Goal: Task Accomplishment & Management: Use online tool/utility

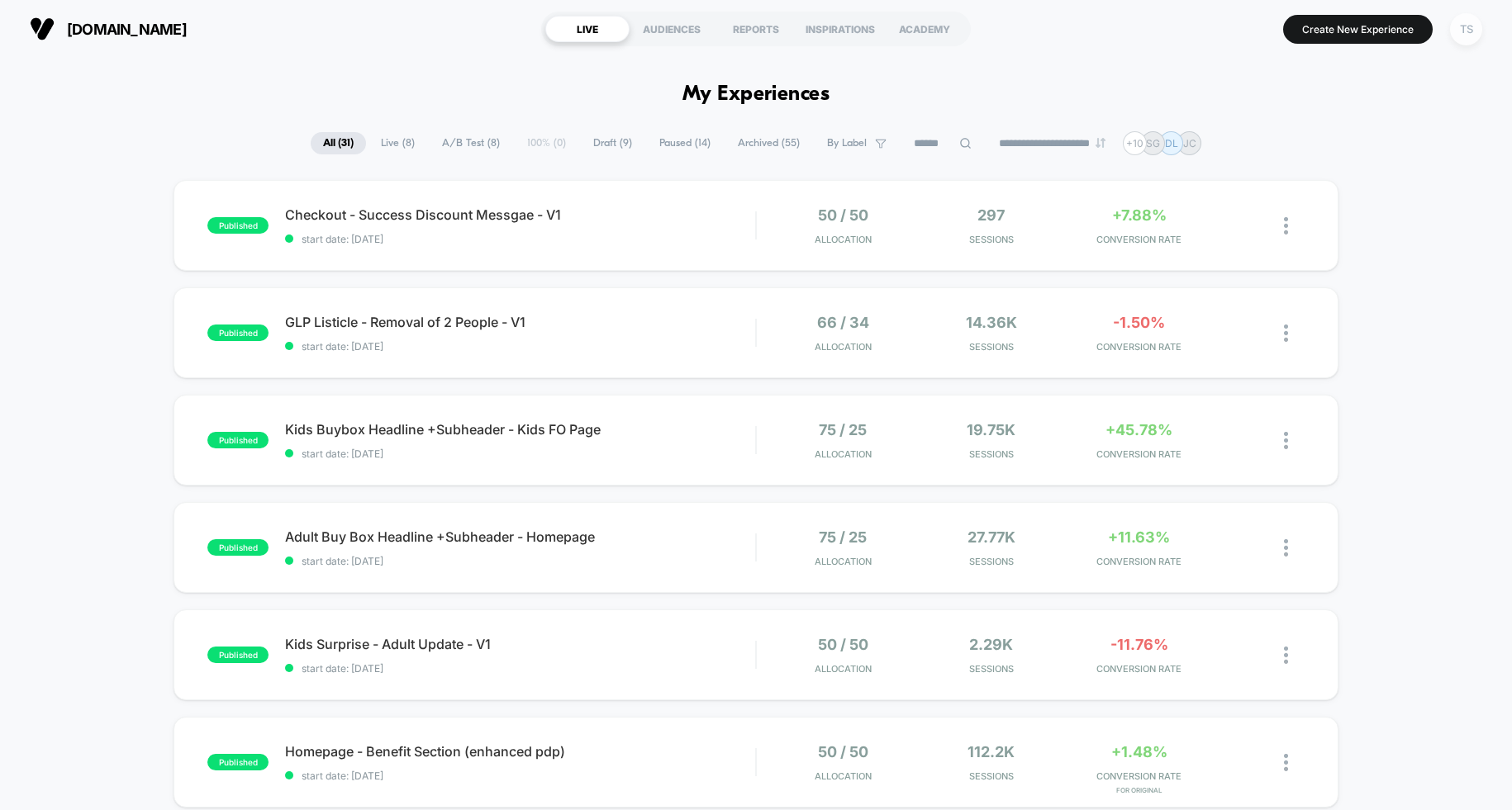
click at [1465, 33] on div "TS" at bounding box center [1466, 30] width 32 height 32
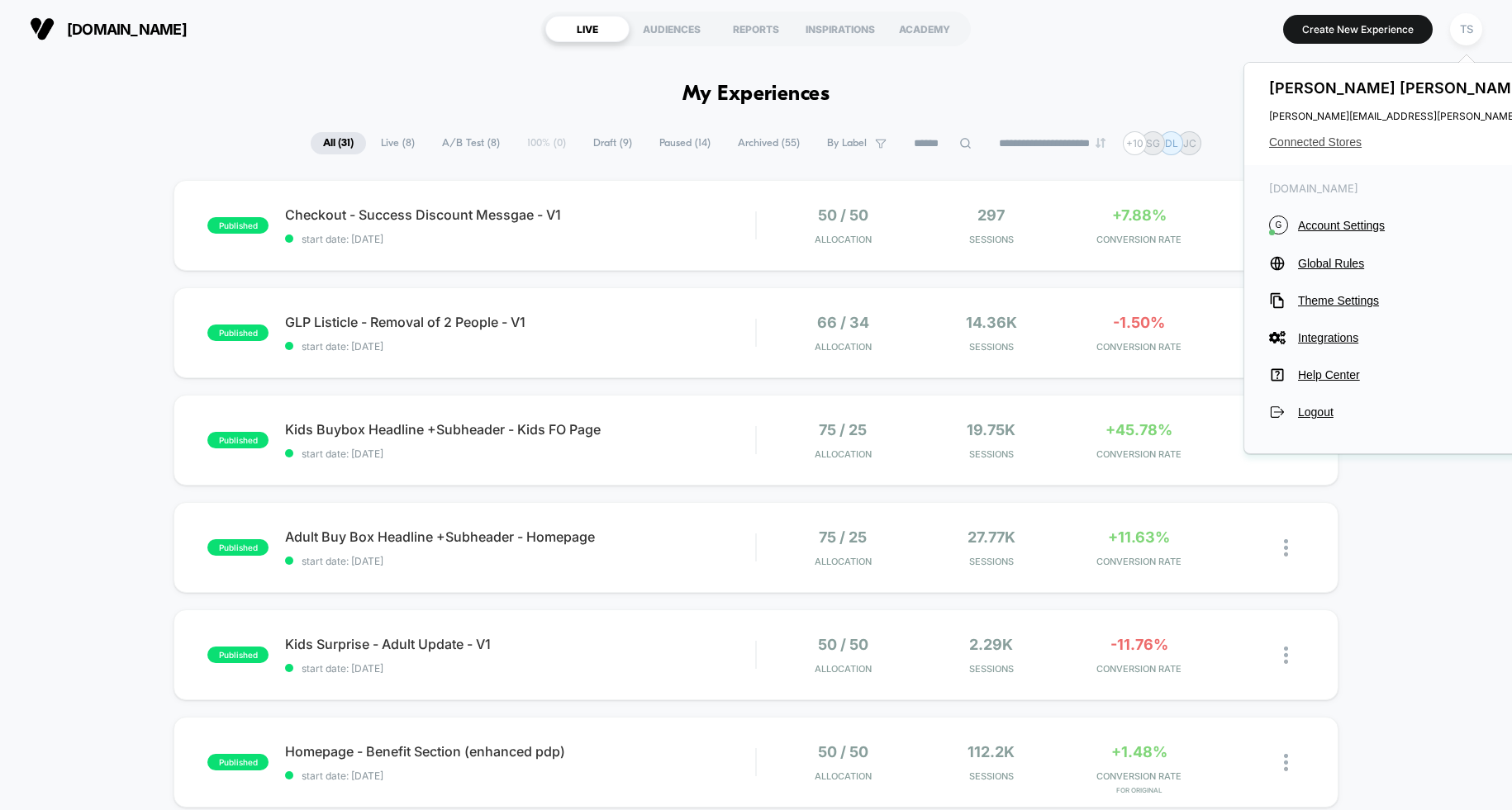
click at [1301, 138] on span "Connected Stores" at bounding box center [1433, 142] width 328 height 13
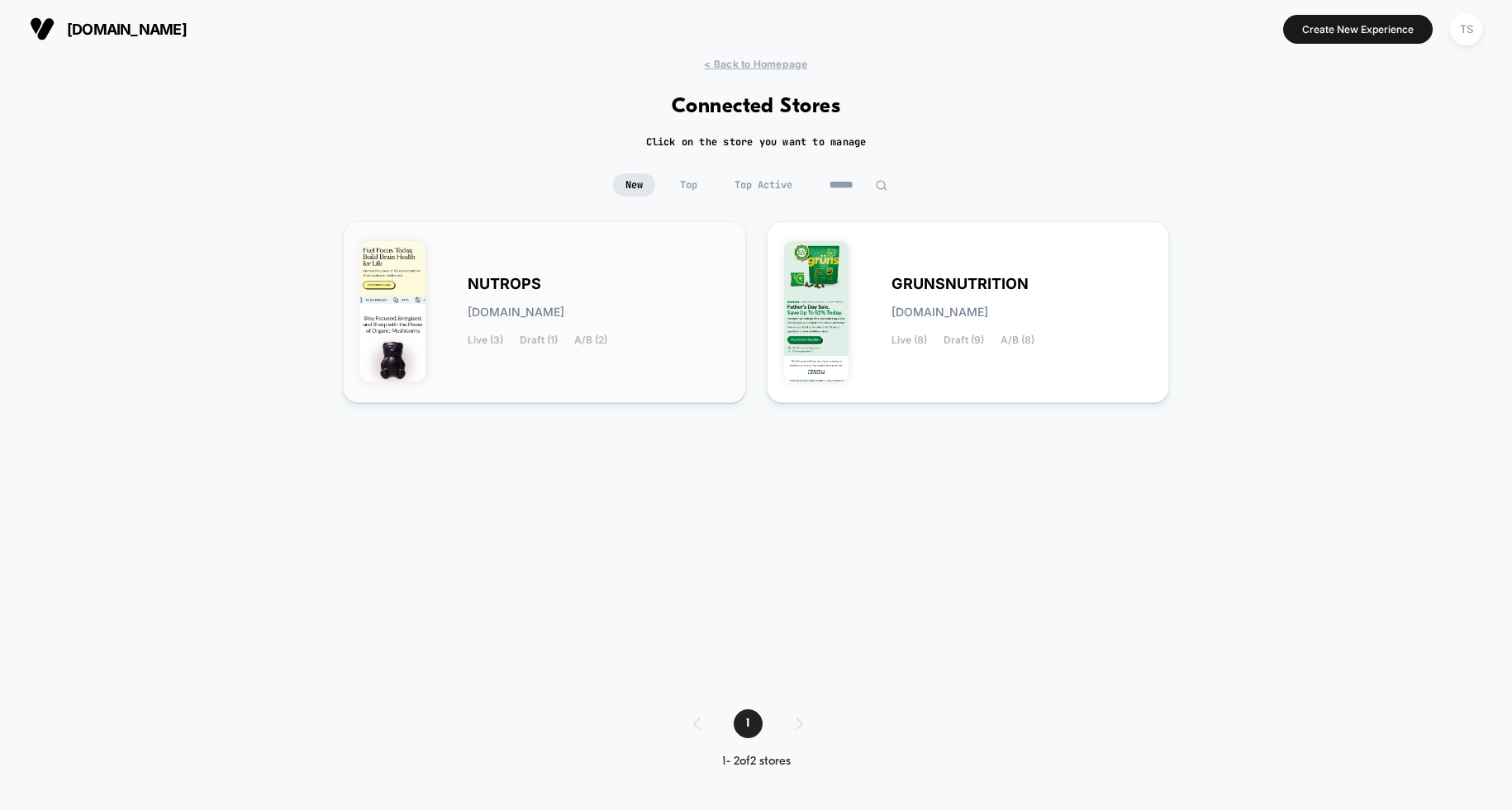
click at [596, 260] on div "NUTROPS nutrops.myshopify.com Live (3) Draft (1) A/B (2)" at bounding box center [544, 312] width 369 height 147
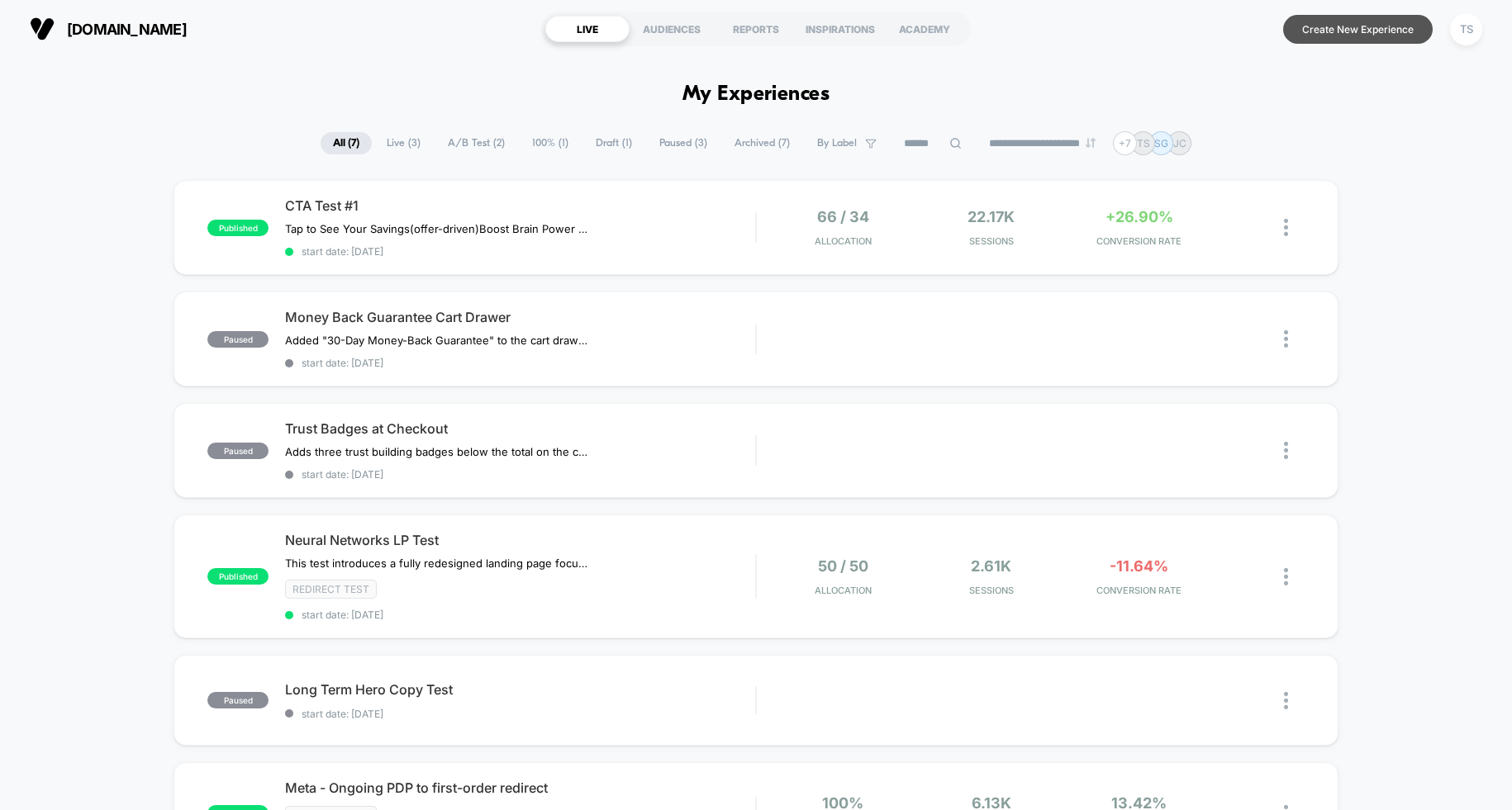
click at [1327, 36] on button "Create New Experience" at bounding box center [1358, 30] width 149 height 29
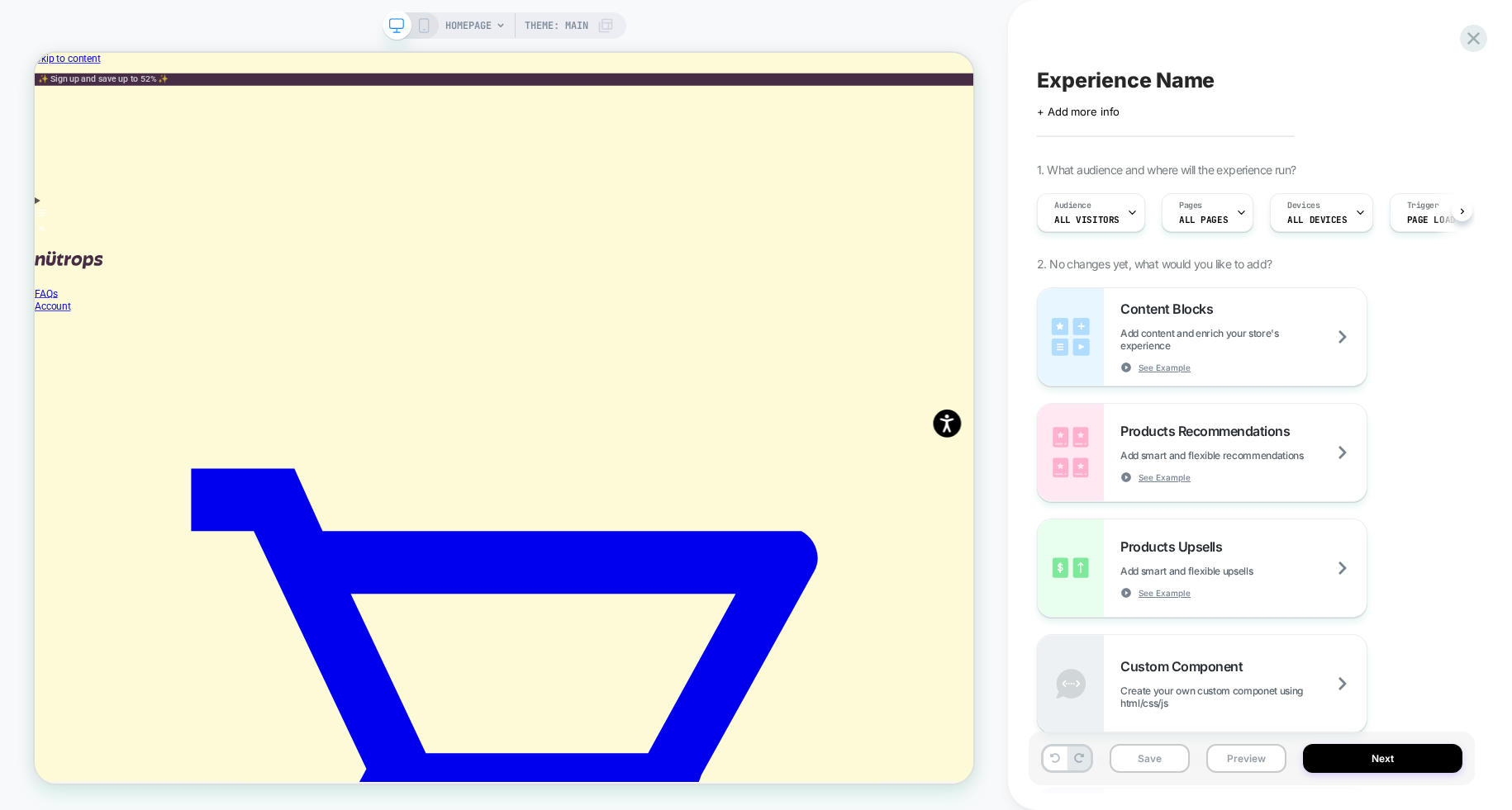
scroll to position [0, 1]
click at [494, 30] on div "HOMEPAGE Theme: MAIN" at bounding box center [530, 25] width 169 height 26
click at [488, 22] on span "HOMEPAGE" at bounding box center [468, 25] width 46 height 26
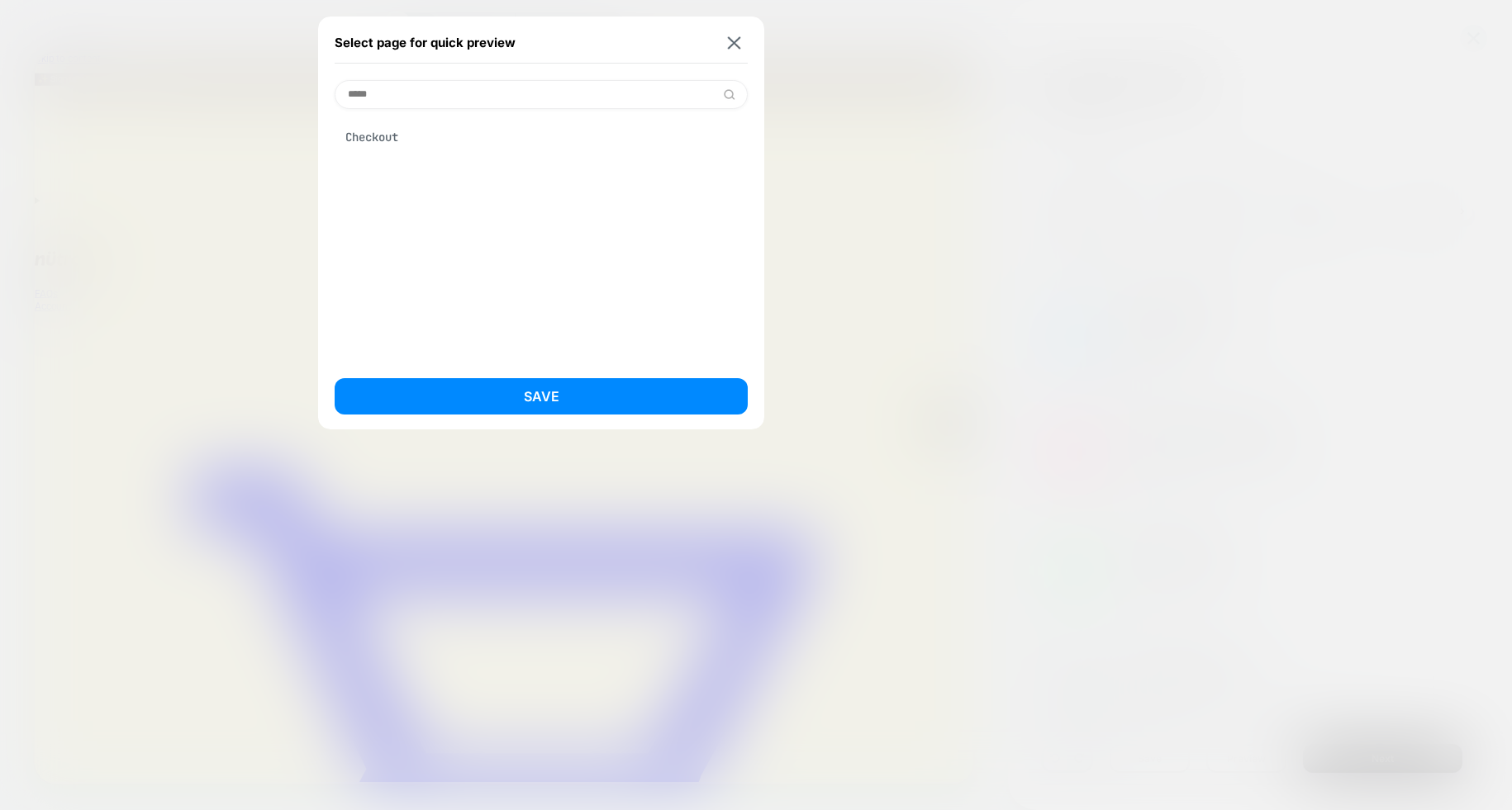
type input "*****"
click at [426, 149] on div "Checkout" at bounding box center [541, 137] width 413 height 31
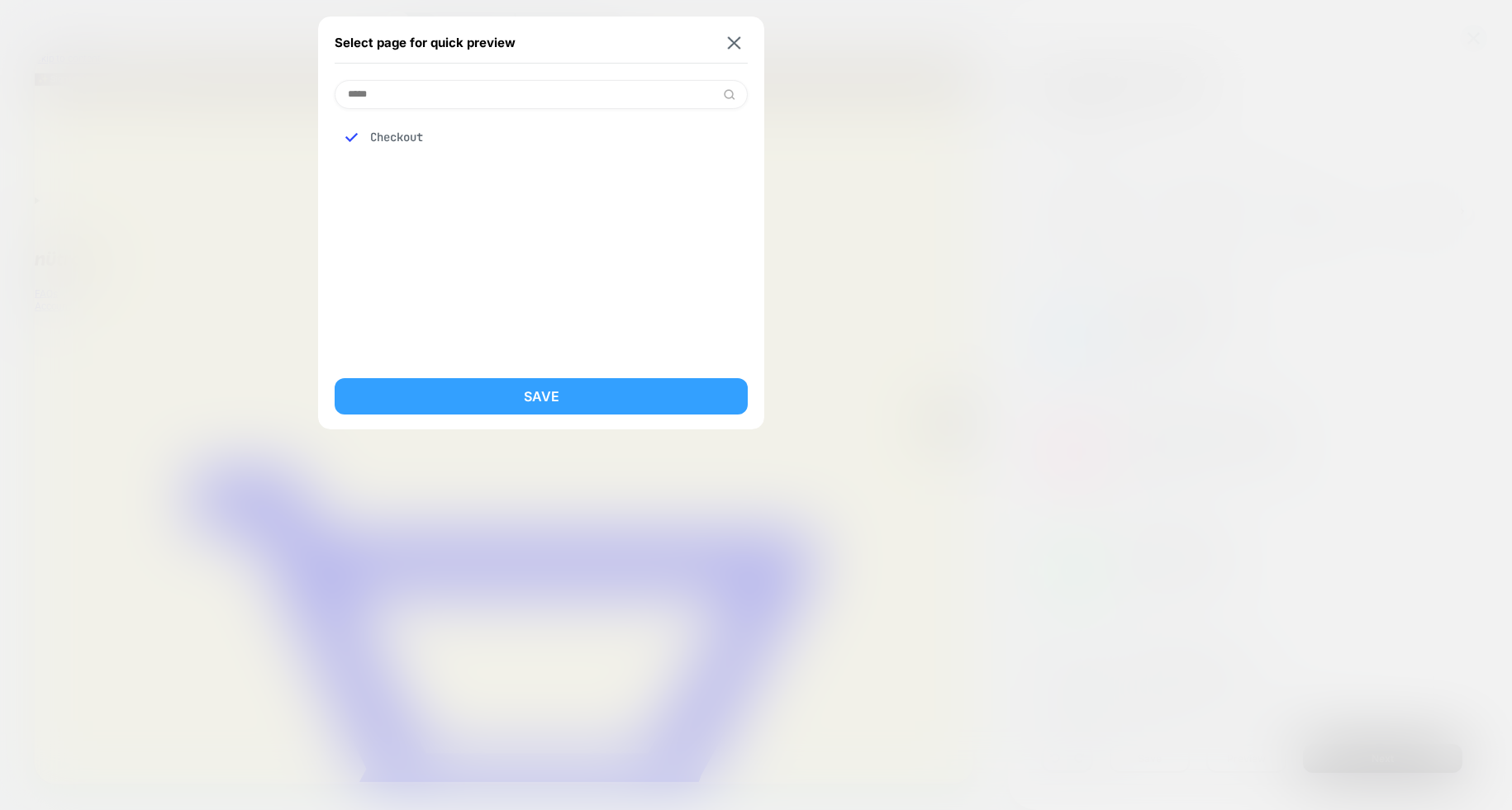
click at [551, 403] on button "Save" at bounding box center [541, 396] width 413 height 36
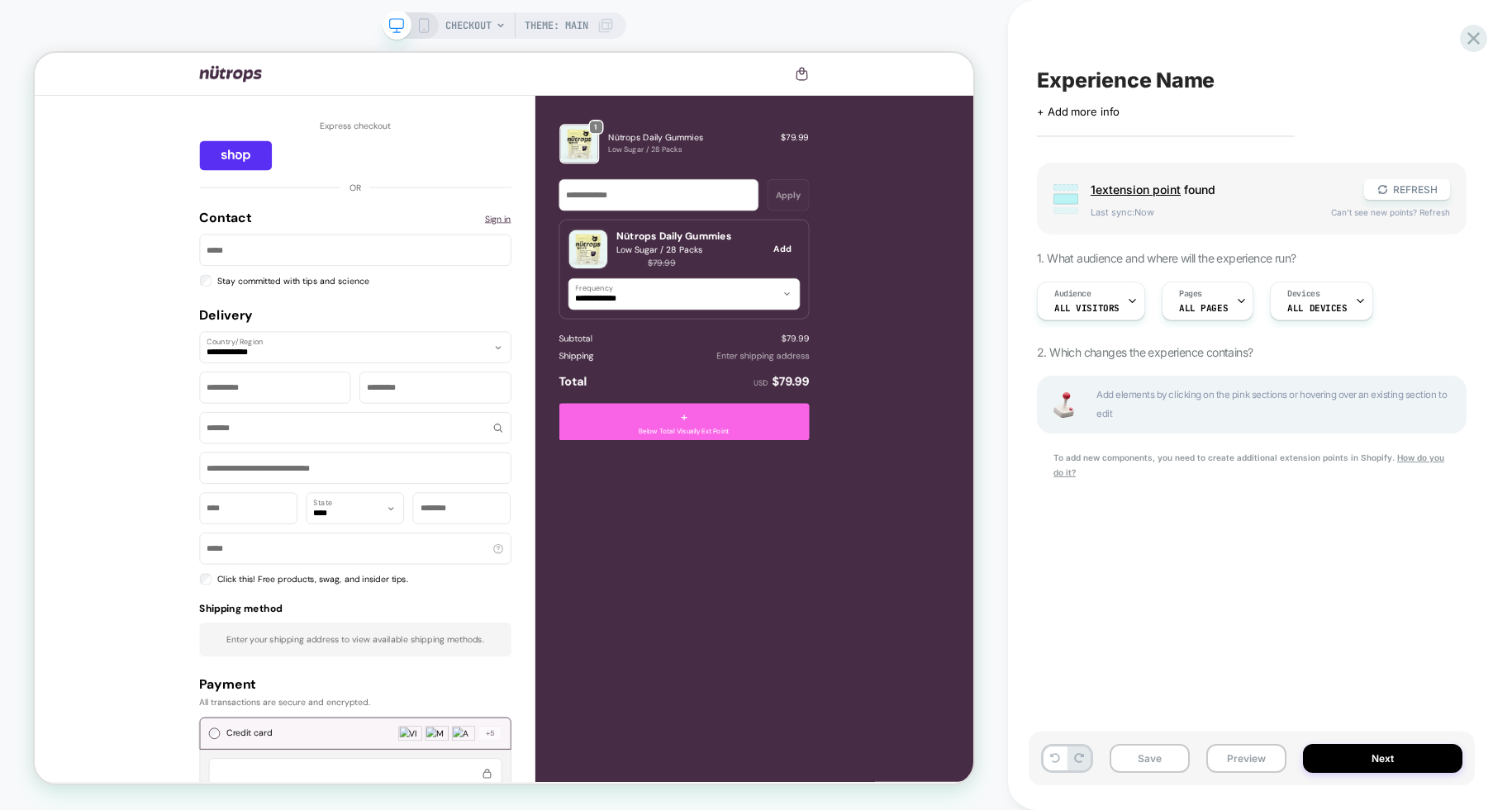
scroll to position [0, 0]
click at [896, 543] on span "+" at bounding box center [900, 538] width 9 height 24
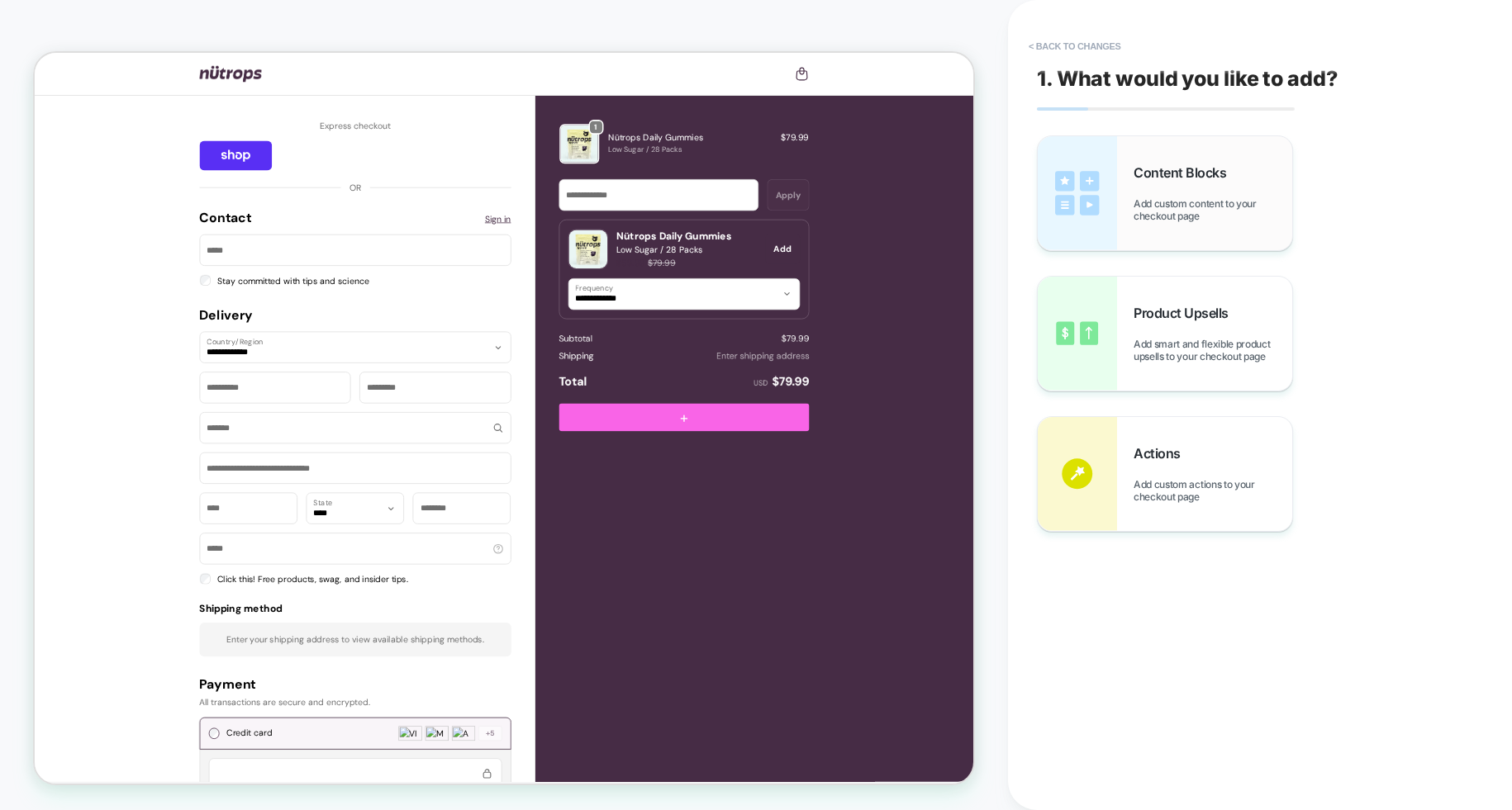
click at [1181, 202] on span "Add custom content to your checkout page" at bounding box center [1213, 209] width 159 height 24
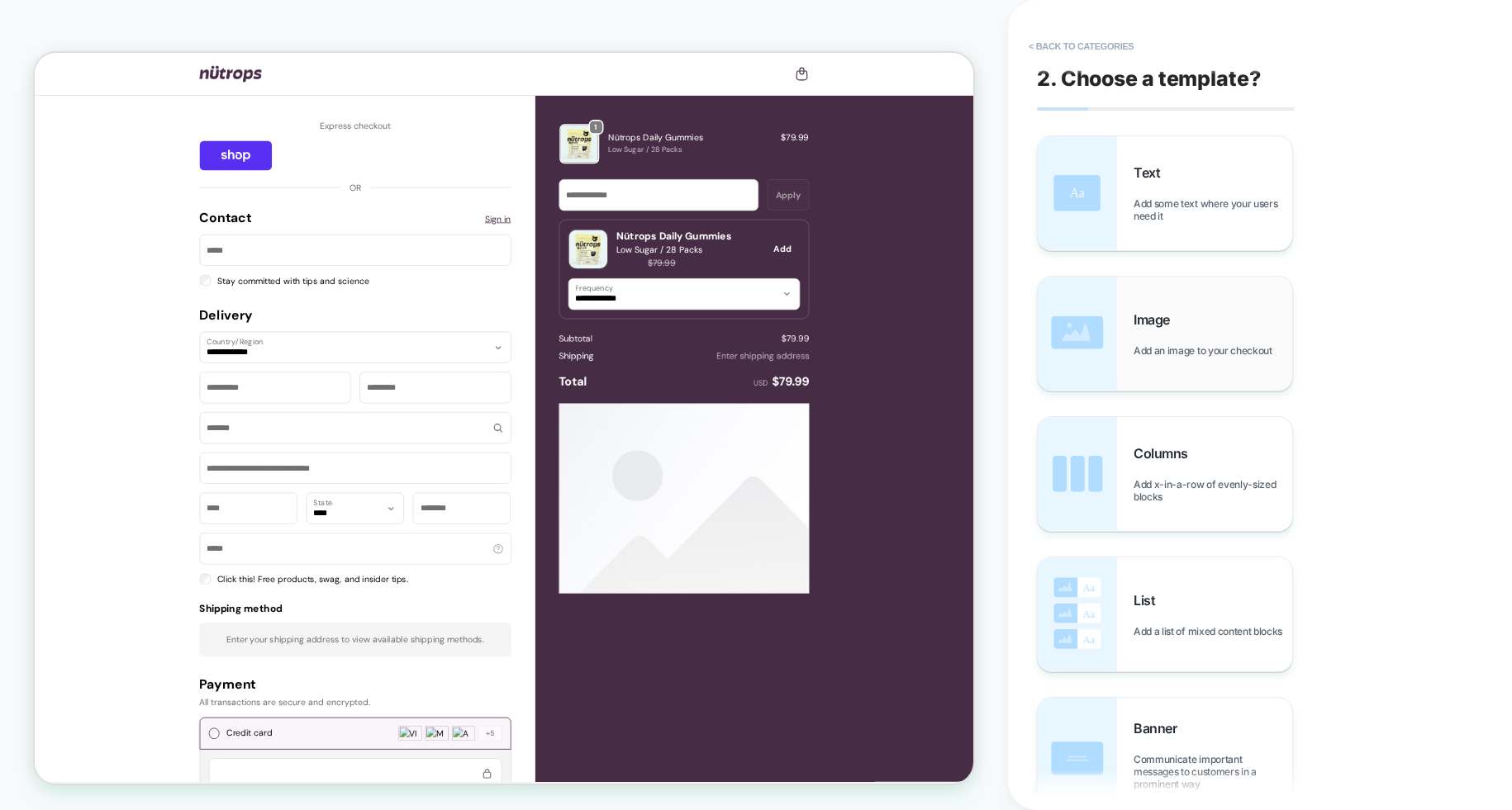
click at [1179, 353] on span "Add an image to your checkout" at bounding box center [1207, 351] width 147 height 13
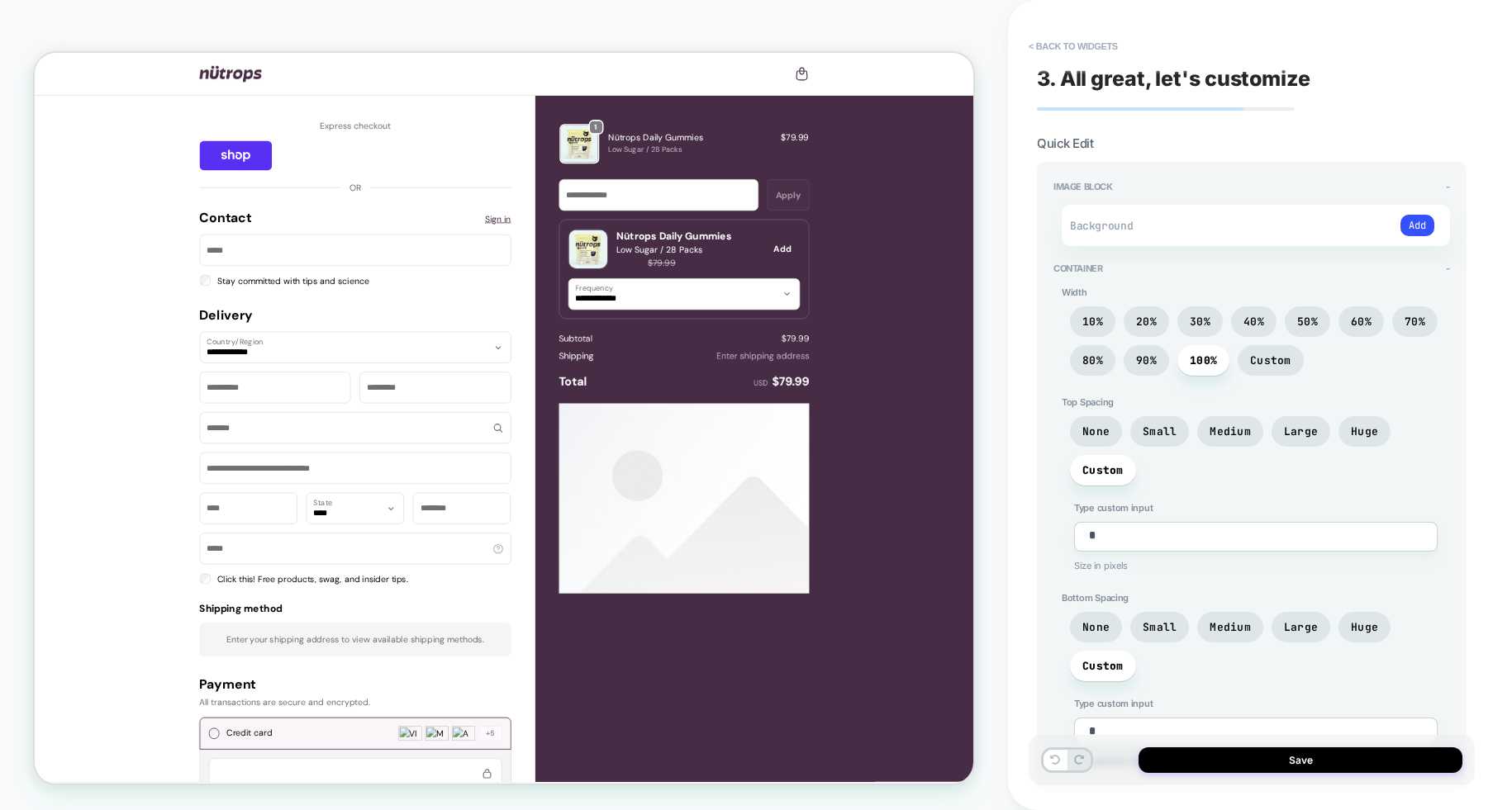
click at [1236, 237] on div "Background Add" at bounding box center [1256, 225] width 388 height 41
click at [1408, 223] on button "Add" at bounding box center [1418, 225] width 34 height 21
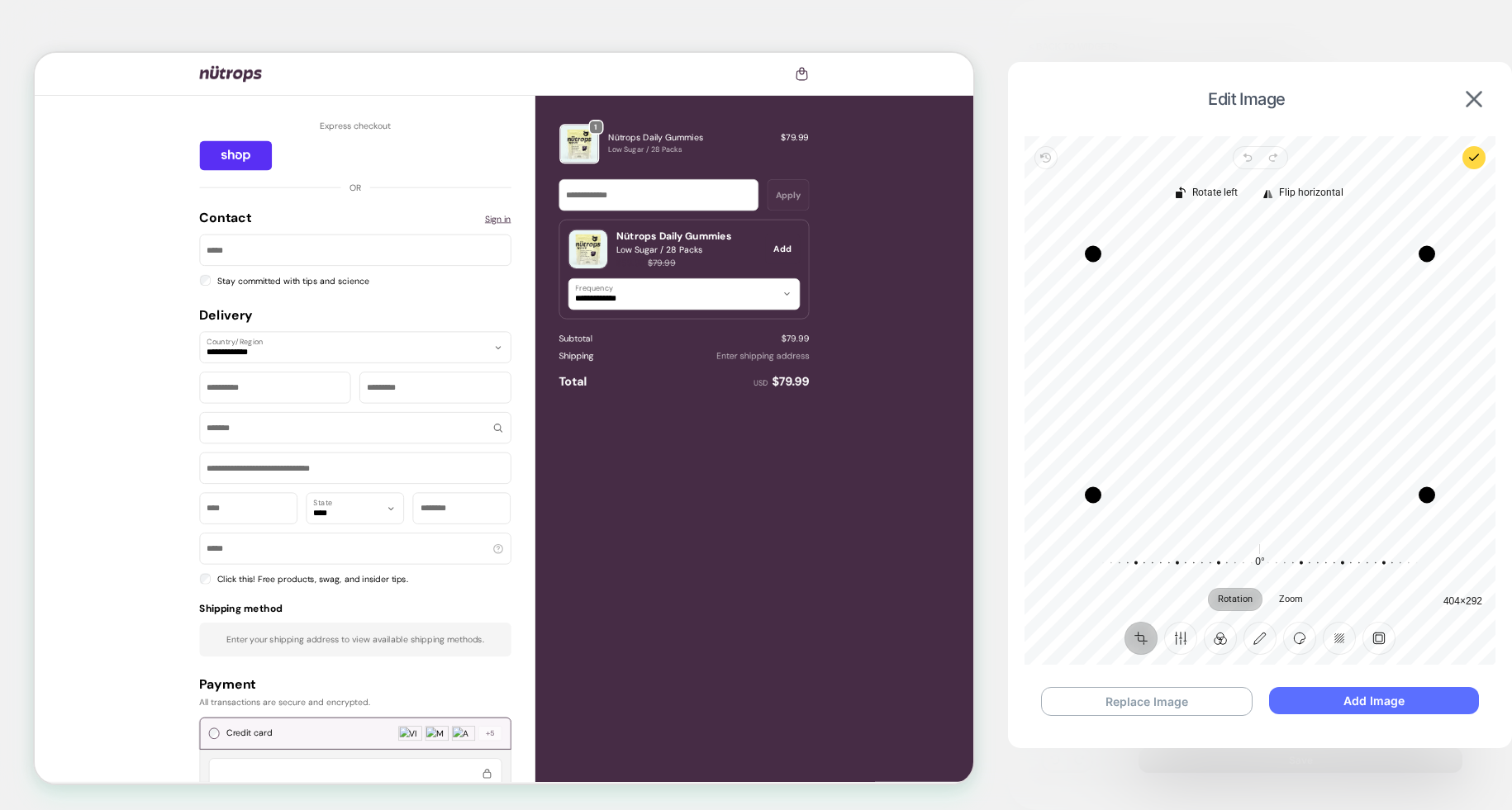
click at [1389, 709] on button "Add Image" at bounding box center [1374, 700] width 210 height 27
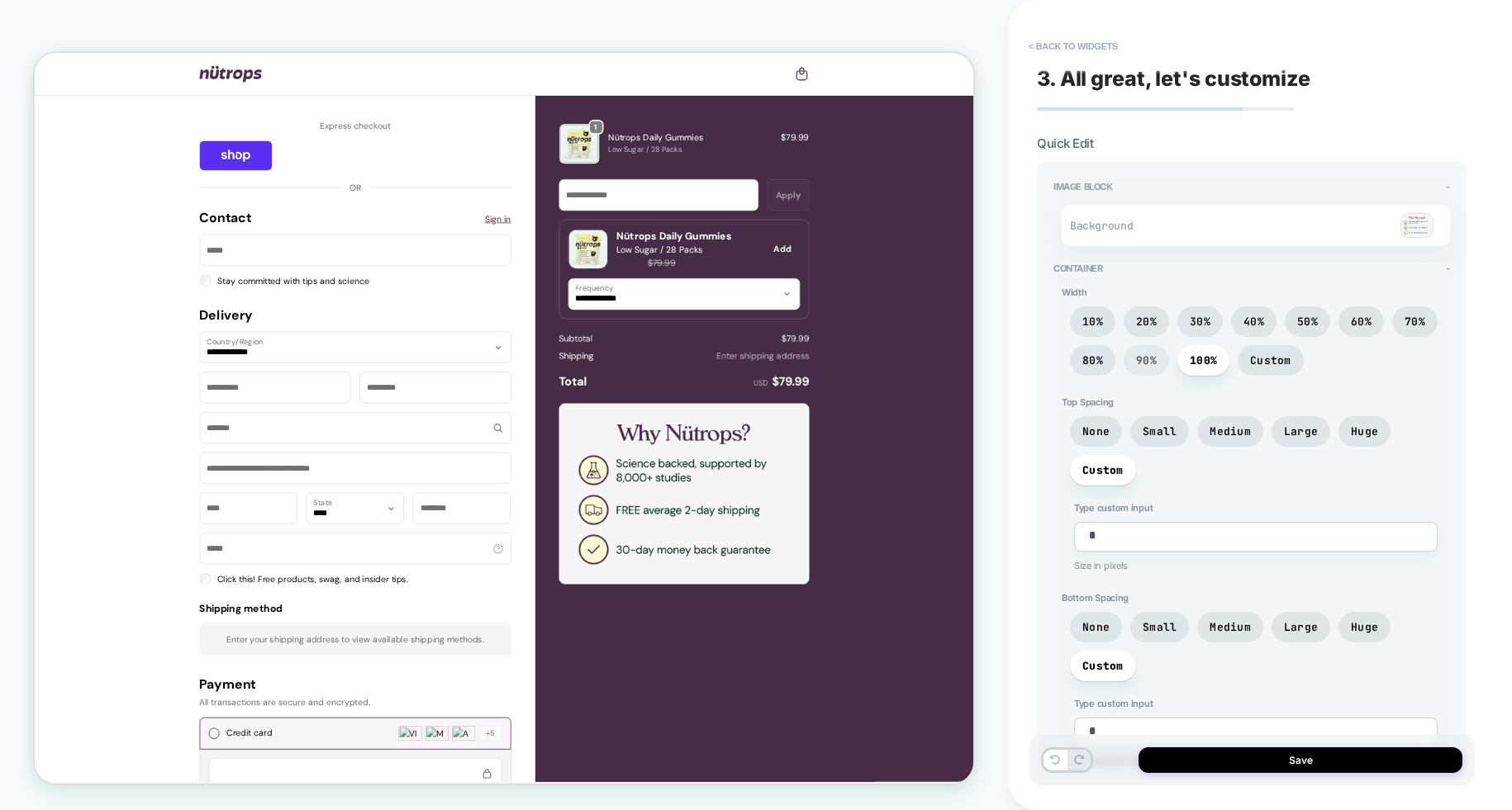
click at [1138, 361] on span "90%" at bounding box center [1146, 360] width 20 height 14
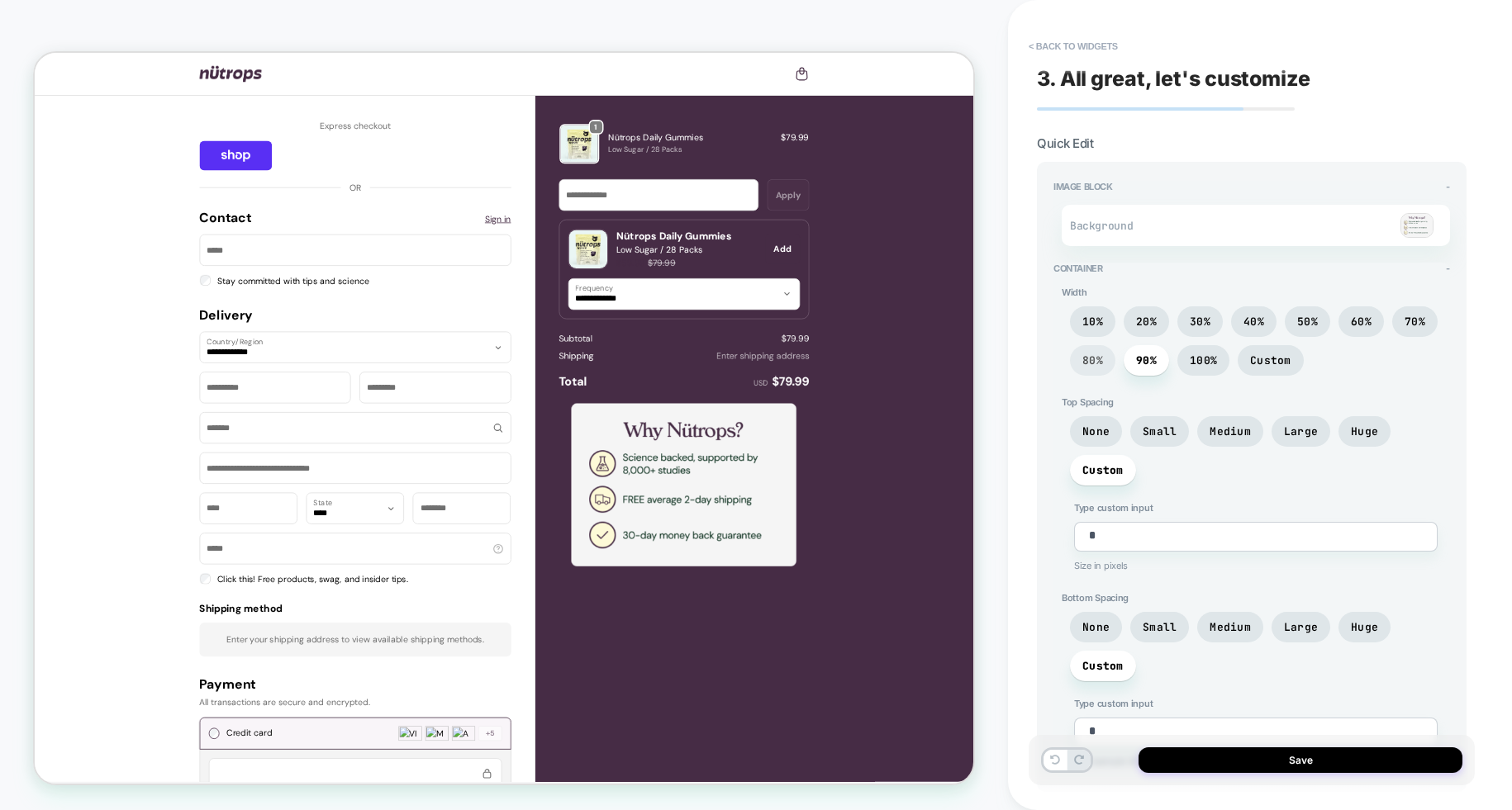
click at [1109, 357] on span "80%" at bounding box center [1093, 361] width 46 height 30
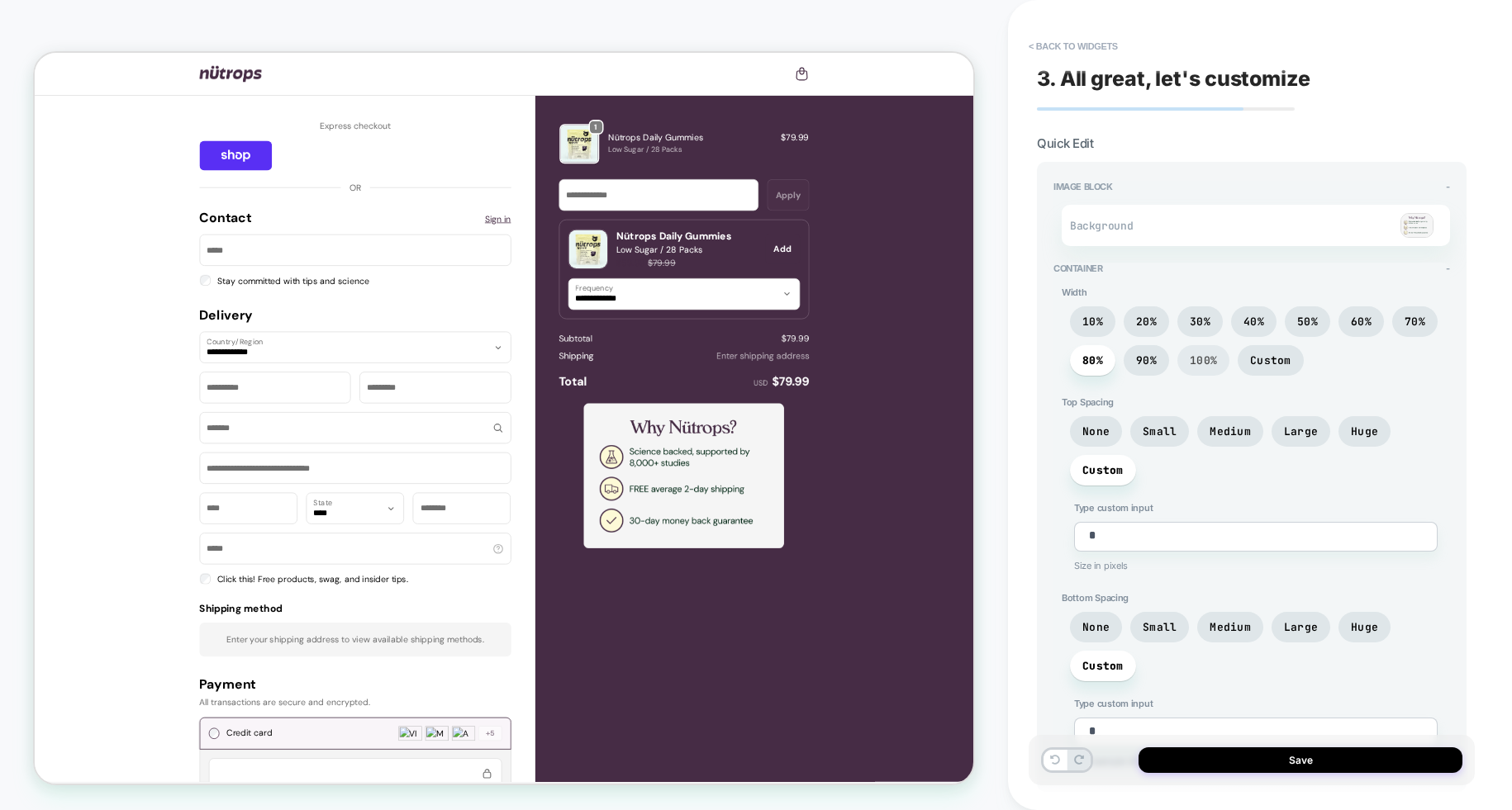
click at [1206, 357] on span "100%" at bounding box center [1203, 360] width 27 height 14
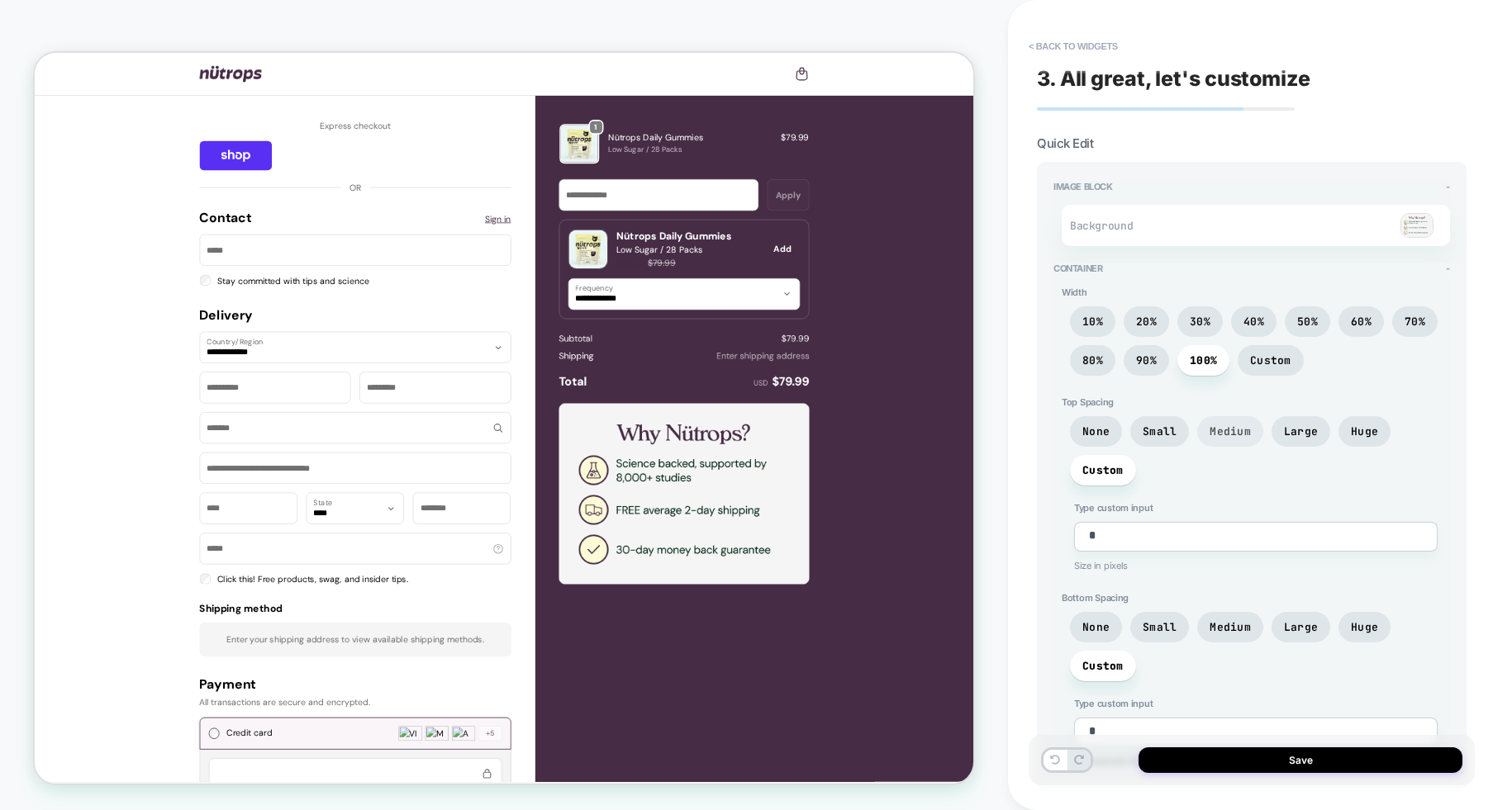
click at [1244, 429] on span "Medium" at bounding box center [1230, 432] width 41 height 14
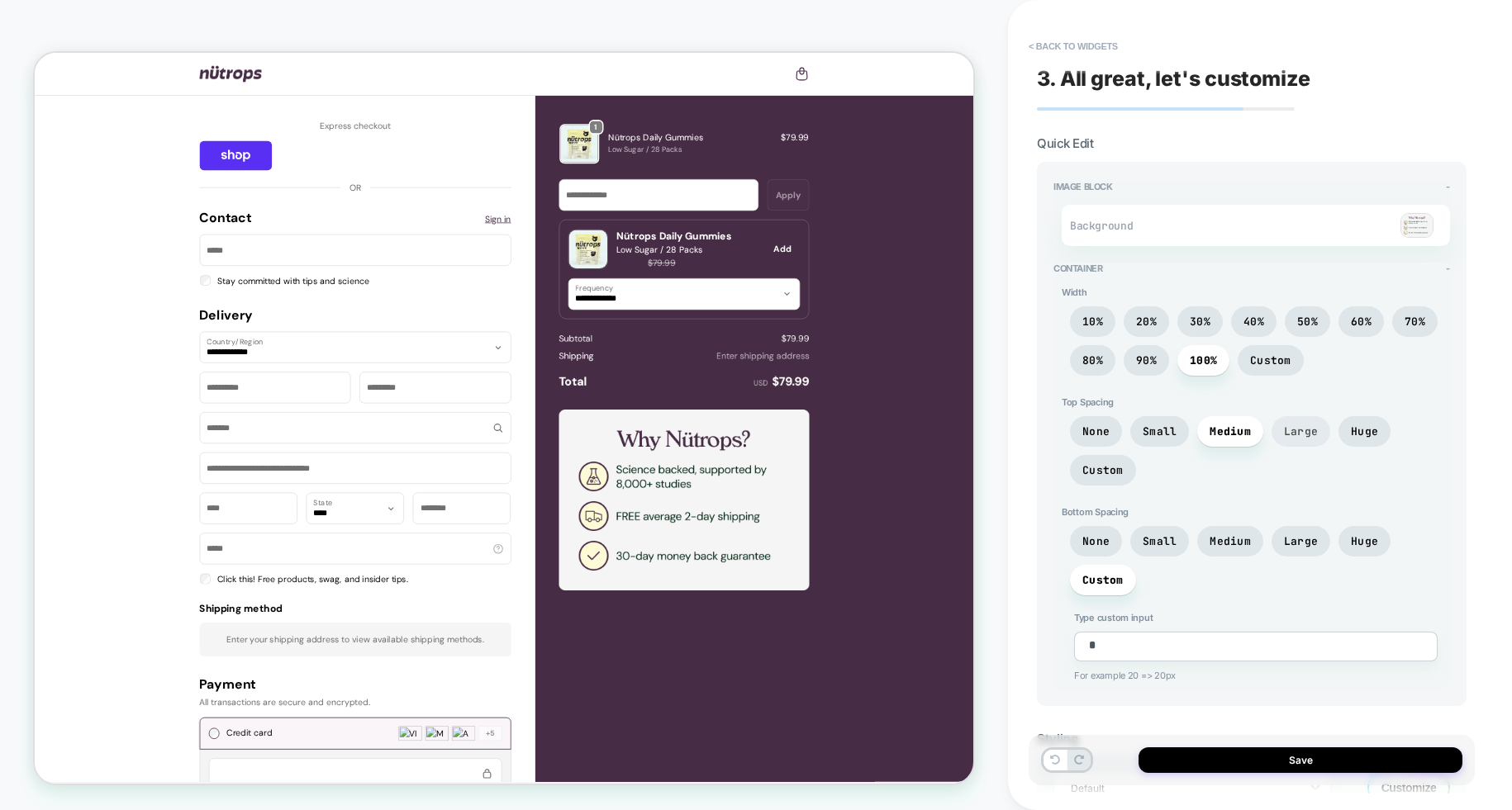
click at [1311, 428] on span "Large" at bounding box center [1301, 432] width 34 height 14
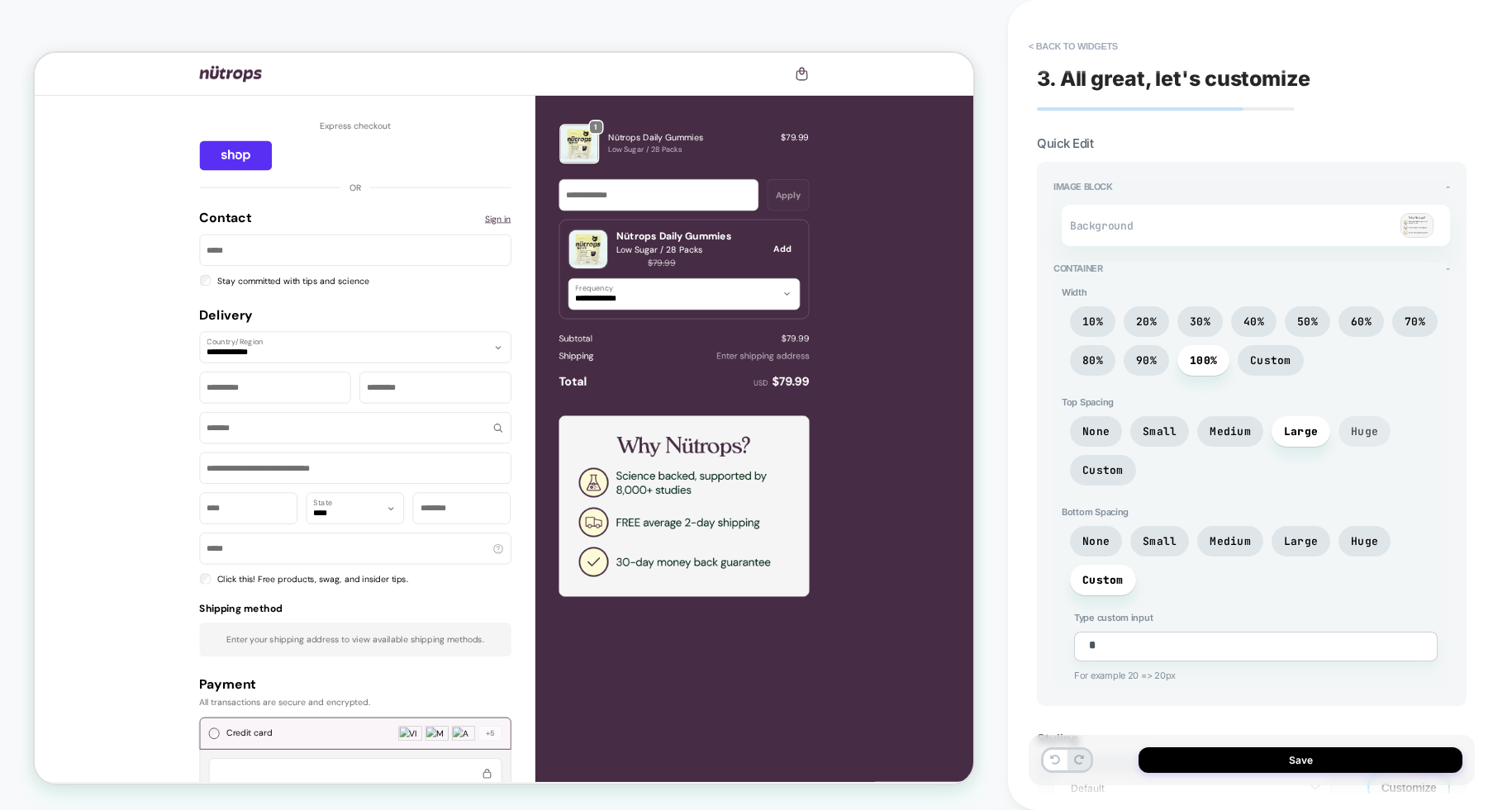
click at [1376, 429] on span "Huge" at bounding box center [1364, 432] width 52 height 30
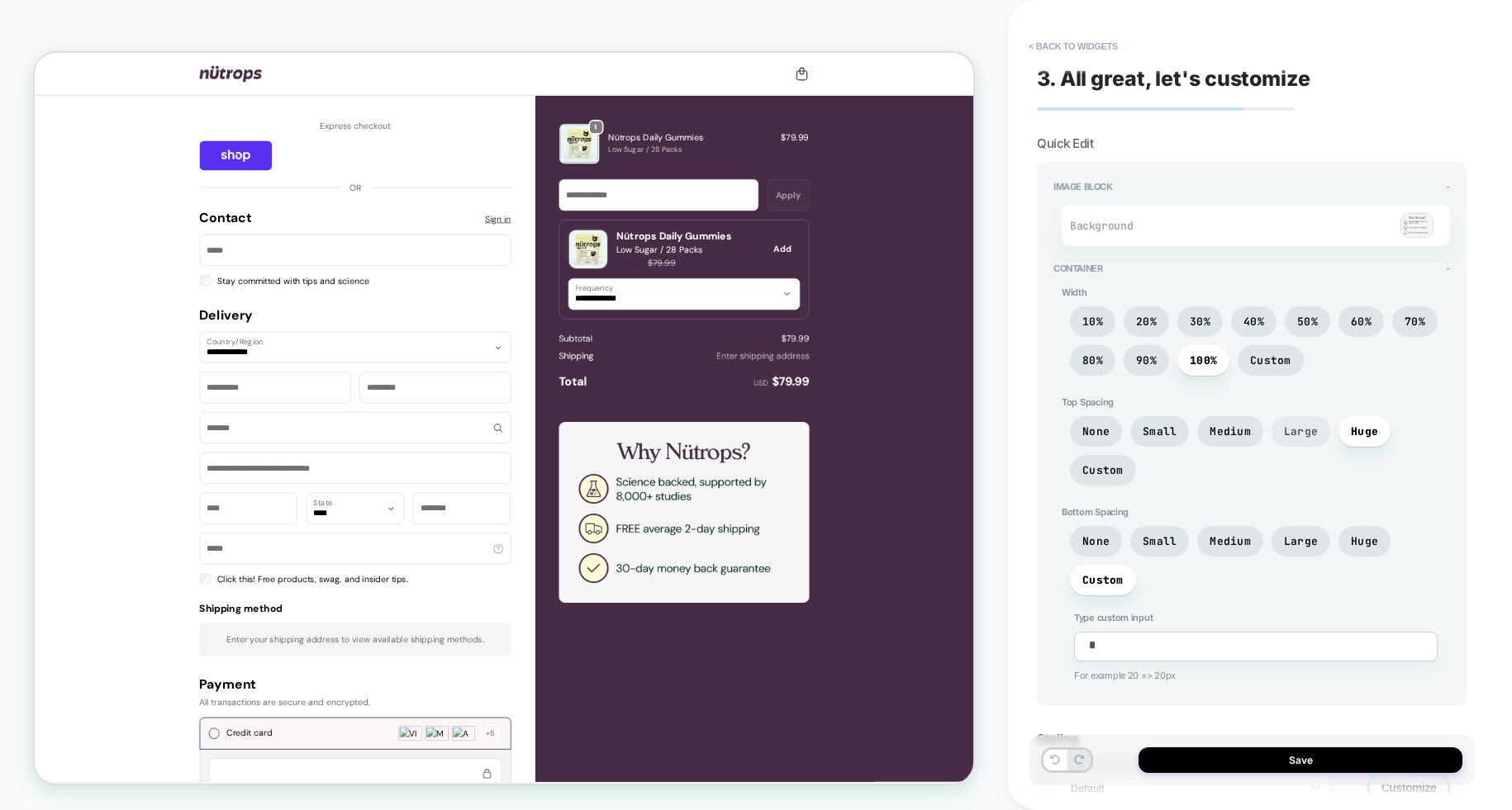
click at [1303, 426] on span "Large" at bounding box center [1301, 432] width 34 height 14
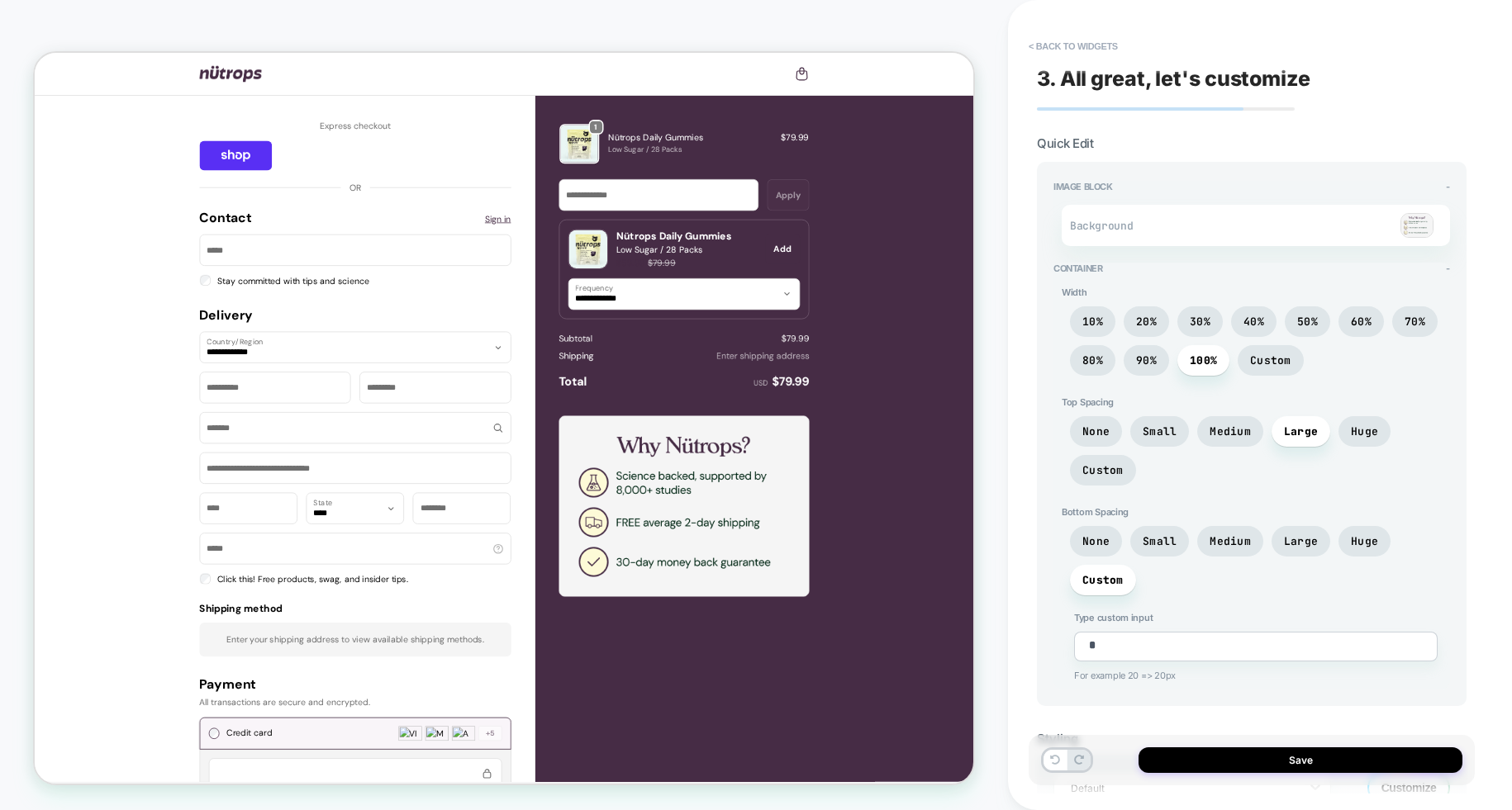
scroll to position [89, 0]
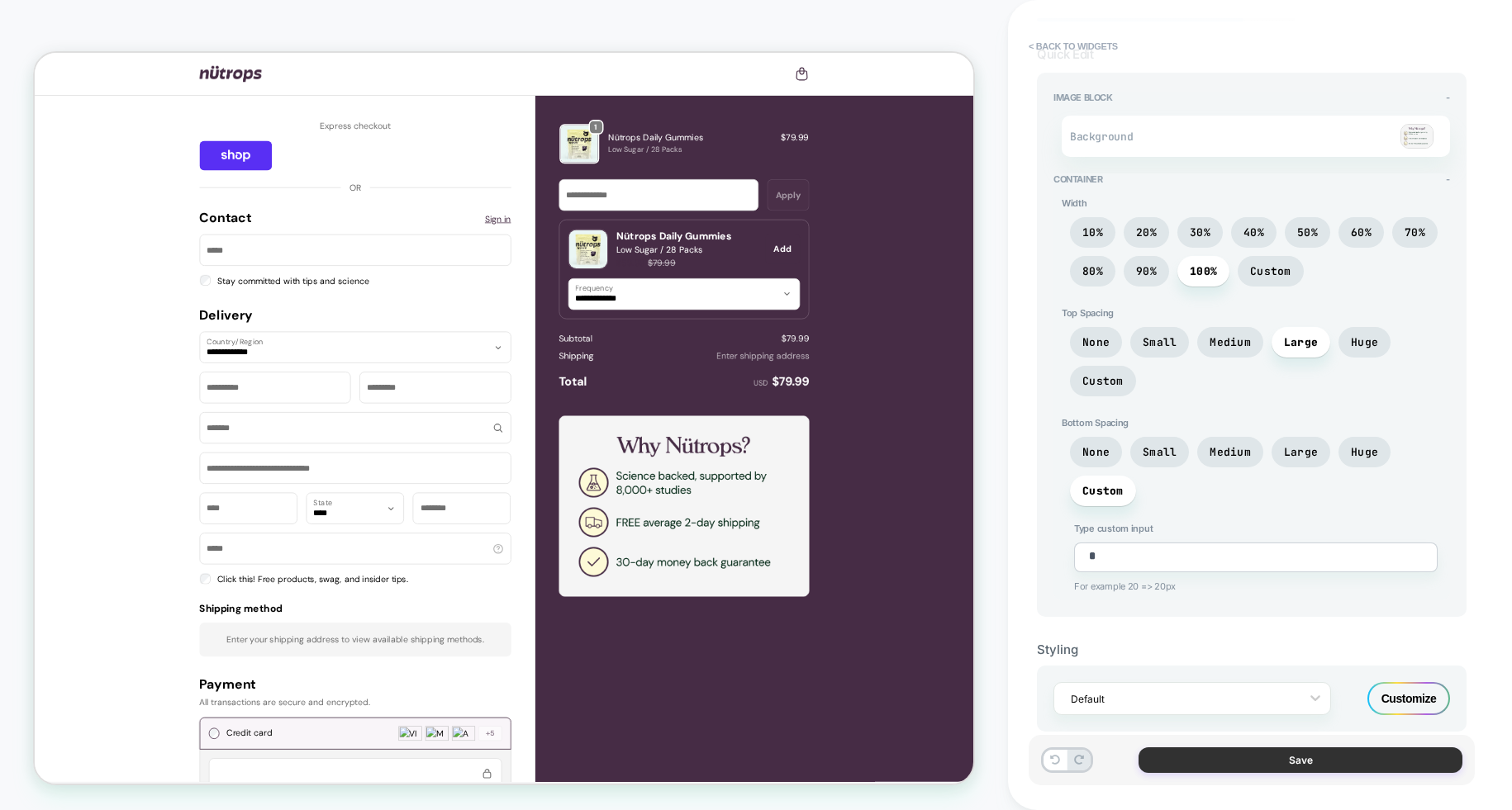
click at [1297, 760] on button "Save" at bounding box center [1300, 760] width 324 height 25
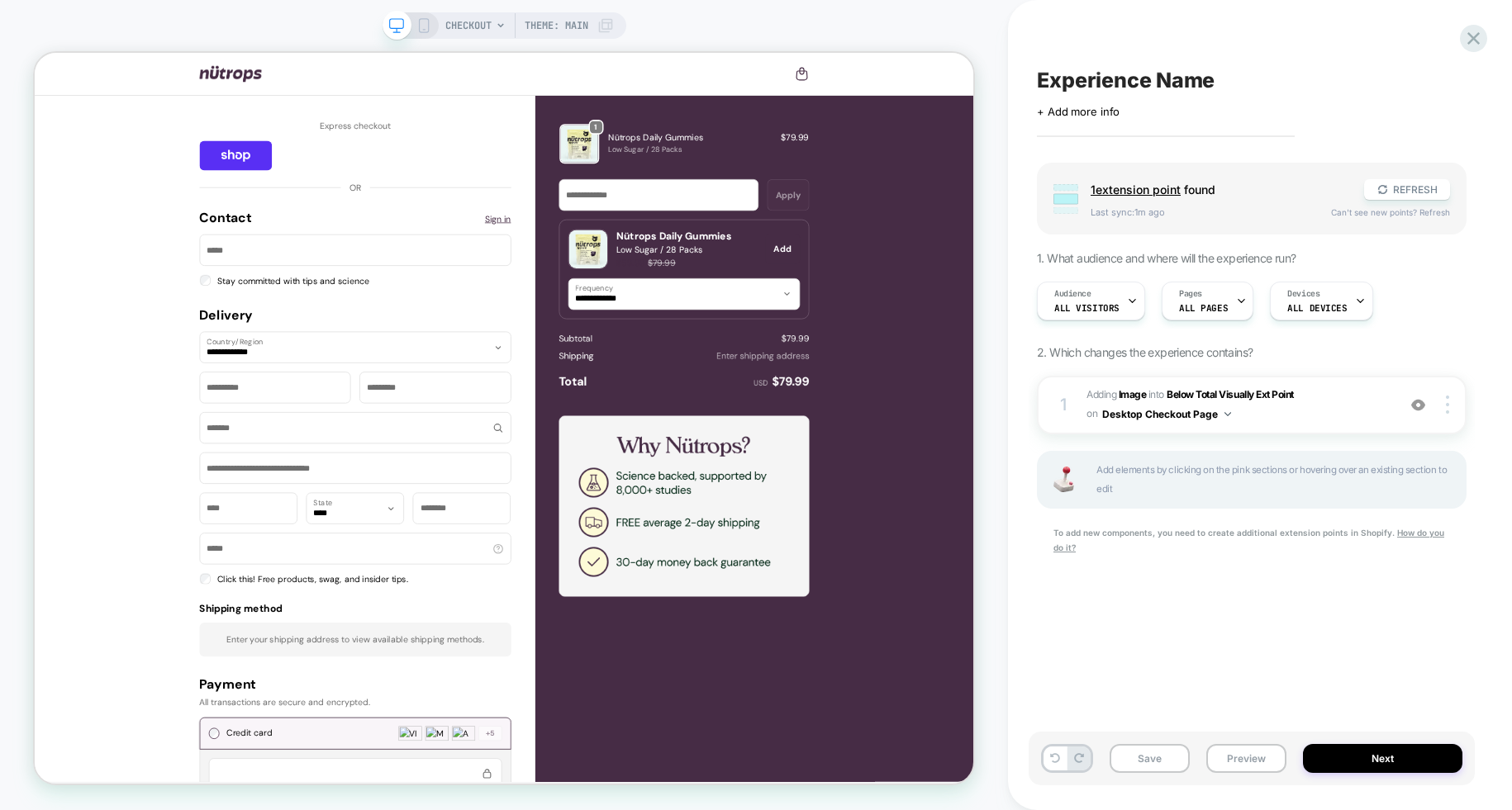
click at [408, 21] on span at bounding box center [397, 25] width 29 height 29
click at [423, 25] on icon at bounding box center [424, 26] width 15 height 15
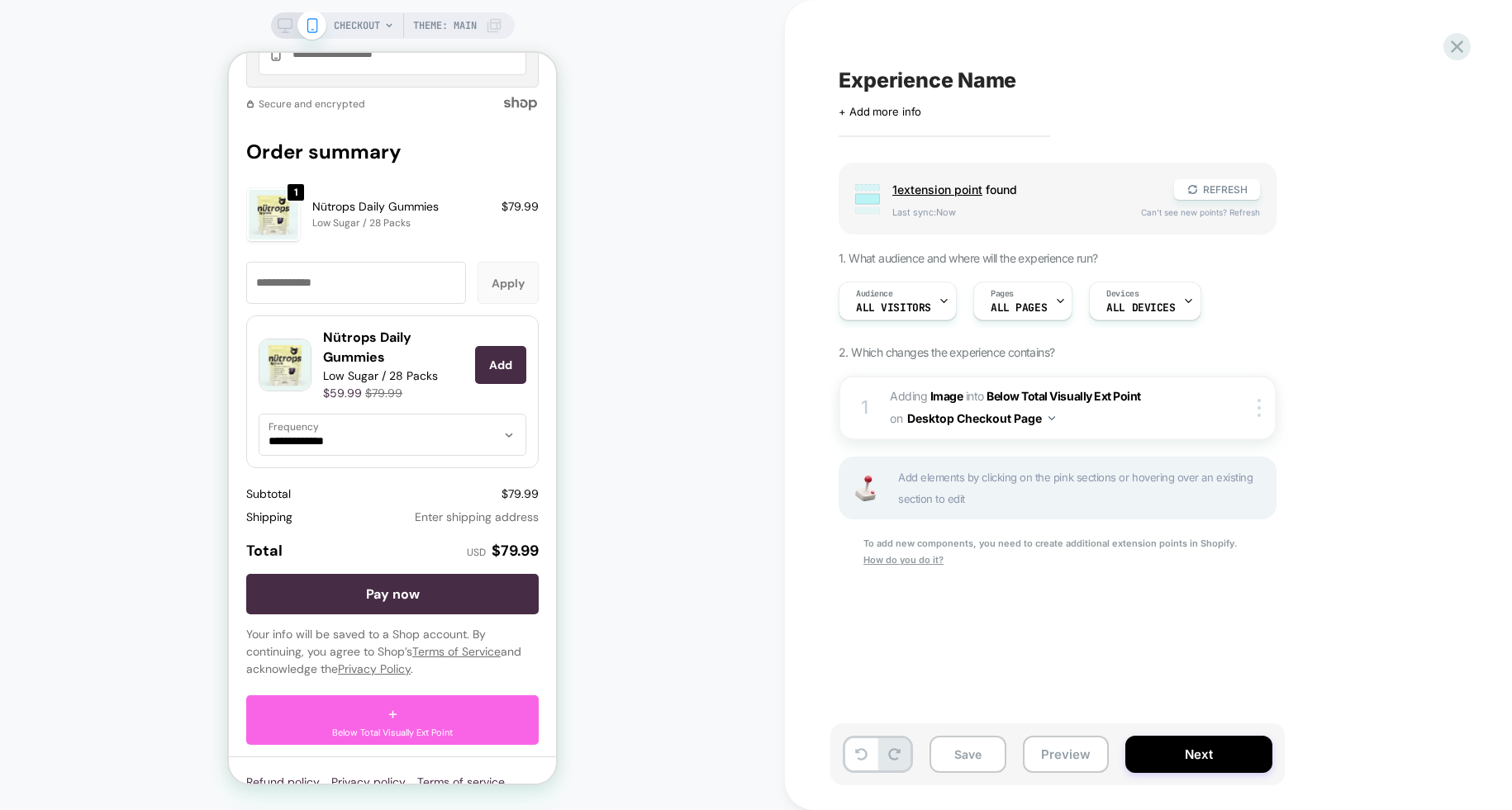
scroll to position [2189, 0]
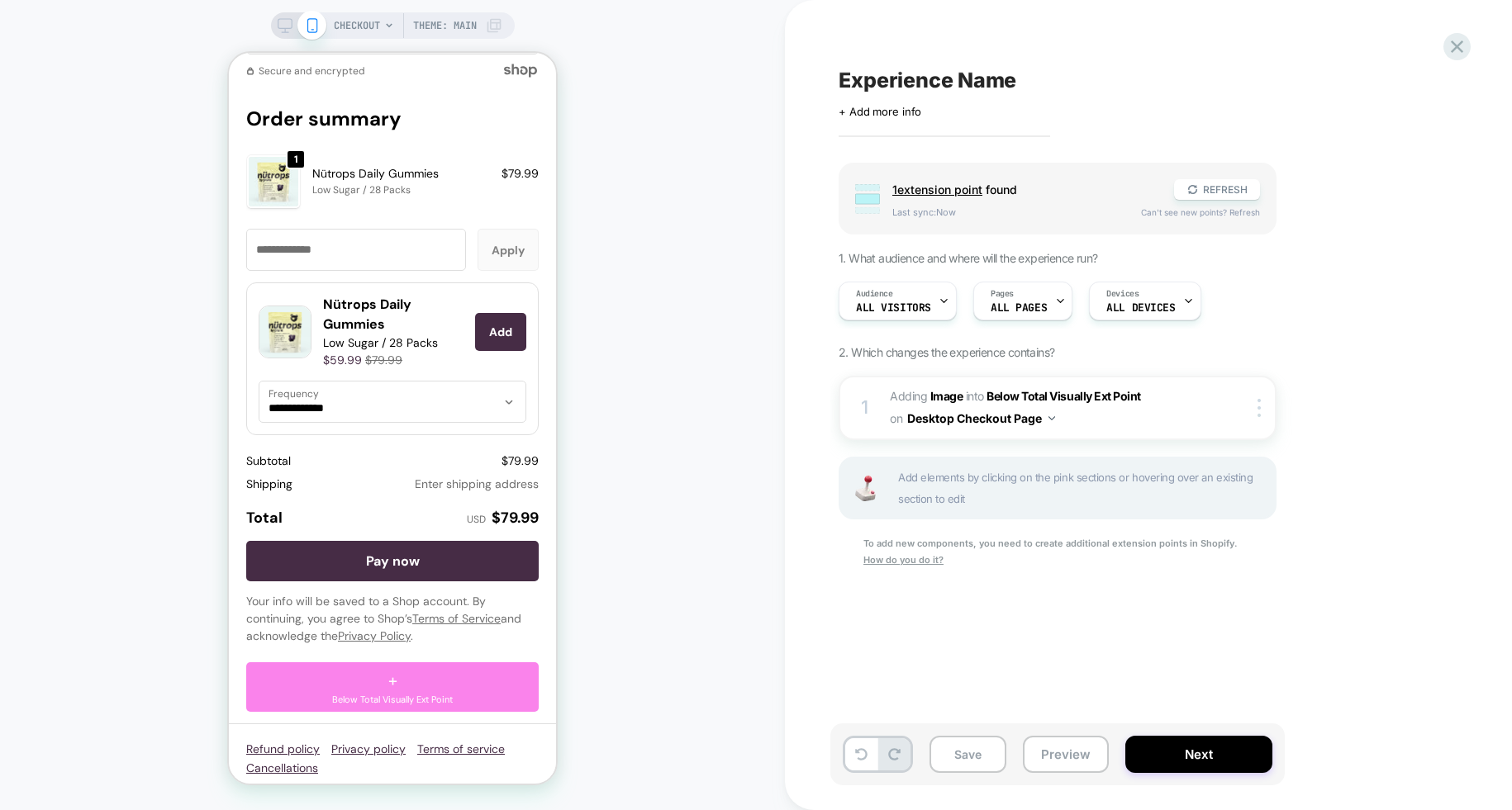
click at [390, 670] on span "+" at bounding box center [392, 680] width 9 height 24
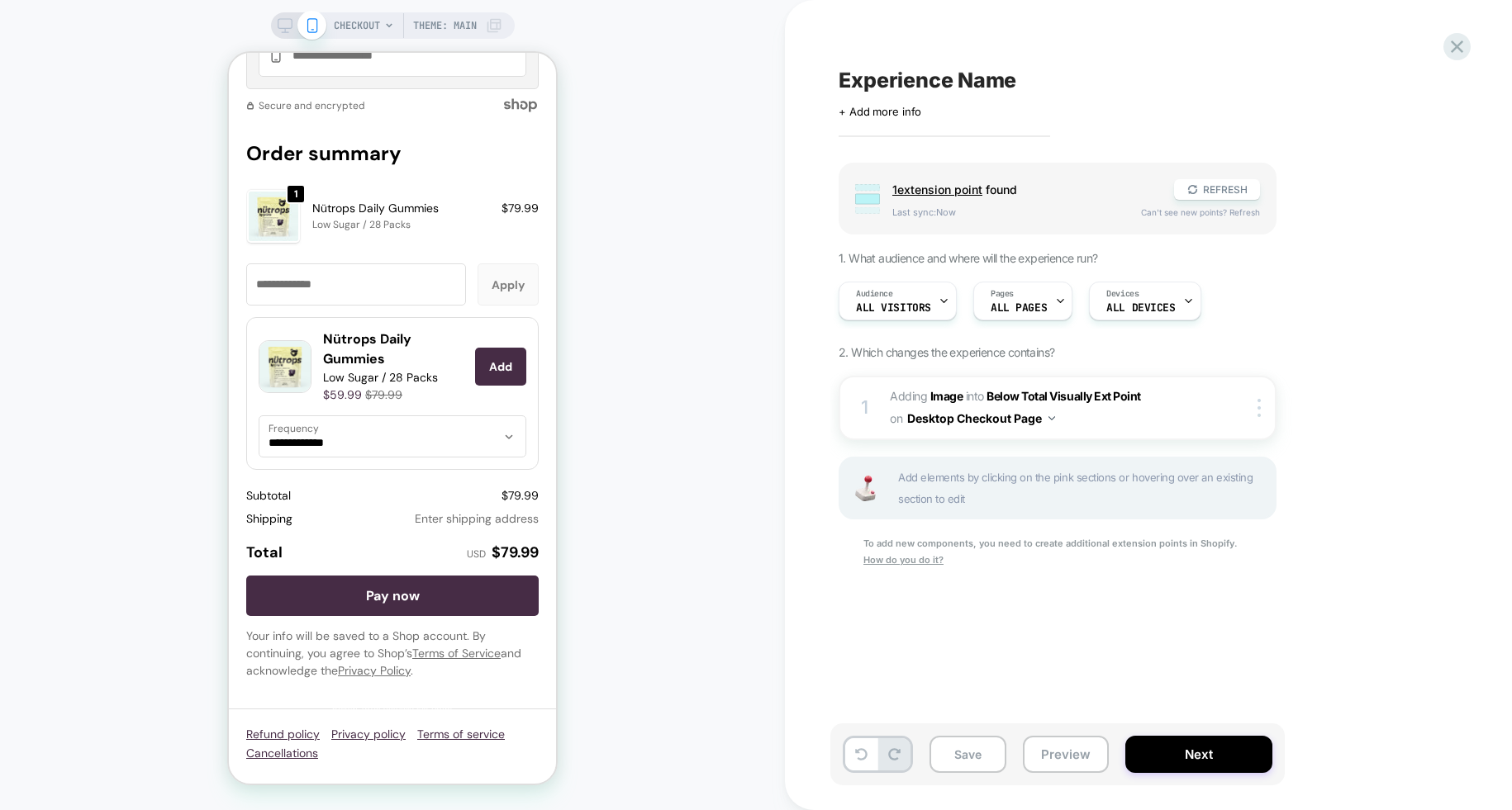
scroll to position [2177, 0]
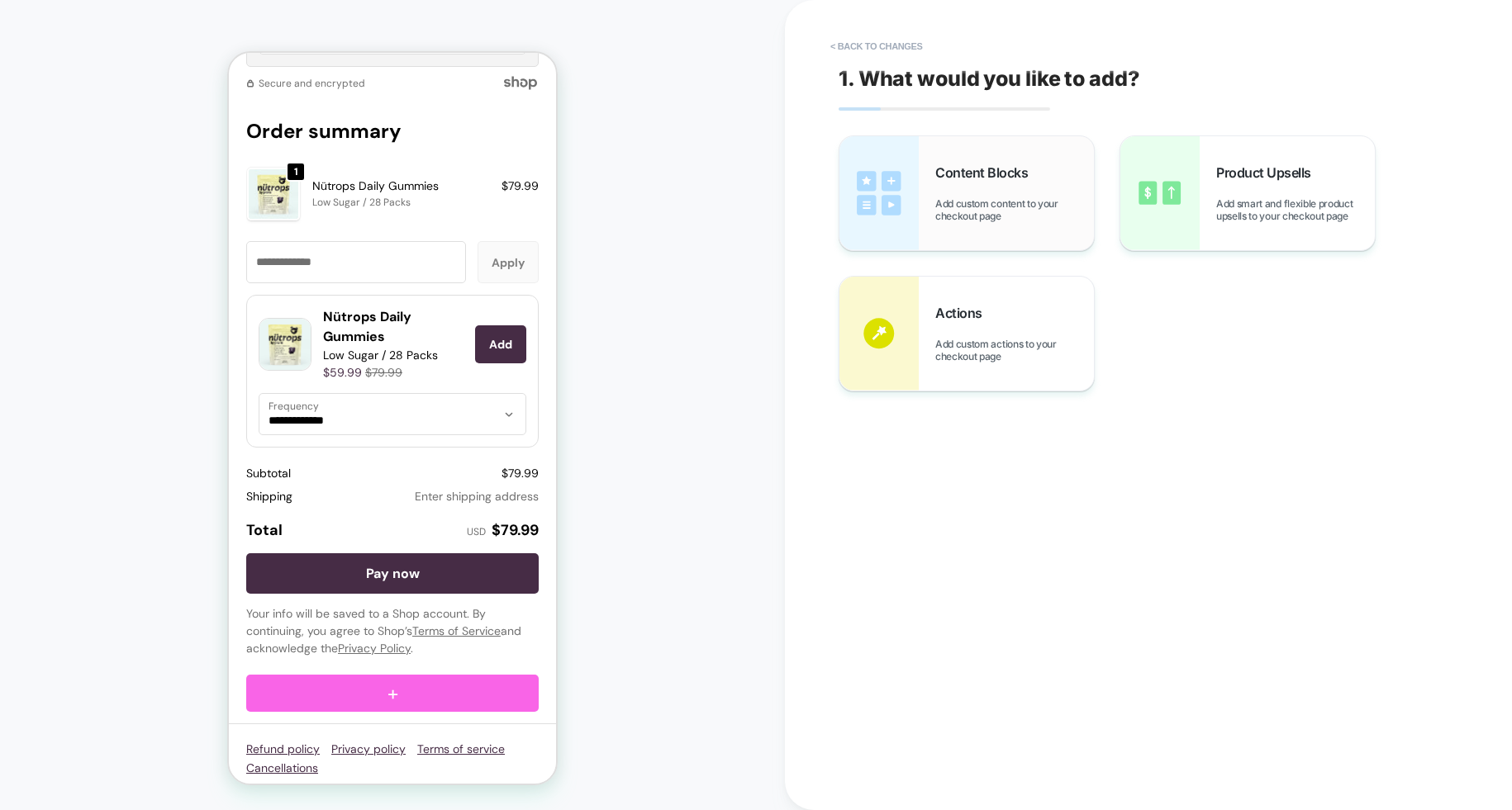
click at [923, 194] on div "Content Blocks Add custom content to your checkout page" at bounding box center [966, 193] width 255 height 114
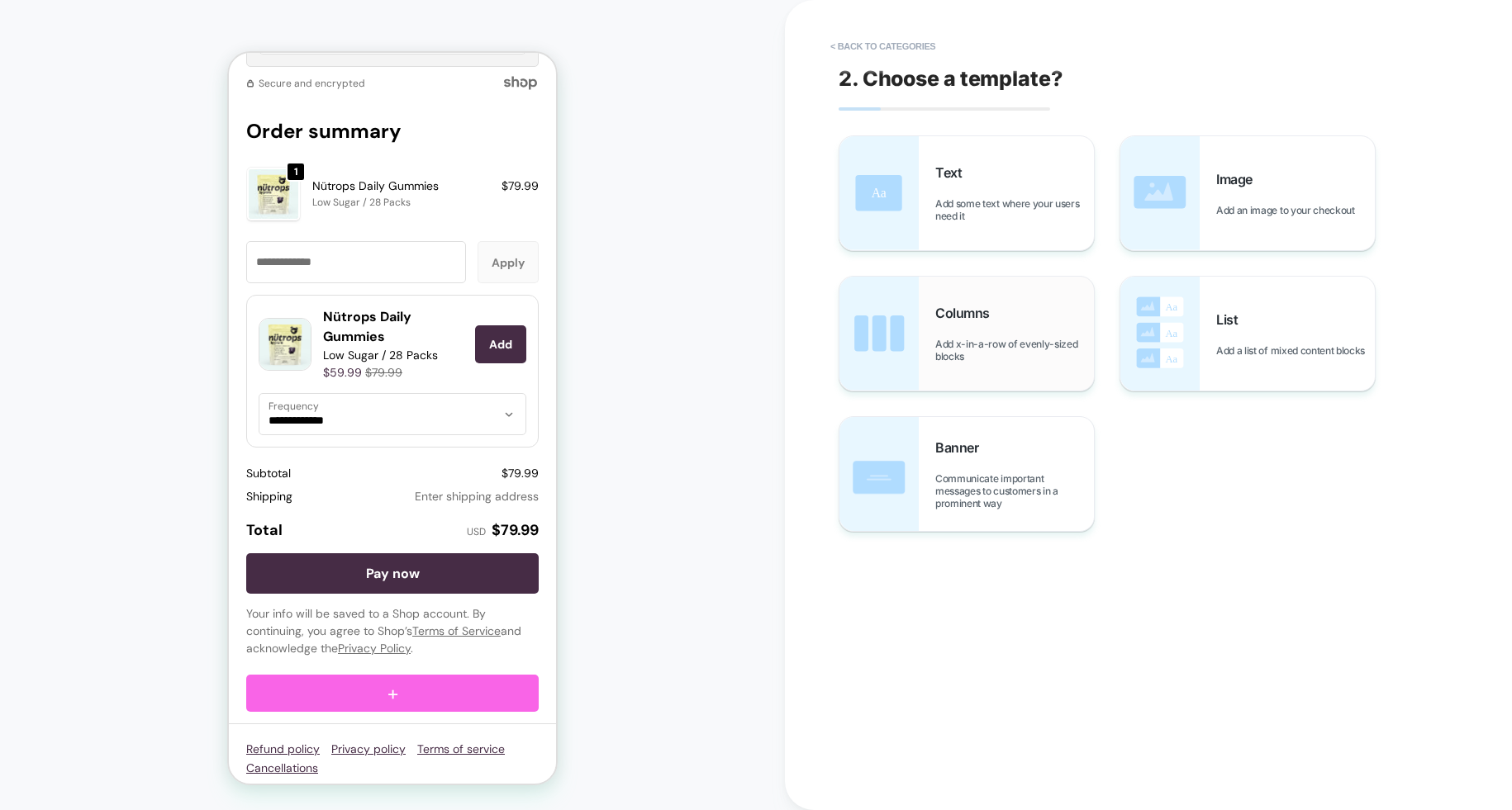
scroll to position [2189, 0]
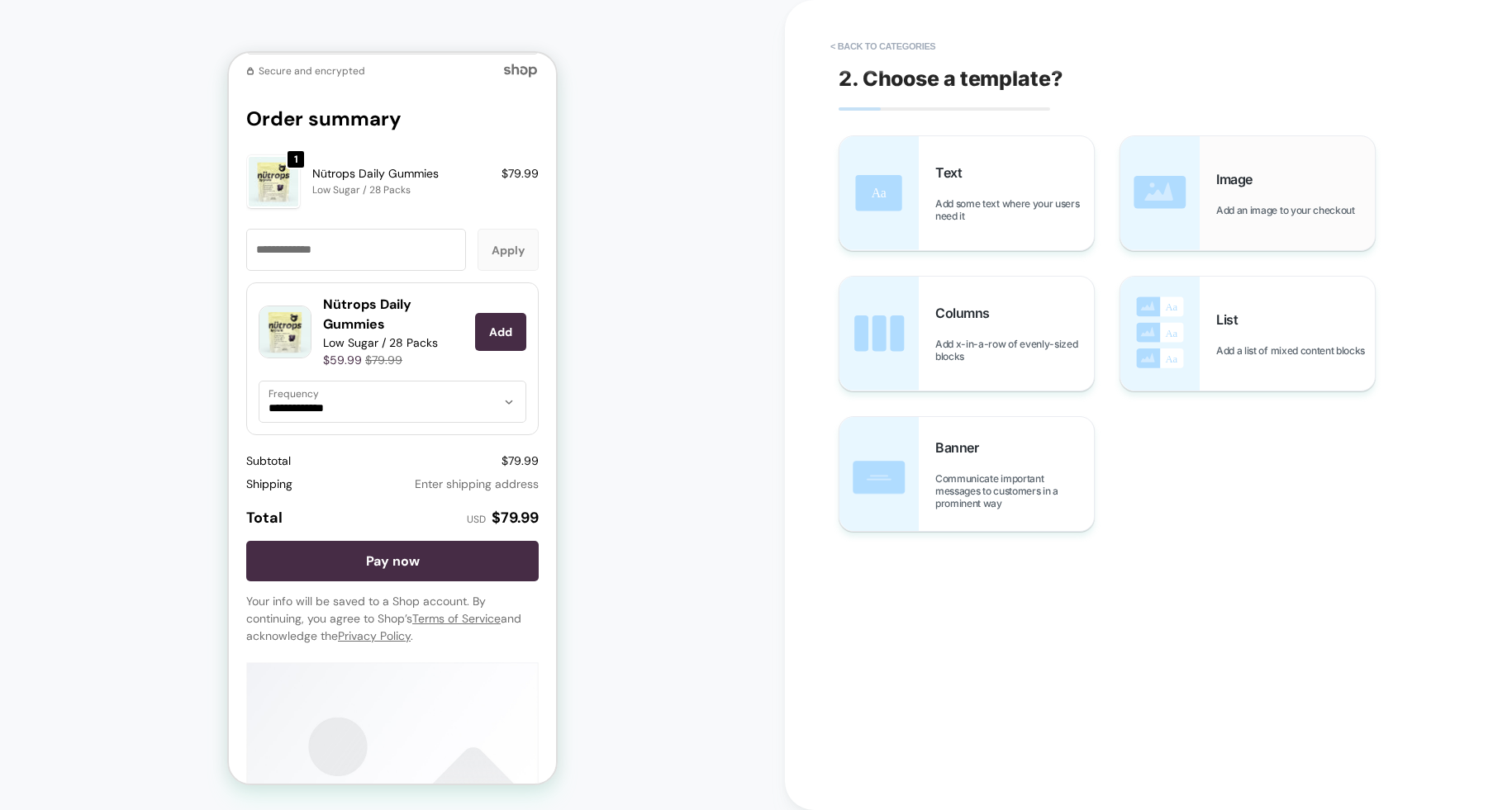
click at [1254, 204] on span "Add an image to your checkout" at bounding box center [1289, 210] width 147 height 13
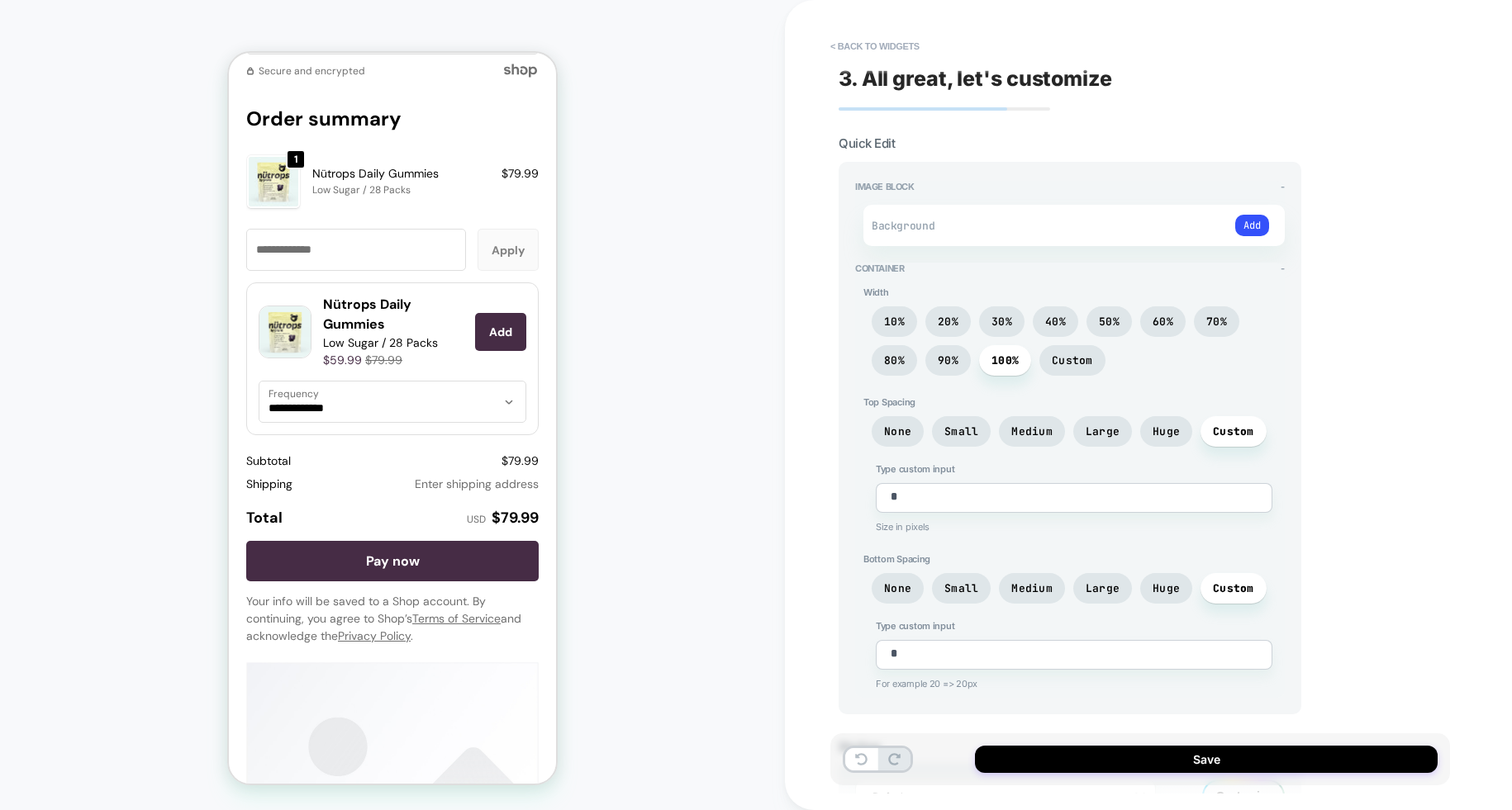
click at [1235, 215] on div "Add" at bounding box center [1251, 225] width 33 height 24
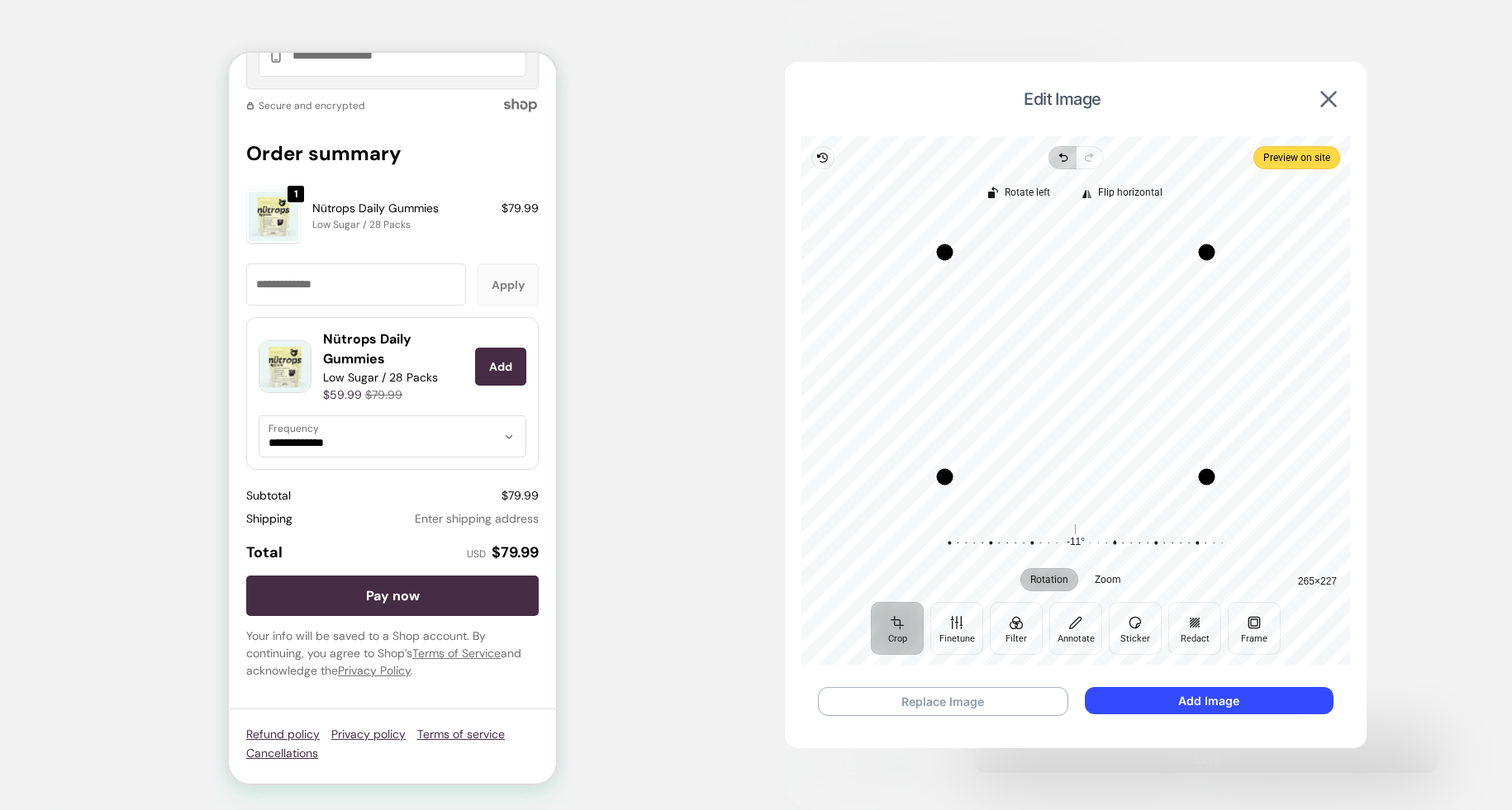
click at [1060, 157] on icon "button" at bounding box center [1060, 155] width 3 height 3
click at [1190, 700] on button "Add Image" at bounding box center [1208, 700] width 249 height 27
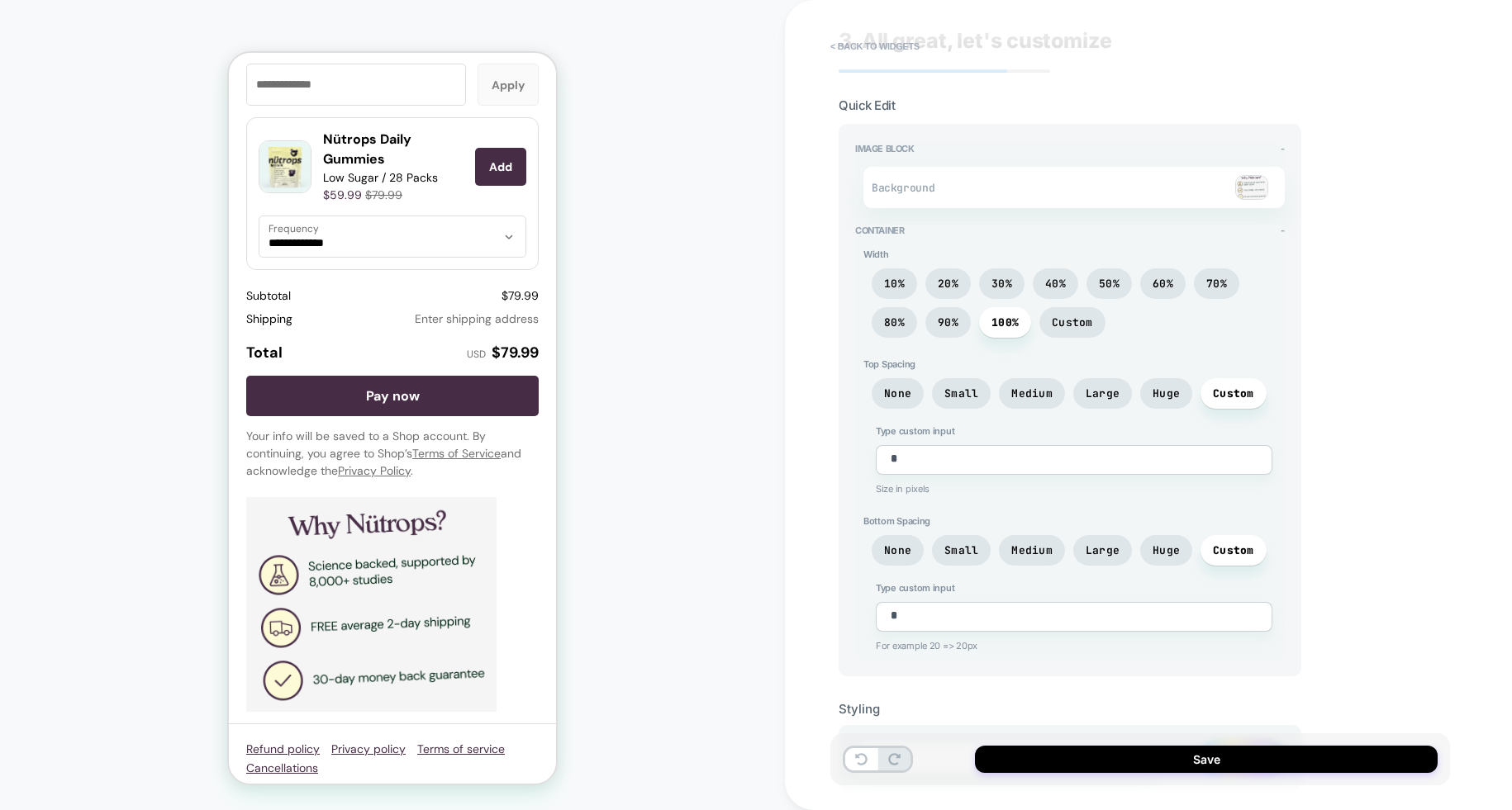
scroll to position [0, 0]
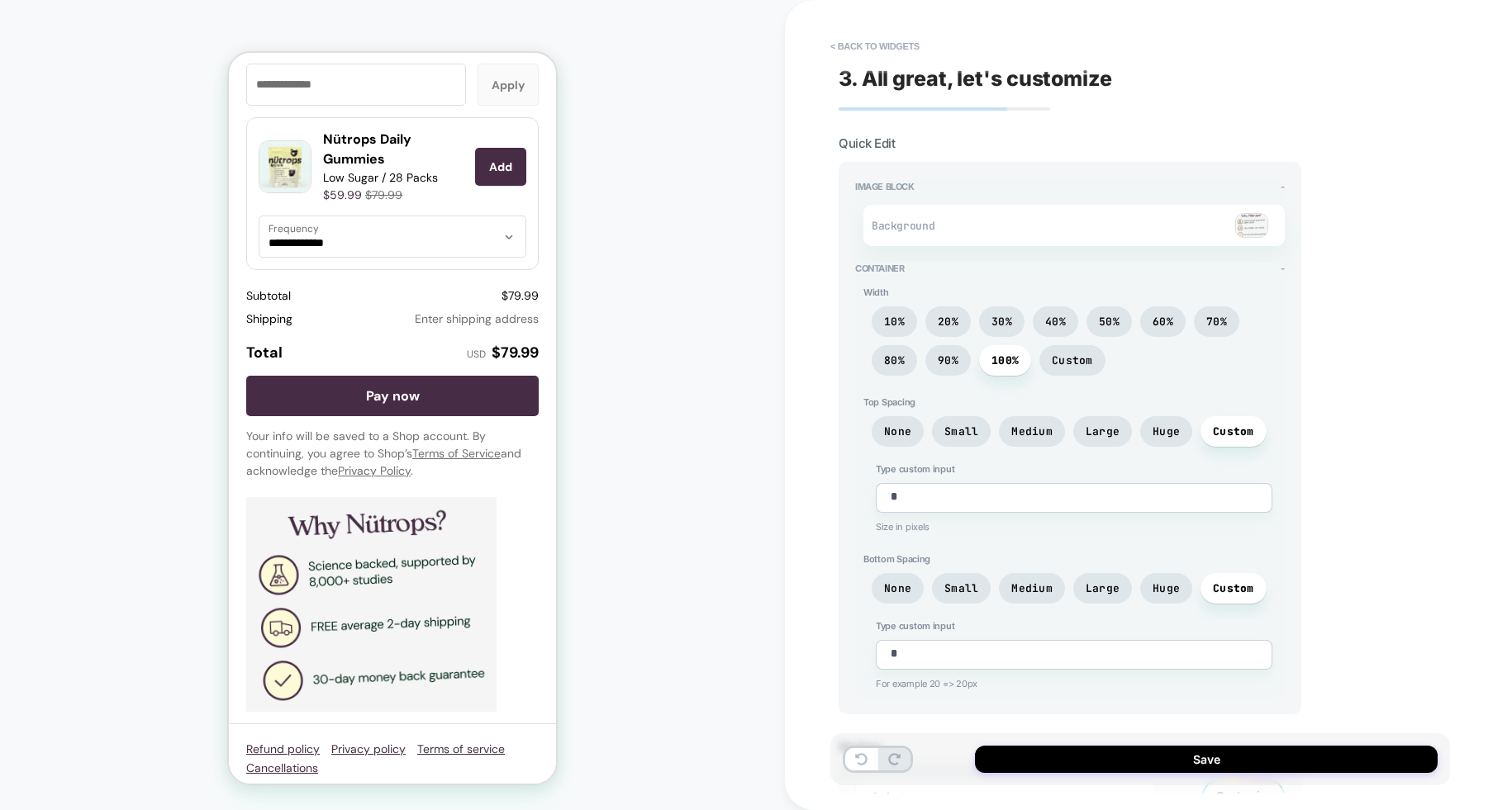
click at [1247, 221] on img at bounding box center [1251, 225] width 33 height 24
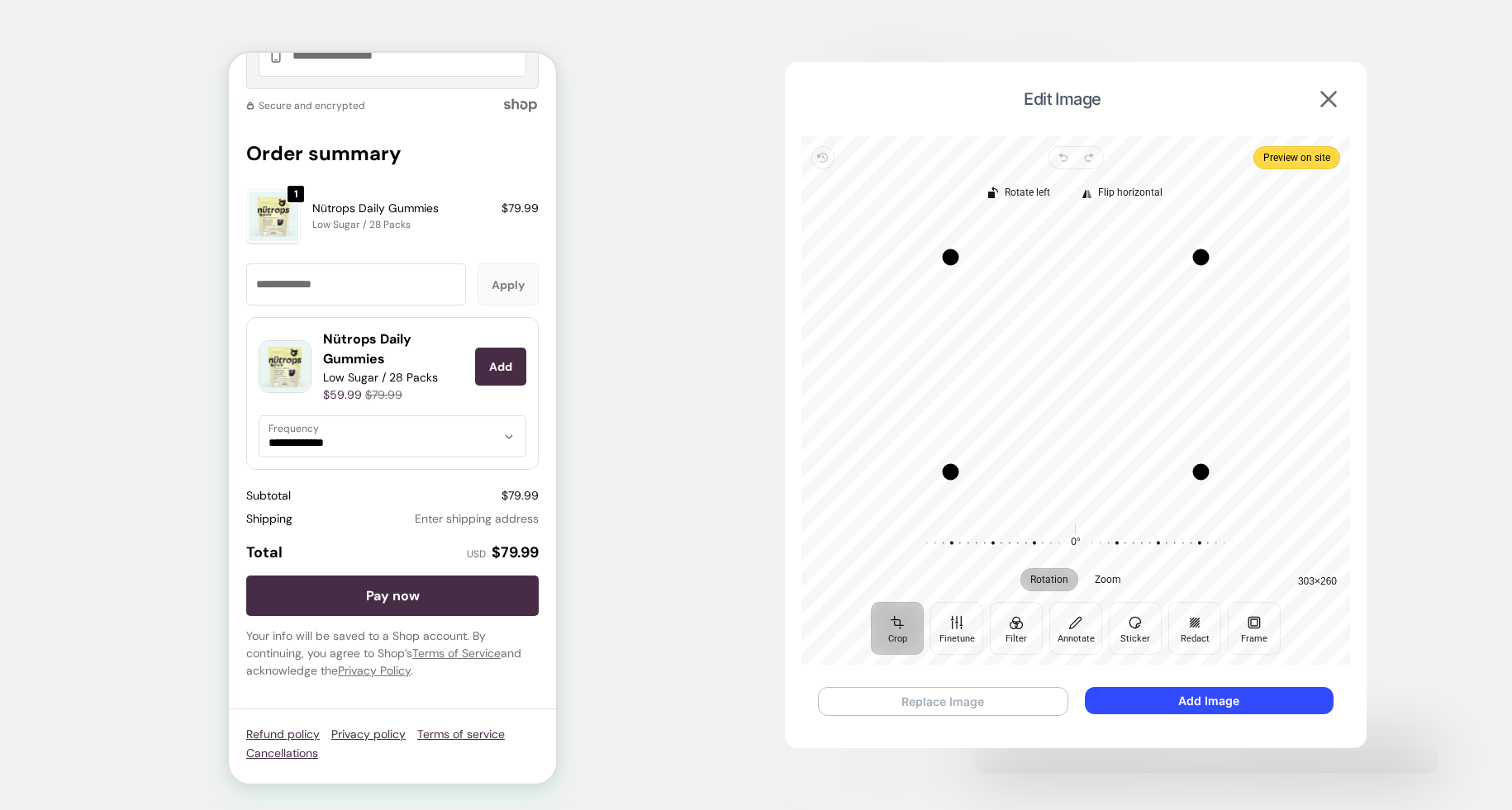
click at [982, 698] on button "Replace Image" at bounding box center [943, 701] width 250 height 29
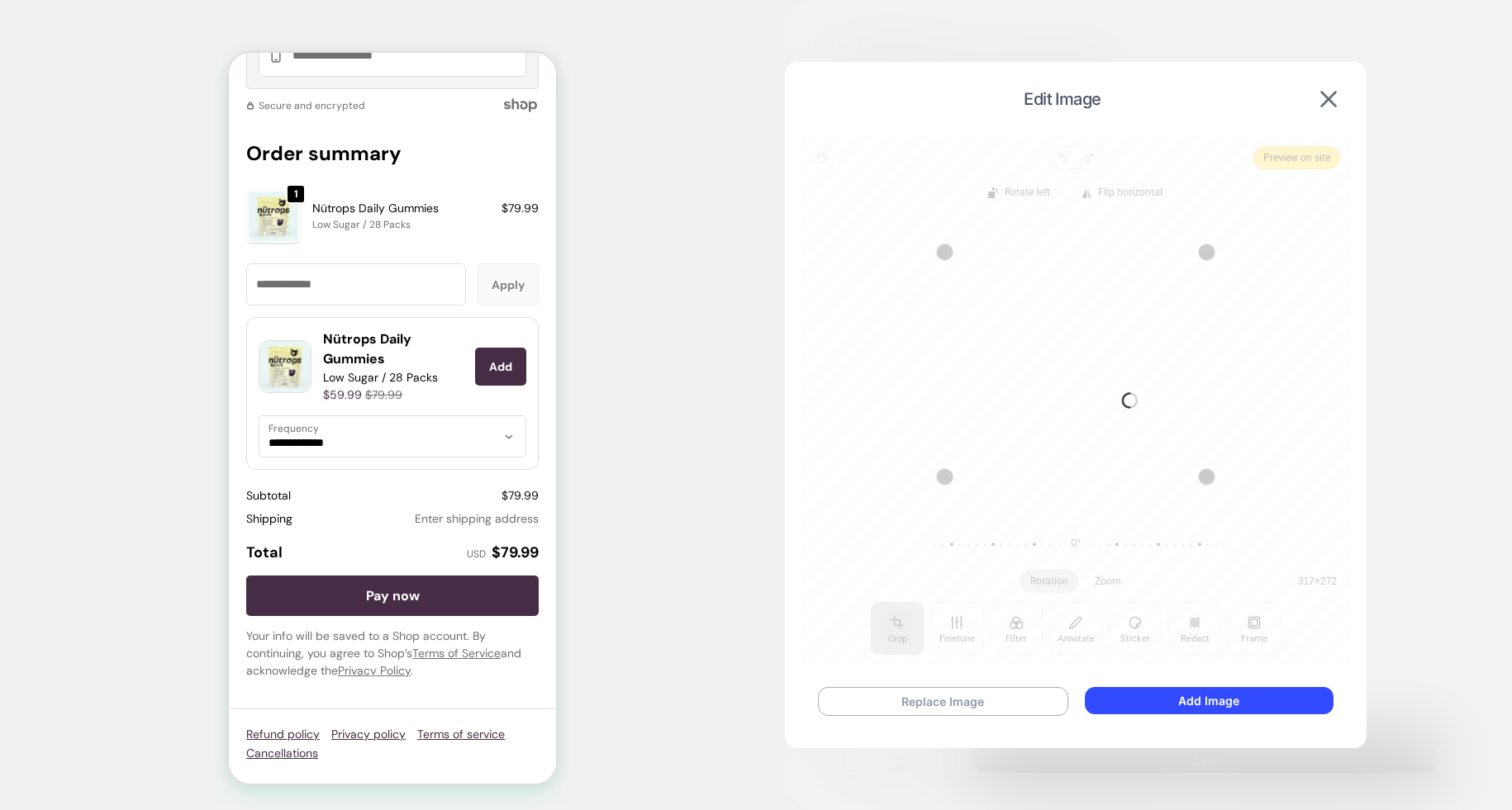
scroll to position [2364, 0]
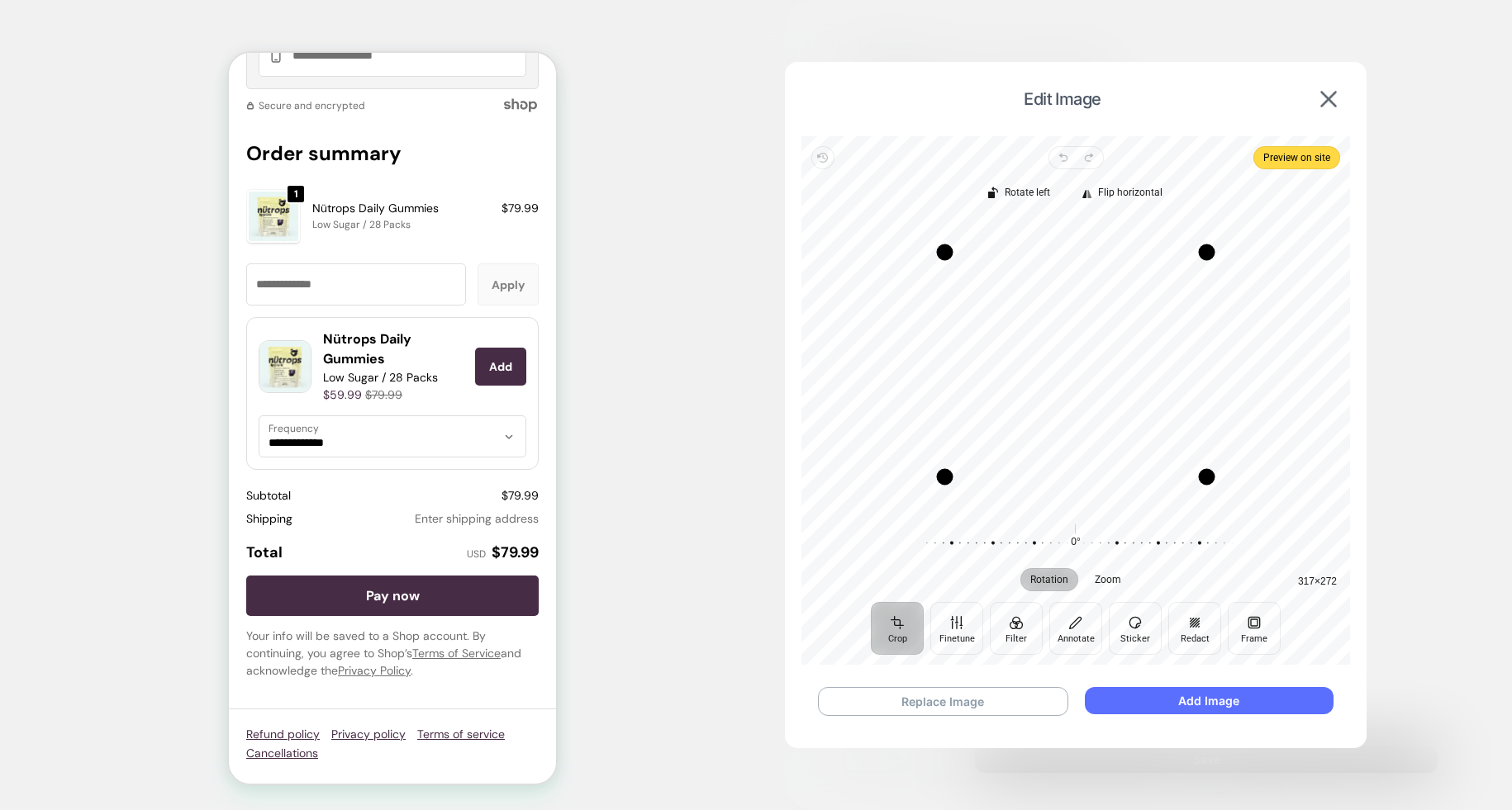
click at [1184, 699] on button "Add Image" at bounding box center [1208, 700] width 249 height 27
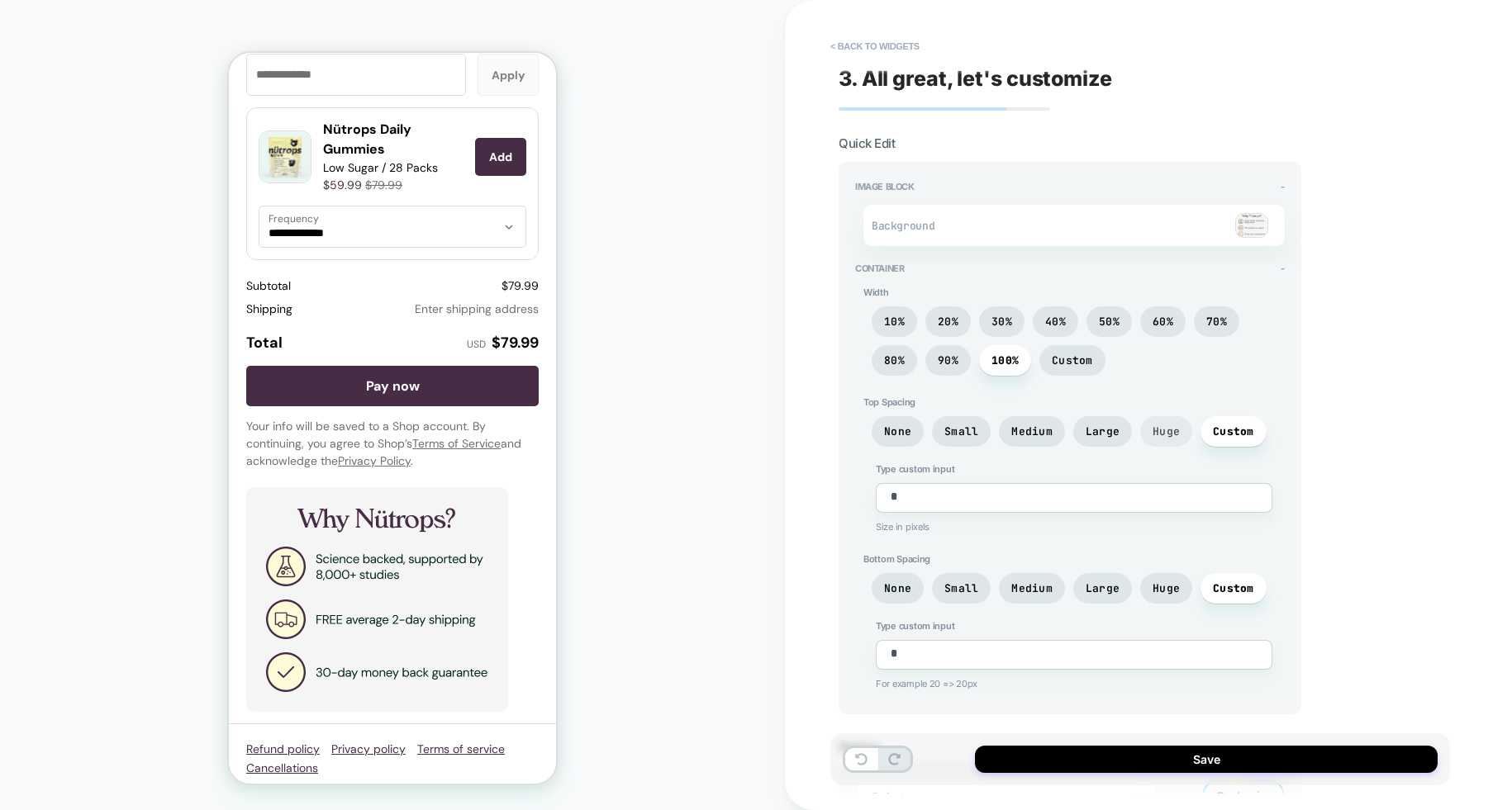
click at [1156, 435] on span "Huge" at bounding box center [1166, 432] width 27 height 14
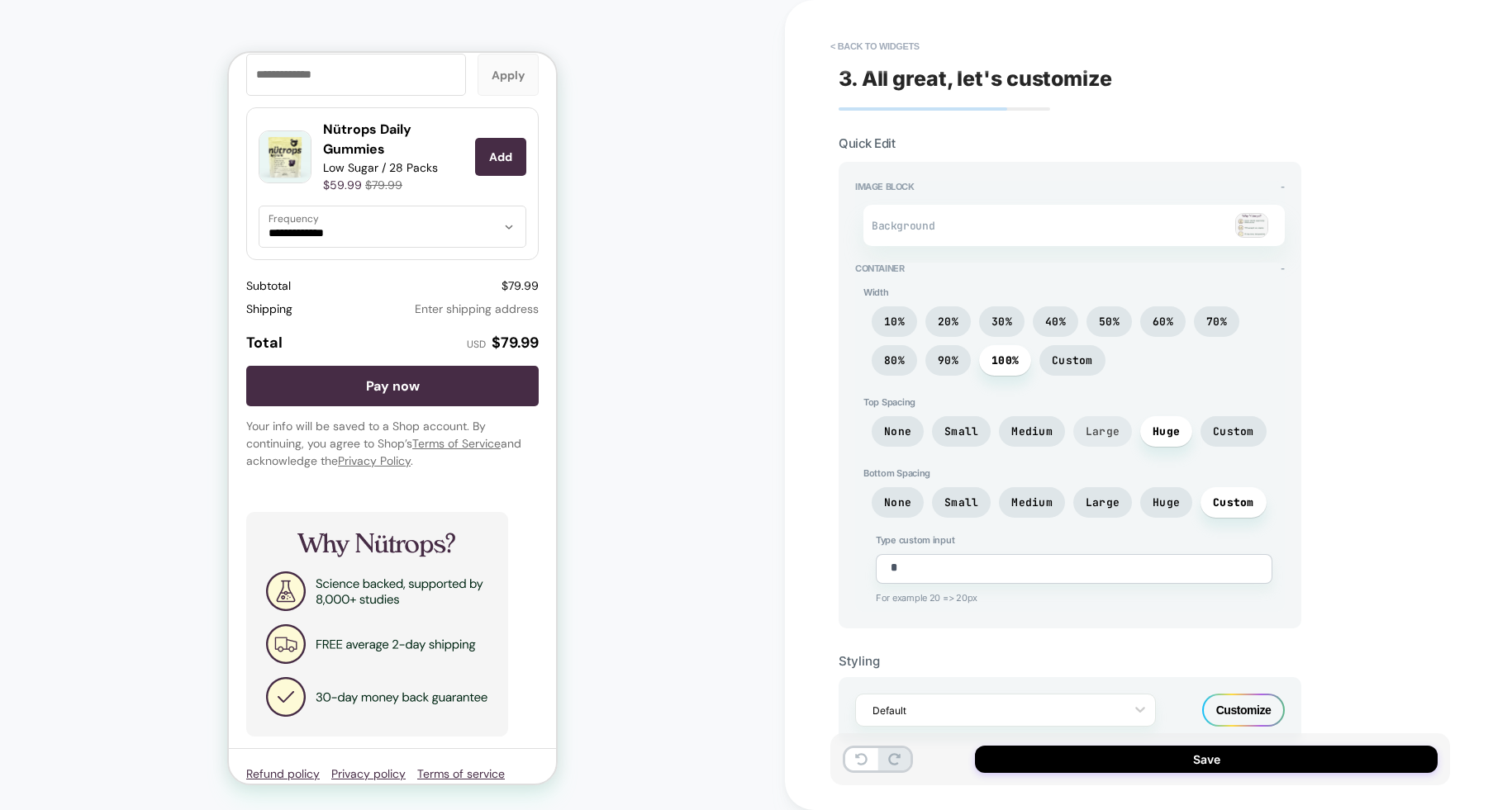
click at [1107, 437] on span "Large" at bounding box center [1103, 432] width 59 height 30
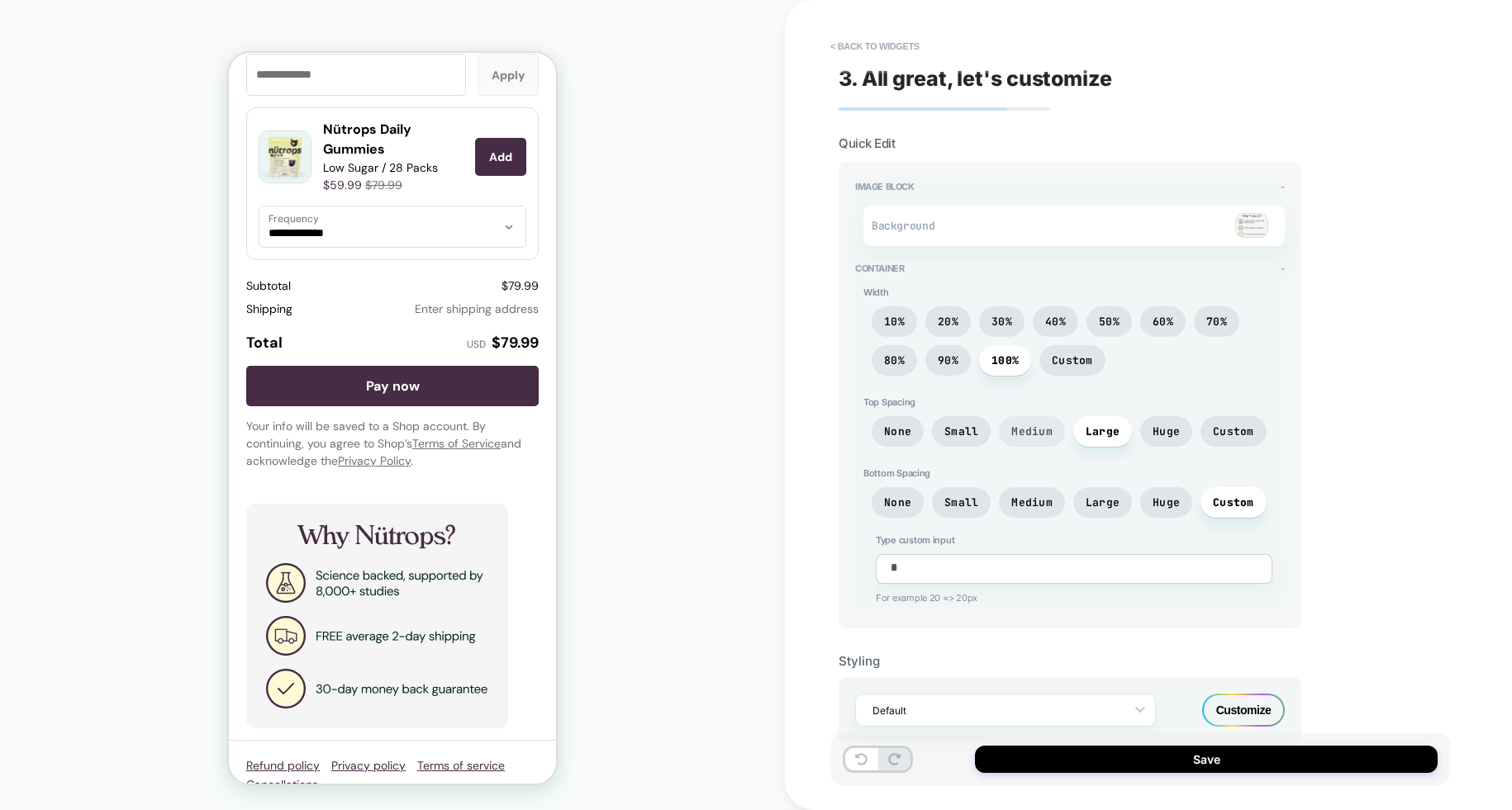
click at [1031, 442] on span "Medium" at bounding box center [1032, 432] width 66 height 30
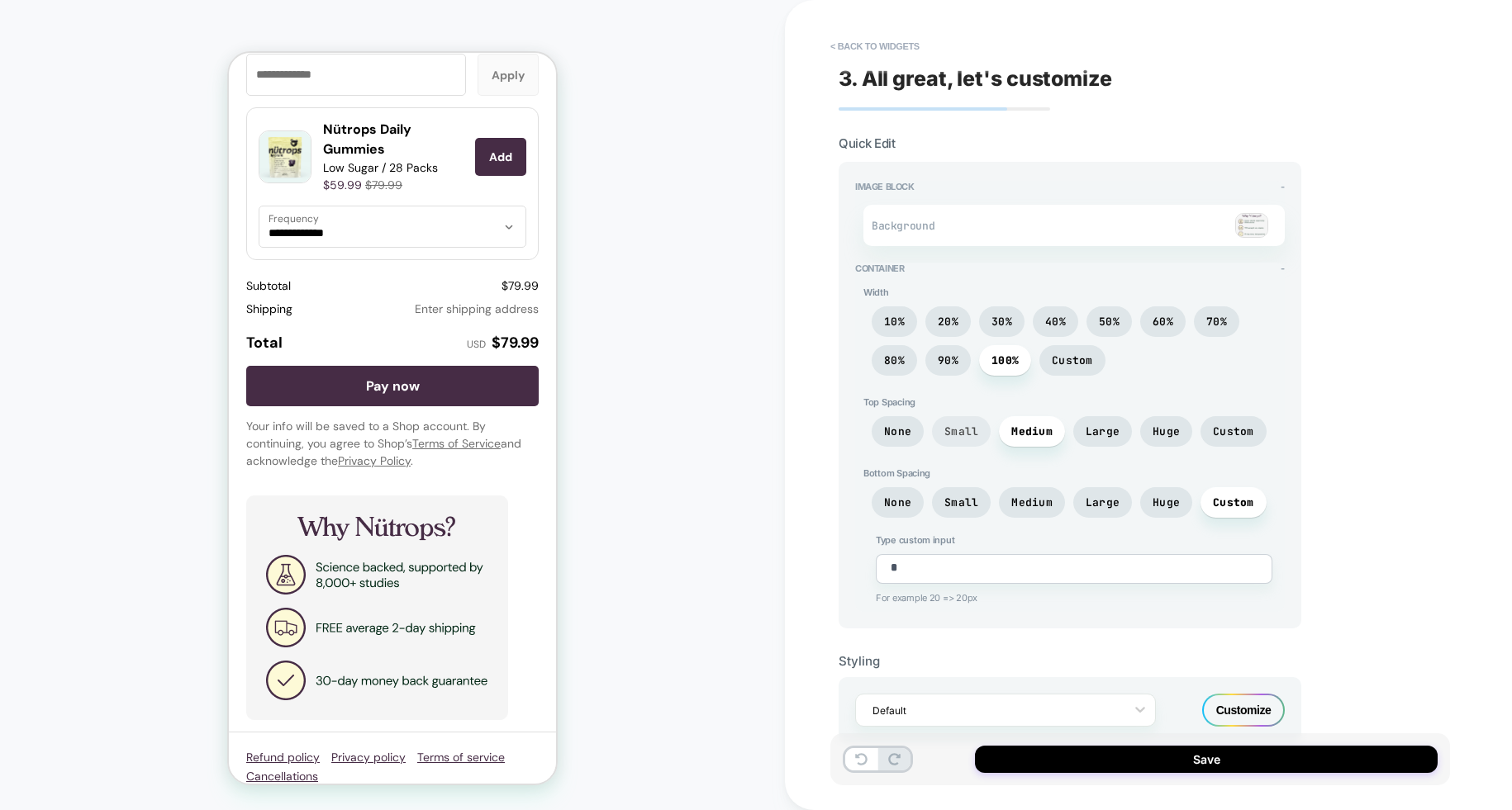
click at [942, 429] on span "Small" at bounding box center [961, 432] width 59 height 30
click at [1013, 437] on span "Medium" at bounding box center [1032, 432] width 66 height 30
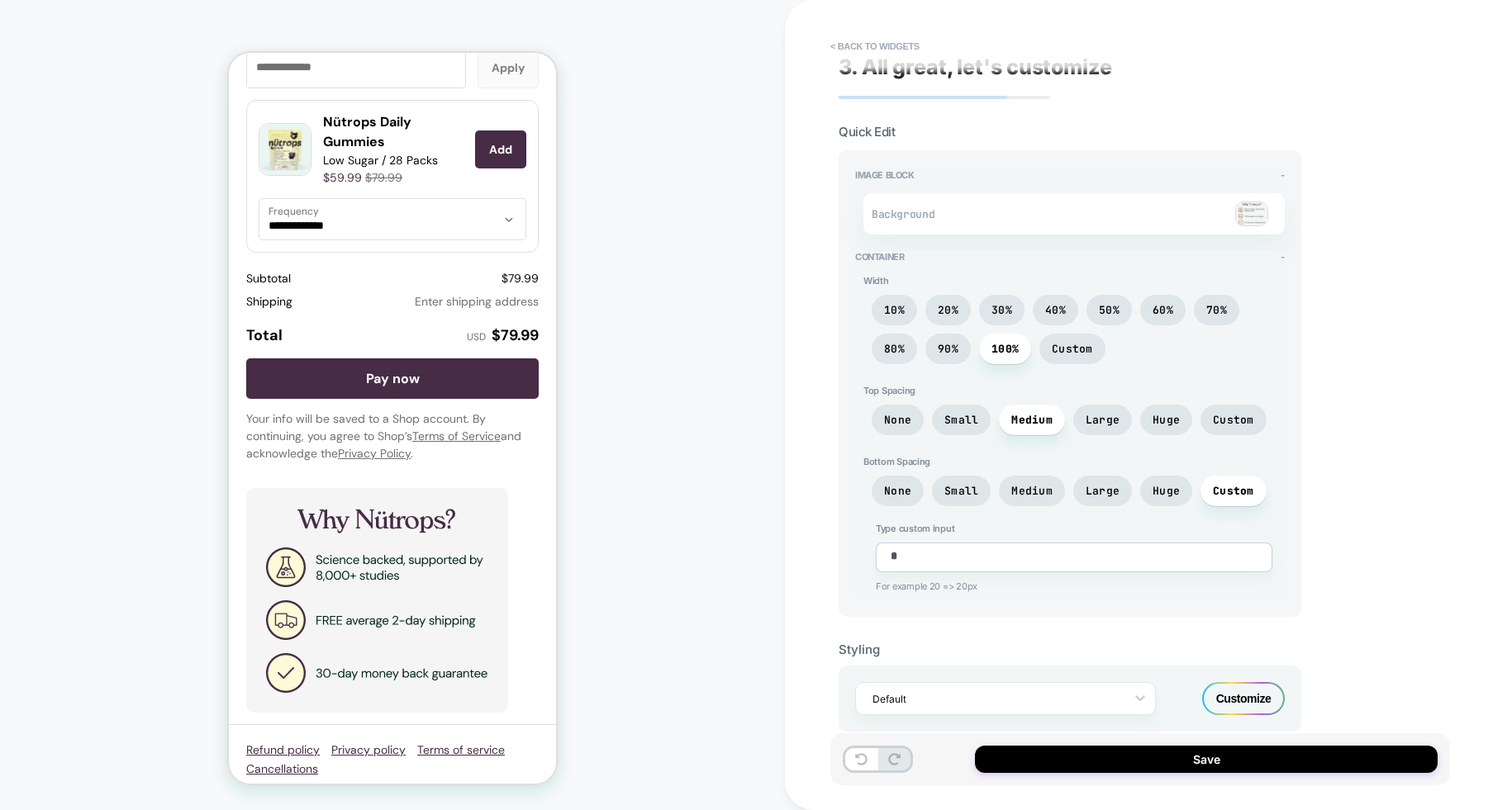
scroll to position [2373, 0]
click at [1088, 696] on div at bounding box center [995, 699] width 245 height 16
click at [1256, 624] on div "Styling option Default focused, 1 of 1. 1 result available. Use Up and Down to …" at bounding box center [1069, 674] width 463 height 115
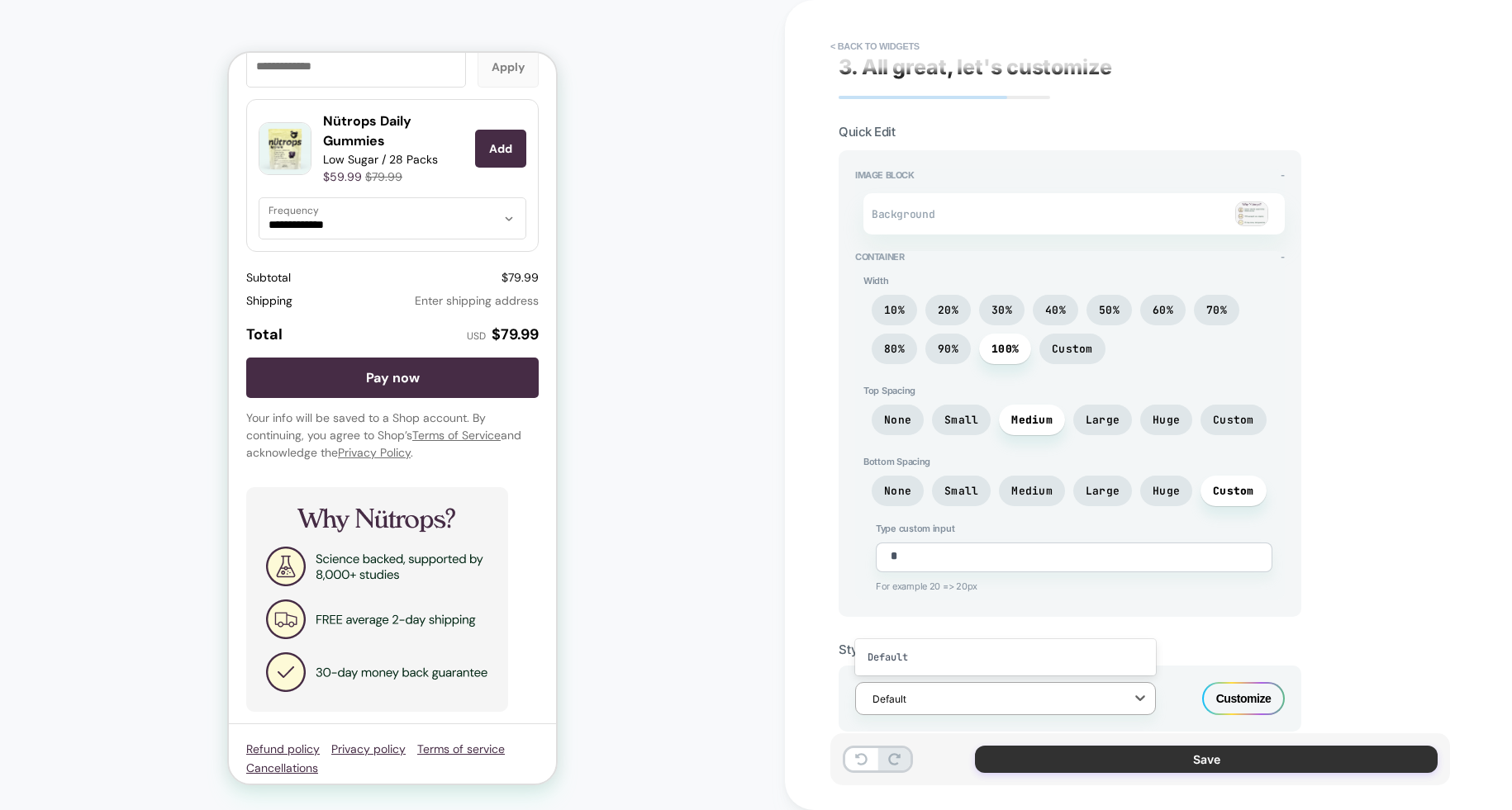
click at [1250, 766] on button "Save" at bounding box center [1206, 759] width 463 height 27
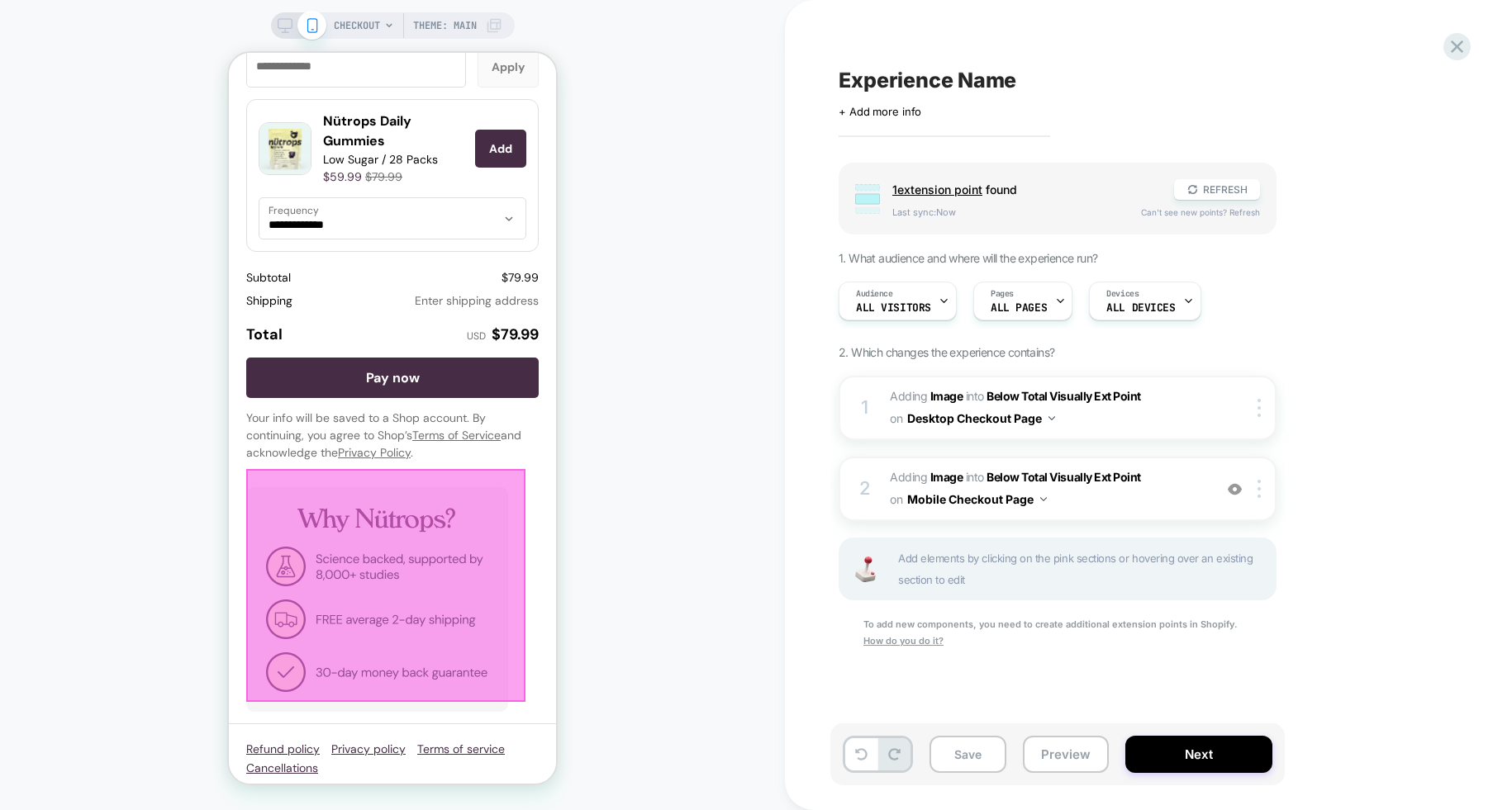
click at [349, 574] on img at bounding box center [377, 599] width 262 height 224
click at [379, 571] on div at bounding box center [385, 586] width 279 height 233
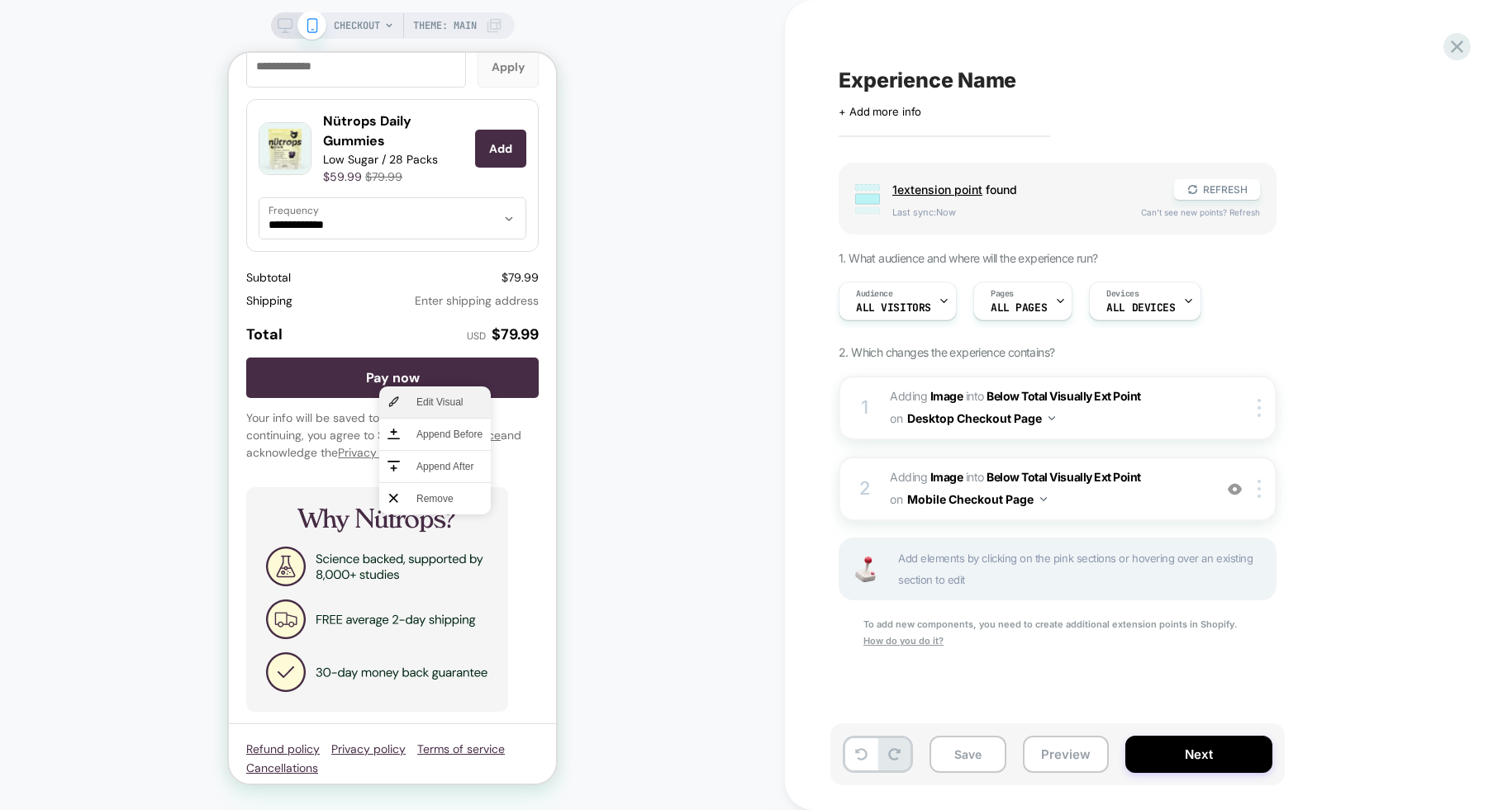
click at [442, 406] on span "Edit Visual" at bounding box center [449, 402] width 66 height 15
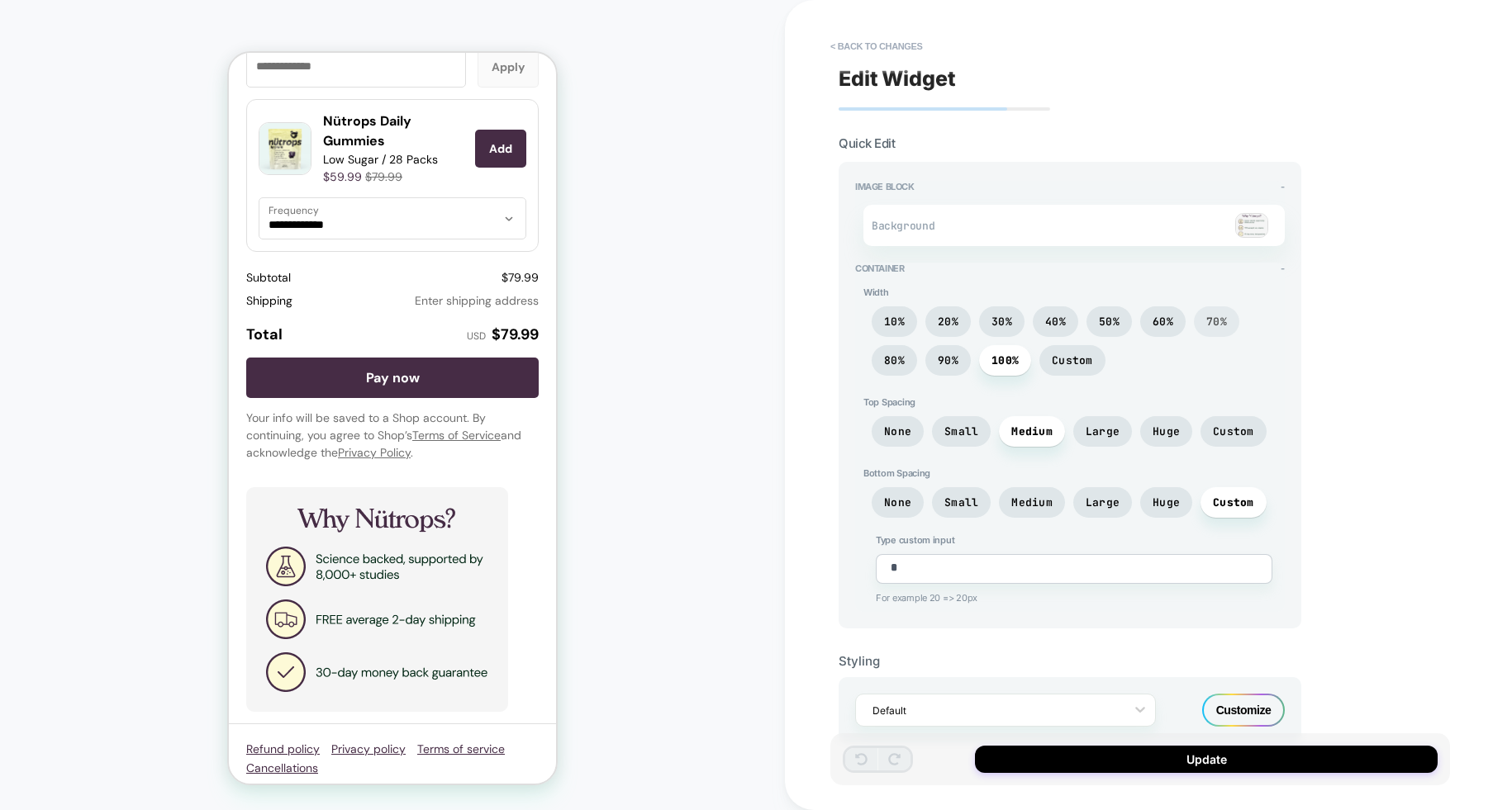
click at [1208, 318] on span "70%" at bounding box center [1216, 321] width 20 height 14
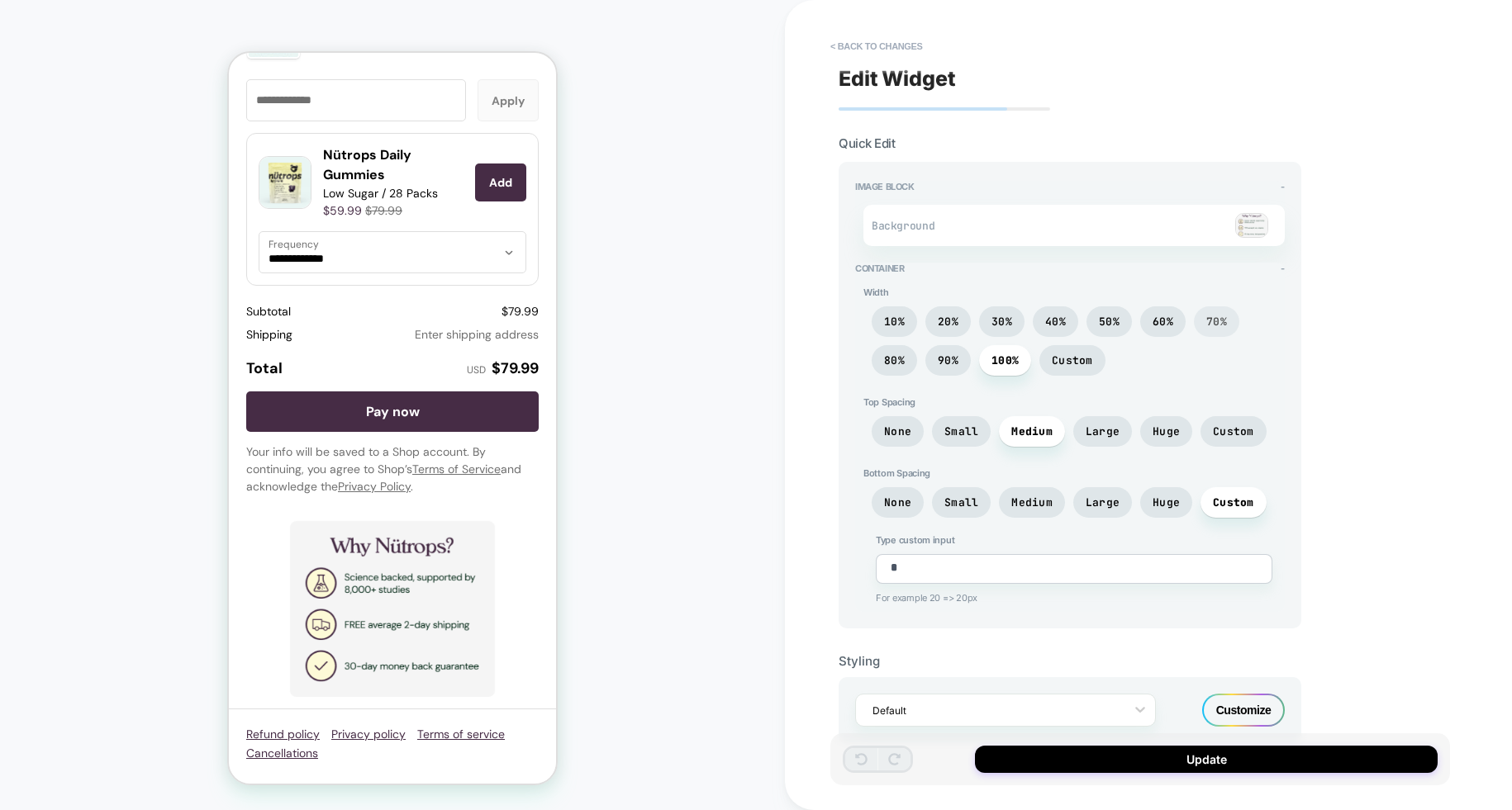
scroll to position [2315, 0]
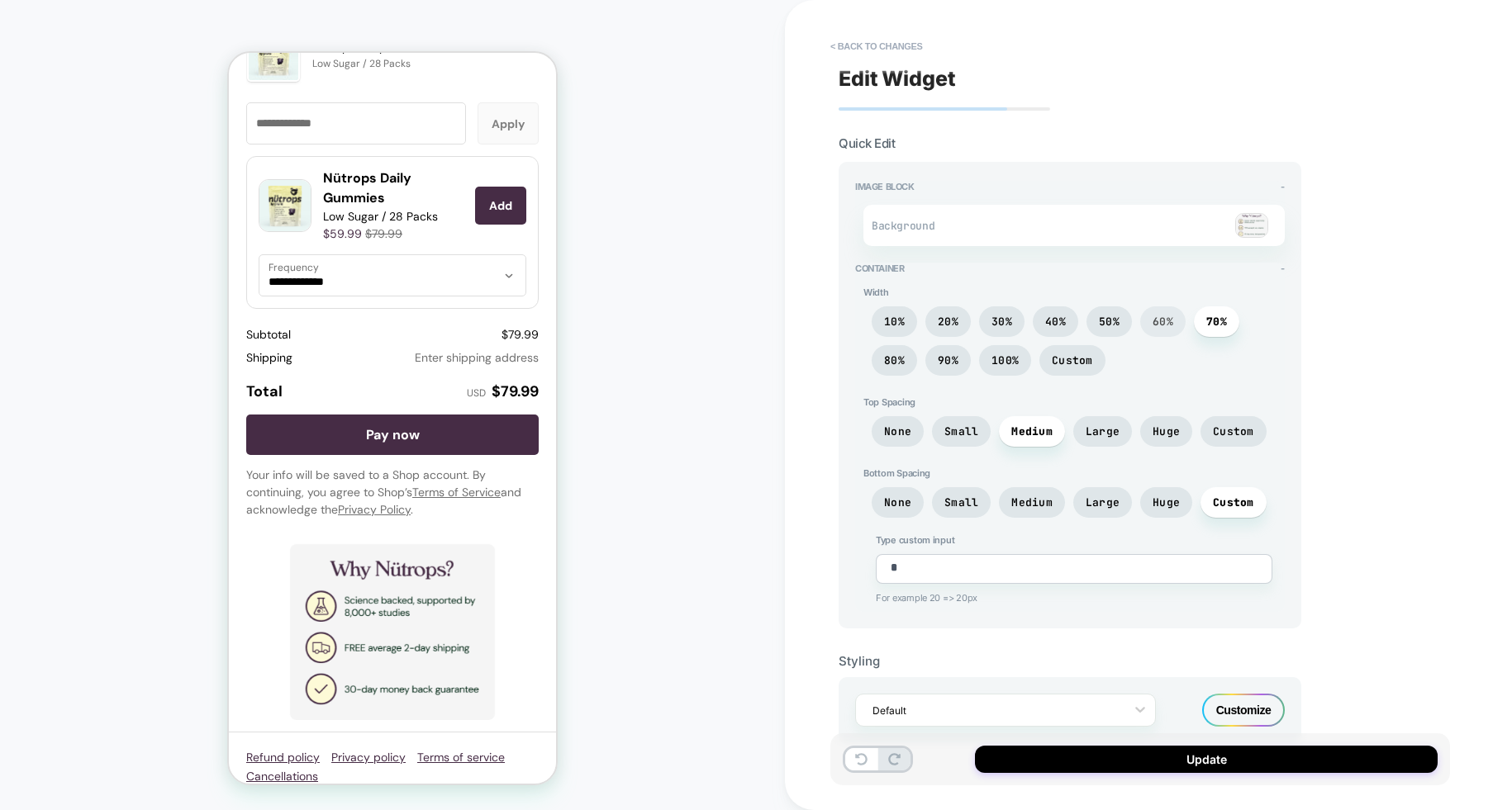
click at [1174, 324] on span "60%" at bounding box center [1163, 321] width 46 height 30
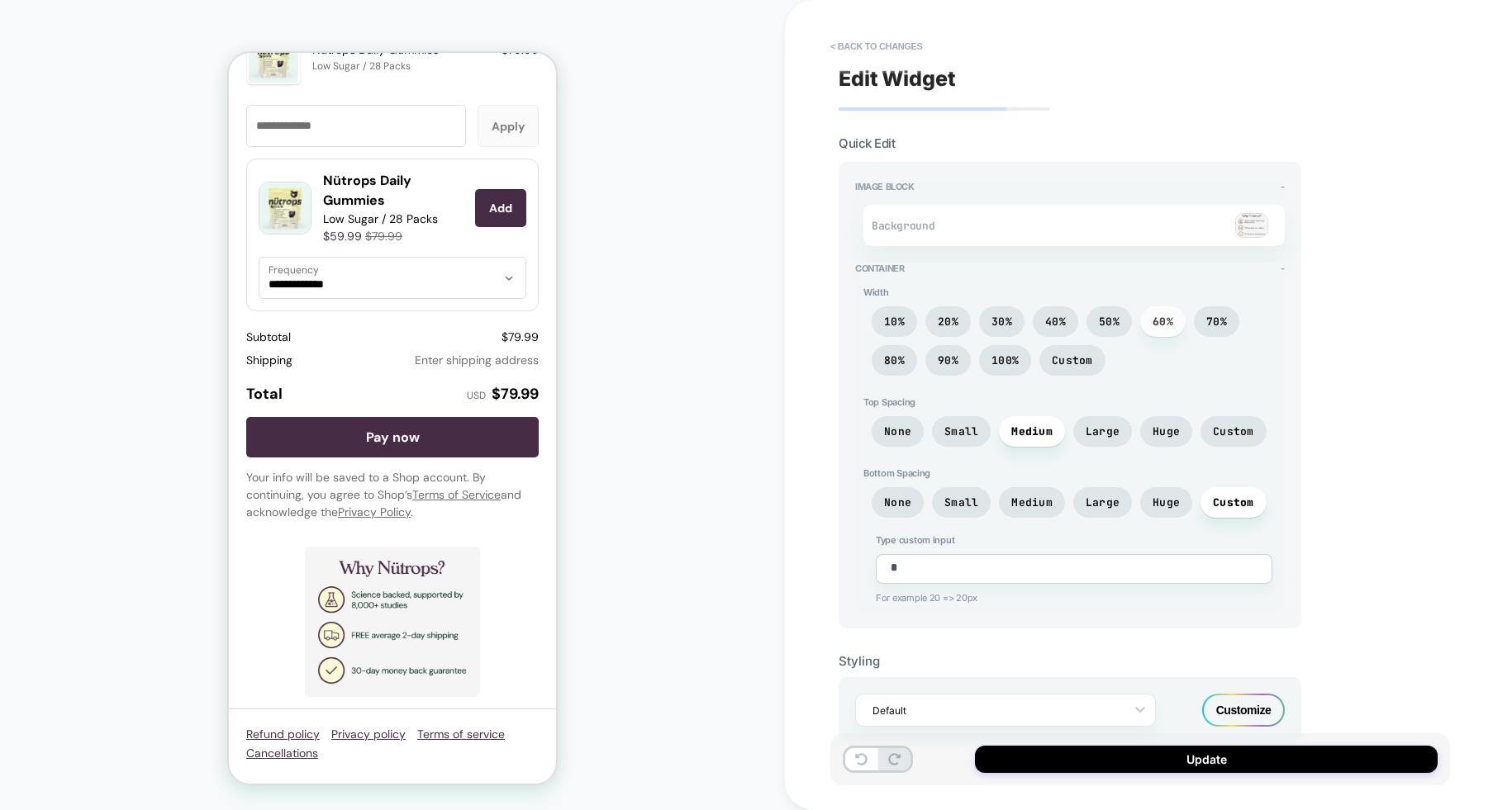
scroll to position [2292, 0]
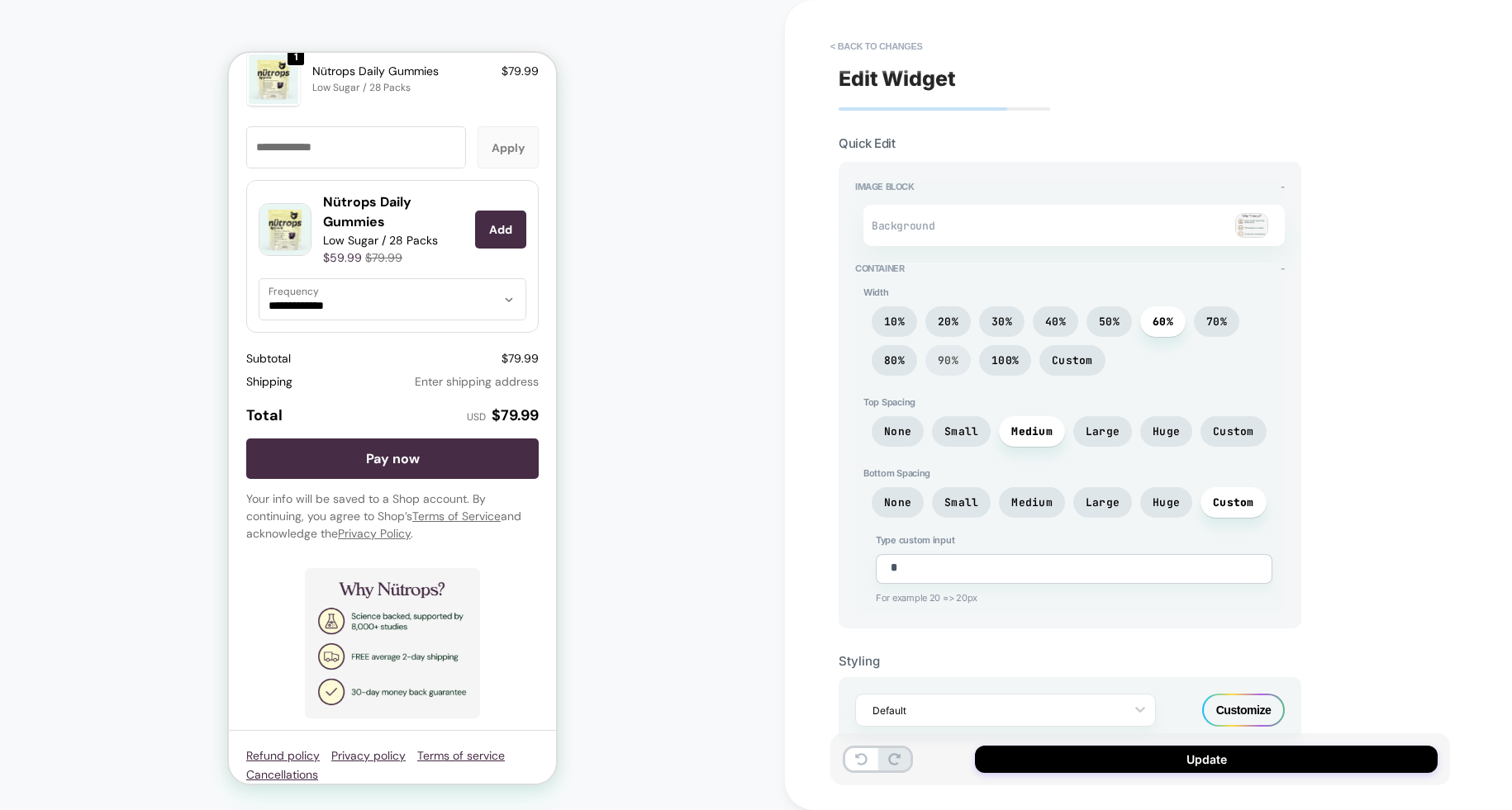
click at [953, 362] on span "90%" at bounding box center [948, 360] width 20 height 14
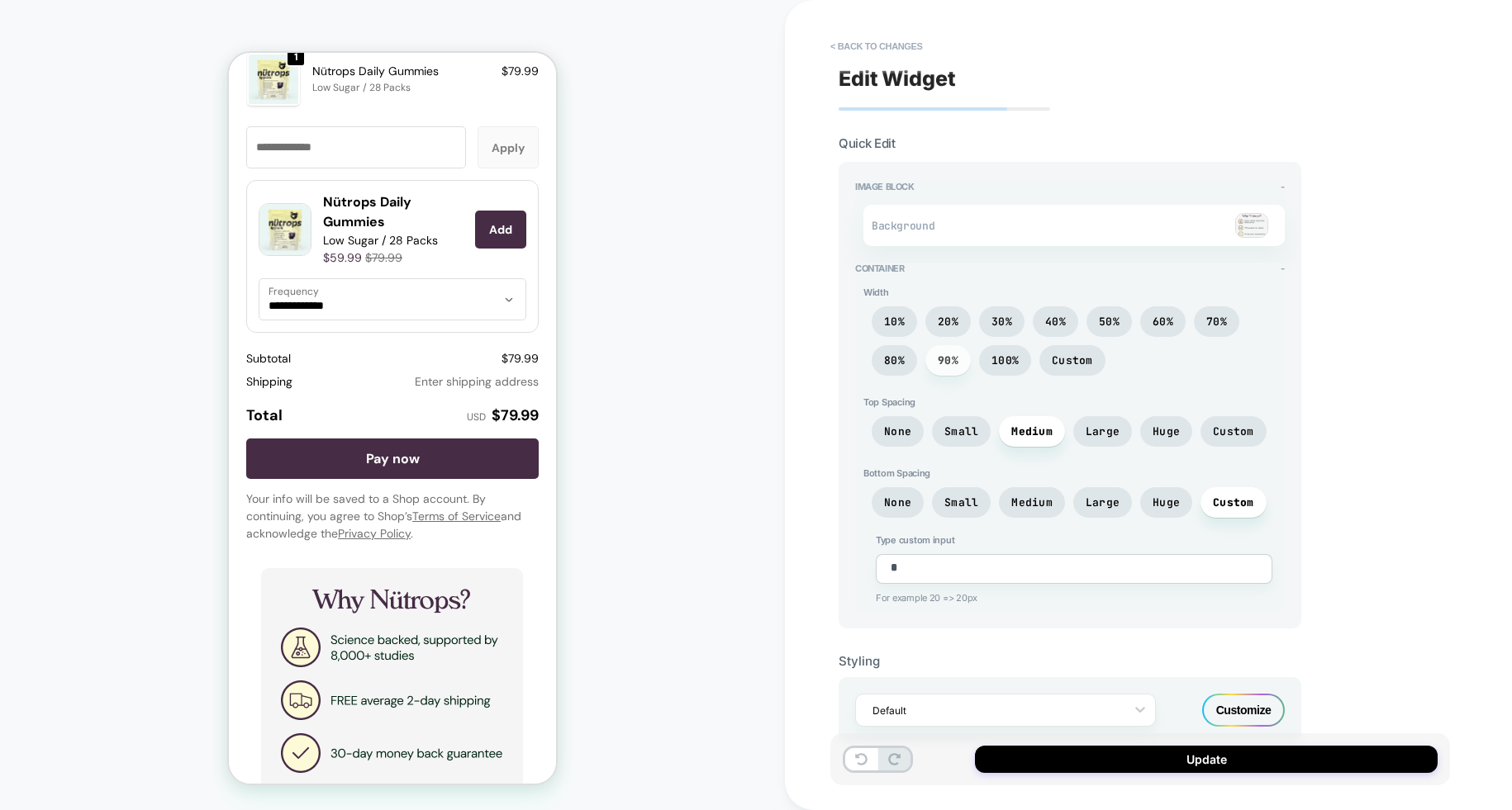
scroll to position [2363, 0]
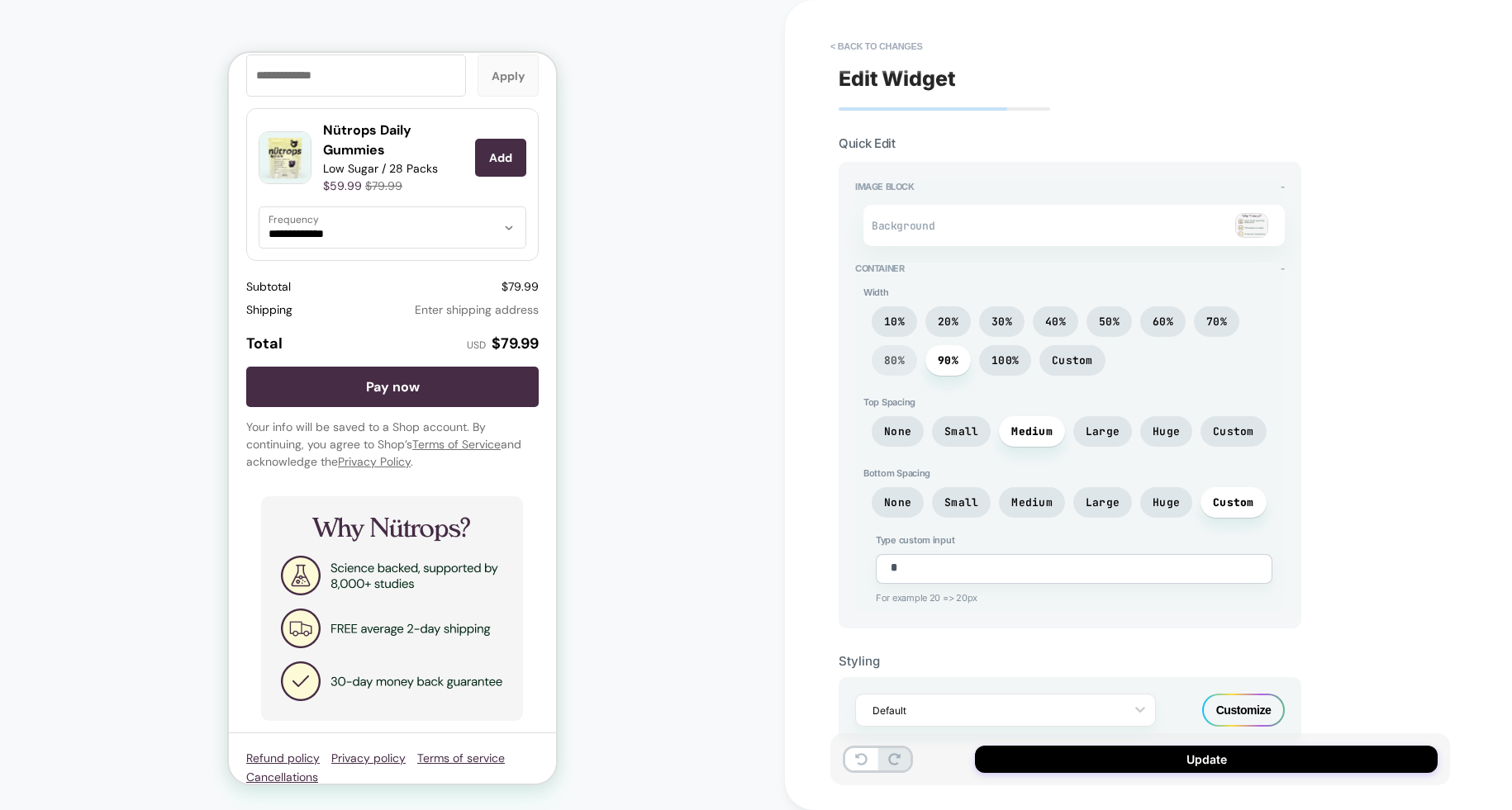
click at [895, 357] on span "80%" at bounding box center [894, 360] width 20 height 14
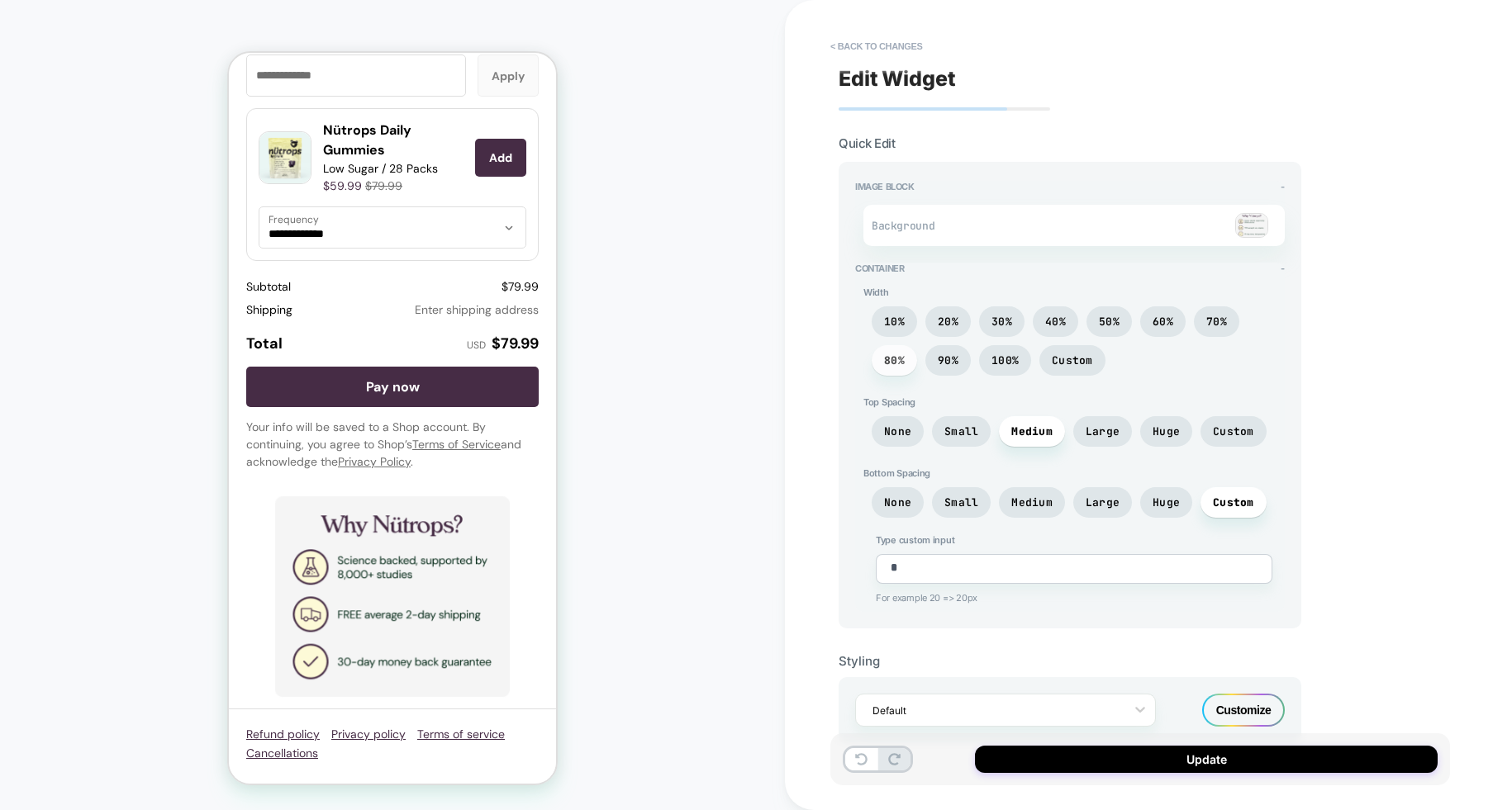
scroll to position [2340, 0]
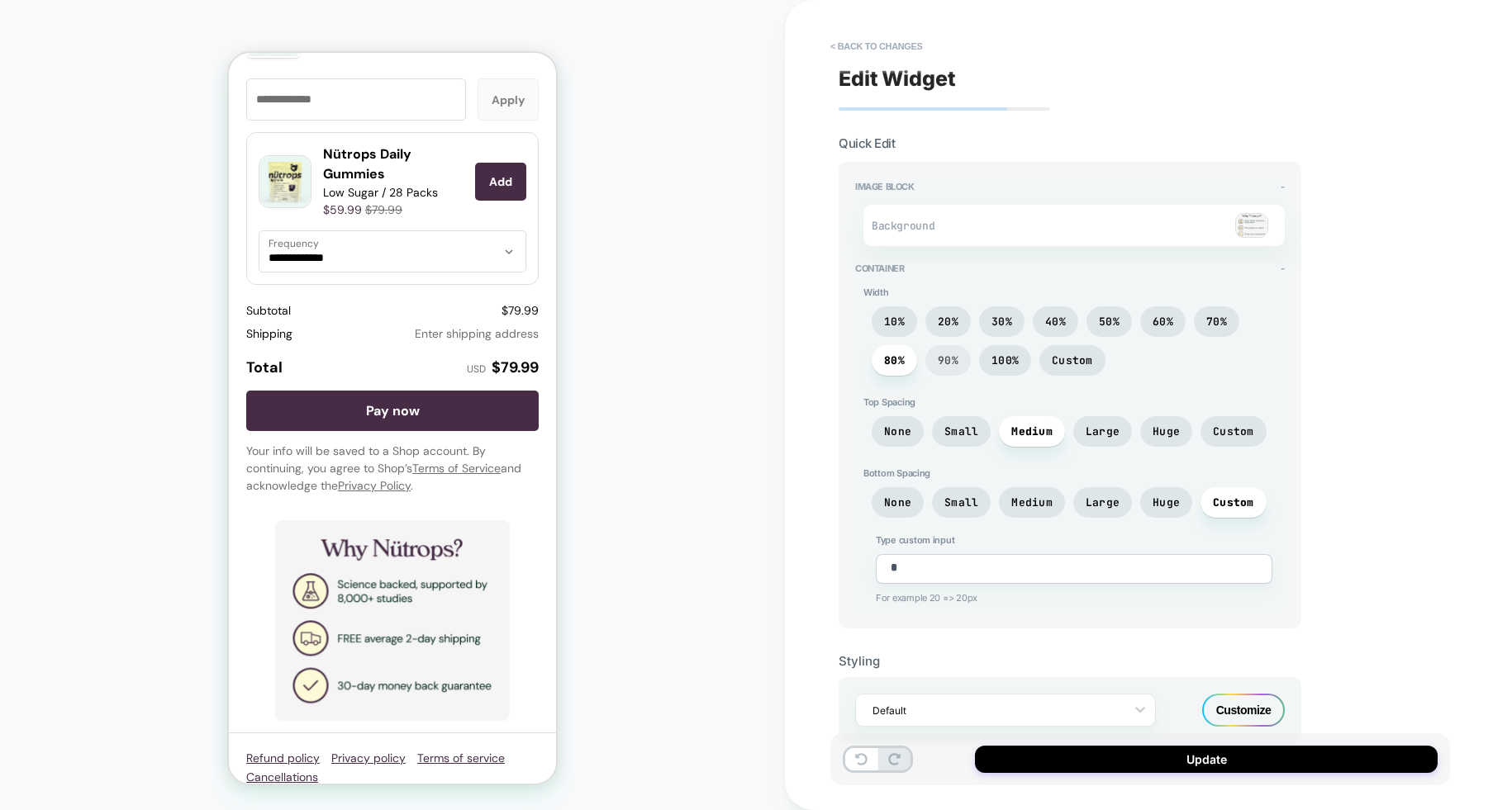
click at [948, 357] on span "90%" at bounding box center [948, 360] width 20 height 14
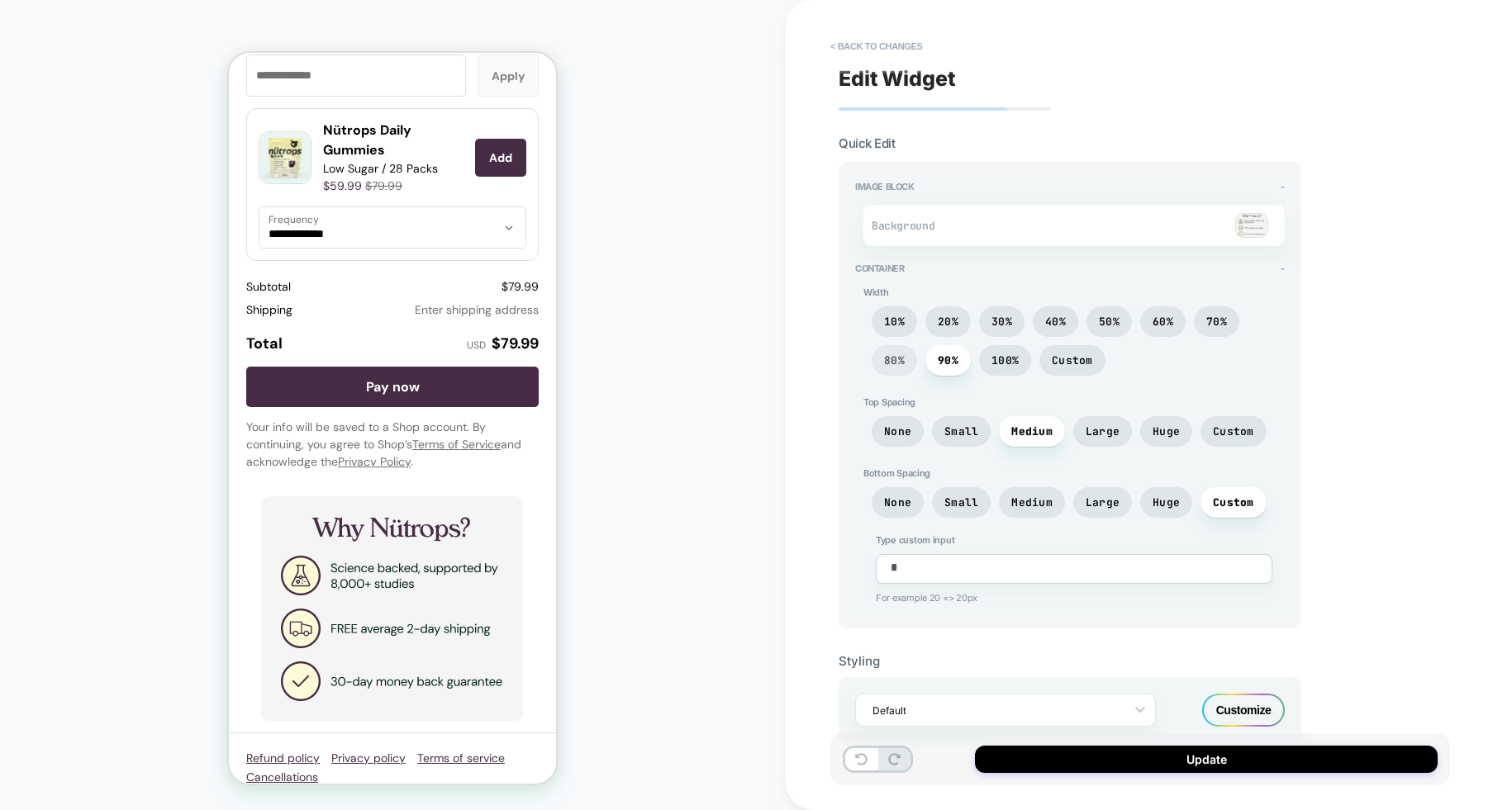
click at [900, 358] on span "80%" at bounding box center [894, 360] width 20 height 14
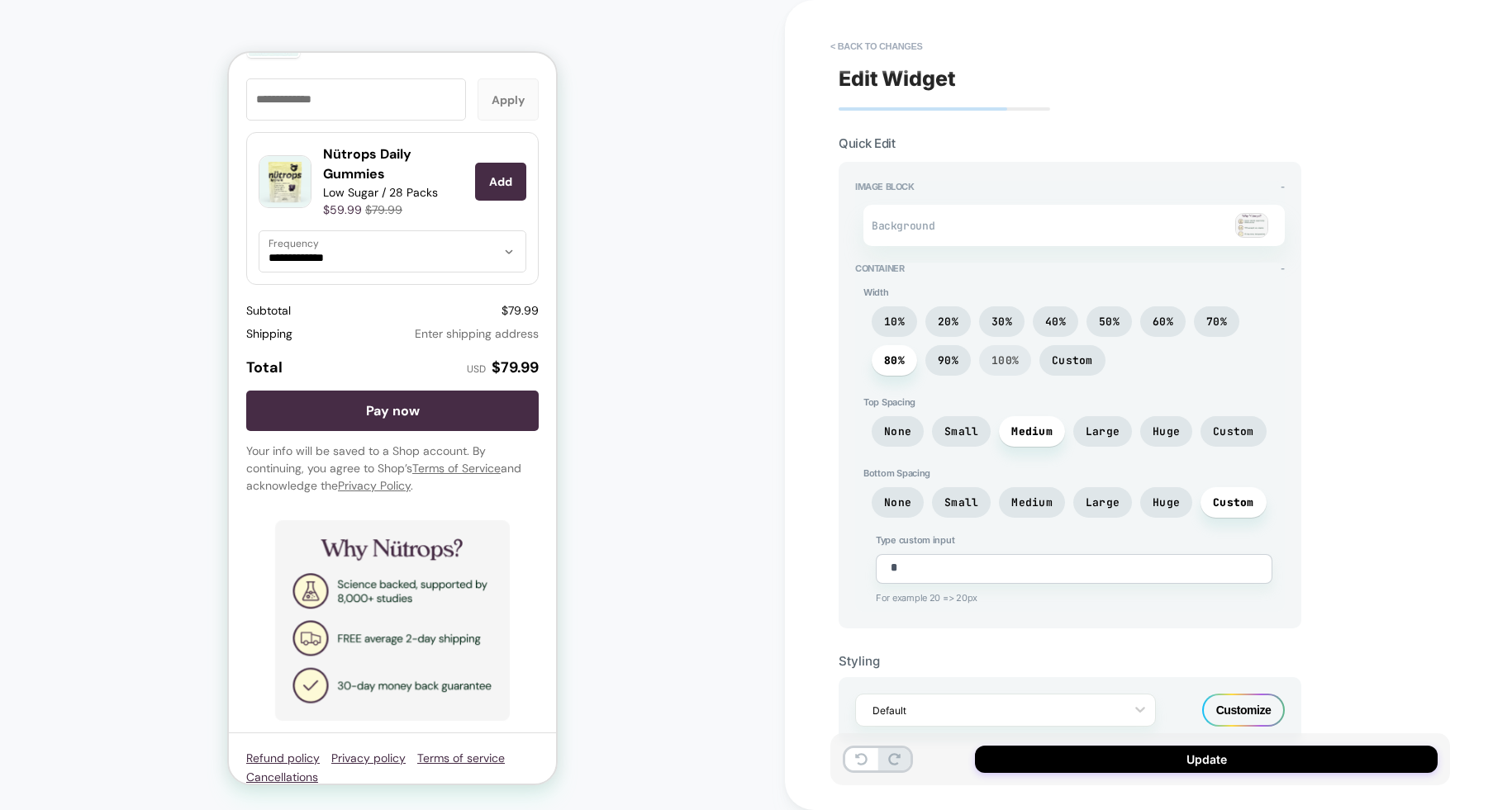
click at [1021, 357] on span "100%" at bounding box center [1005, 361] width 52 height 30
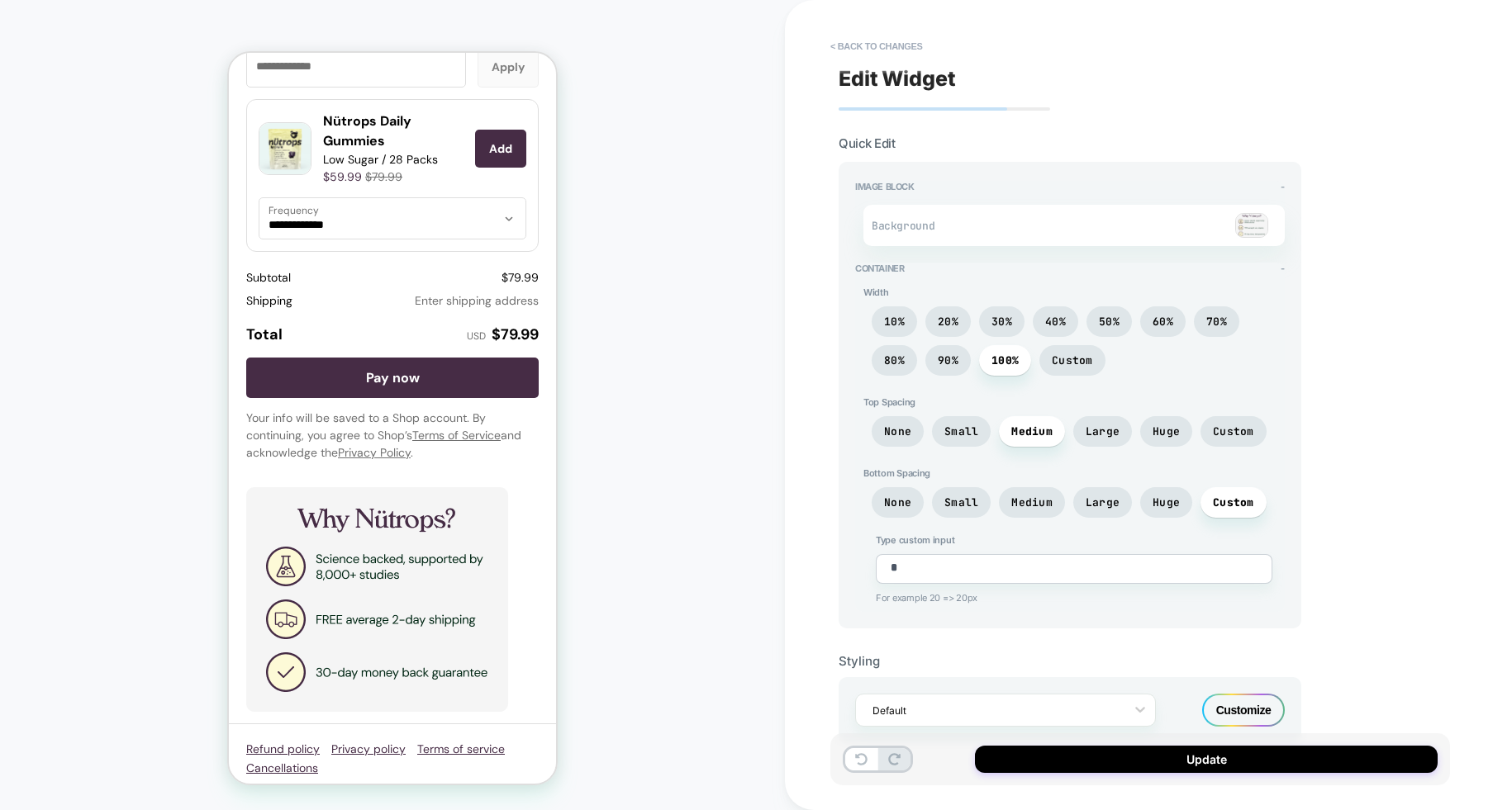
click at [1248, 224] on img at bounding box center [1251, 225] width 33 height 24
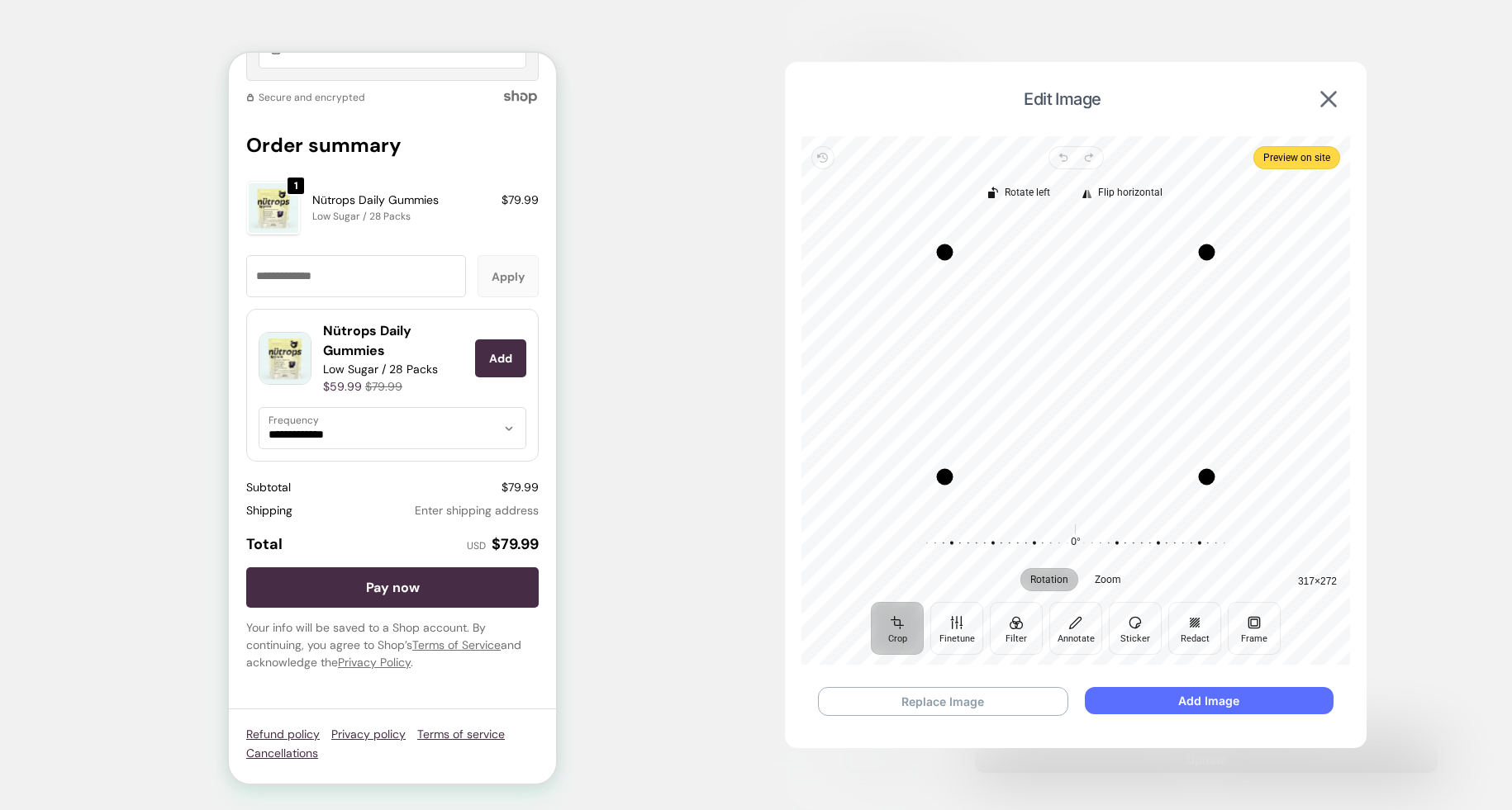
click at [1228, 699] on button "Add Image" at bounding box center [1208, 700] width 249 height 27
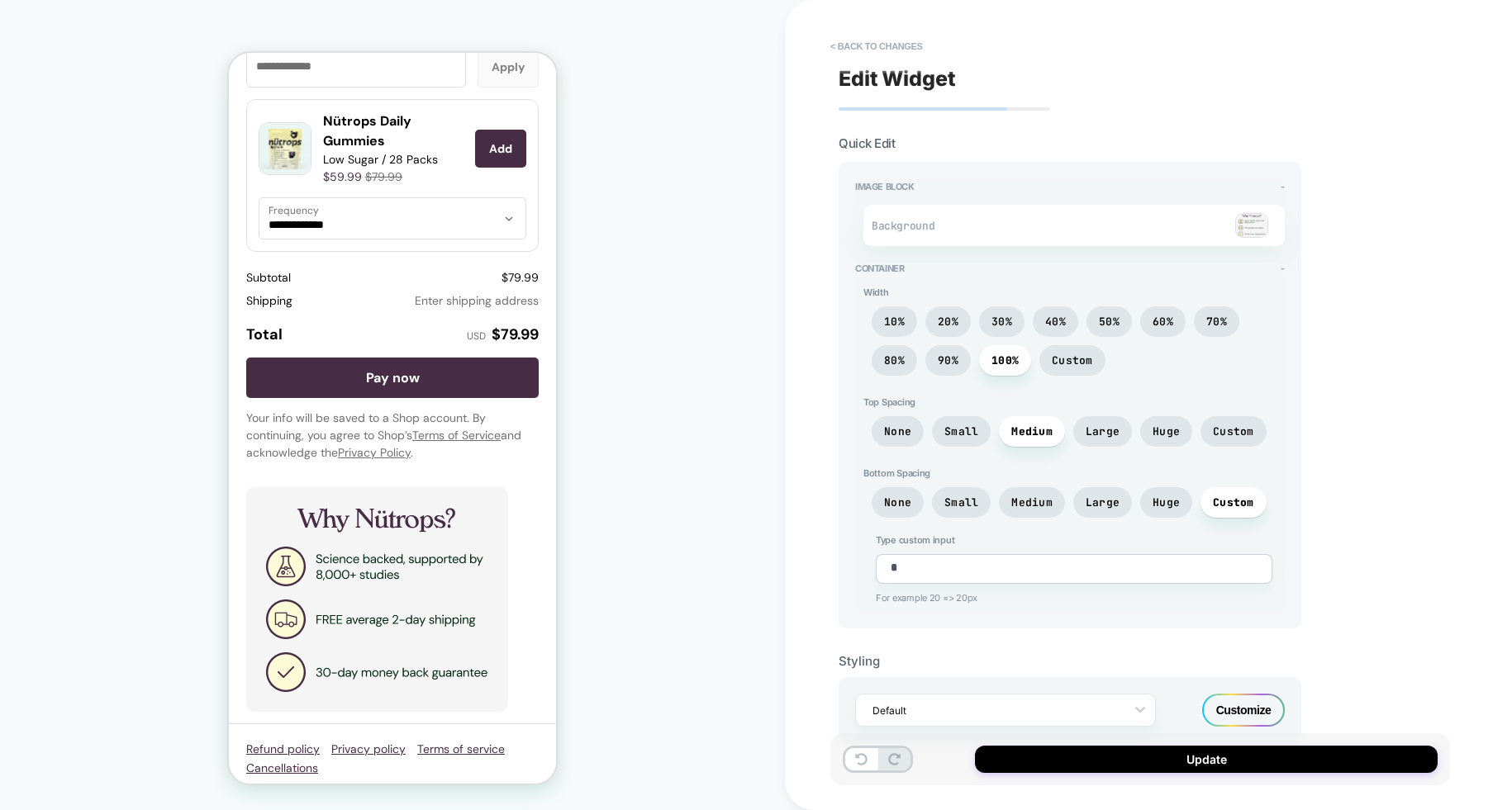
click at [484, 534] on div at bounding box center [385, 586] width 279 height 233
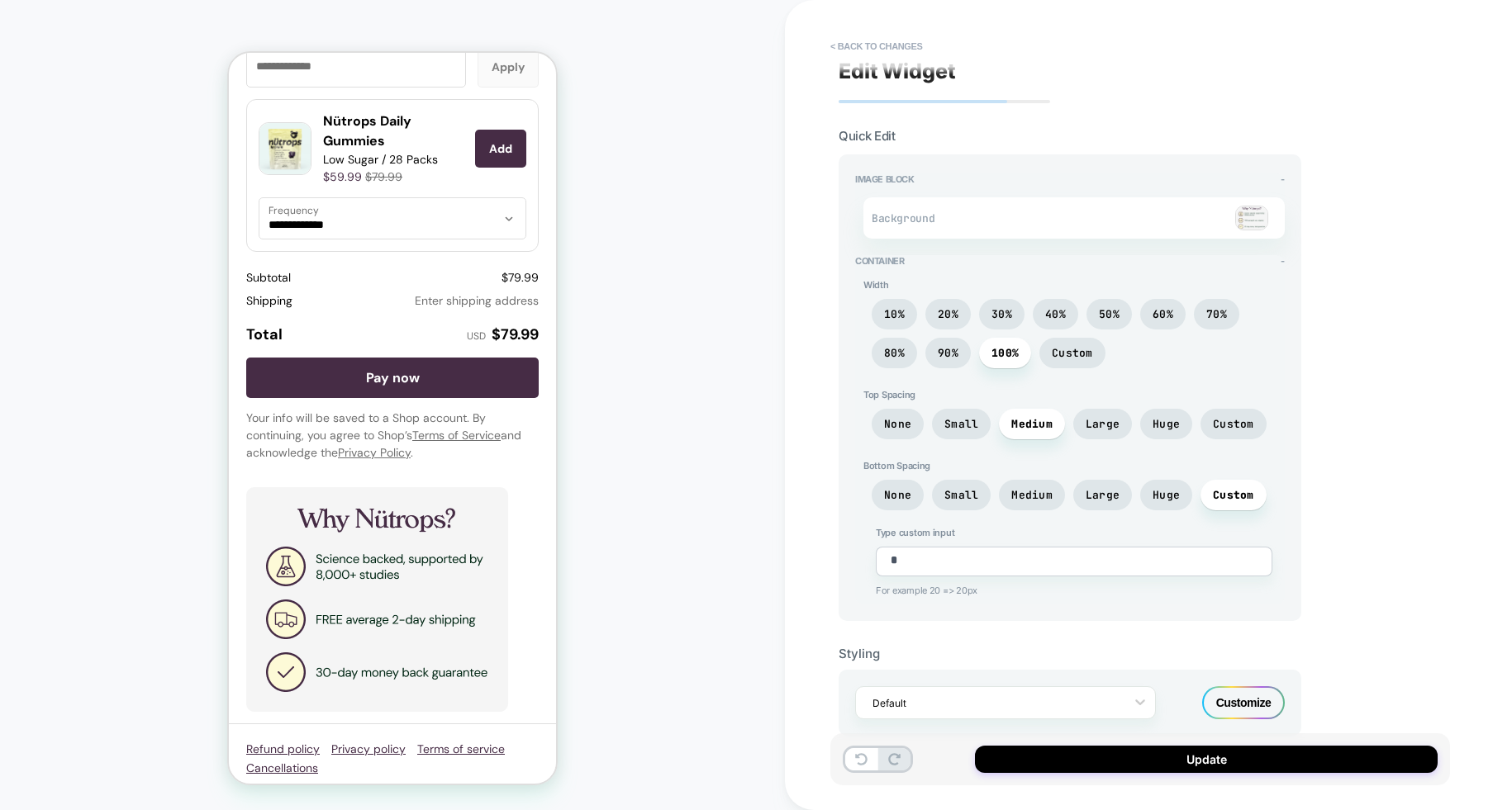
scroll to position [12, 0]
type textarea "*"
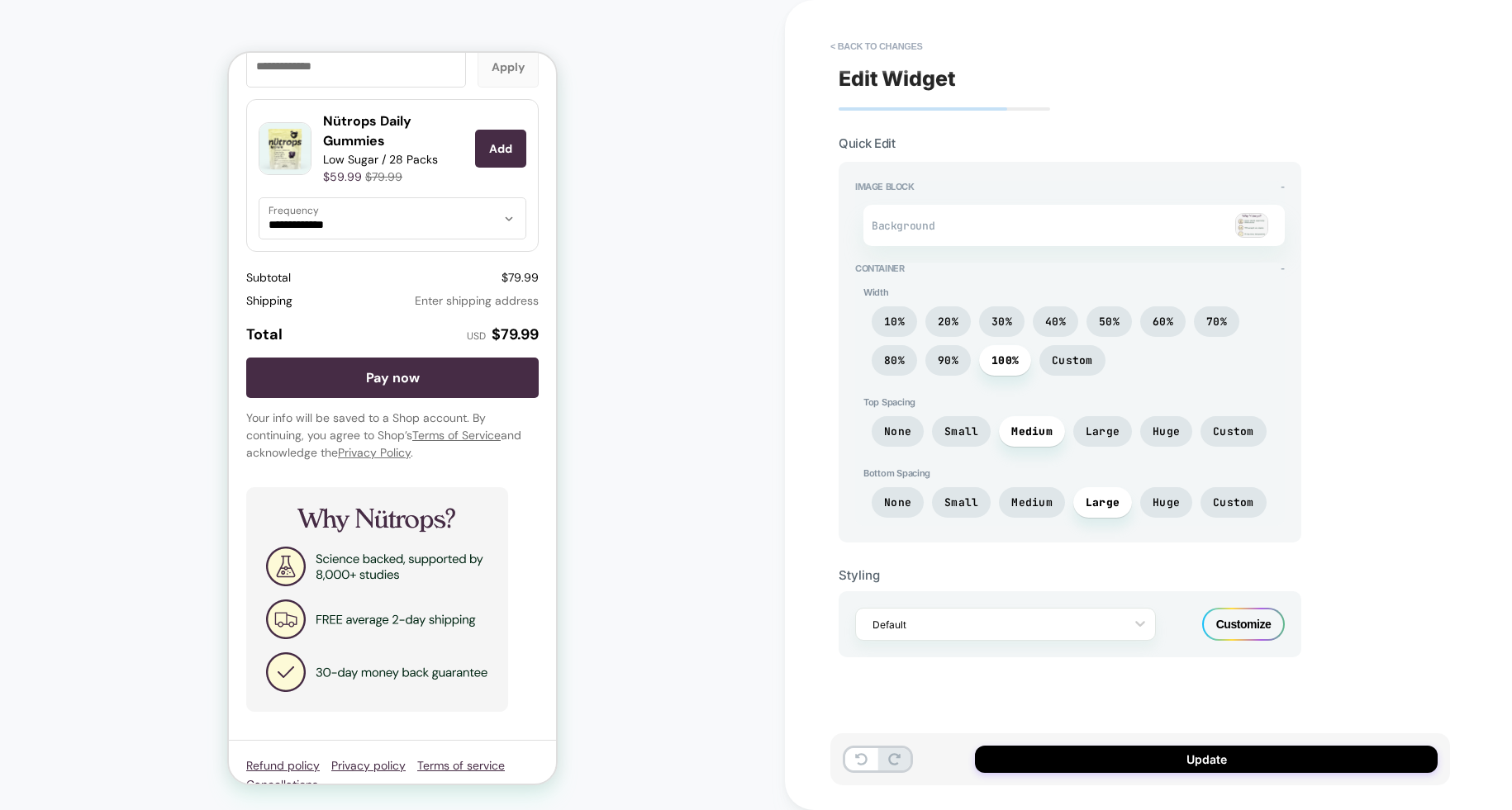
click at [1127, 556] on div "Styling Default Customize" at bounding box center [1069, 600] width 463 height 115
click at [901, 502] on span "None" at bounding box center [897, 502] width 27 height 14
click at [1098, 428] on span "Large" at bounding box center [1102, 432] width 34 height 14
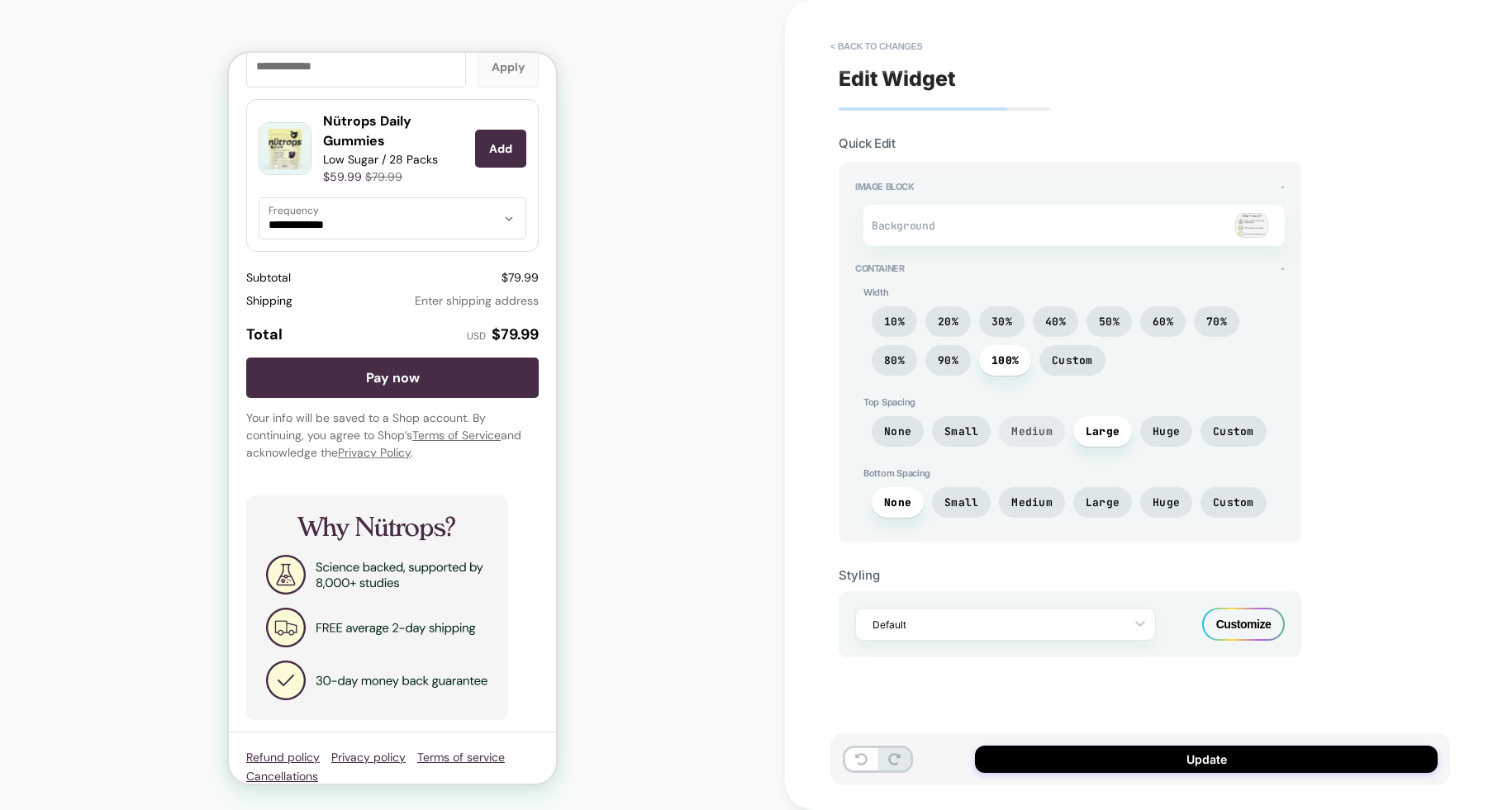
click at [1039, 432] on span "Medium" at bounding box center [1031, 432] width 41 height 14
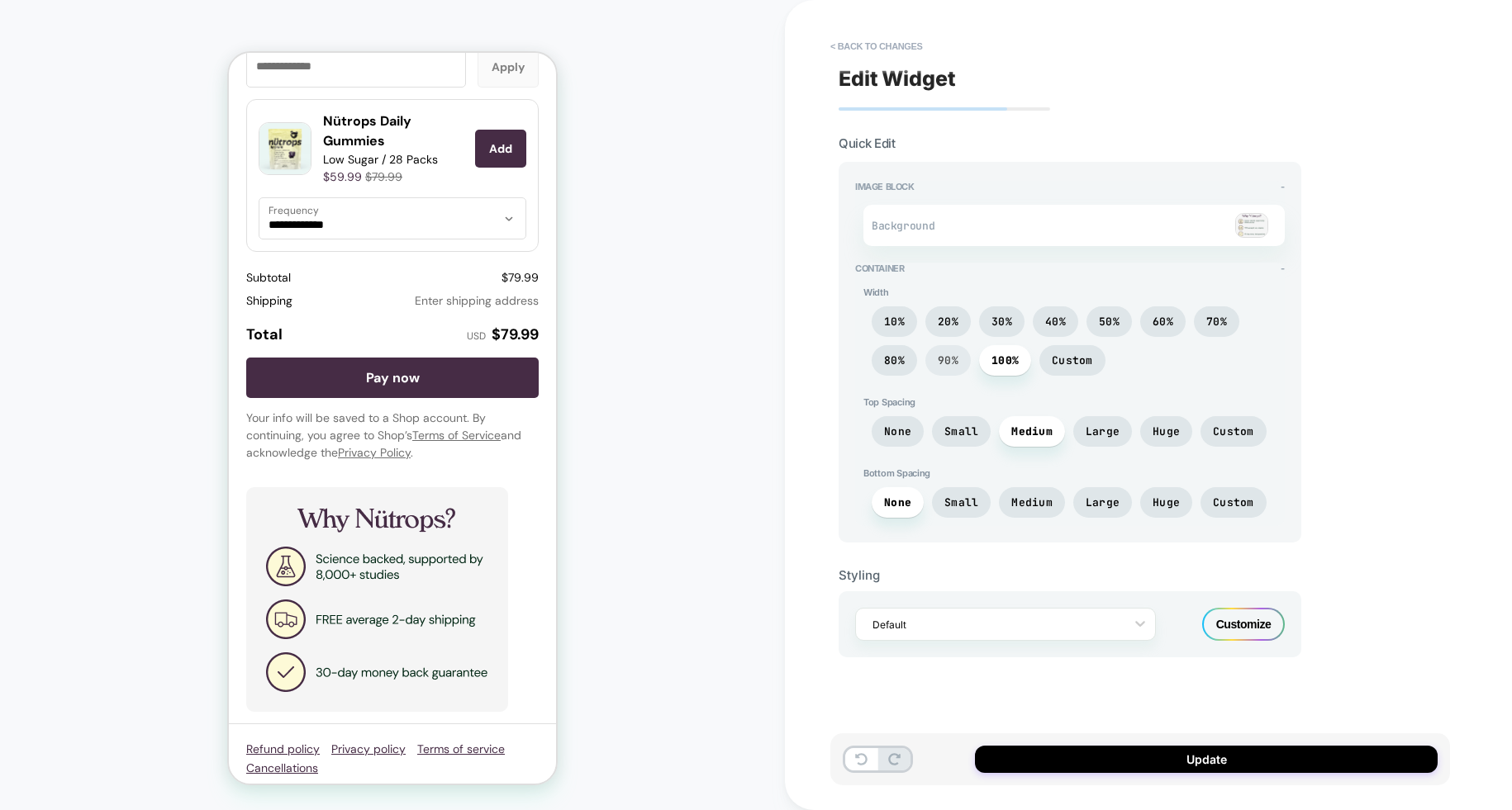
click at [951, 361] on span "90%" at bounding box center [948, 360] width 20 height 14
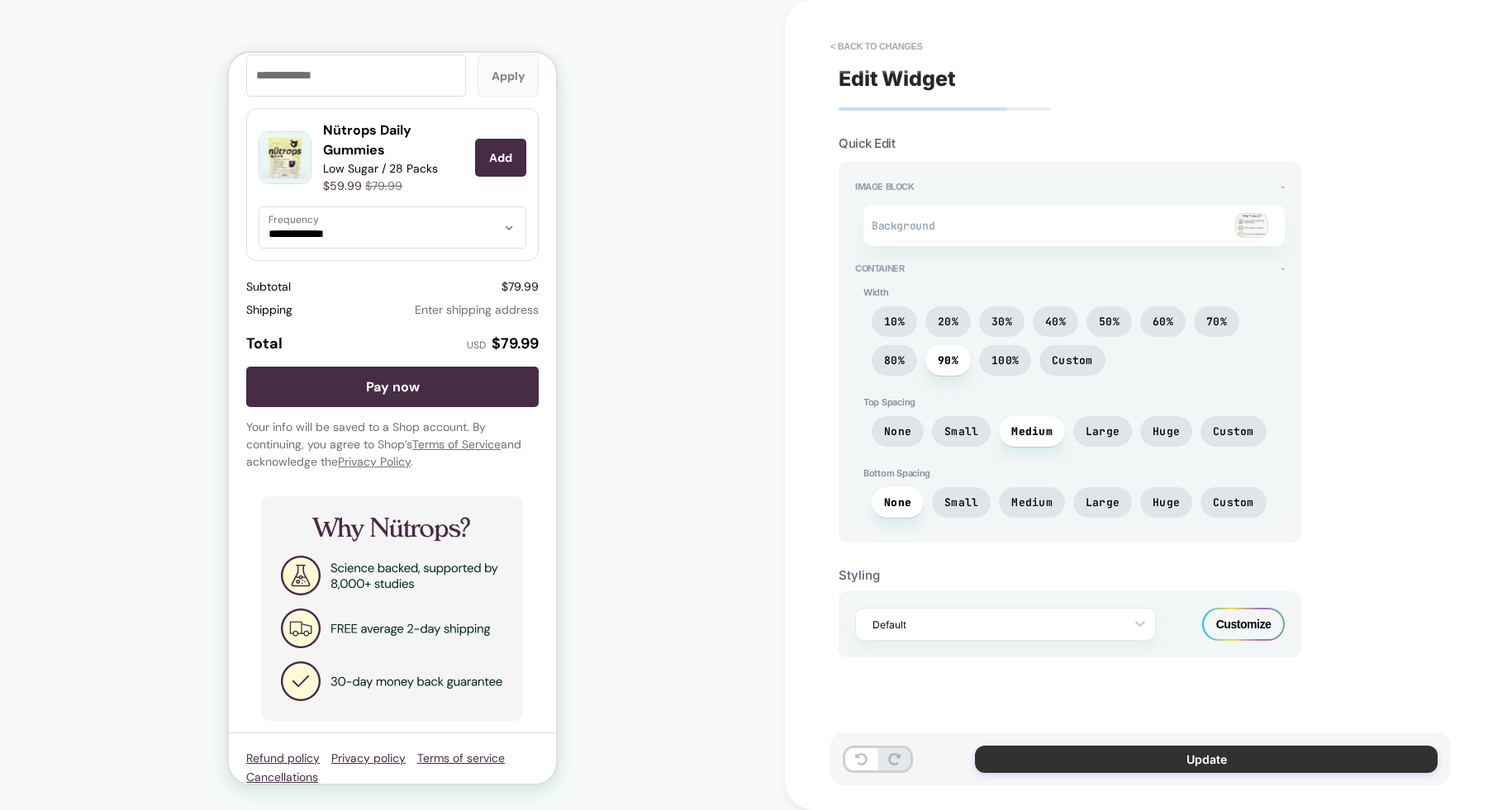
click at [1231, 767] on button "Update" at bounding box center [1206, 759] width 463 height 27
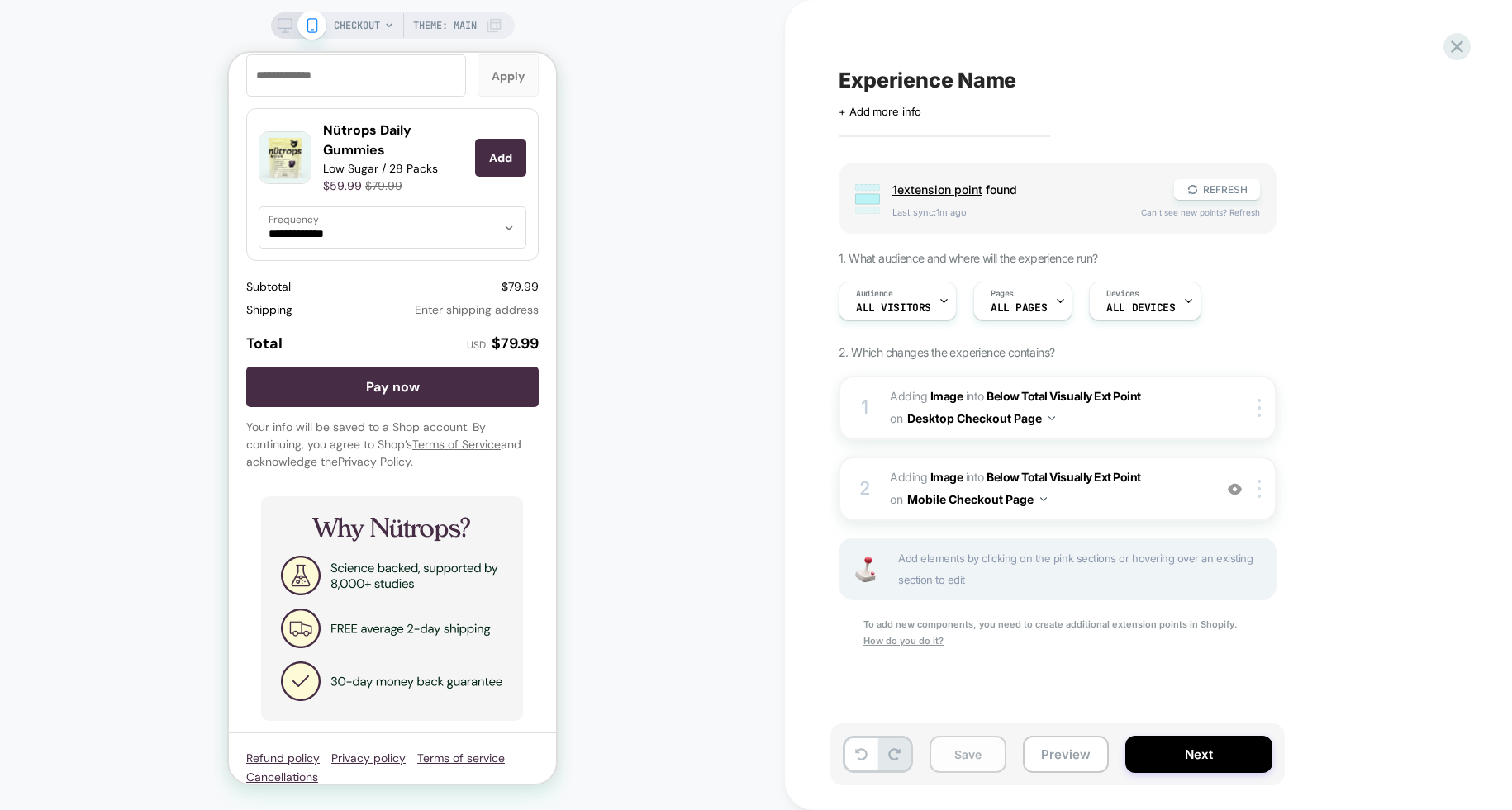
click at [976, 749] on button "Save" at bounding box center [967, 754] width 77 height 37
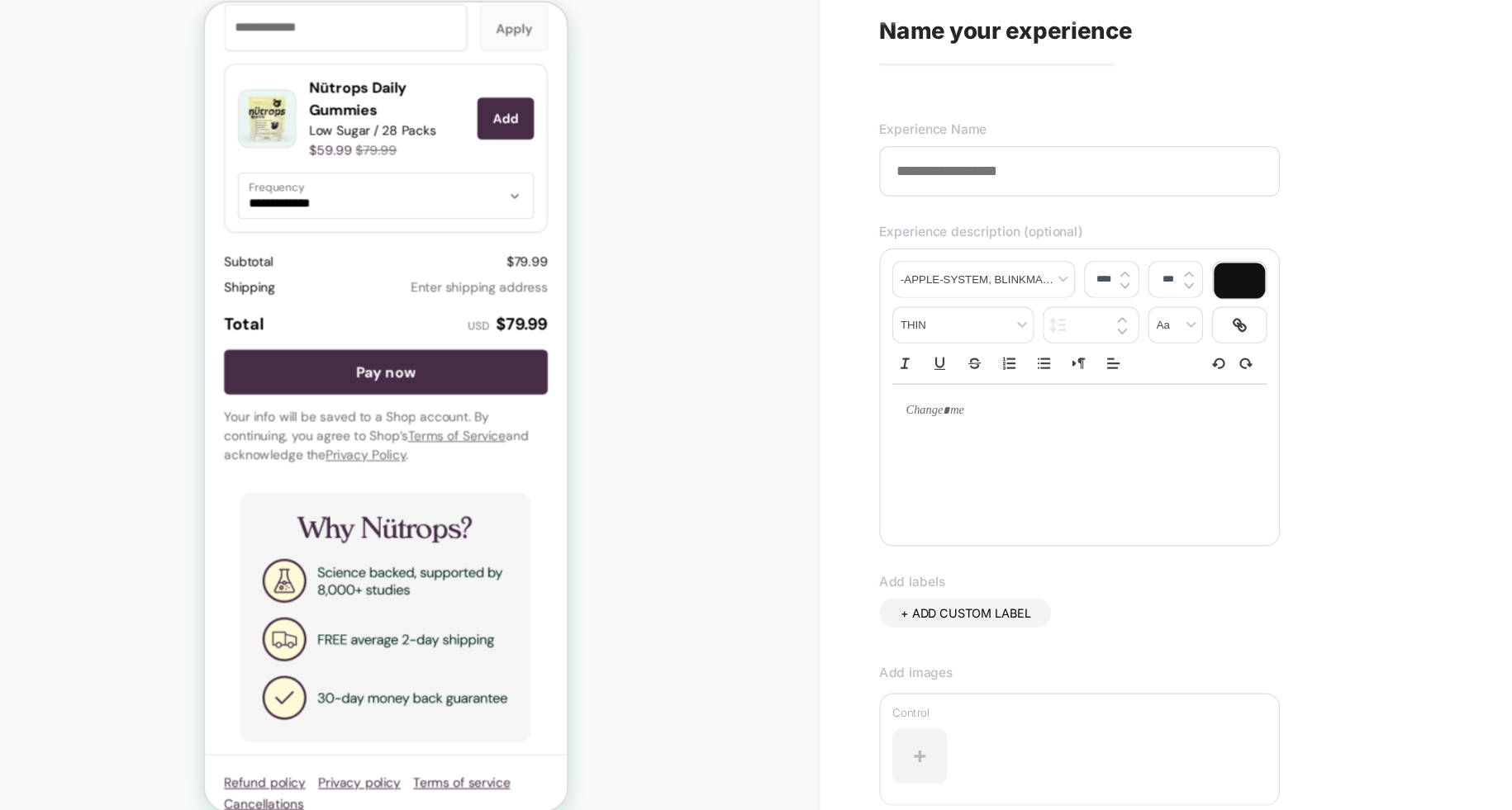
click at [928, 203] on input at bounding box center [1019, 206] width 362 height 46
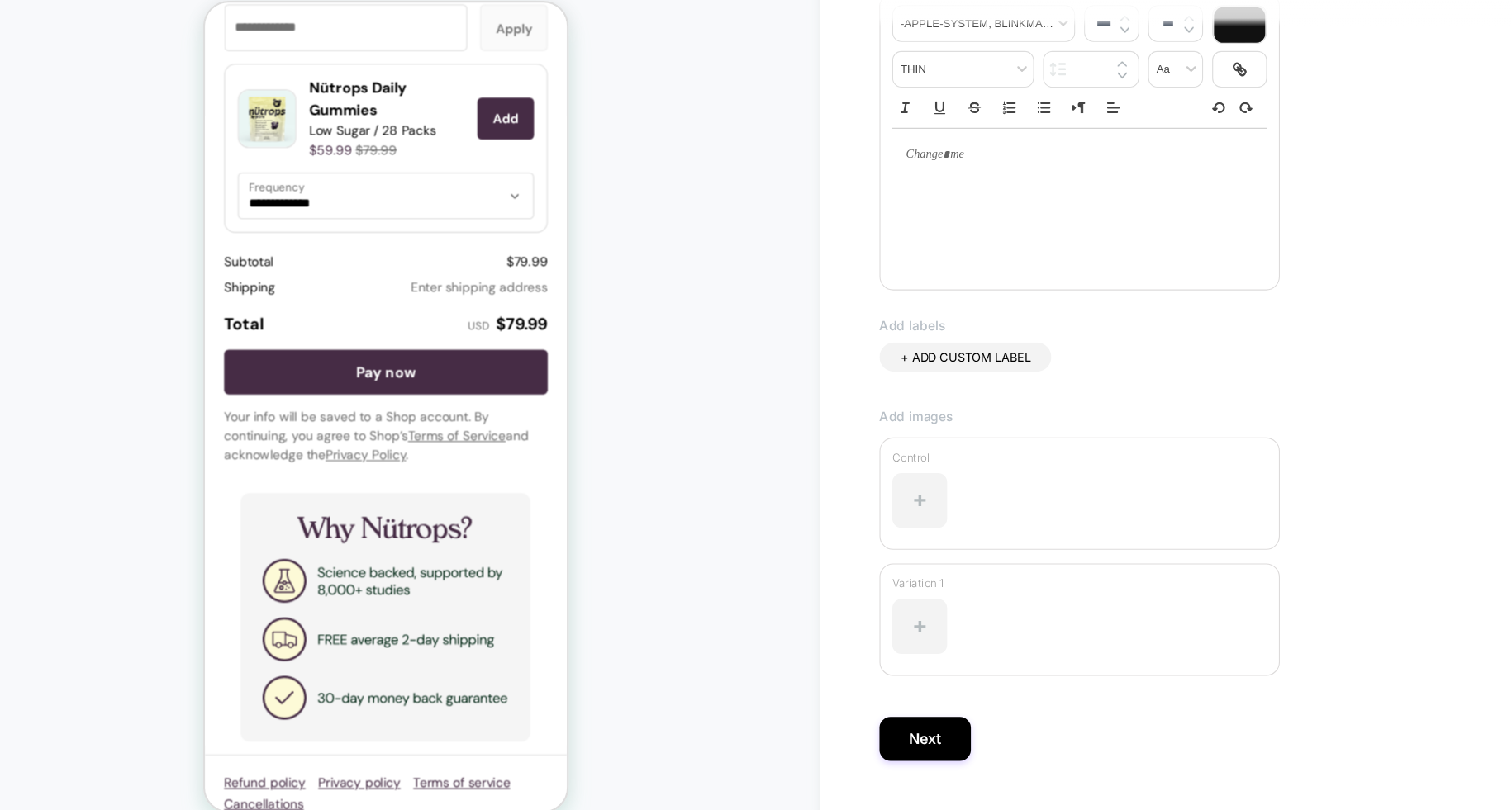
scroll to position [238, 0]
type input "**********"
click at [881, 711] on button "Next" at bounding box center [880, 711] width 83 height 40
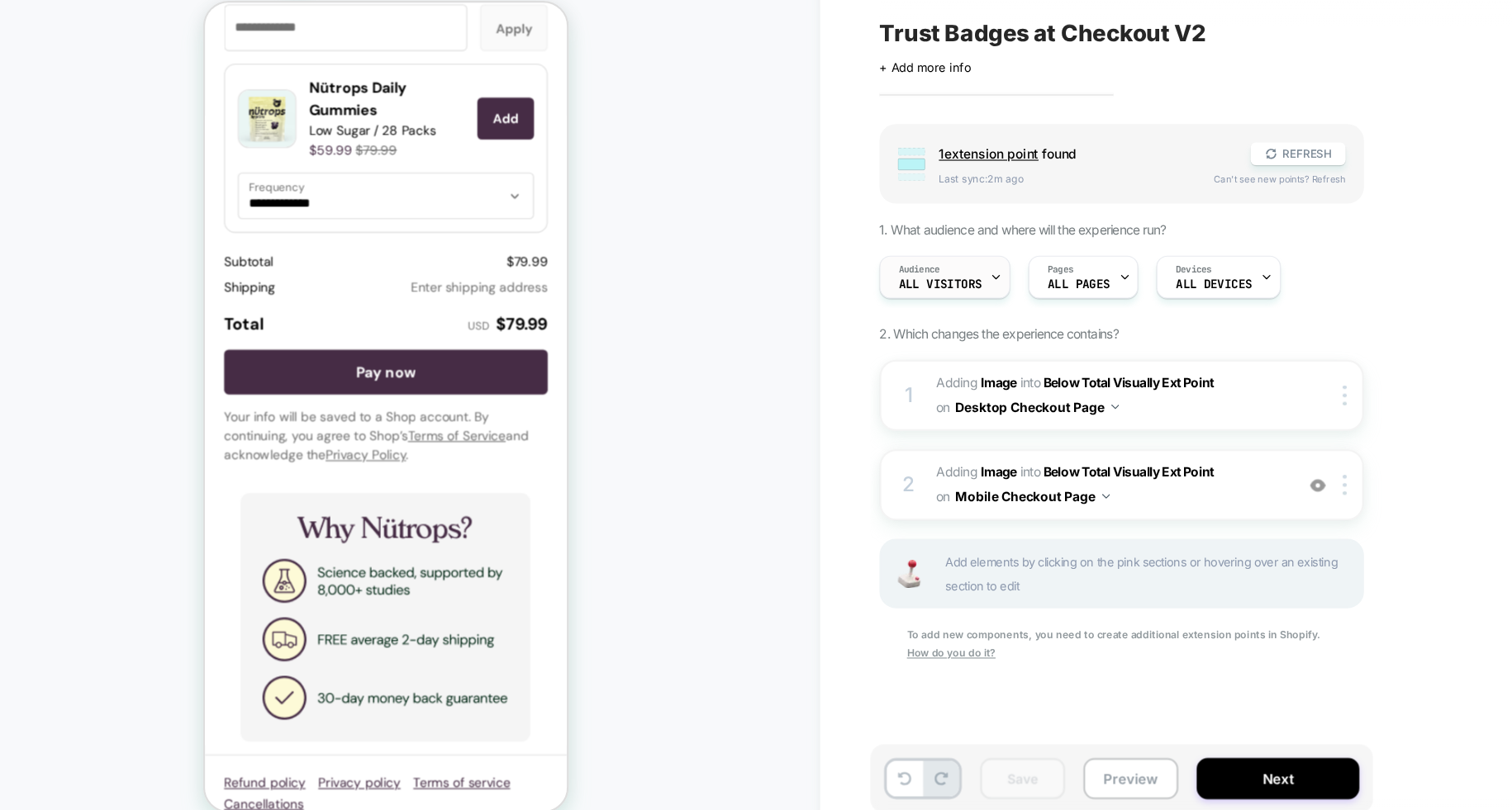
click at [917, 308] on span "All Visitors" at bounding box center [893, 308] width 75 height 12
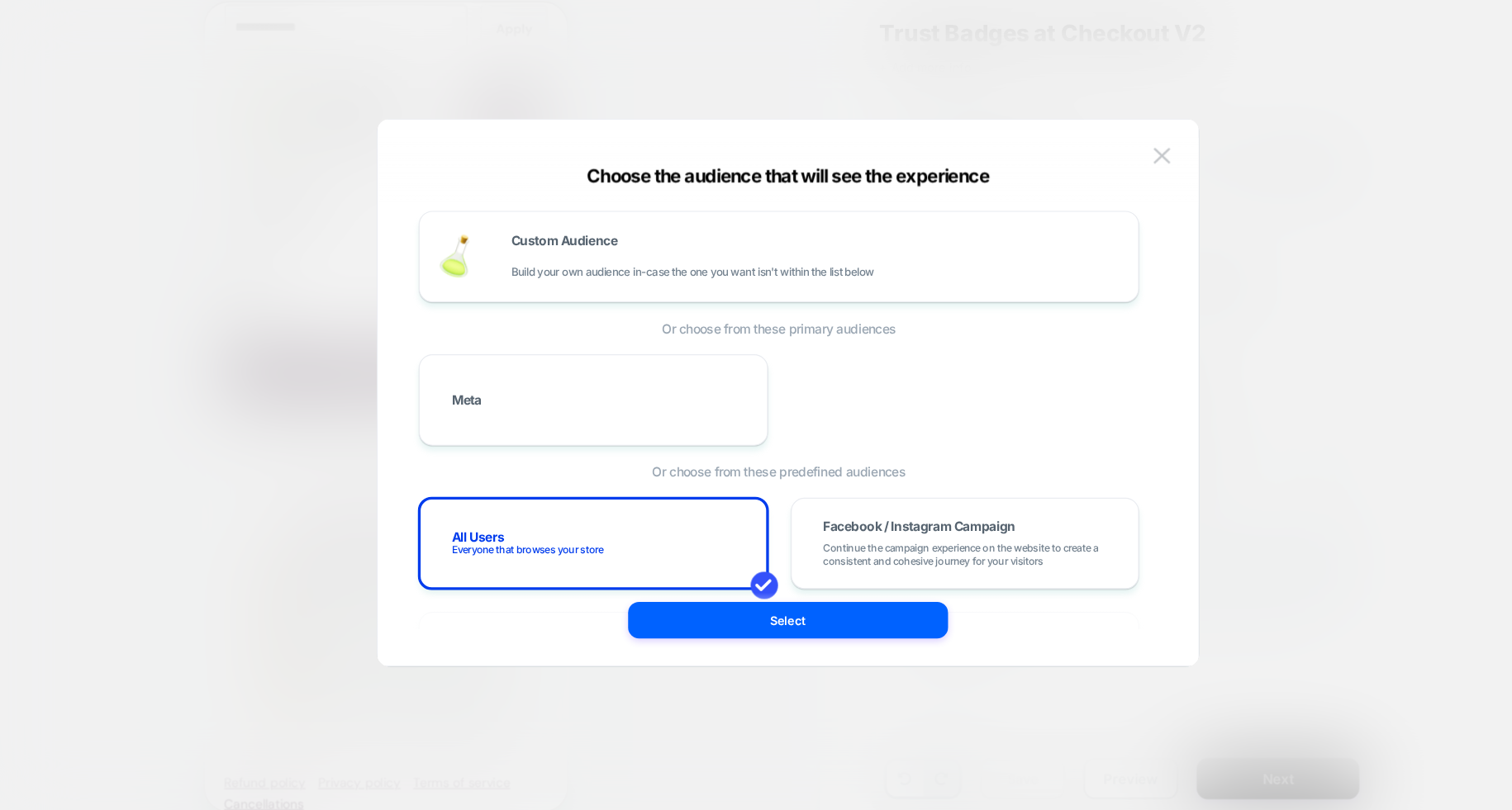
click at [1237, 358] on div at bounding box center [756, 405] width 1512 height 810
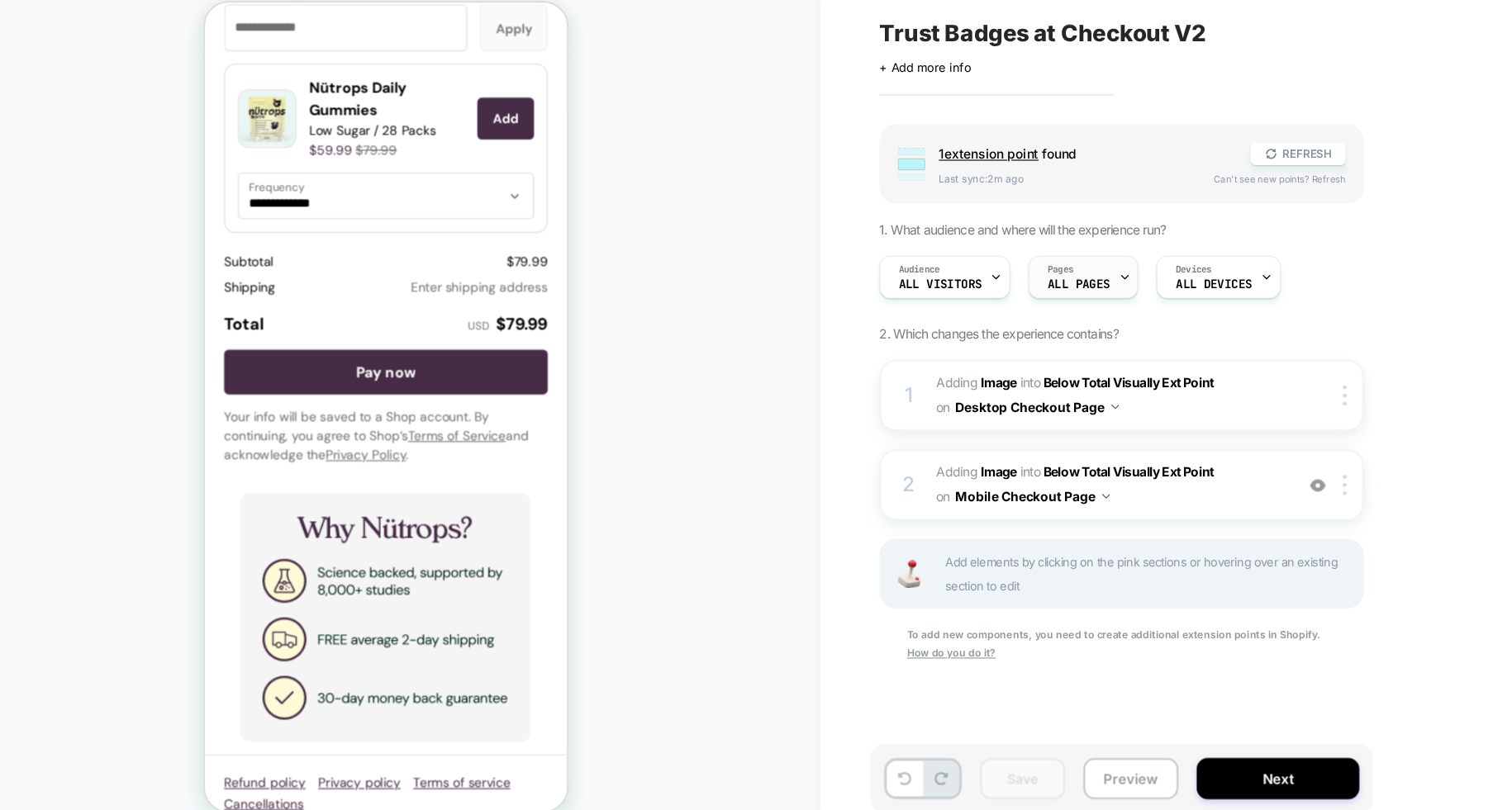
click at [1039, 306] on span "ALL PAGES" at bounding box center [1019, 308] width 56 height 12
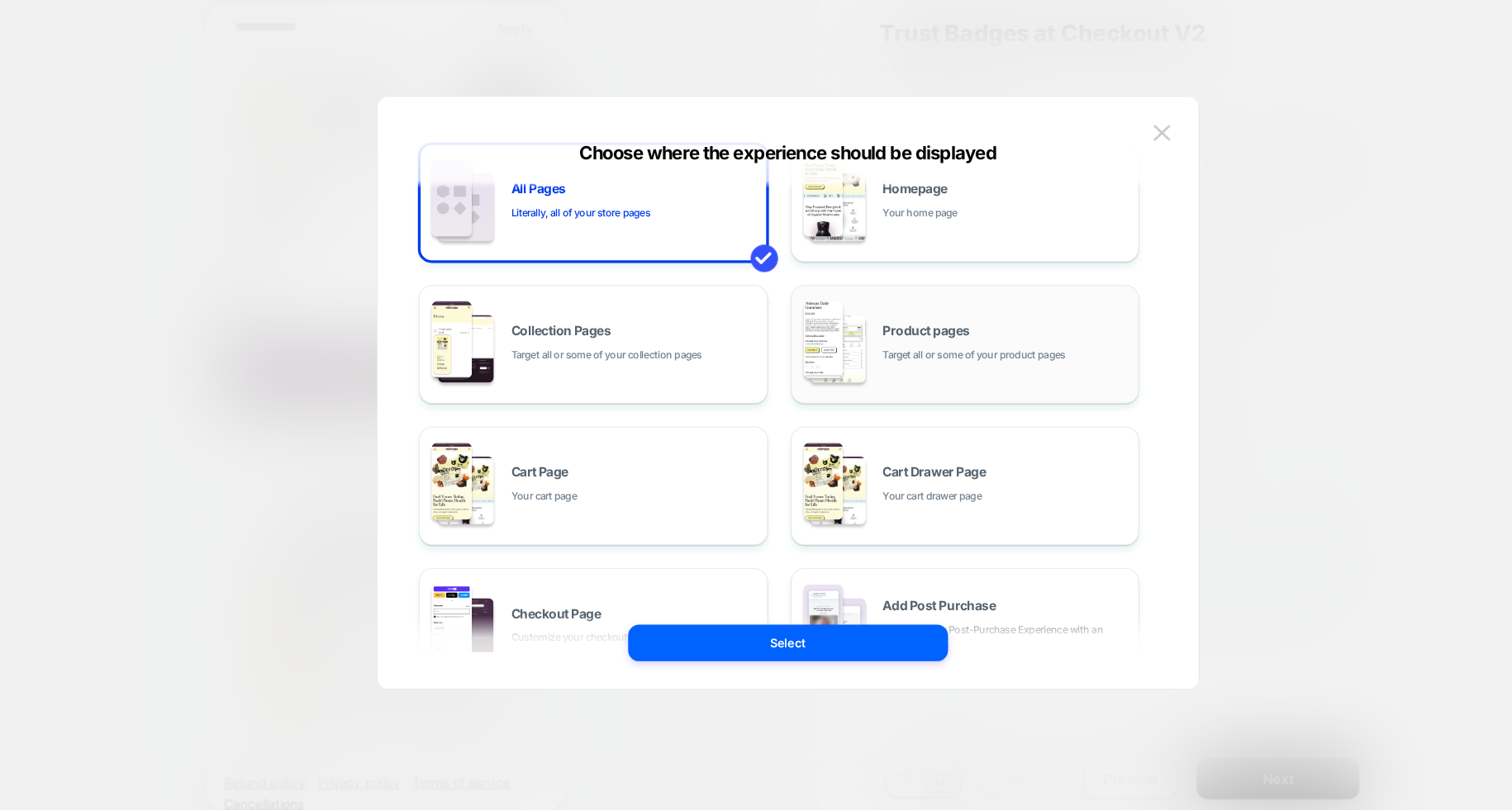
scroll to position [244, 0]
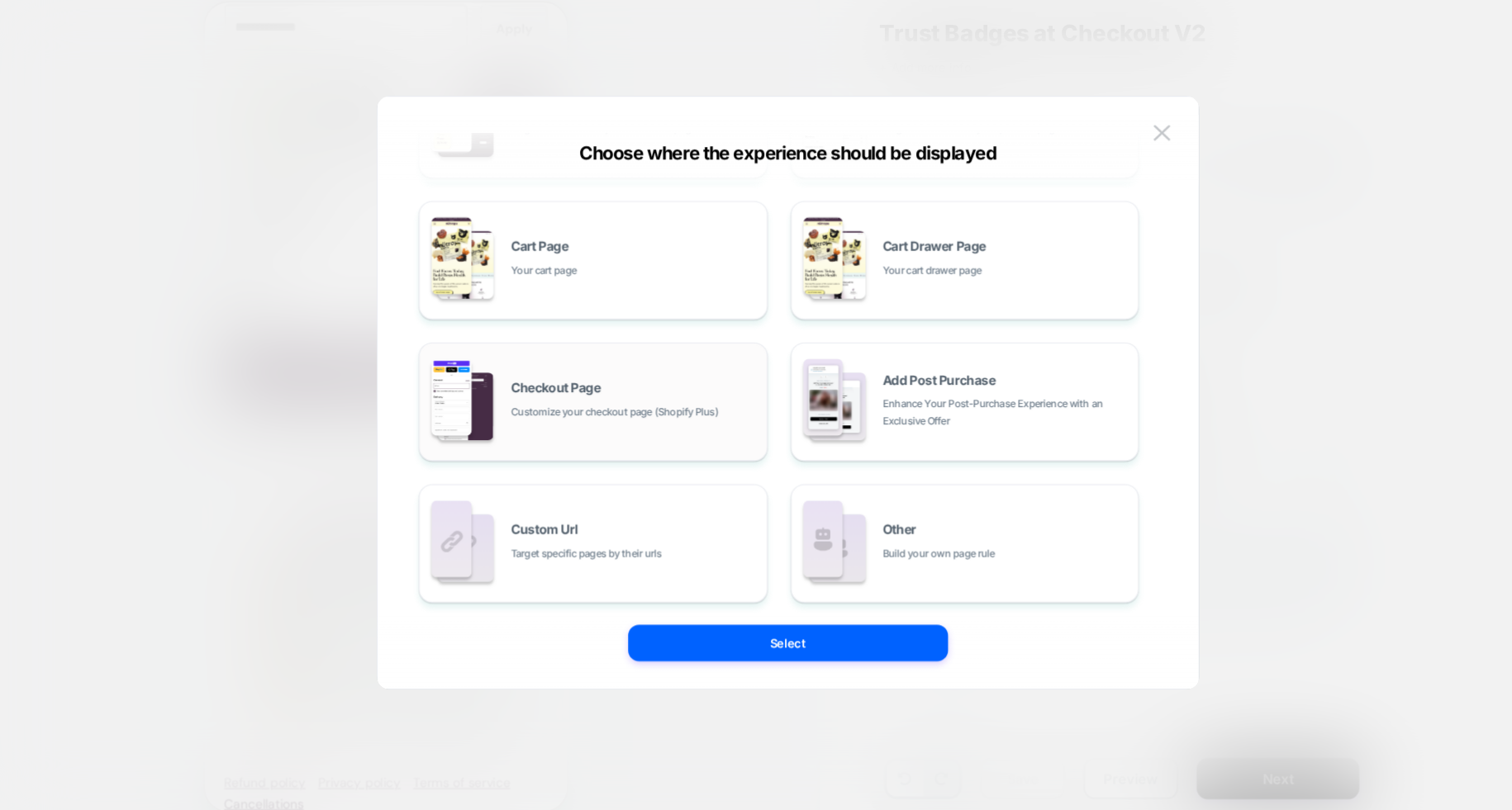
click at [525, 422] on span "Customize your checkout page (Shopify Plus)" at bounding box center [600, 423] width 187 height 16
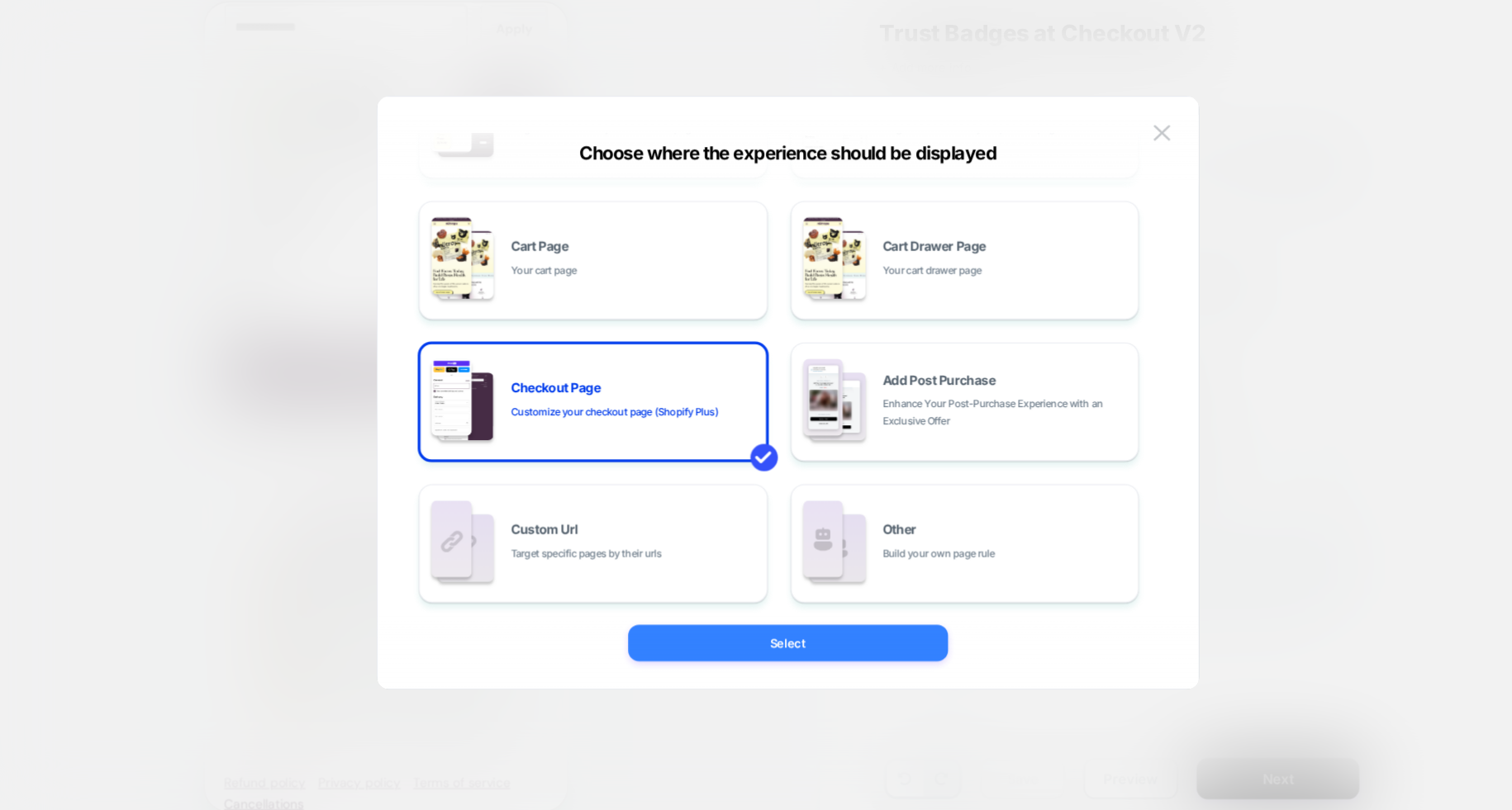
click at [770, 631] on button "Select" at bounding box center [756, 631] width 289 height 33
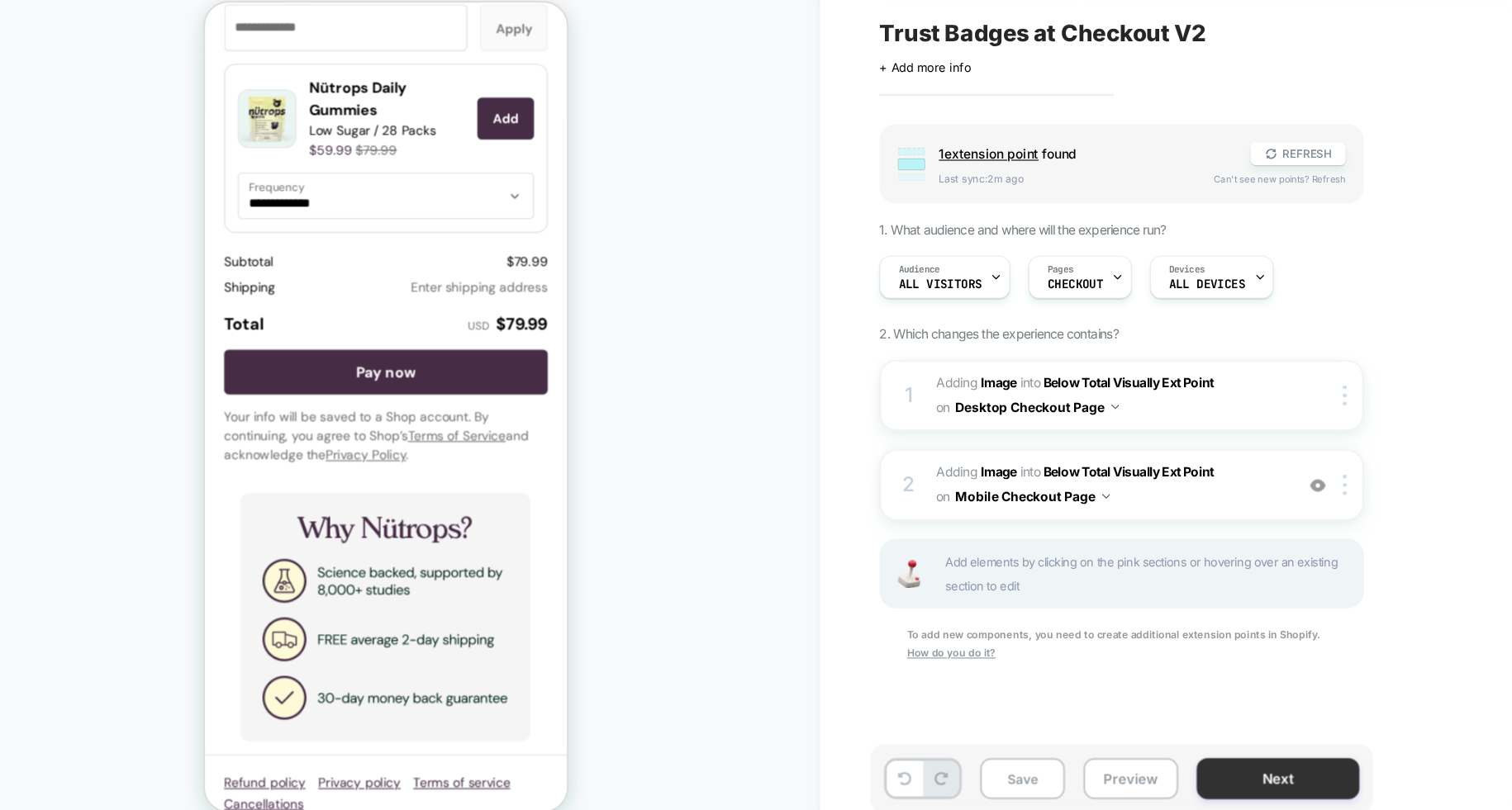
click at [1179, 761] on button "Next" at bounding box center [1198, 754] width 147 height 37
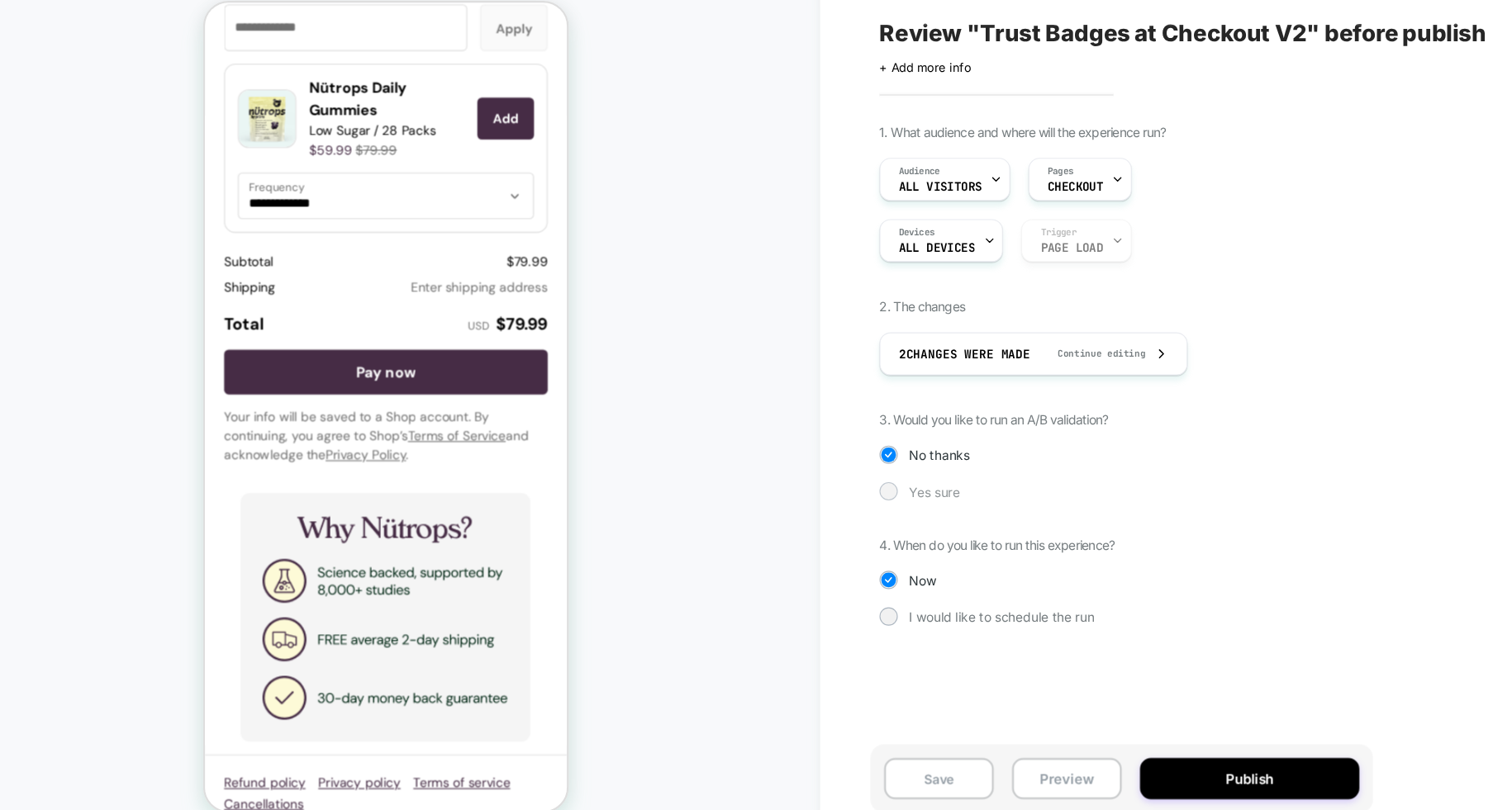
click at [874, 496] on span "Yes sure" at bounding box center [888, 495] width 46 height 14
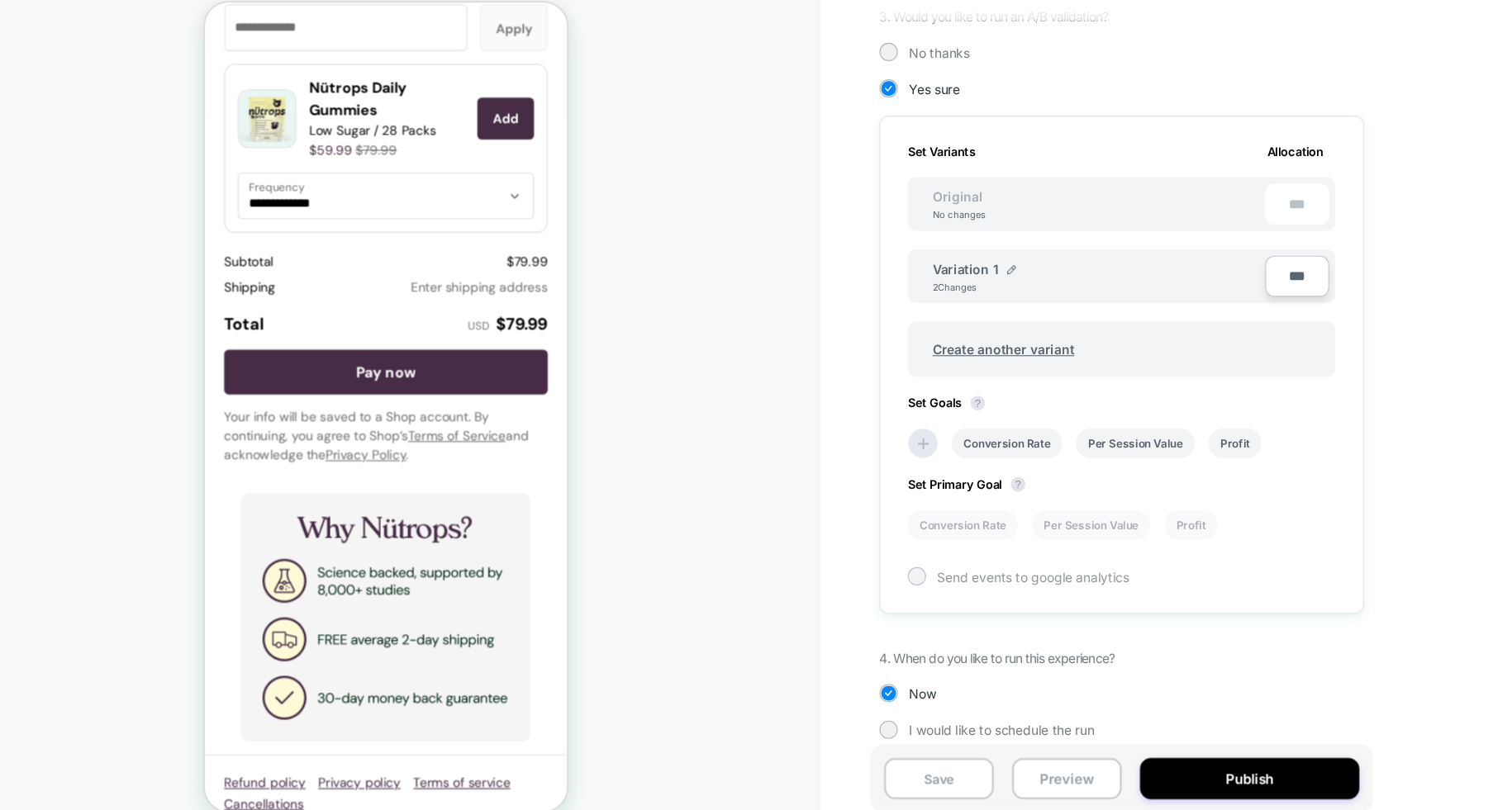
scroll to position [375, 0]
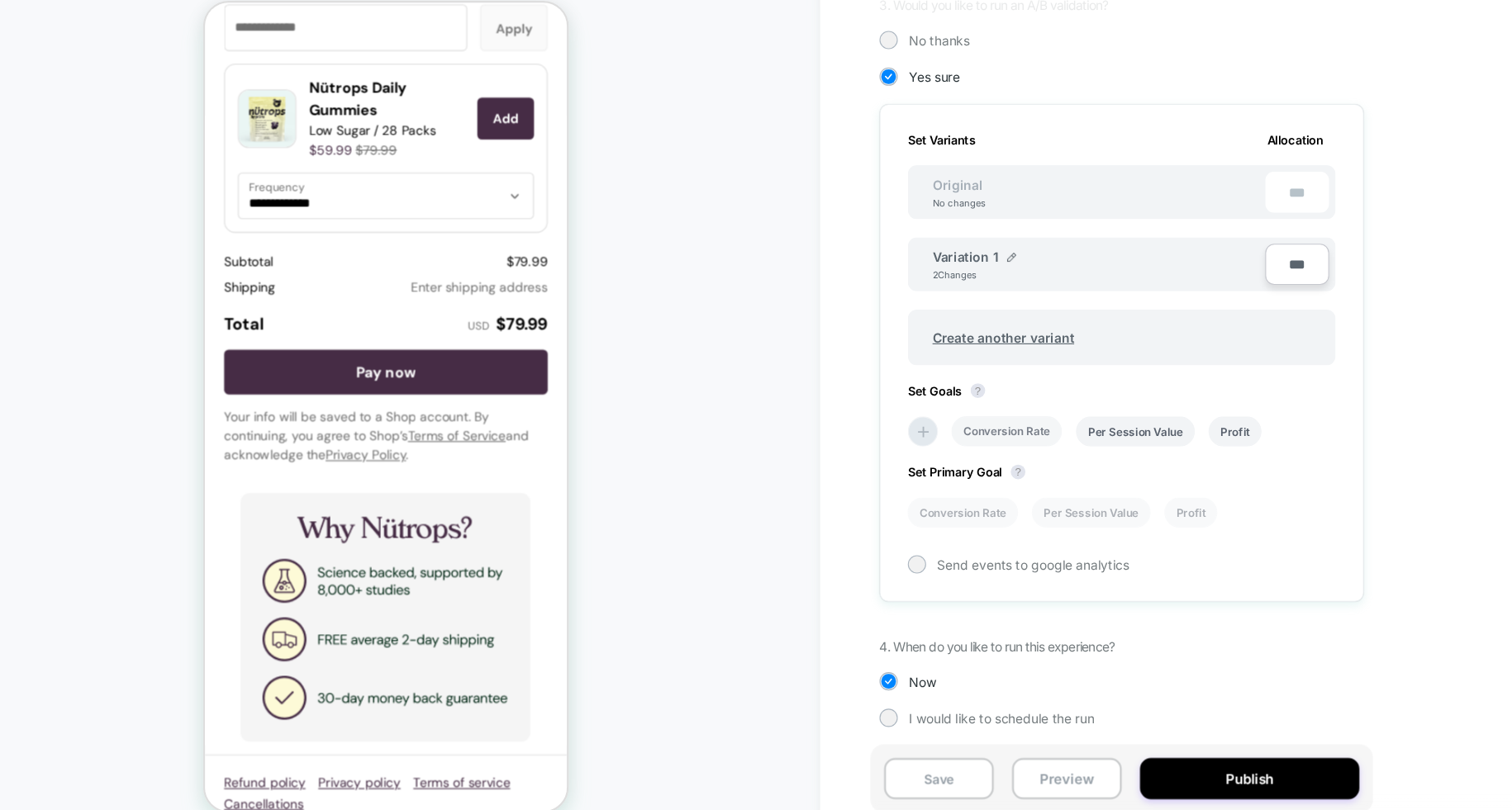
click at [970, 438] on li "Conversion Rate" at bounding box center [954, 441] width 100 height 27
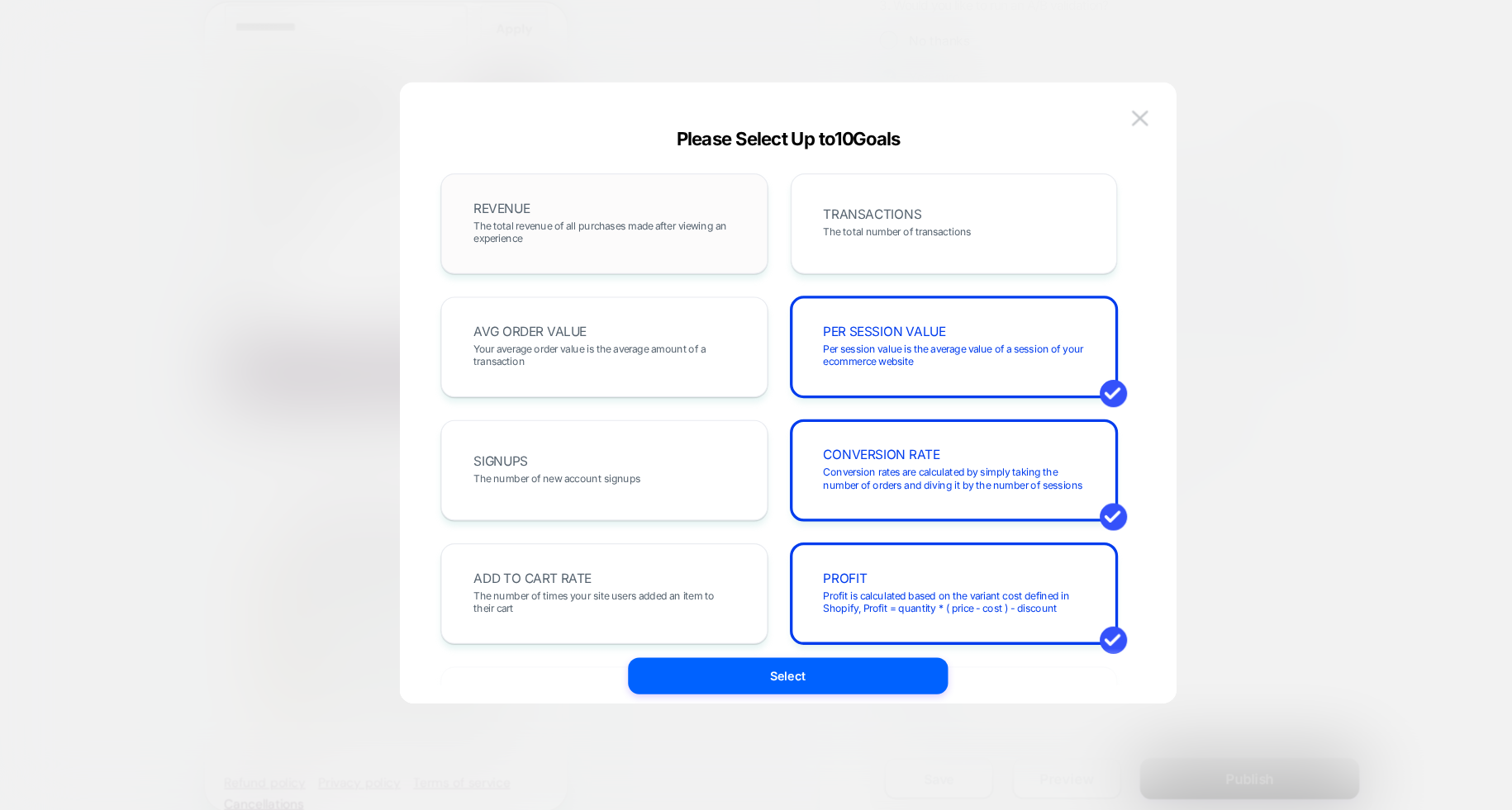
click at [631, 251] on span "The total revenue of all purchases made after viewing an experience" at bounding box center [589, 260] width 236 height 23
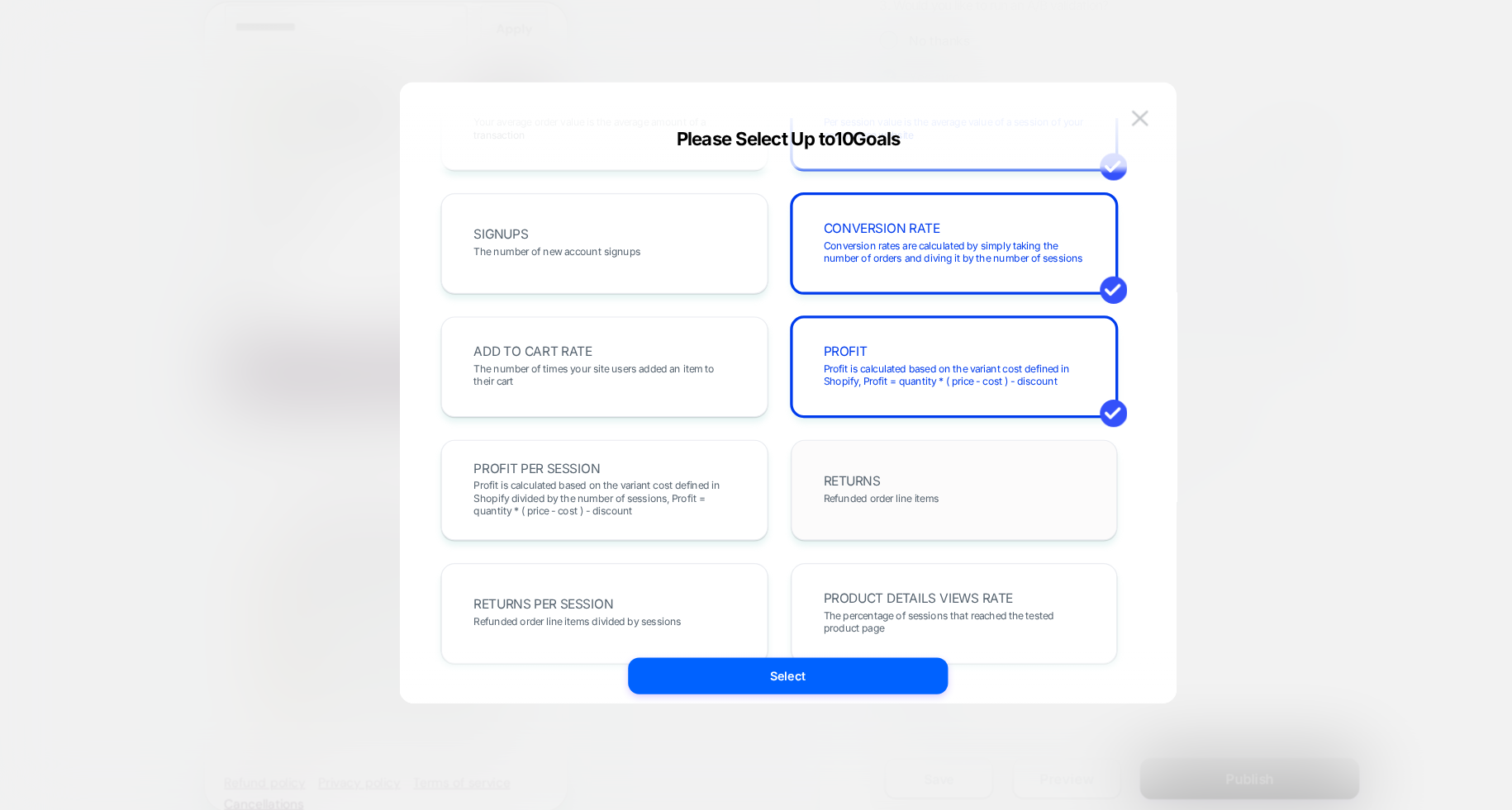
scroll to position [405, 0]
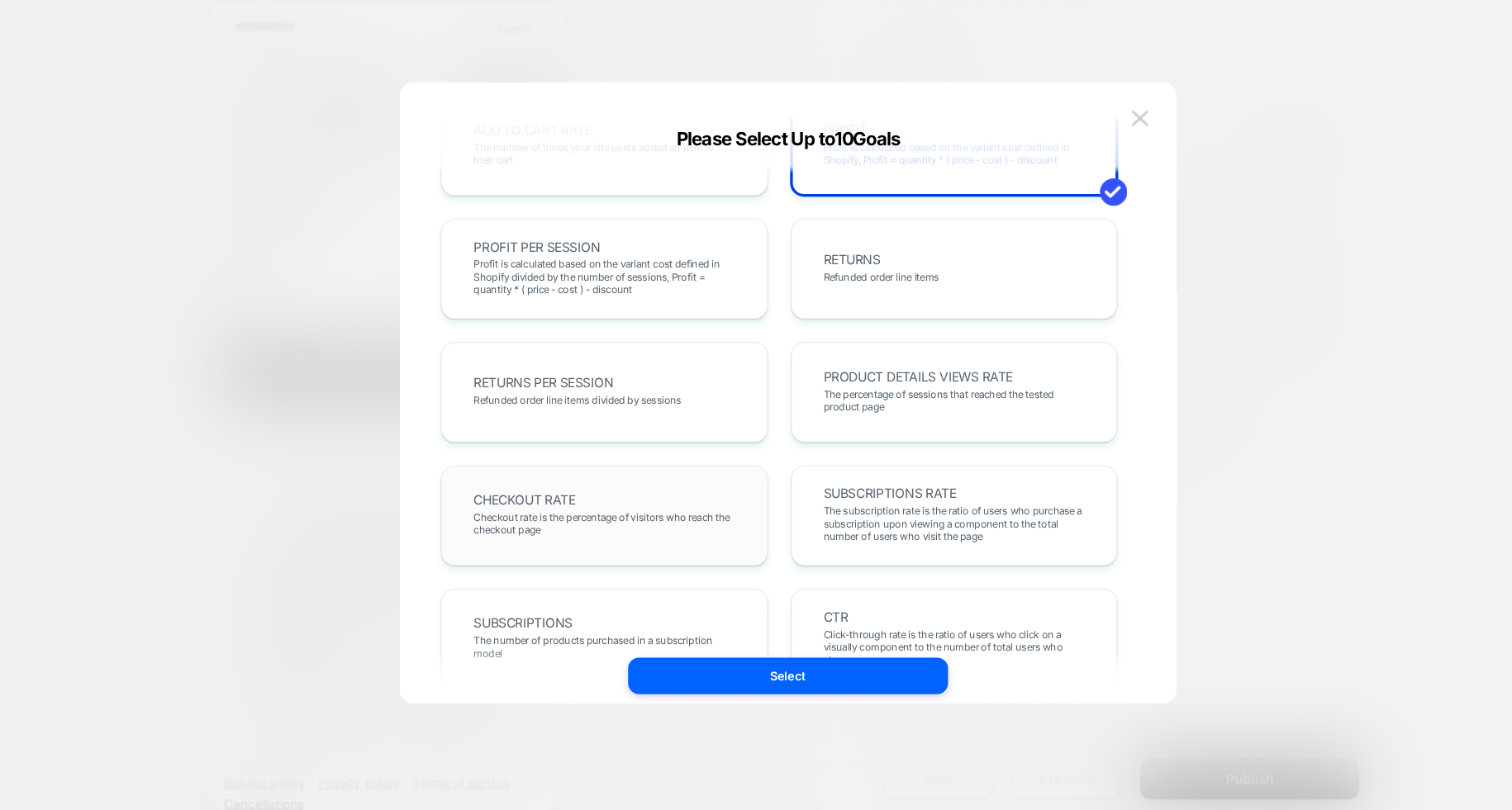
click at [632, 512] on span "Checkout rate is the percentage of visitors who reach the checkout page" at bounding box center [589, 523] width 236 height 23
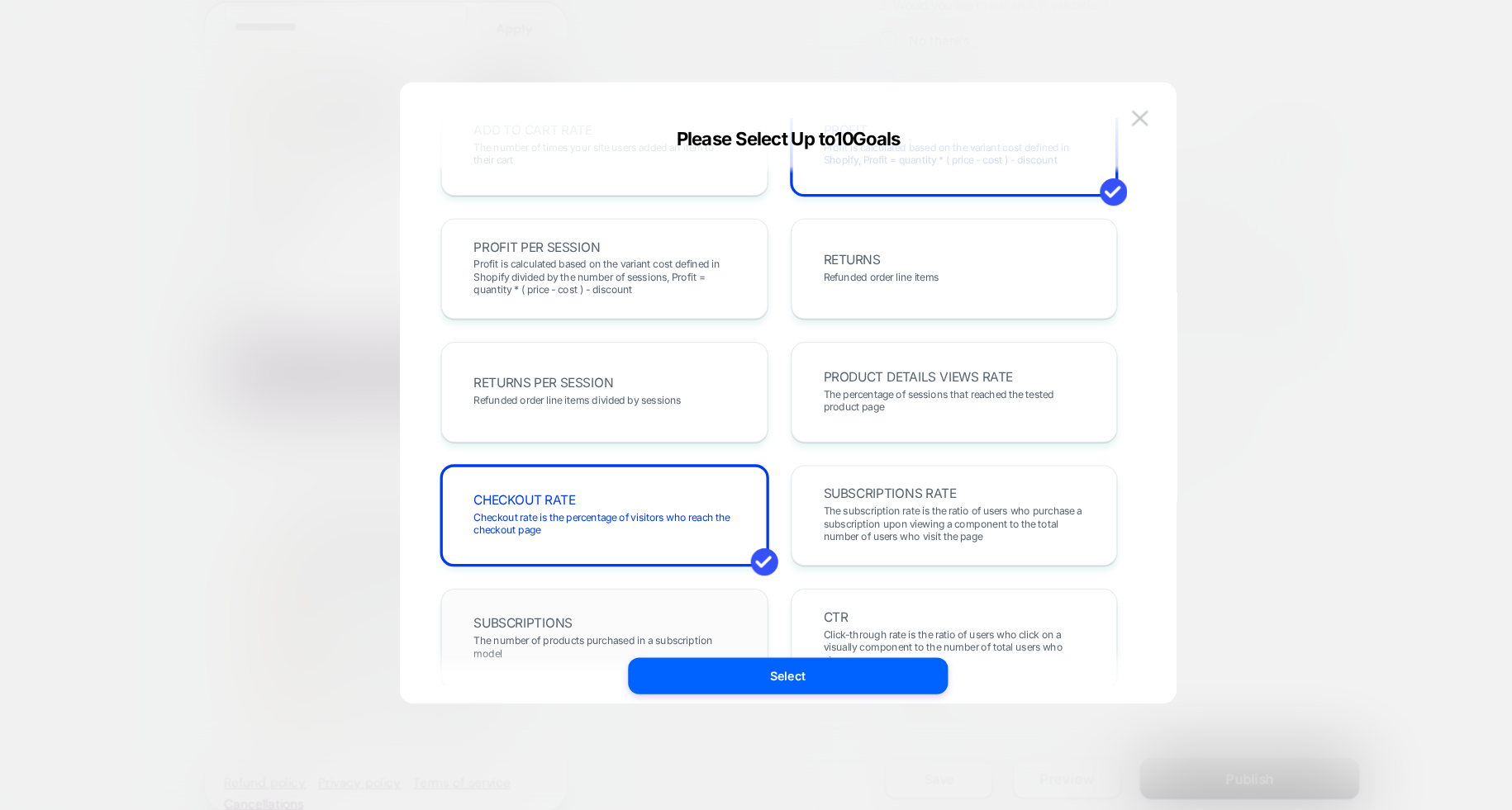
click at [659, 594] on div "SUBSCRIPTIONS The number of products purchased in a subscription model" at bounding box center [589, 628] width 296 height 91
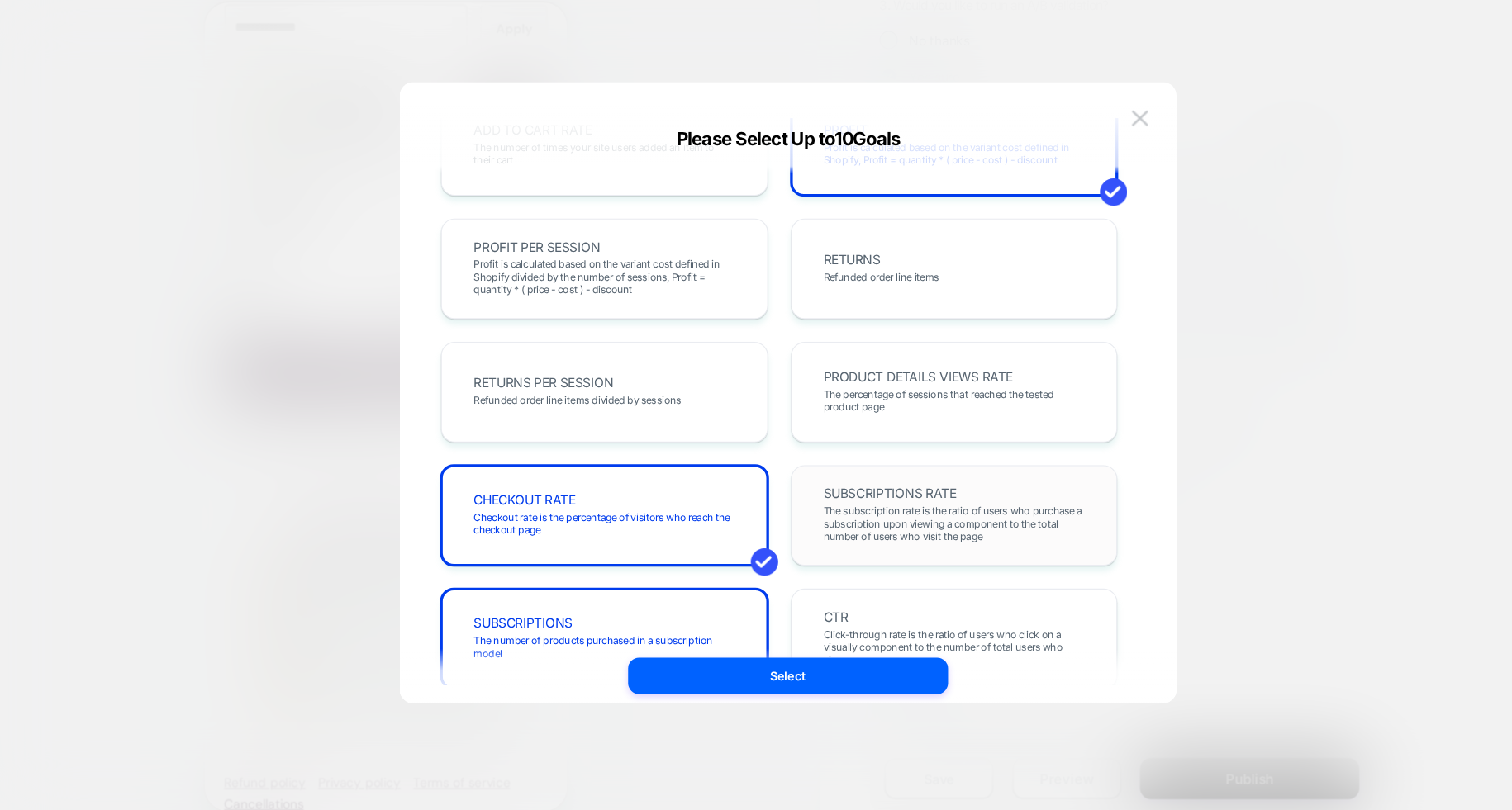
click at [843, 526] on span "The subscription rate is the ratio of users who purchase a subscription upon vi…" at bounding box center [907, 523] width 236 height 35
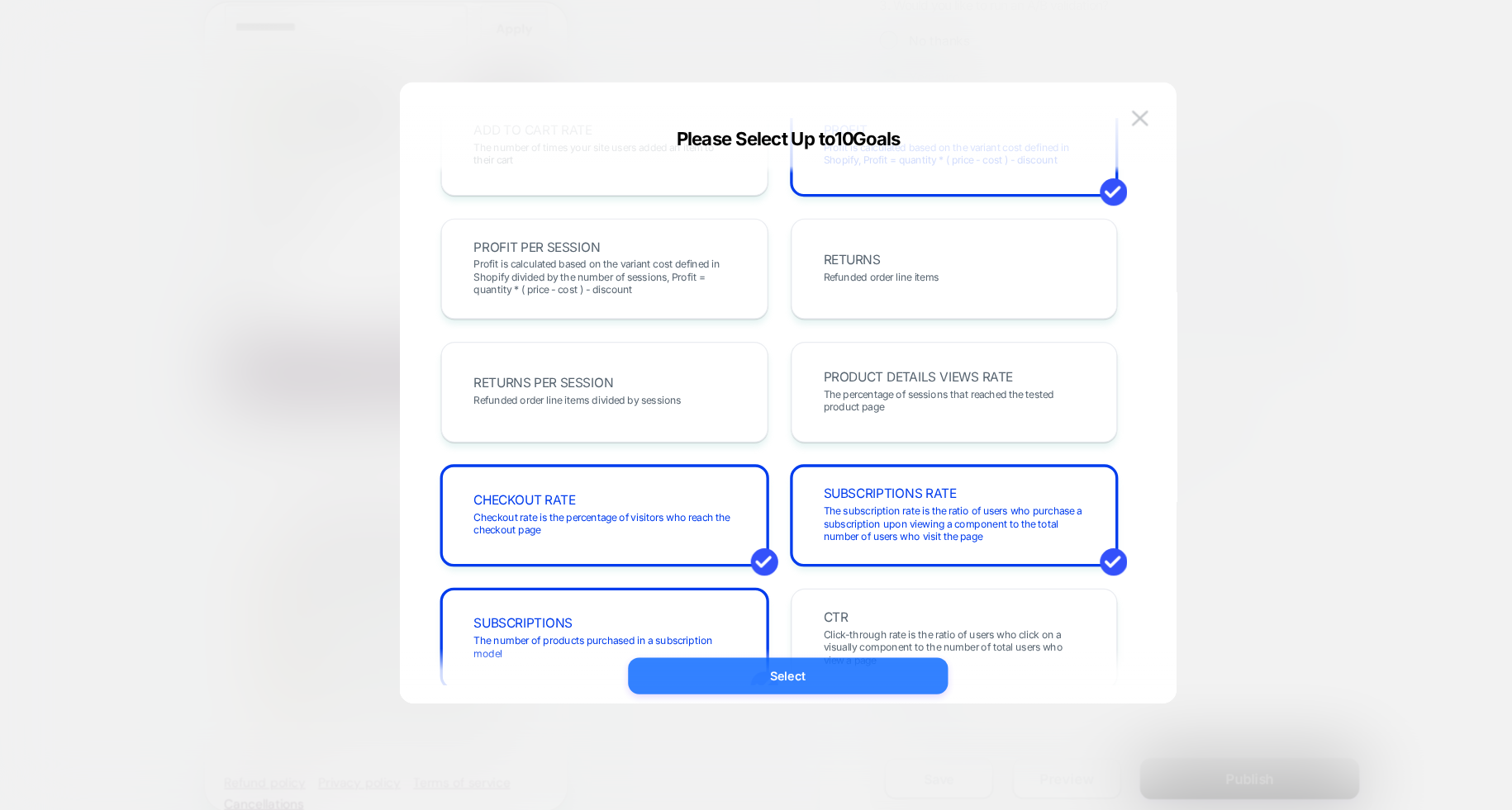
click at [823, 653] on button "Select" at bounding box center [756, 661] width 289 height 33
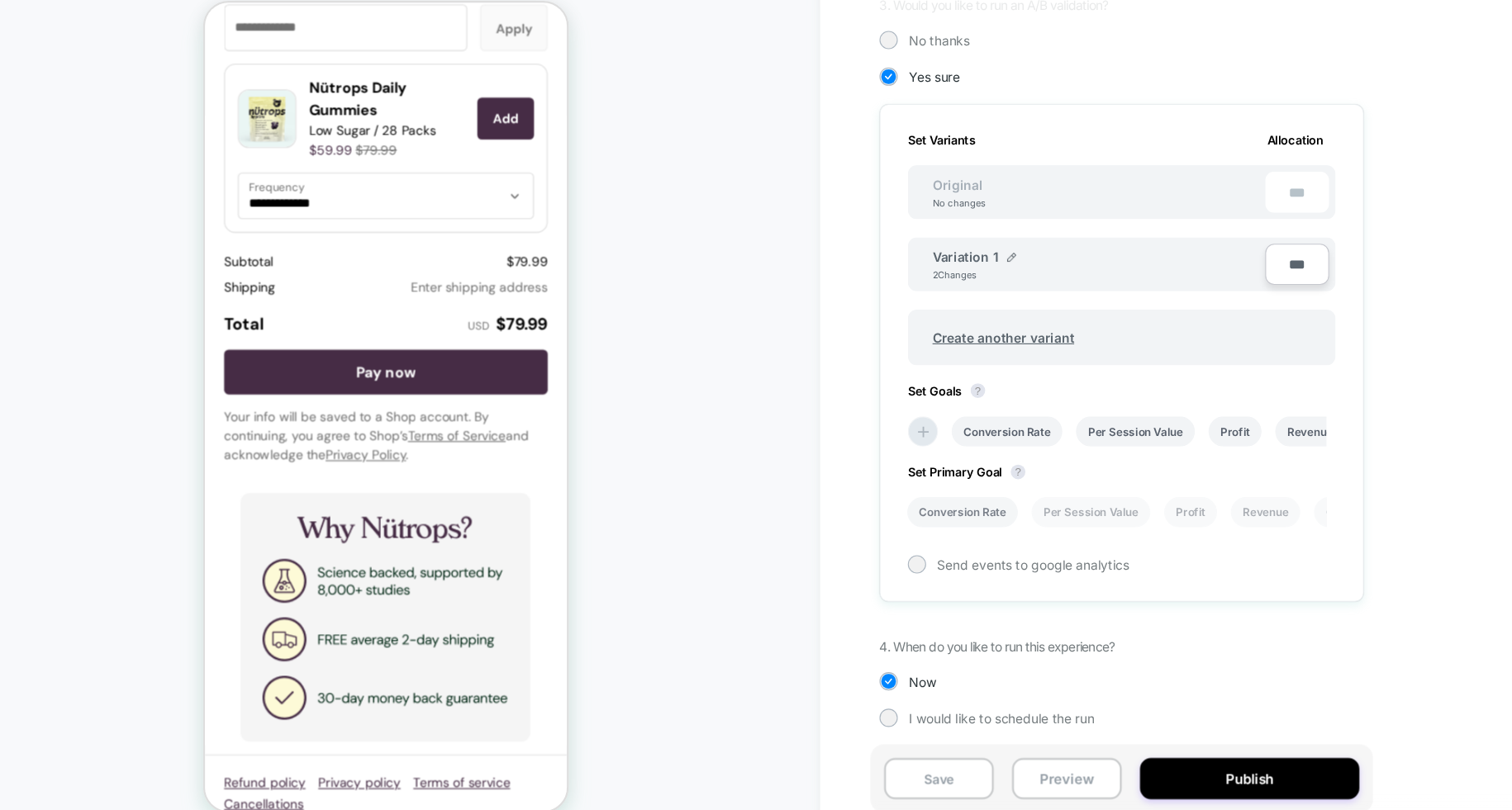
click at [919, 516] on li "Conversion Rate" at bounding box center [914, 514] width 100 height 27
click at [878, 560] on div at bounding box center [873, 561] width 17 height 17
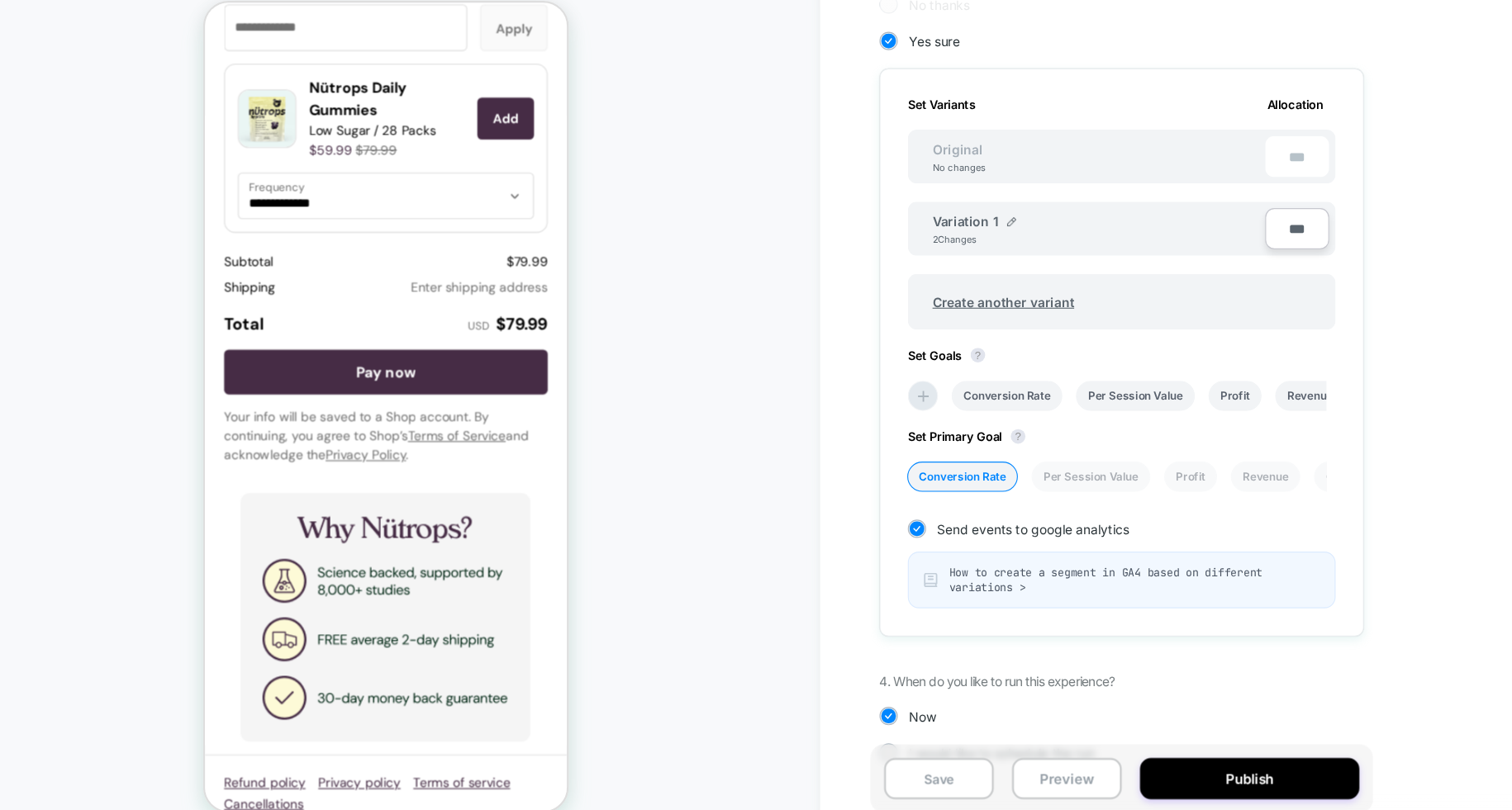
scroll to position [437, 0]
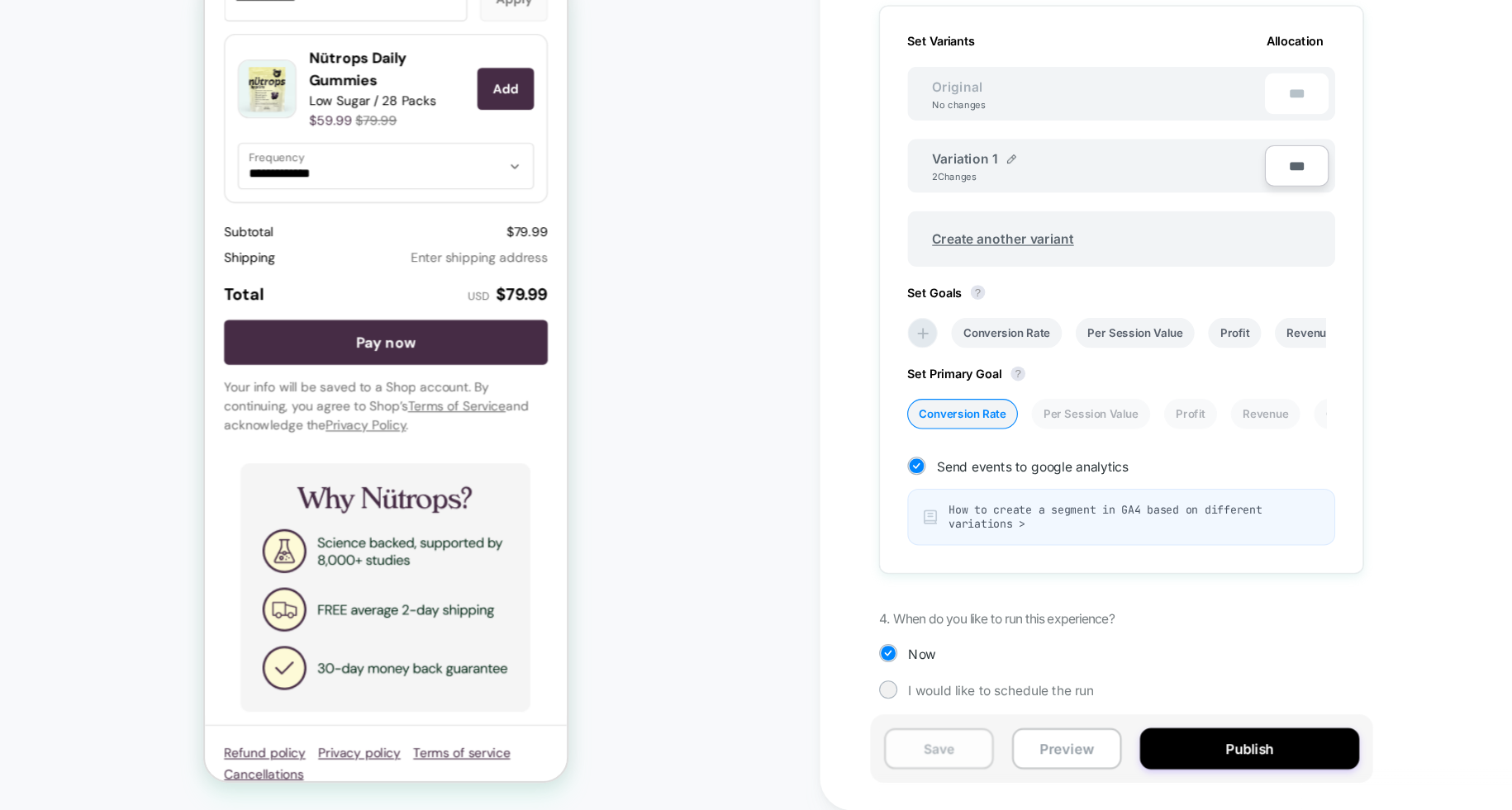
click at [896, 755] on button "Save" at bounding box center [892, 754] width 100 height 37
click at [1002, 759] on button "Preview" at bounding box center [1009, 754] width 100 height 37
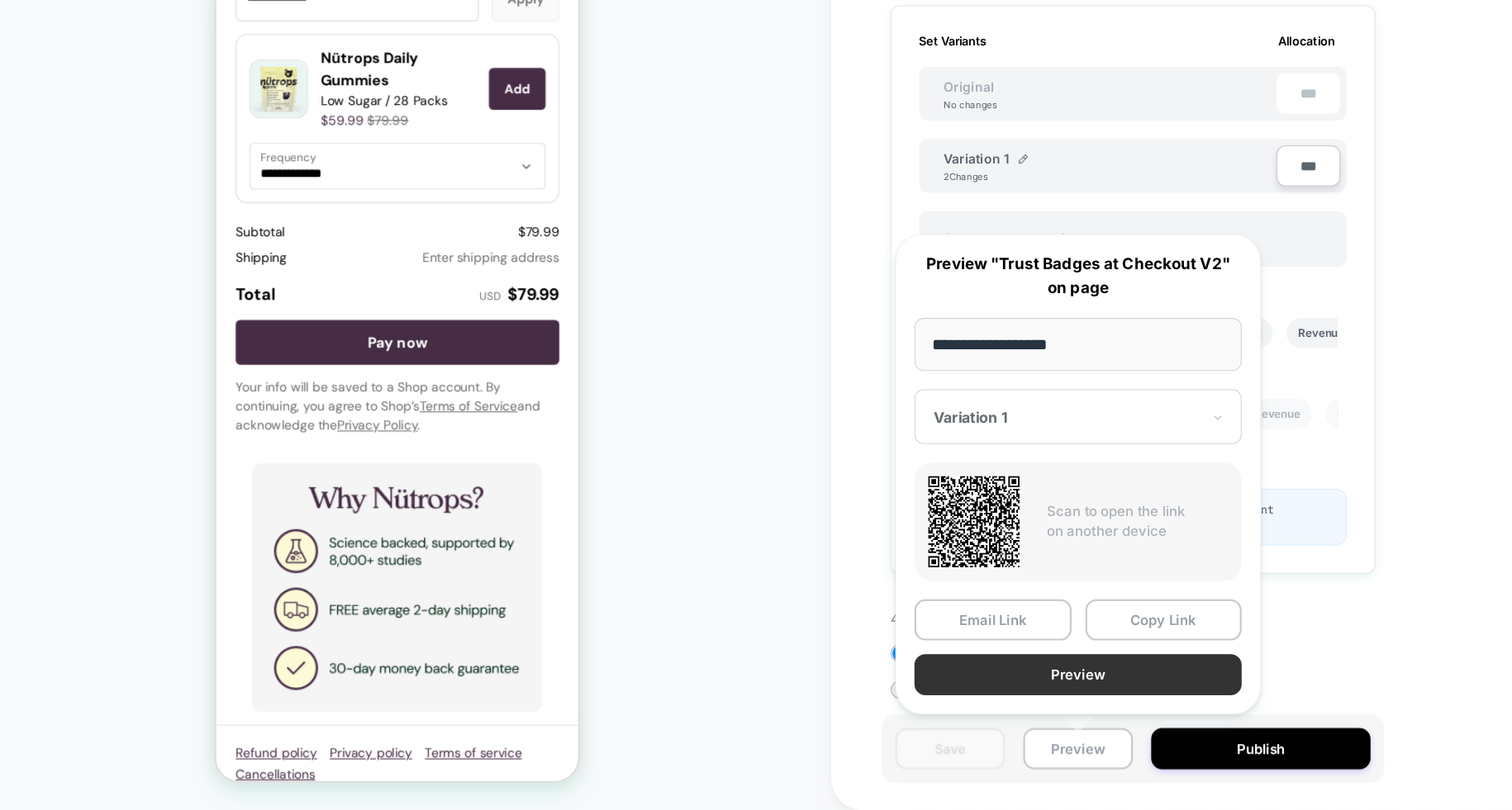
click at [1001, 686] on button "Preview" at bounding box center [1008, 688] width 296 height 37
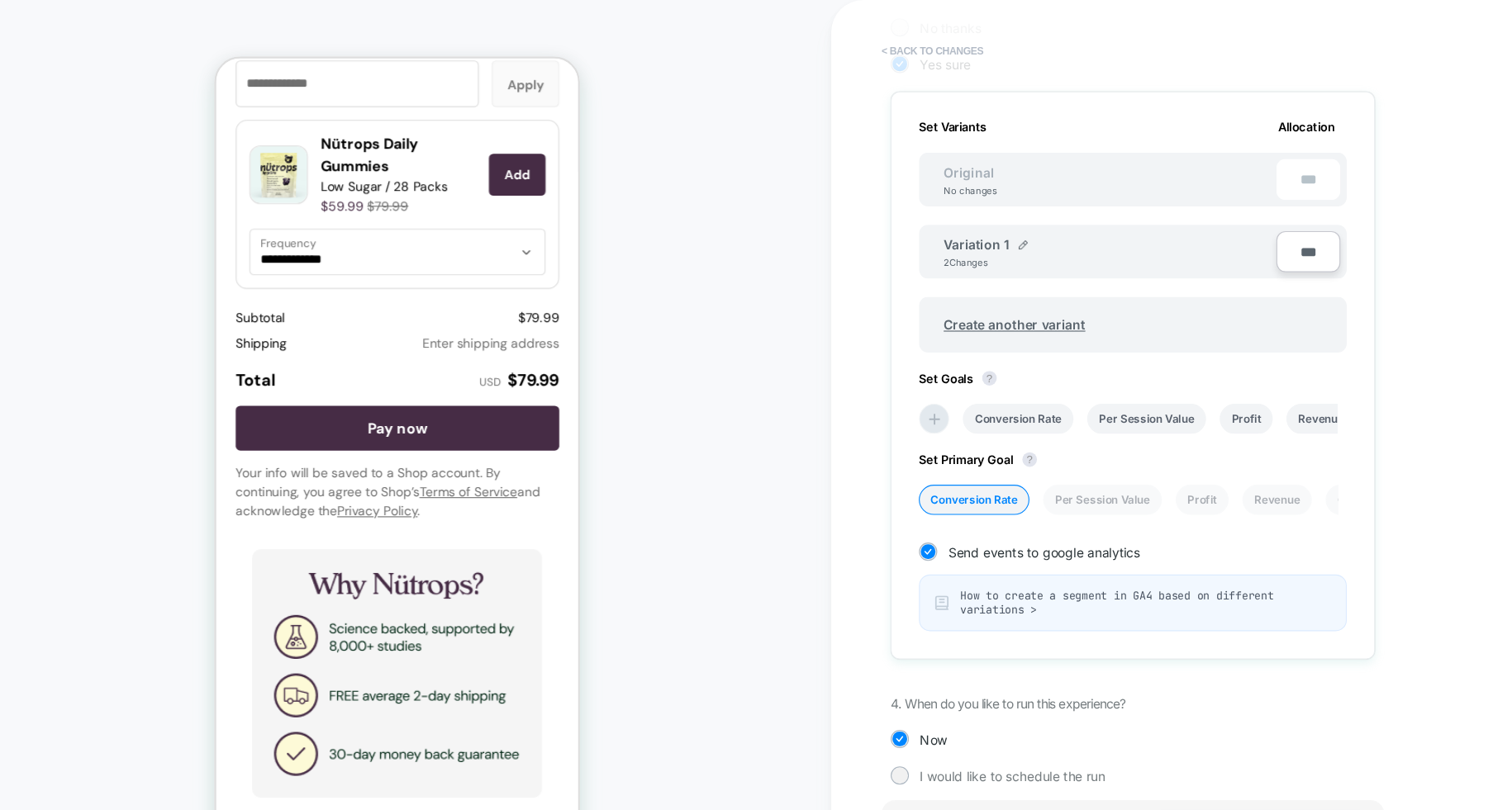
click at [882, 46] on button "< Back to changes" at bounding box center [876, 46] width 109 height 26
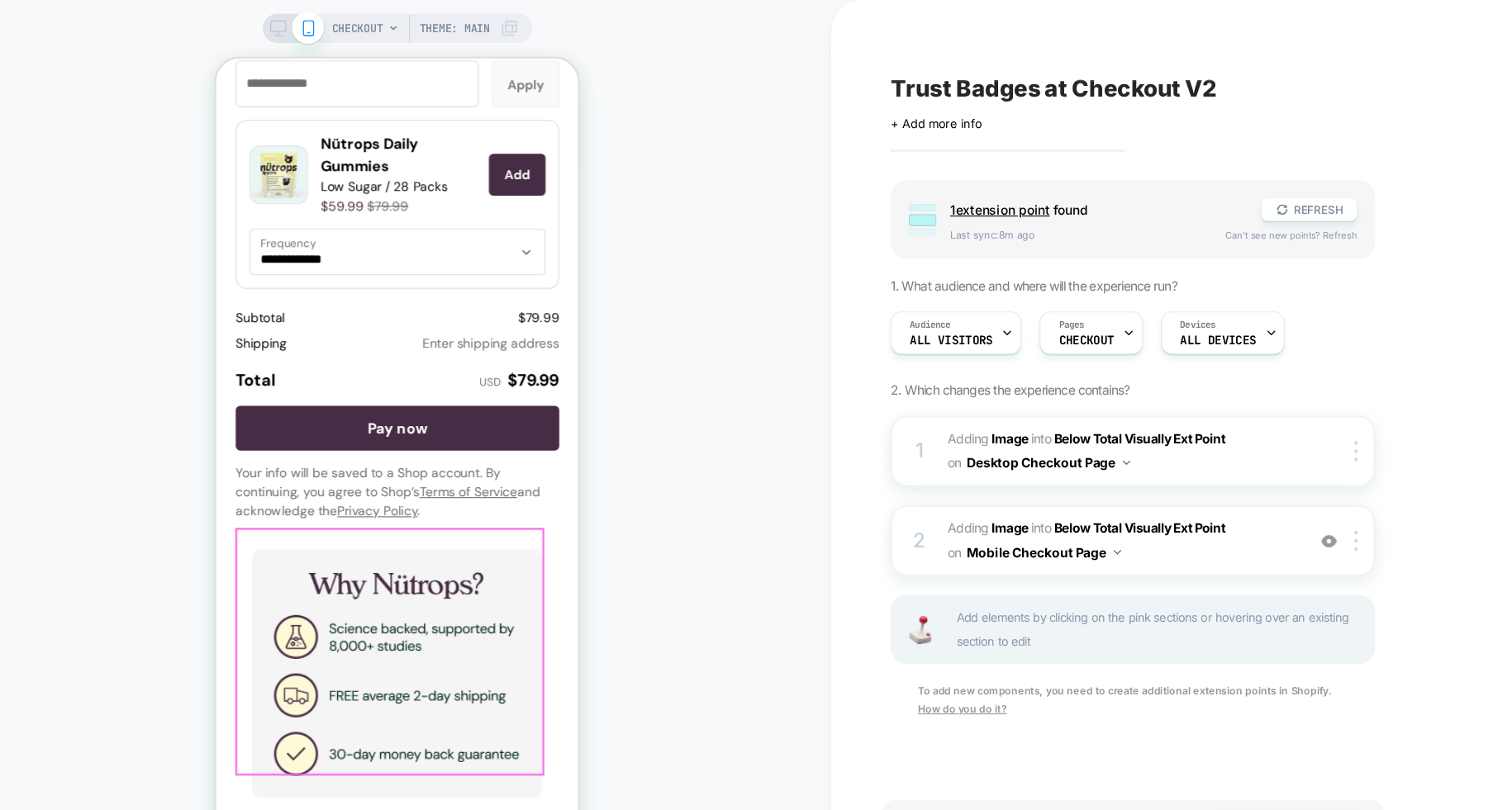
click at [382, 534] on img at bounding box center [379, 614] width 262 height 224
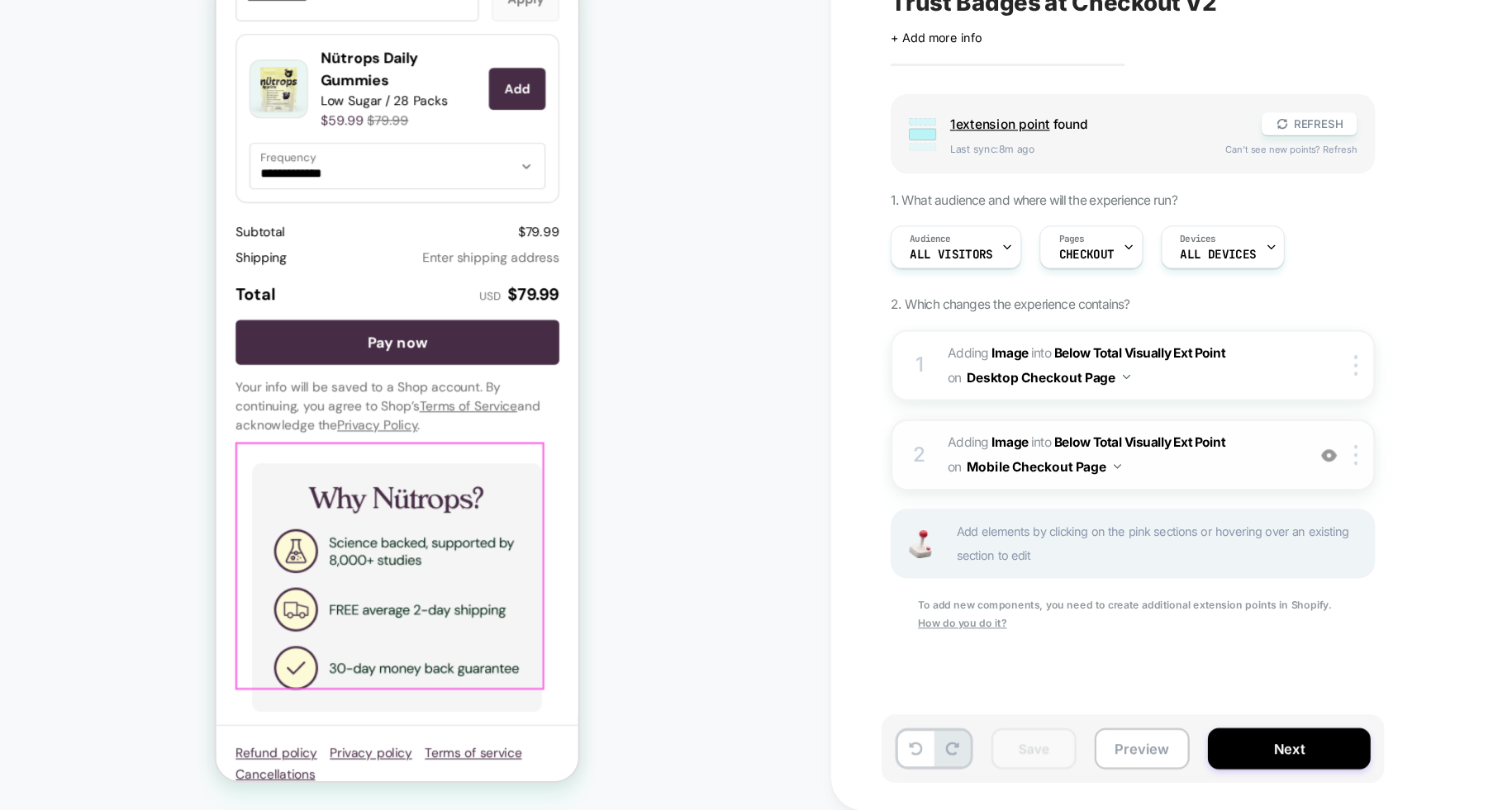
click at [1112, 491] on span "#_loomi_addon_1760480135653 Adding Image INTO Below Total Visually Ext Point Be…" at bounding box center [1047, 489] width 315 height 45
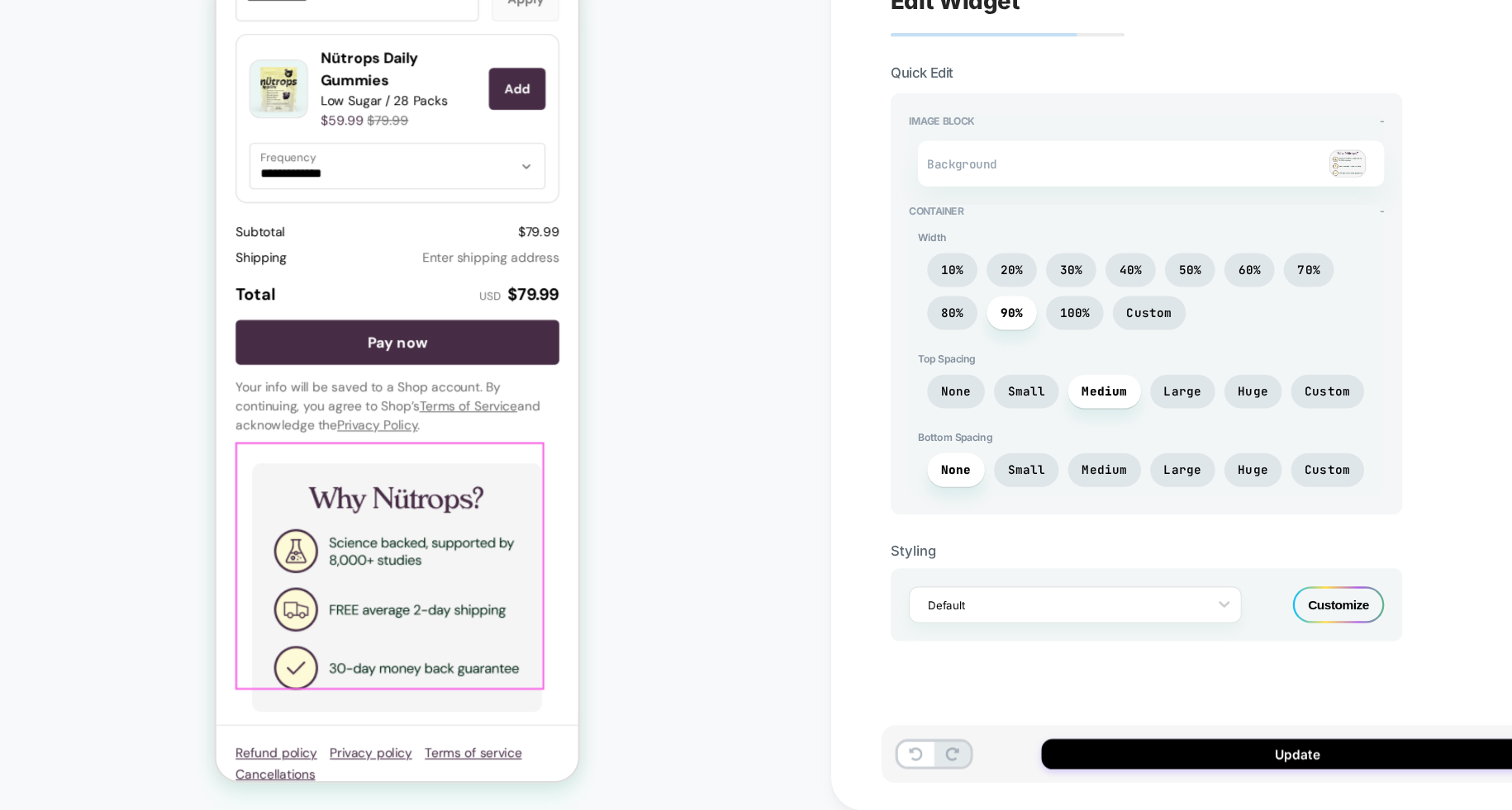
click at [1261, 228] on img at bounding box center [1251, 225] width 33 height 24
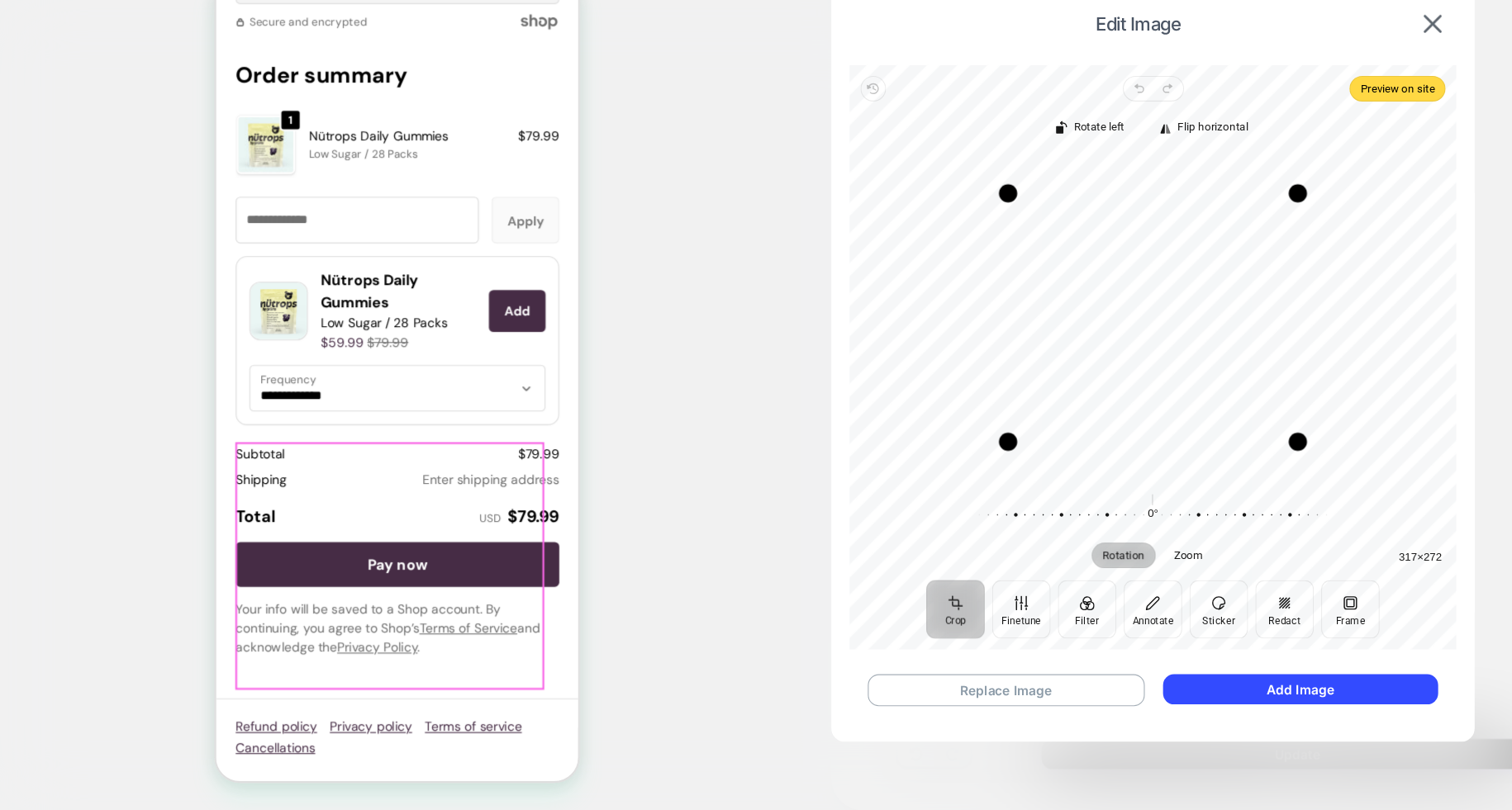
click at [1131, 393] on div "Recenter" at bounding box center [1075, 365] width 522 height 292
click at [1092, 342] on div "Recenter" at bounding box center [1075, 365] width 522 height 292
click at [993, 708] on button "Replace Image" at bounding box center [943, 701] width 250 height 29
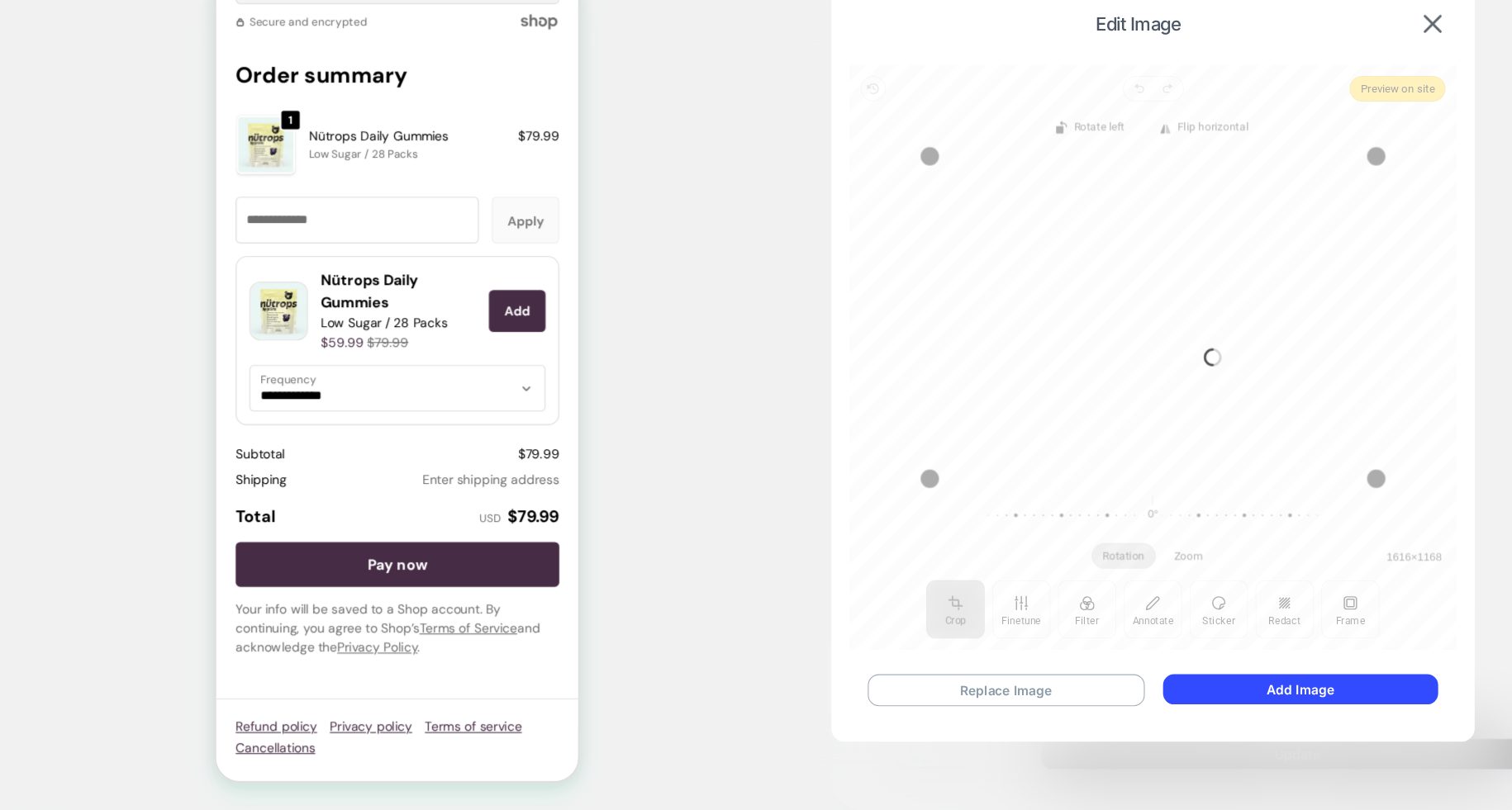
scroll to position [2330, 0]
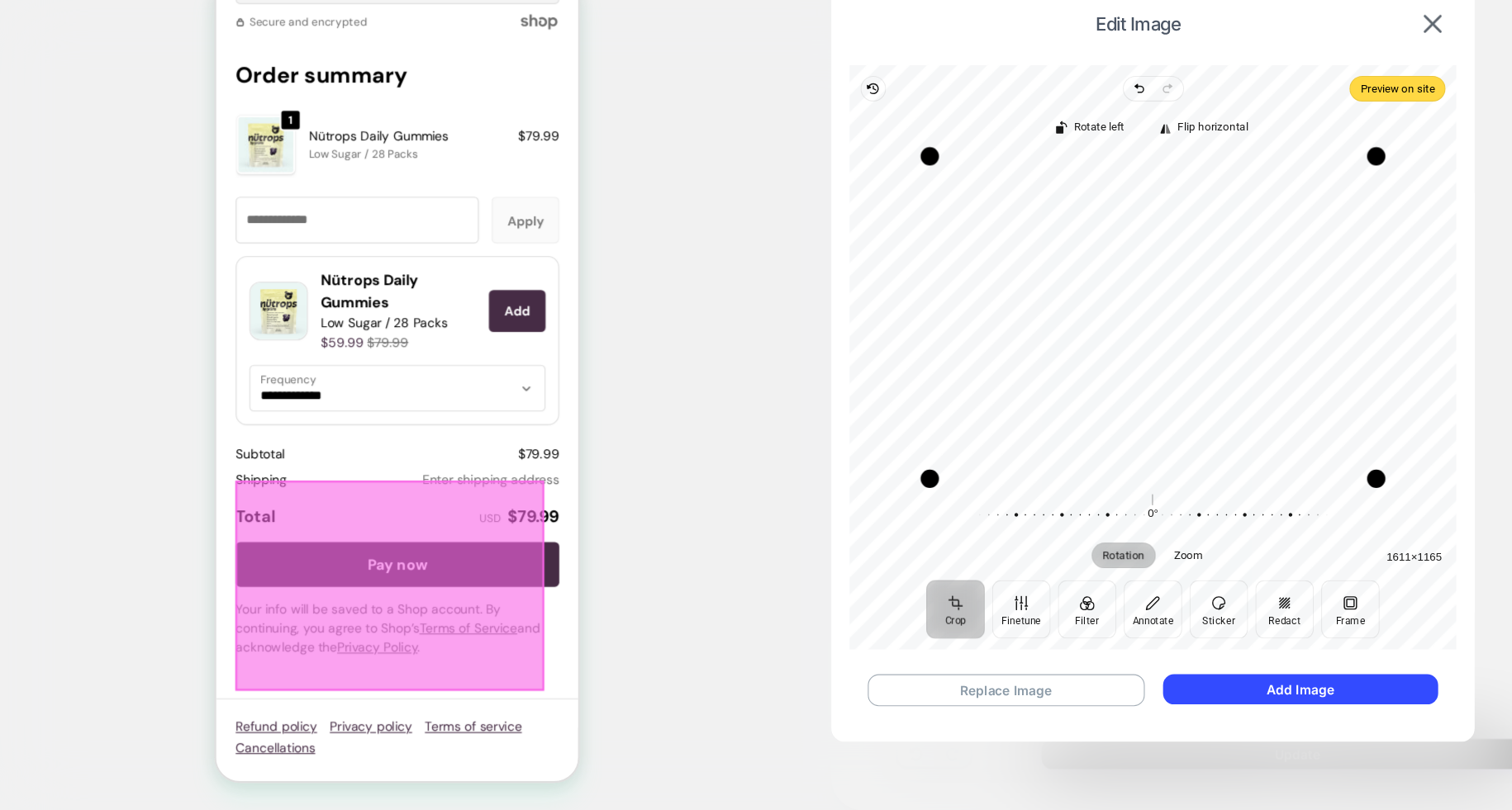
click at [896, 569] on div "Rotation Zoom 0° Reset" at bounding box center [1075, 555] width 549 height 65
click at [1243, 699] on button "Add Image" at bounding box center [1208, 700] width 249 height 27
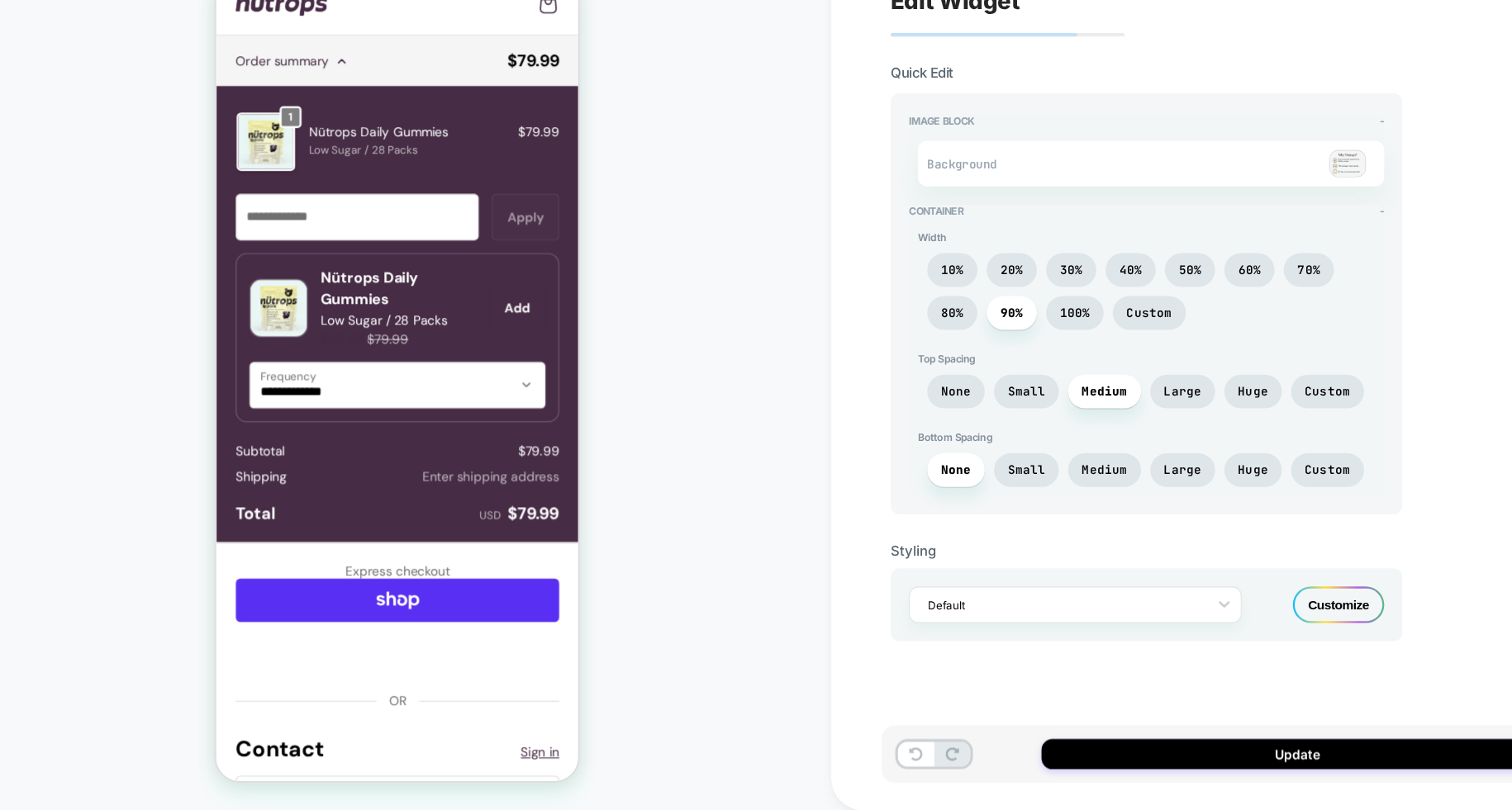
scroll to position [0, 0]
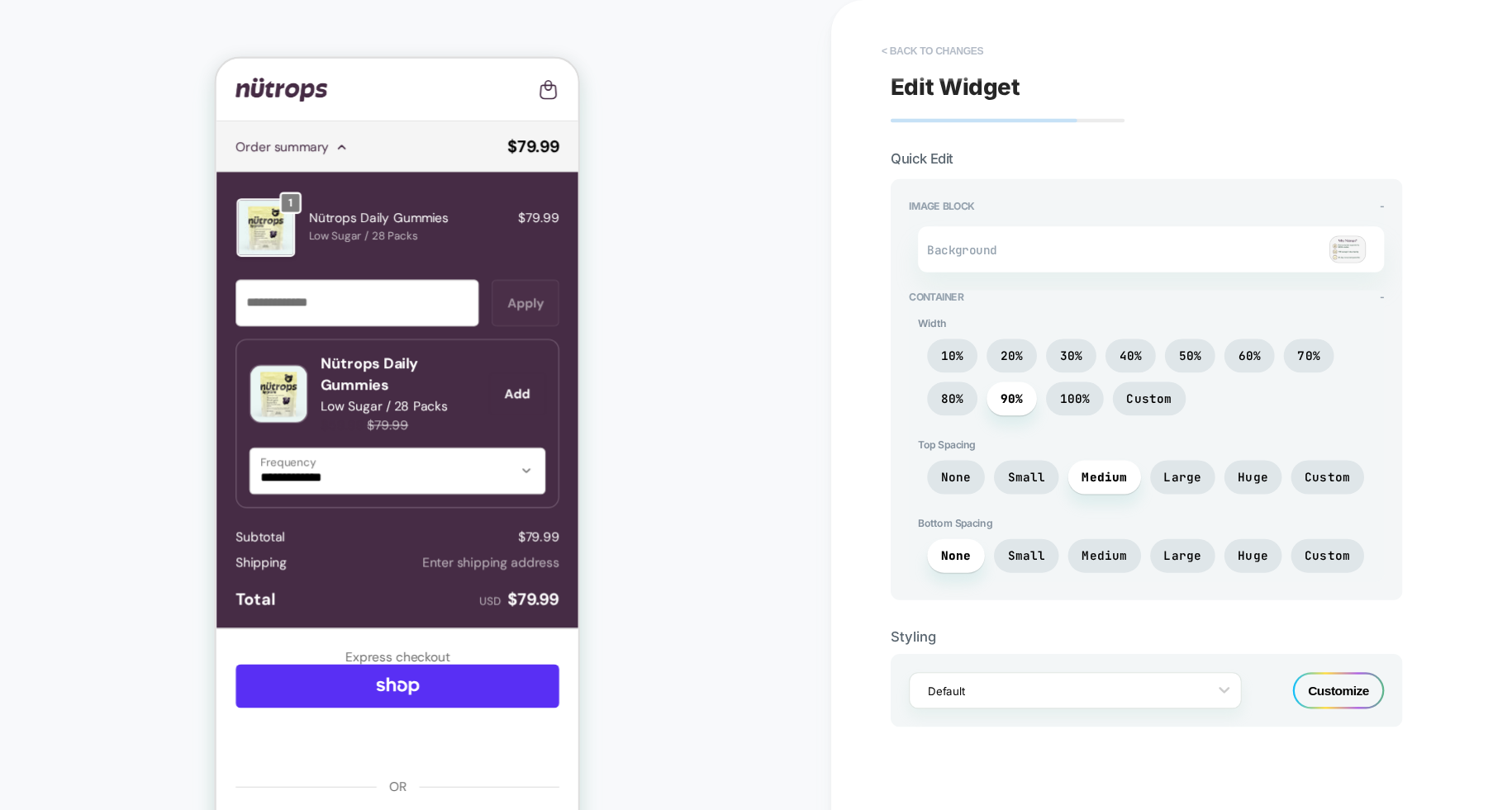
click at [864, 45] on button "< Back to changes" at bounding box center [876, 46] width 109 height 26
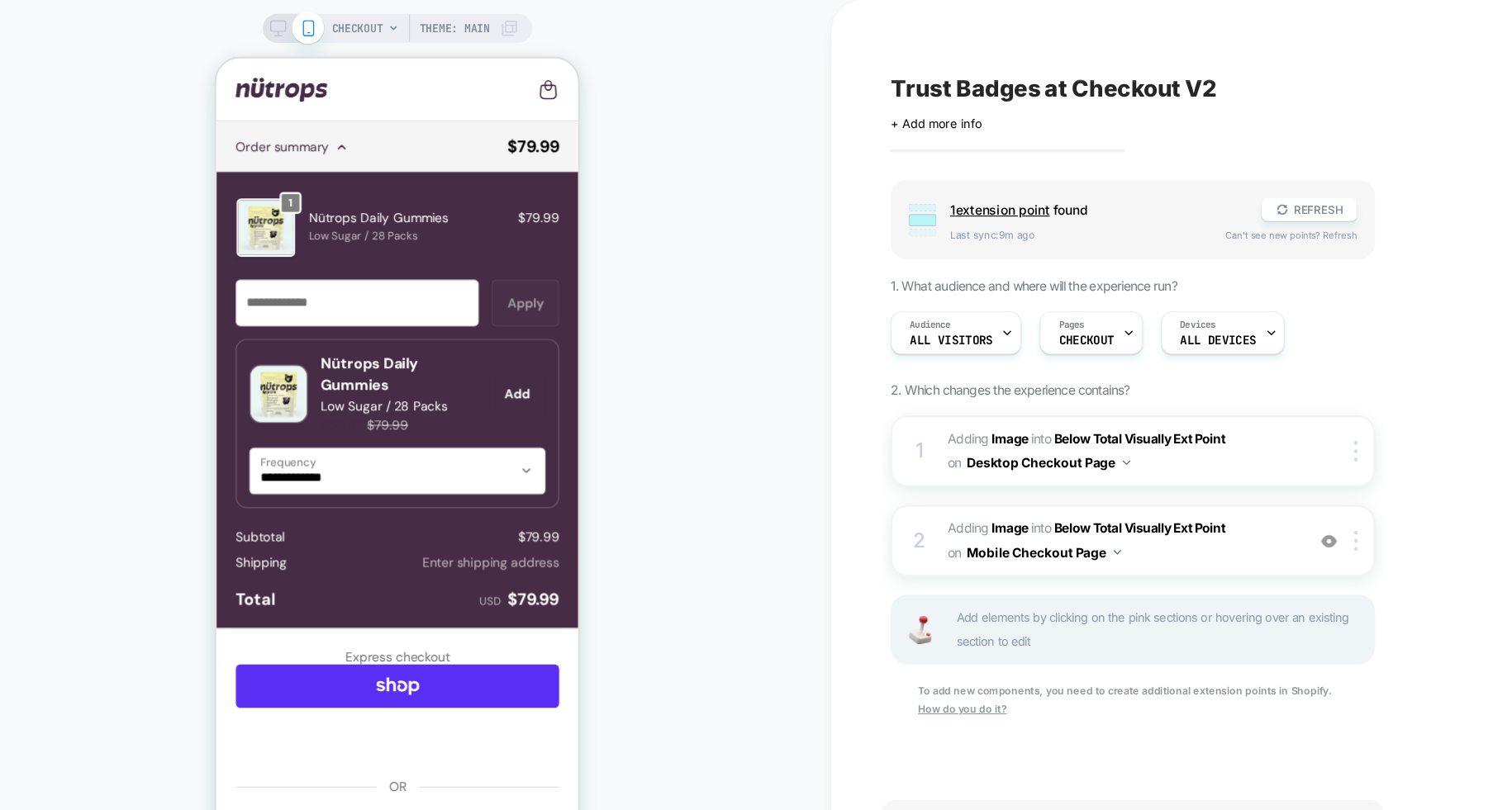
click at [277, 27] on rect at bounding box center [284, 24] width 14 height 9
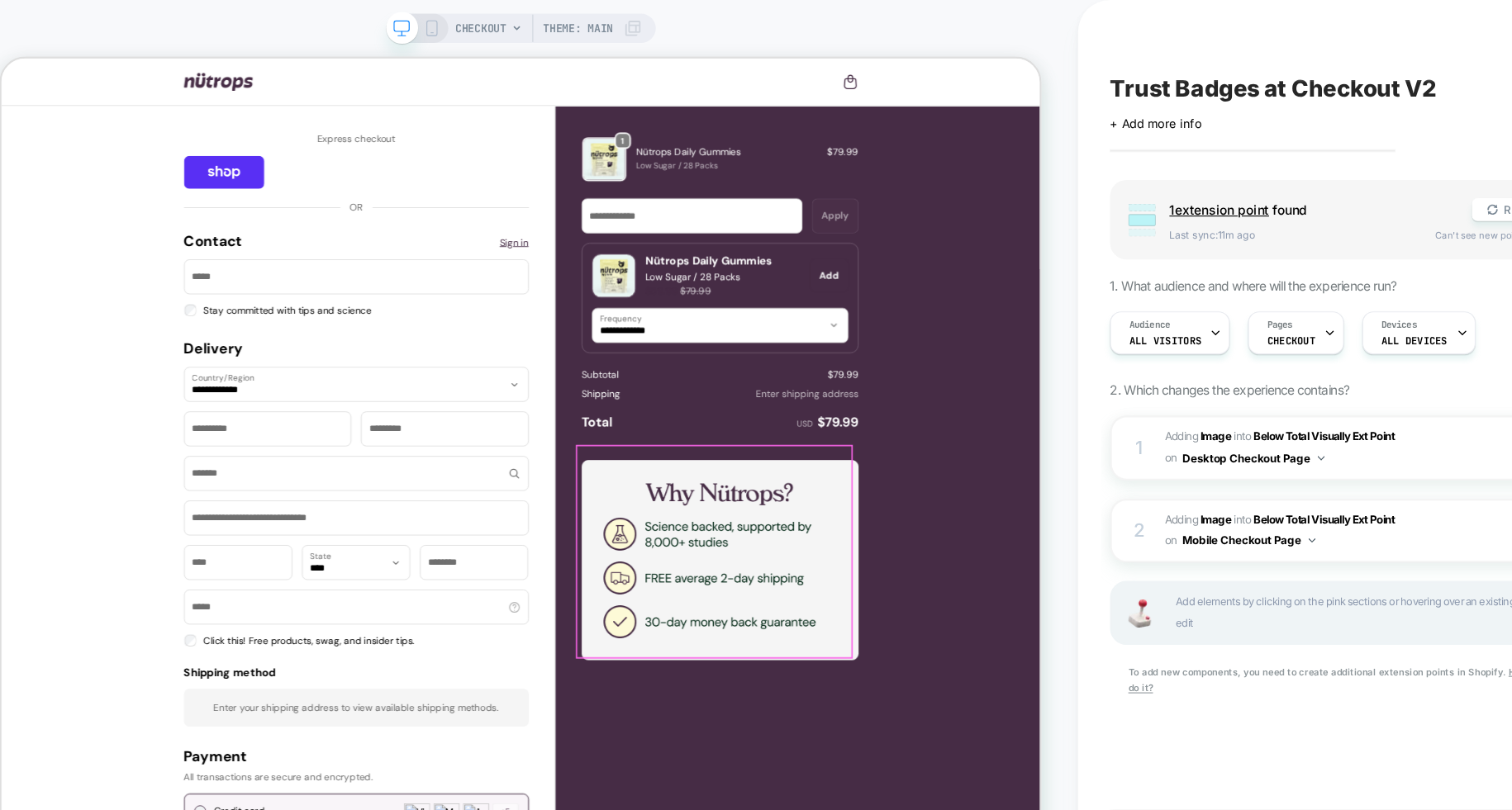
click at [912, 673] on img at bounding box center [867, 662] width 334 height 241
click at [930, 621] on img at bounding box center [867, 662] width 334 height 241
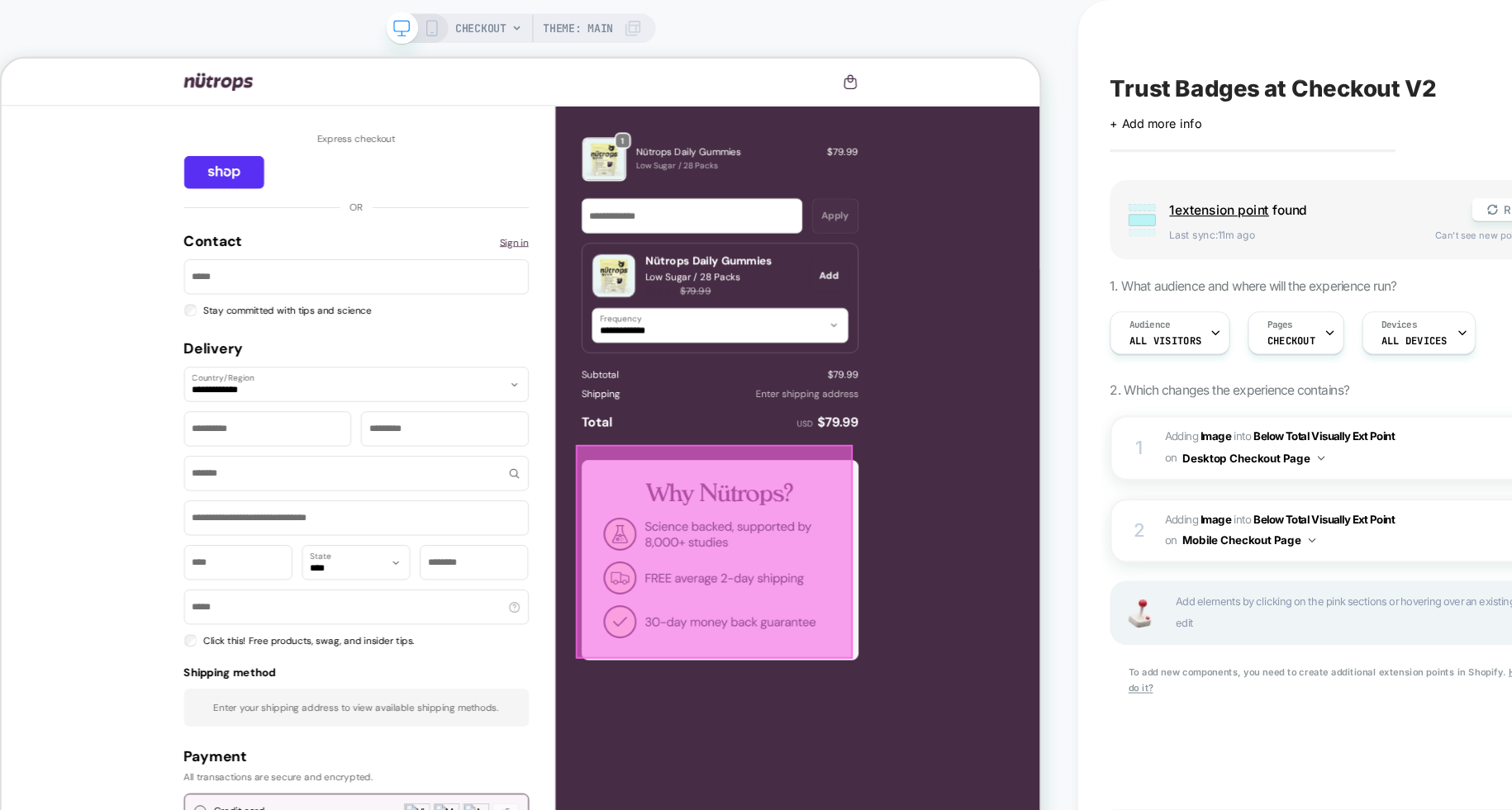
click at [932, 614] on div at bounding box center [860, 652] width 334 height 258
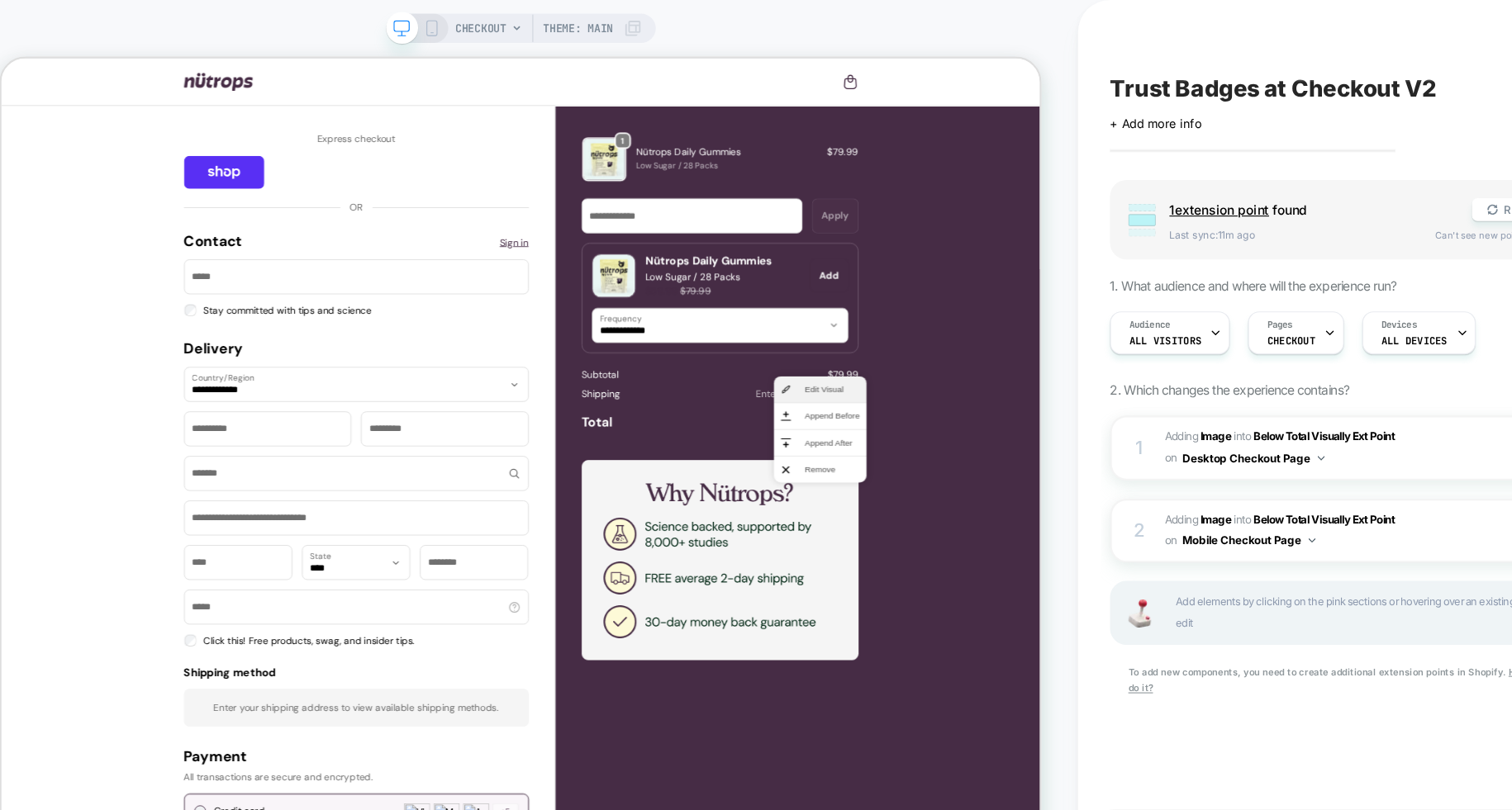
click at [984, 456] on span "Edit Visual" at bounding box center [1002, 457] width 66 height 15
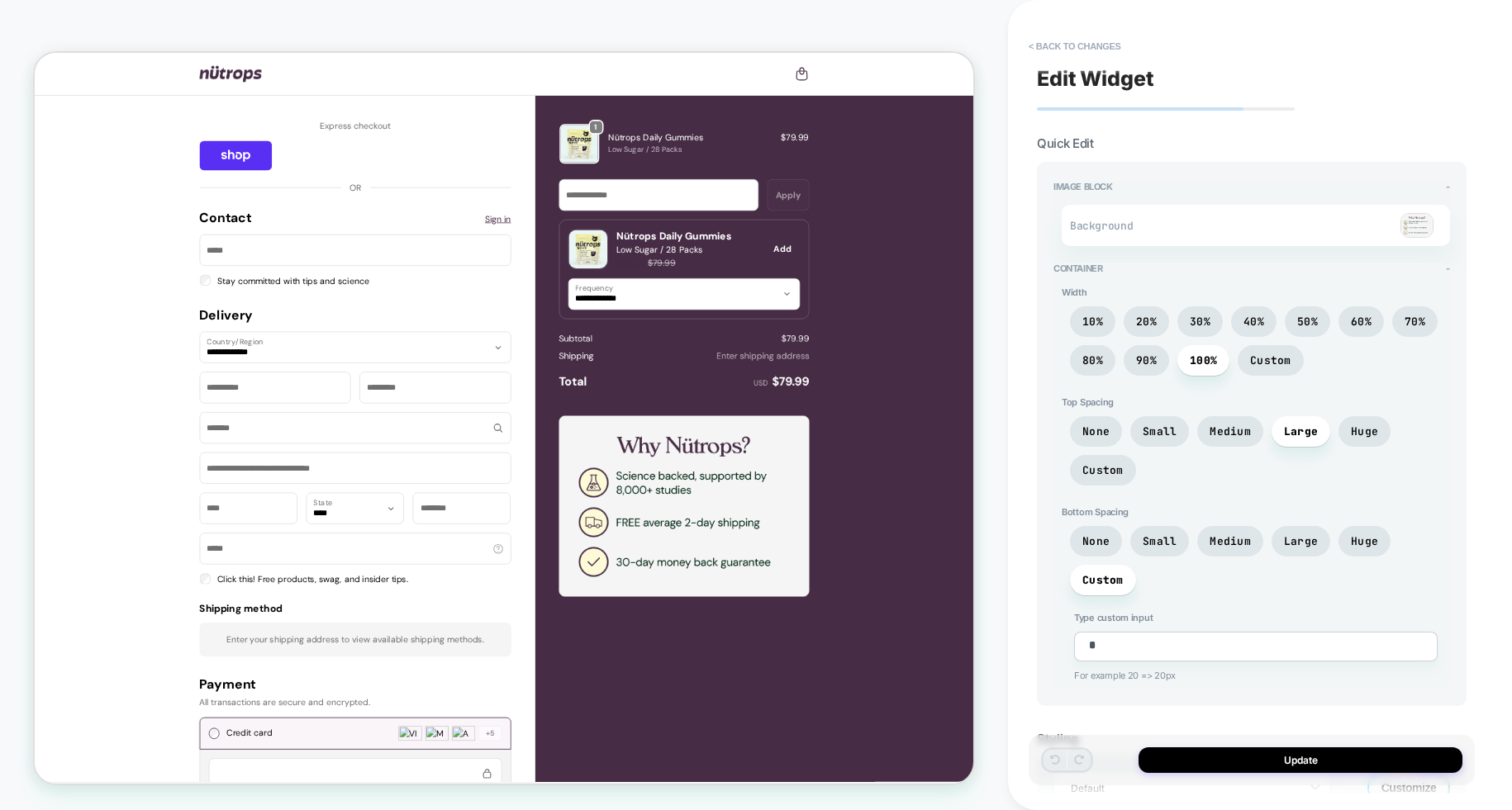
click at [1416, 222] on img at bounding box center [1417, 225] width 33 height 24
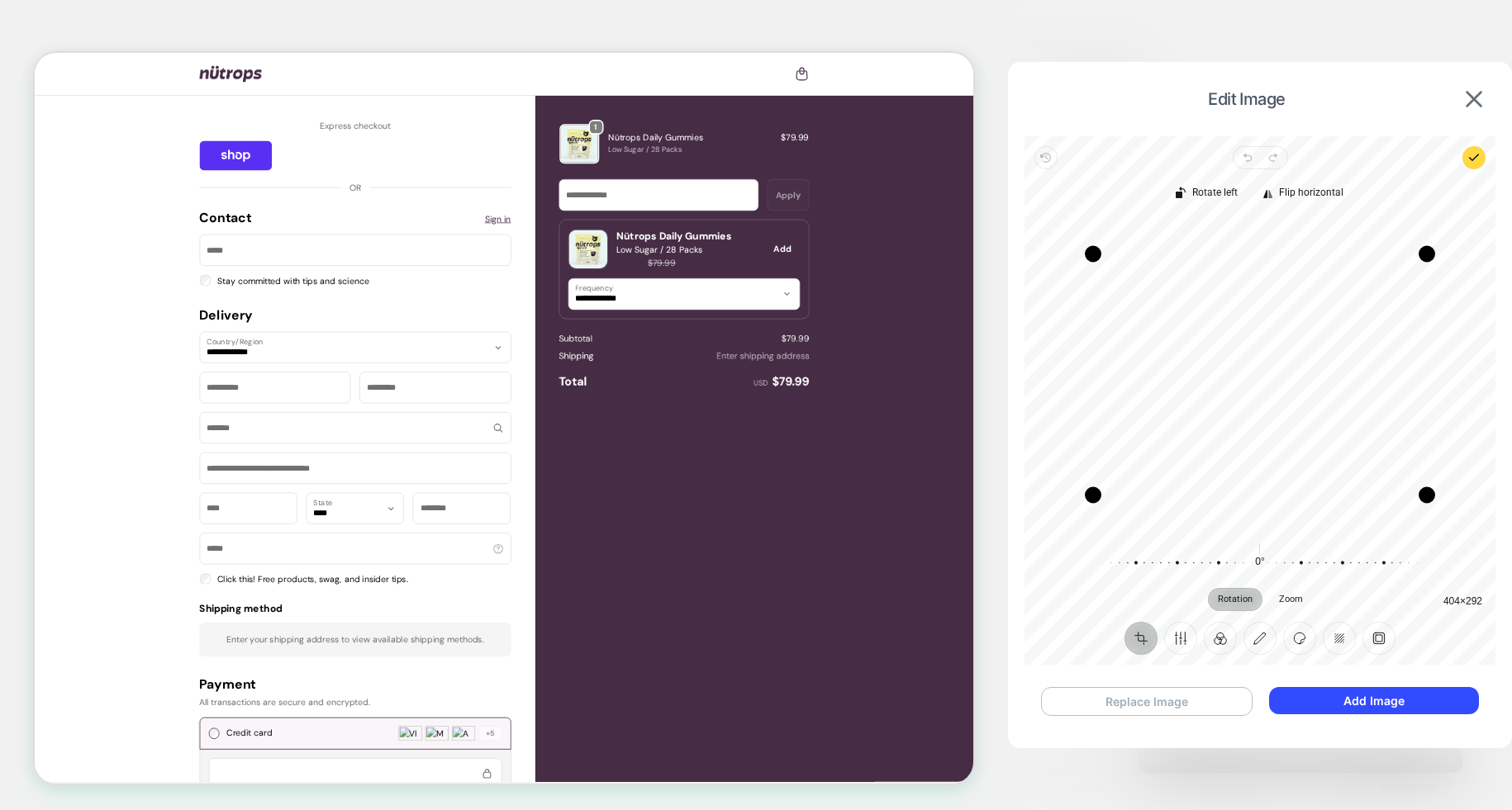
click at [1144, 706] on button "Replace Image" at bounding box center [1147, 701] width 212 height 29
click at [1364, 701] on button "Add Image" at bounding box center [1374, 700] width 210 height 27
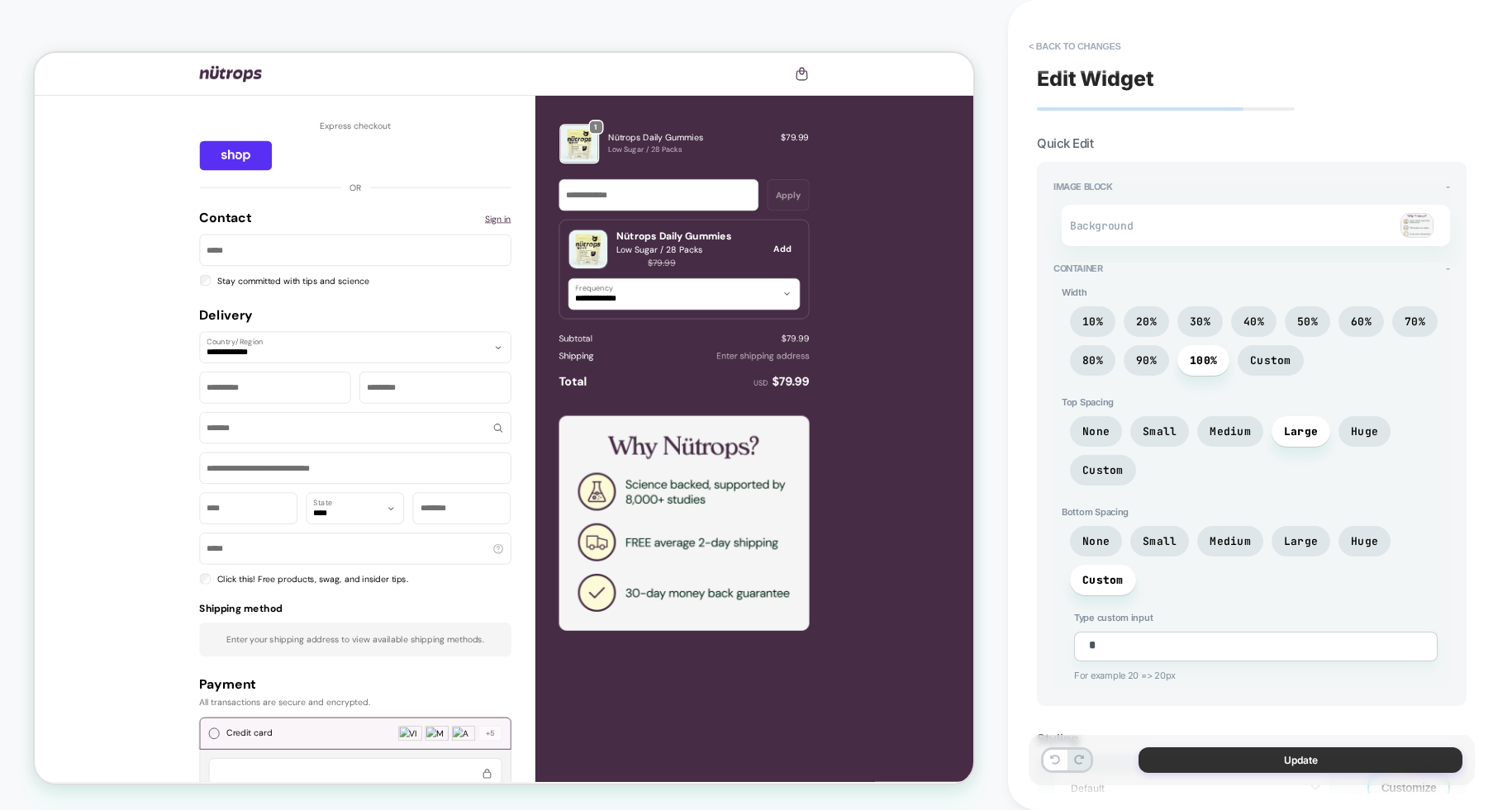
click at [1321, 759] on button "Update" at bounding box center [1300, 760] width 324 height 25
type textarea "*"
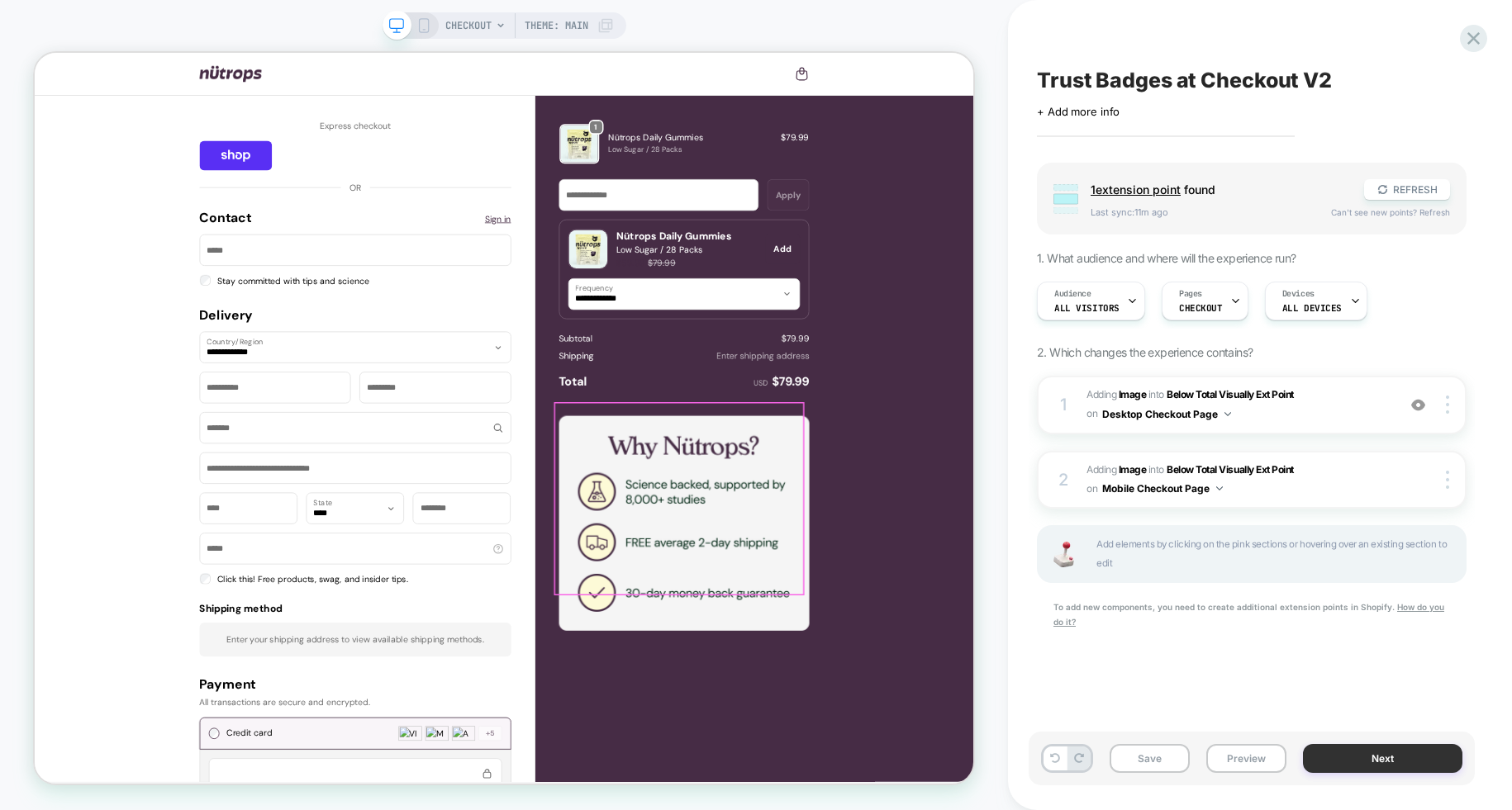
click at [1380, 757] on button "Next" at bounding box center [1383, 759] width 160 height 29
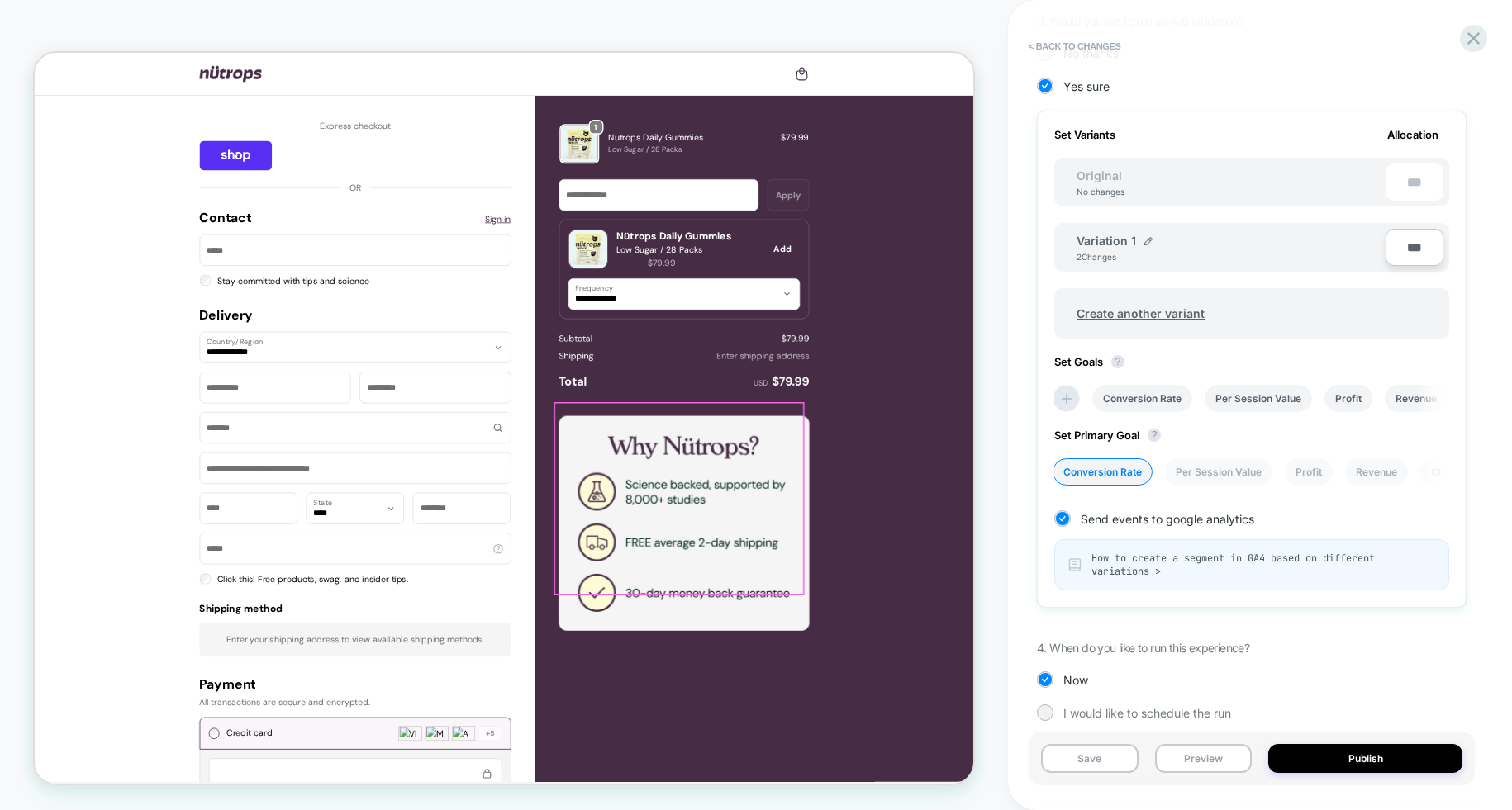
scroll to position [417, 0]
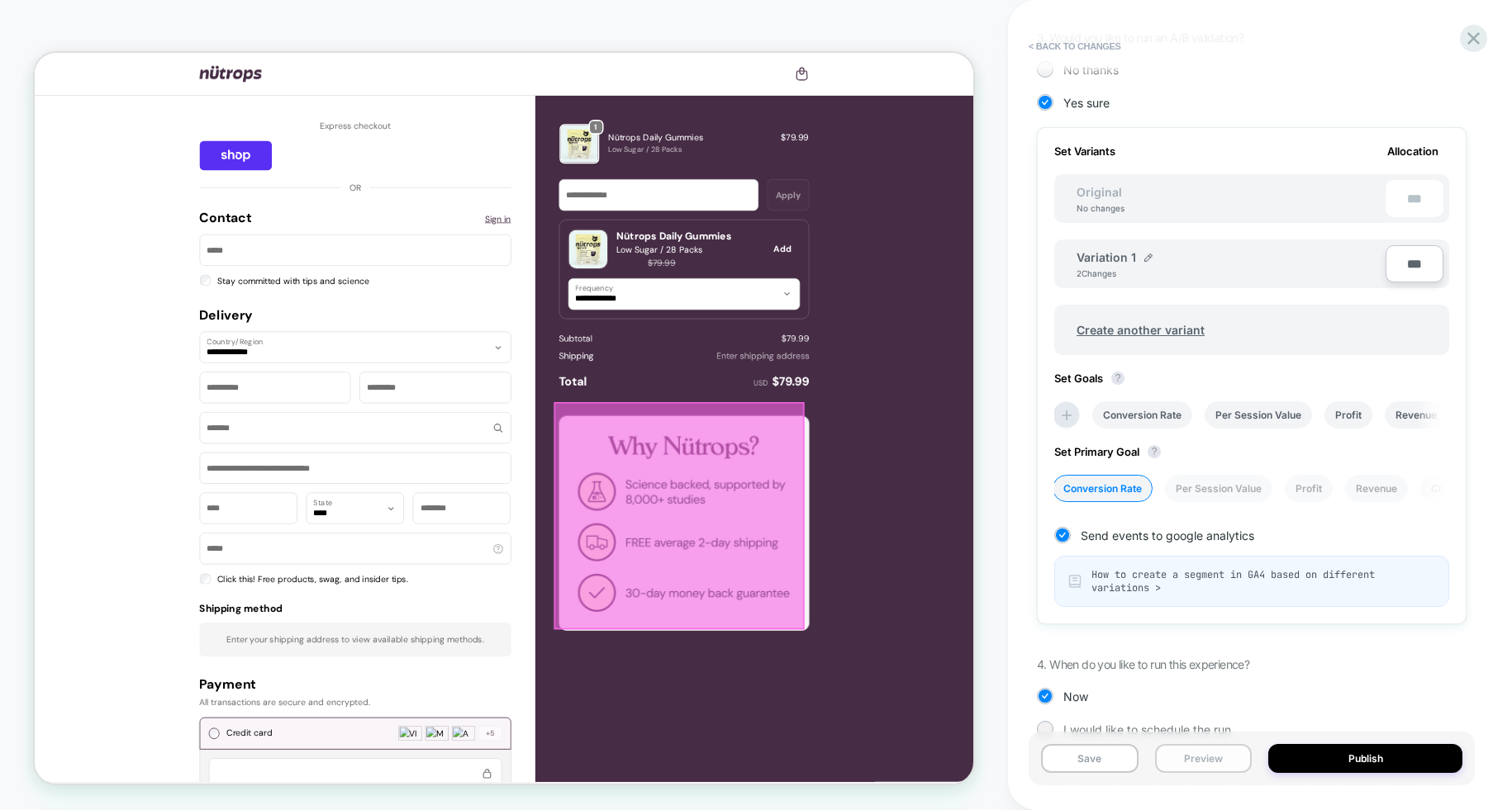
click at [1205, 757] on button "Preview" at bounding box center [1204, 759] width 98 height 29
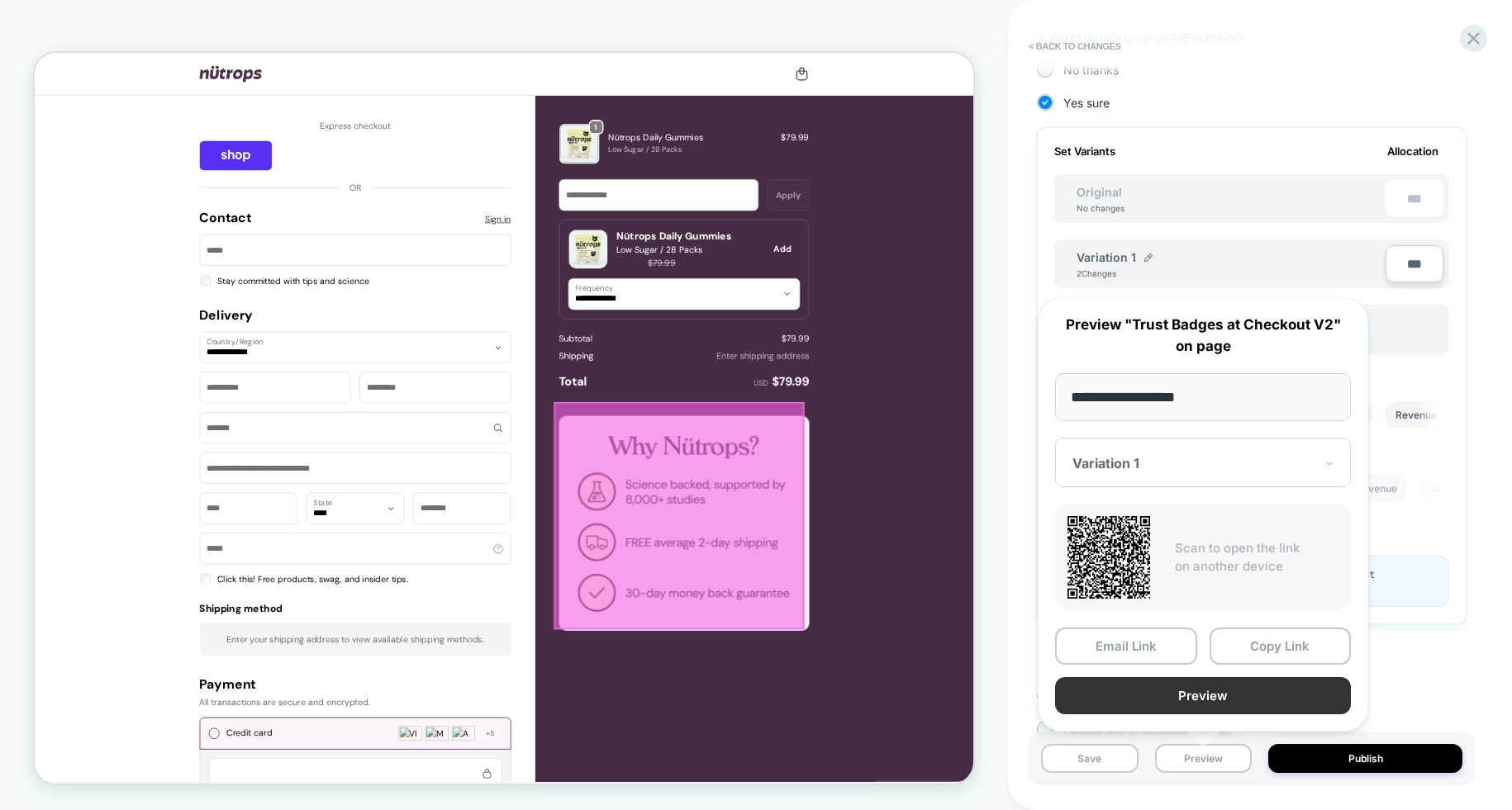
click at [1251, 698] on button "Preview" at bounding box center [1203, 695] width 296 height 37
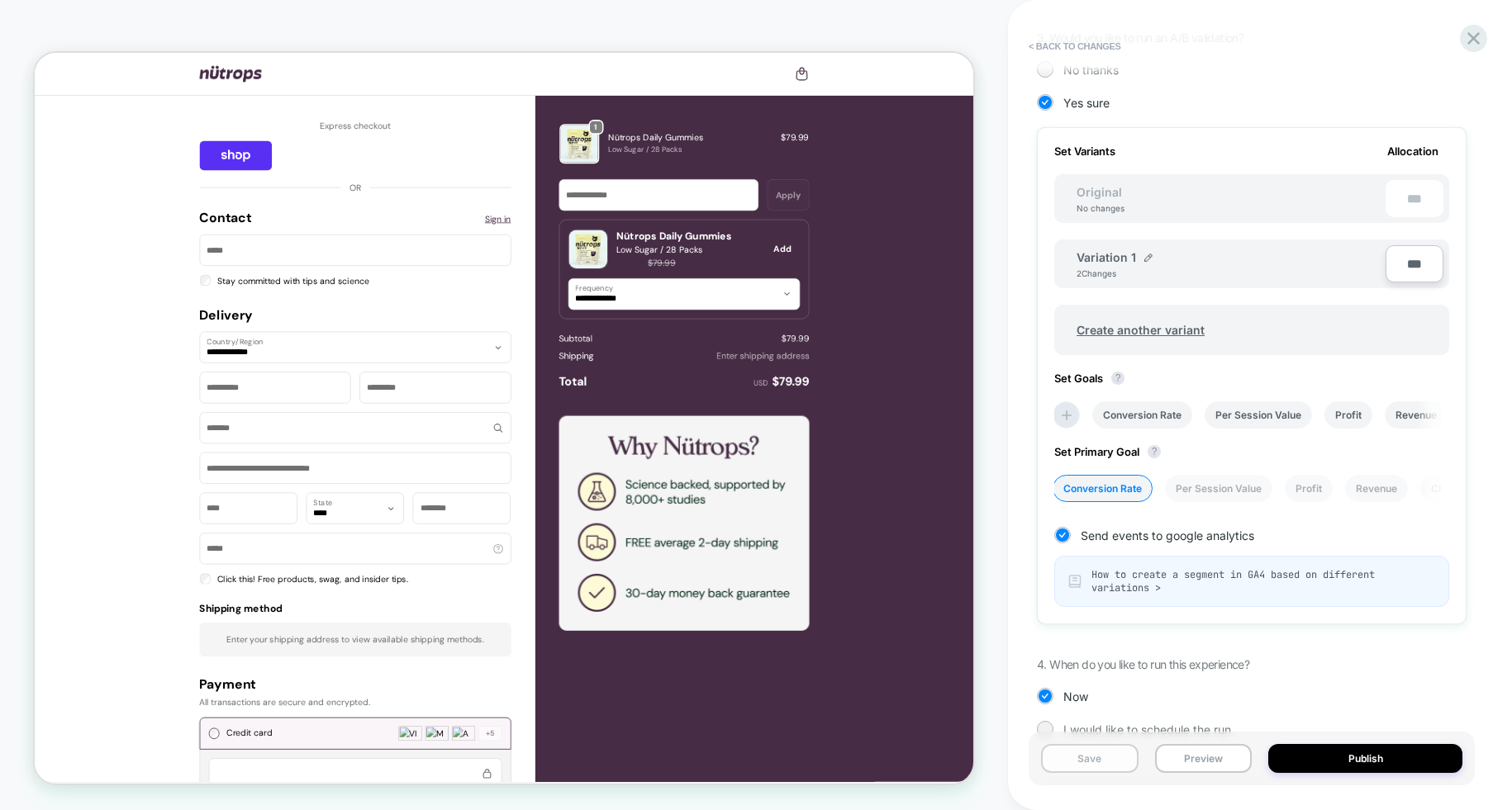
click at [1095, 756] on button "Save" at bounding box center [1090, 759] width 98 height 29
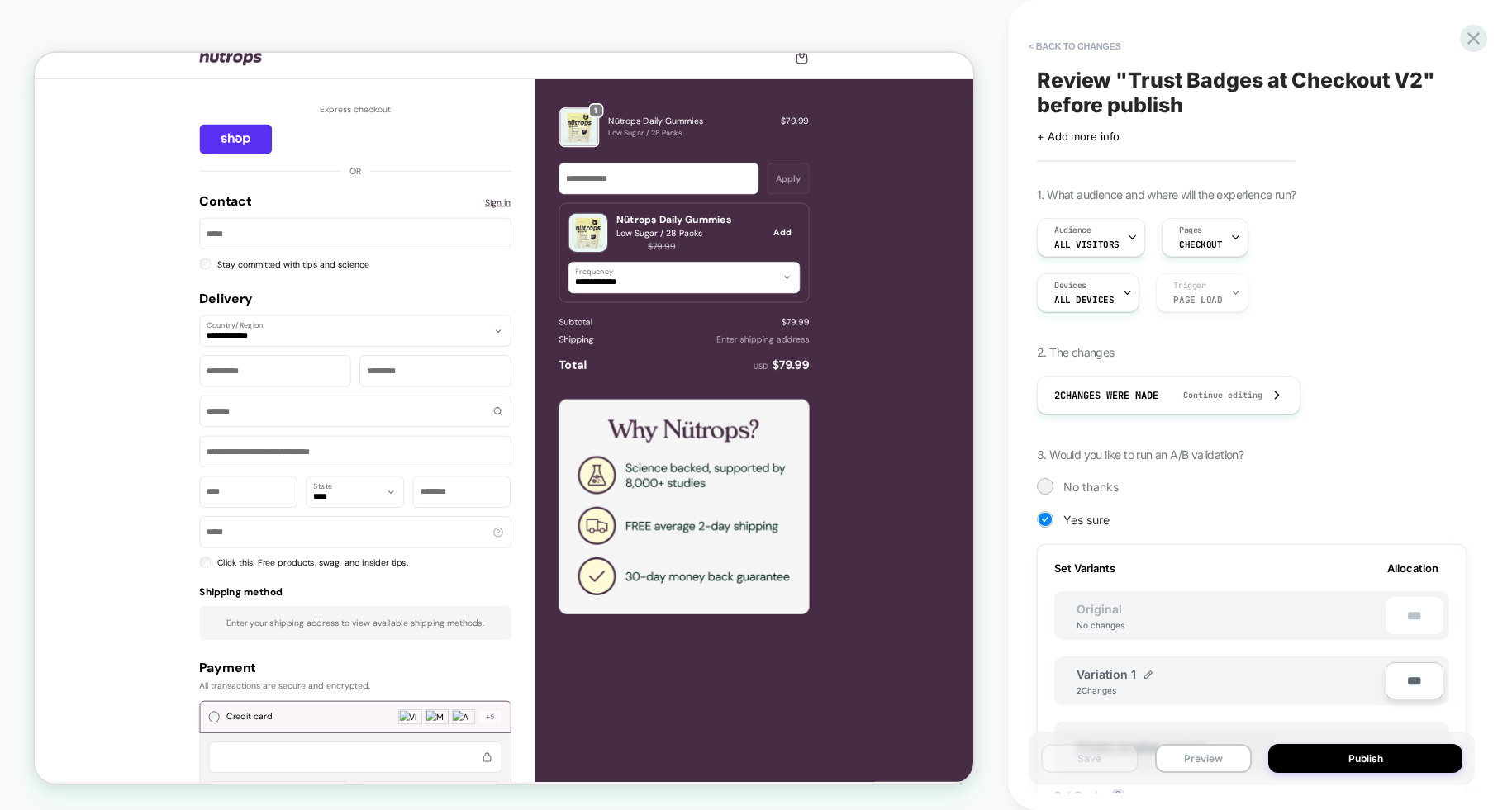
scroll to position [0, 0]
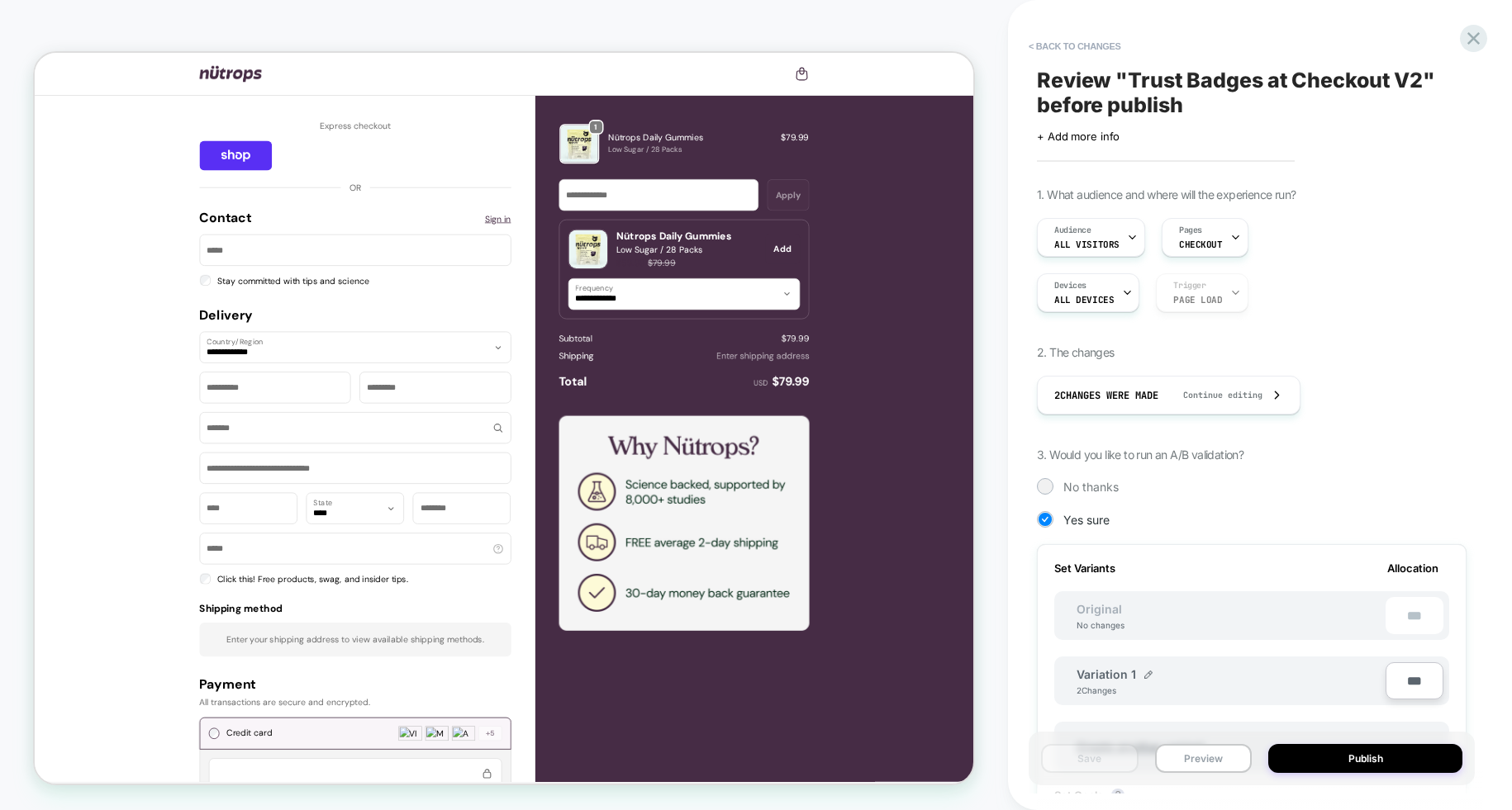
click at [398, 22] on icon at bounding box center [396, 26] width 15 height 15
click at [1099, 48] on button "< Back to changes" at bounding box center [1074, 46] width 109 height 26
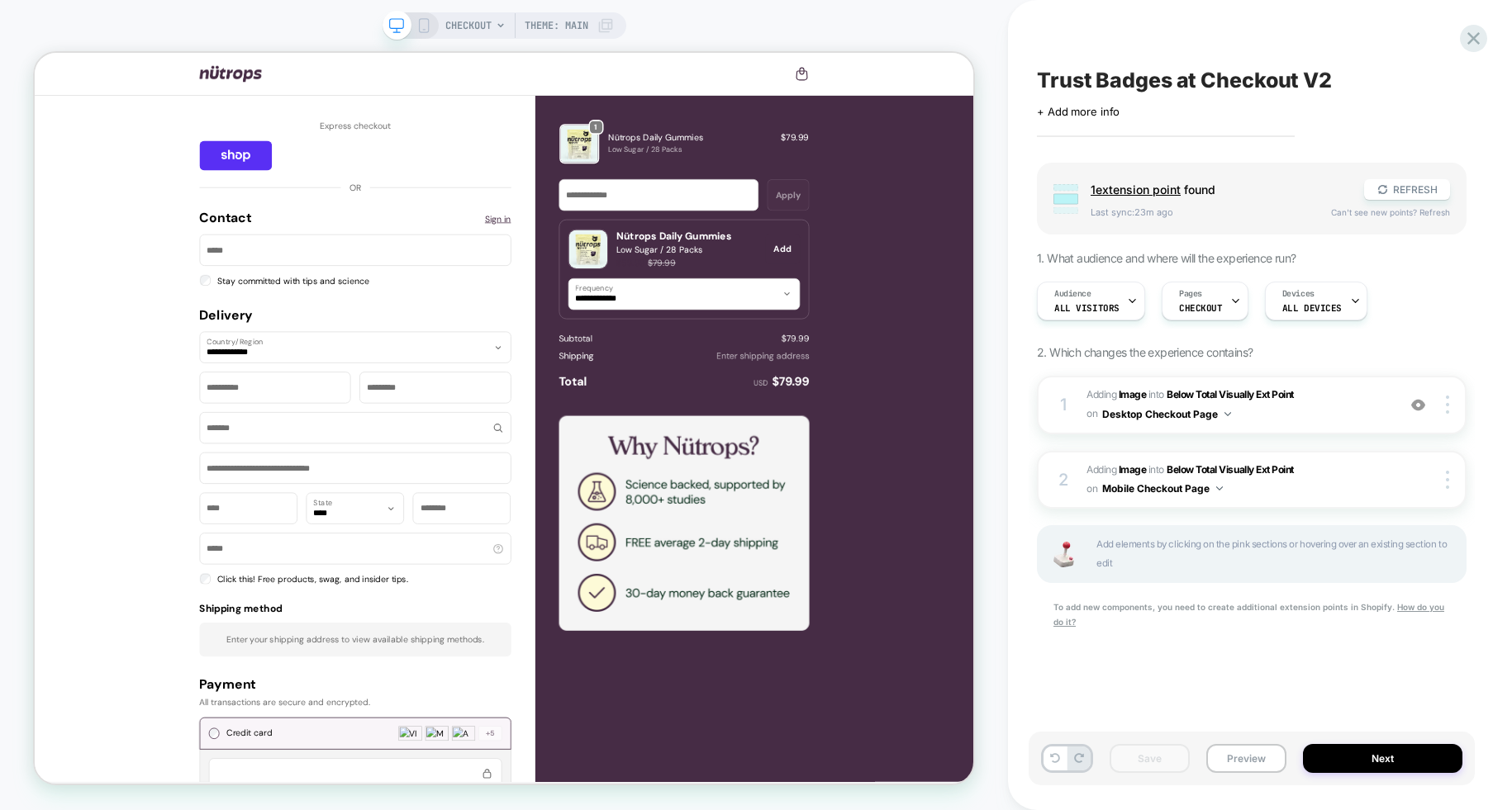
click at [417, 20] on icon at bounding box center [424, 26] width 15 height 15
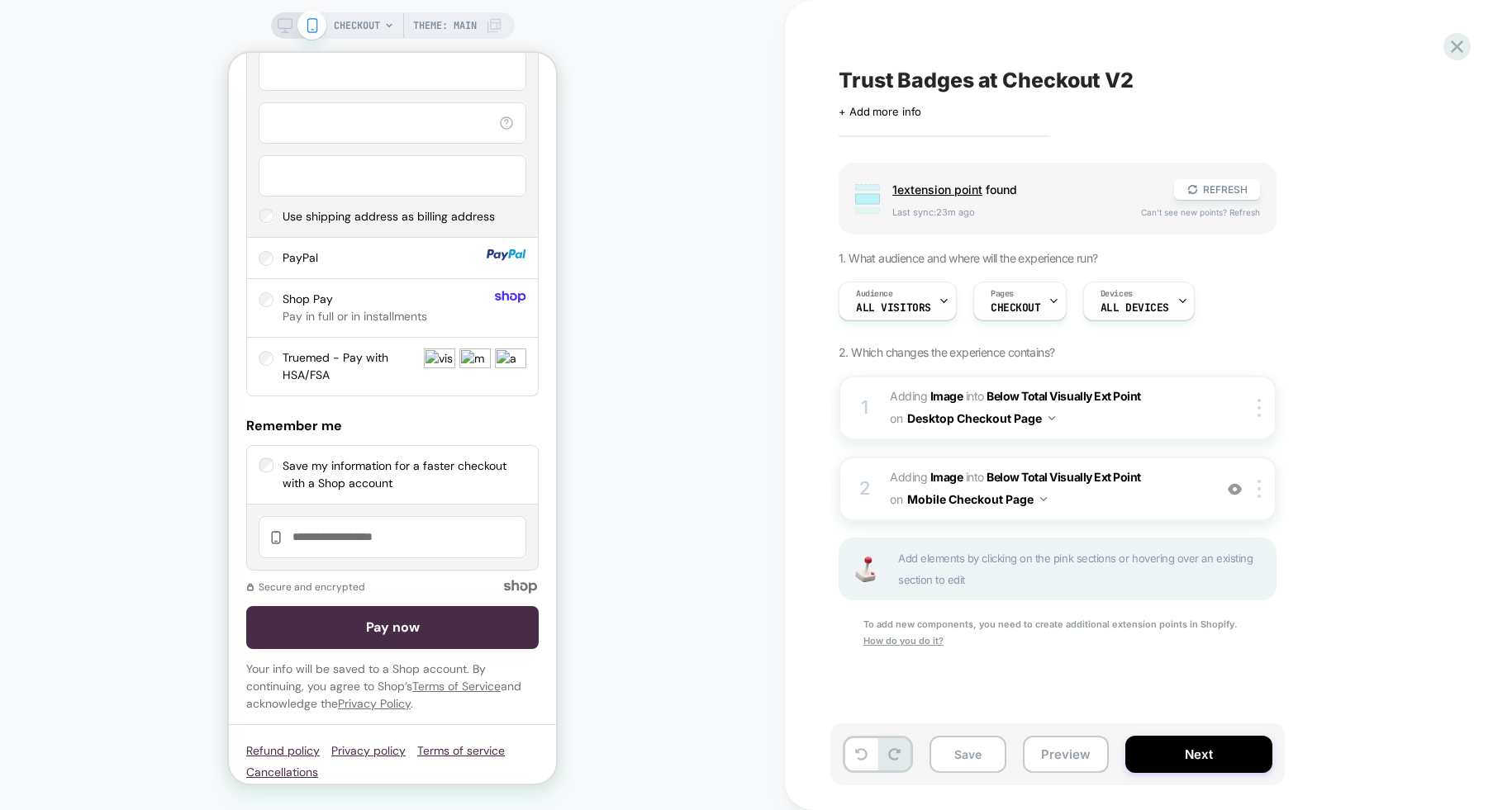
scroll to position [1678, 0]
click at [1083, 507] on span "#_loomi_addon_1760480135653 Adding Image INTO Below Total Visually Ext Point Be…" at bounding box center [1047, 489] width 315 height 45
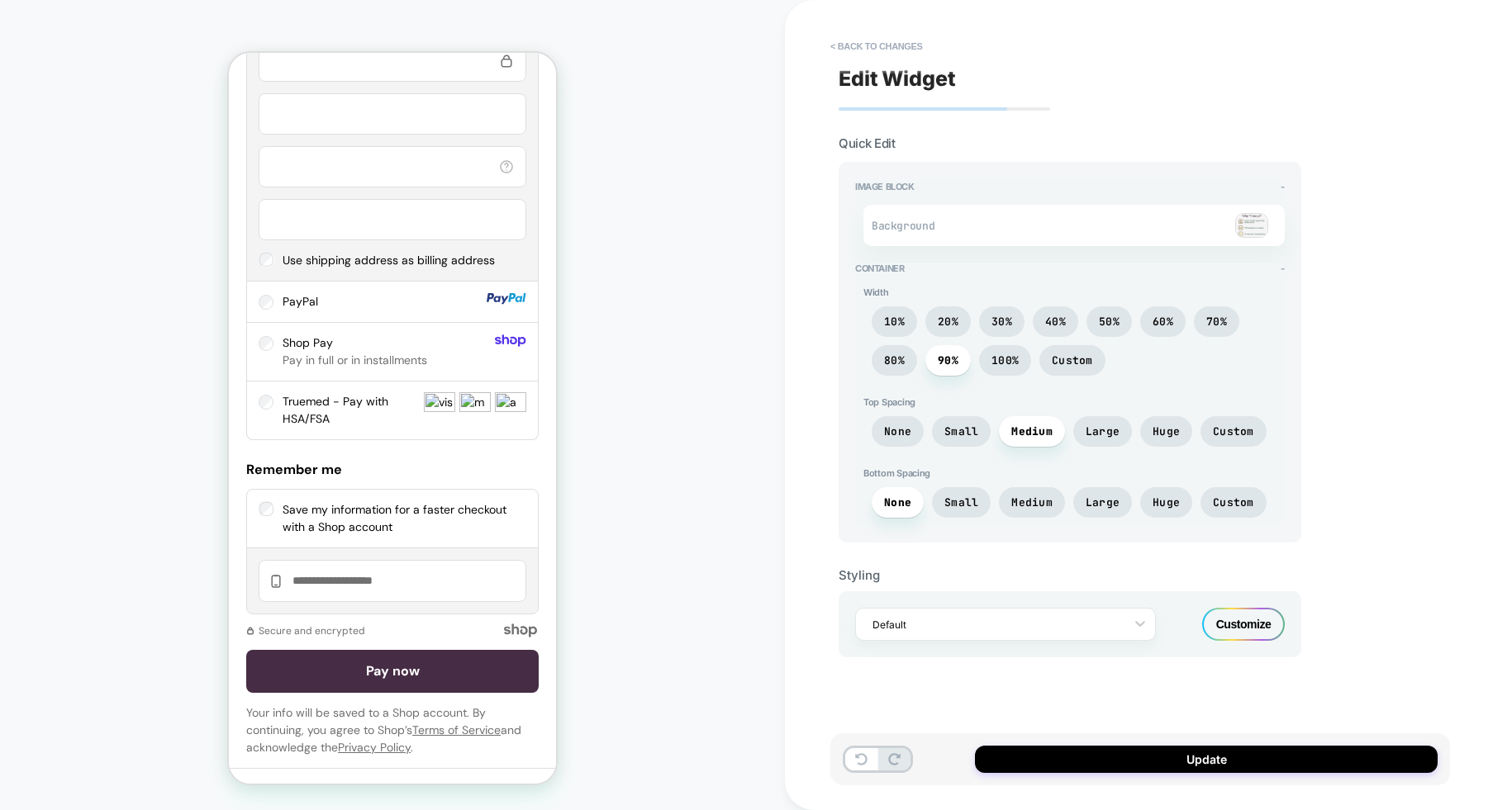
scroll to position [1682, 0]
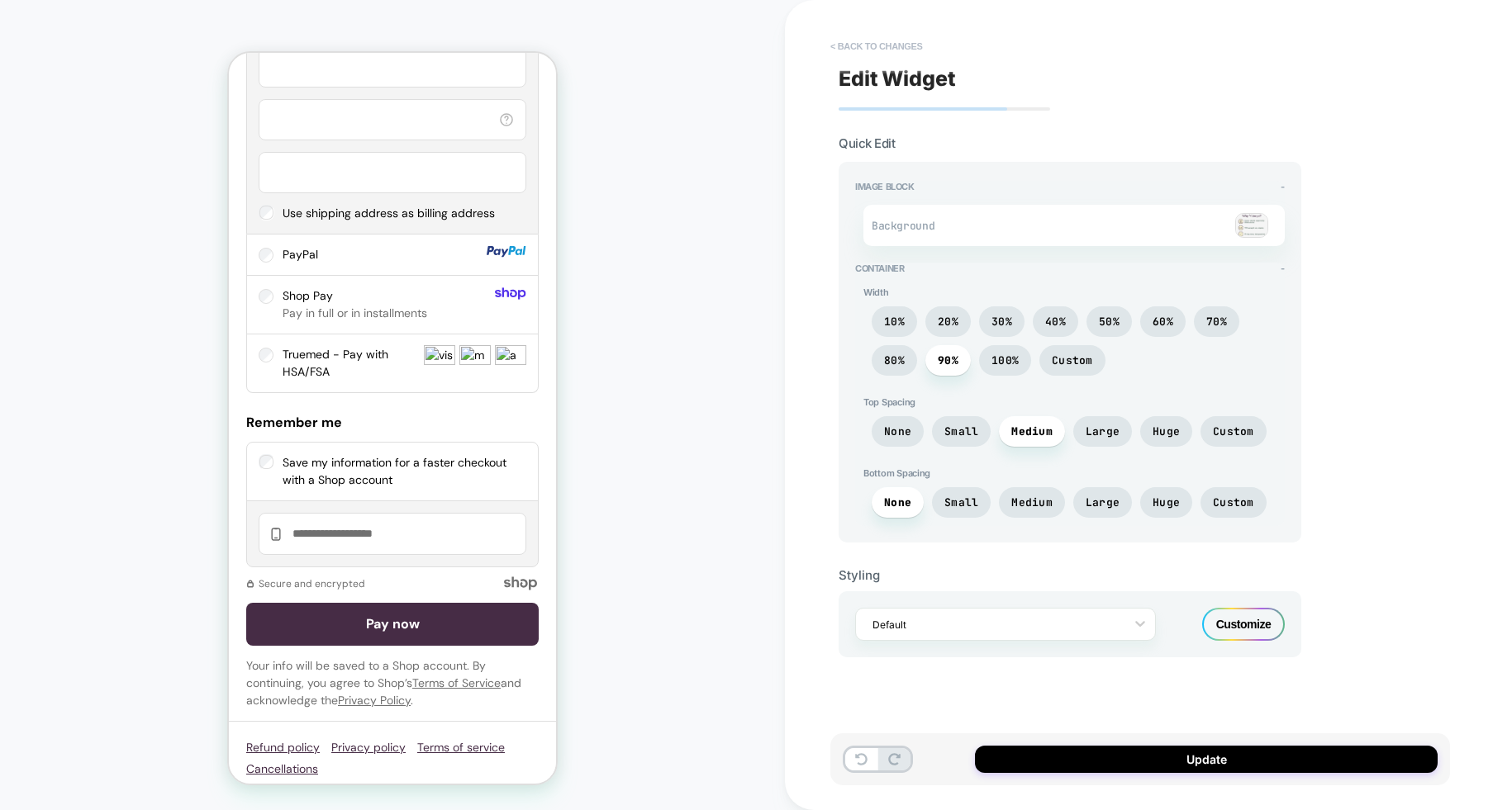
click at [896, 53] on button "< Back to changes" at bounding box center [876, 46] width 109 height 26
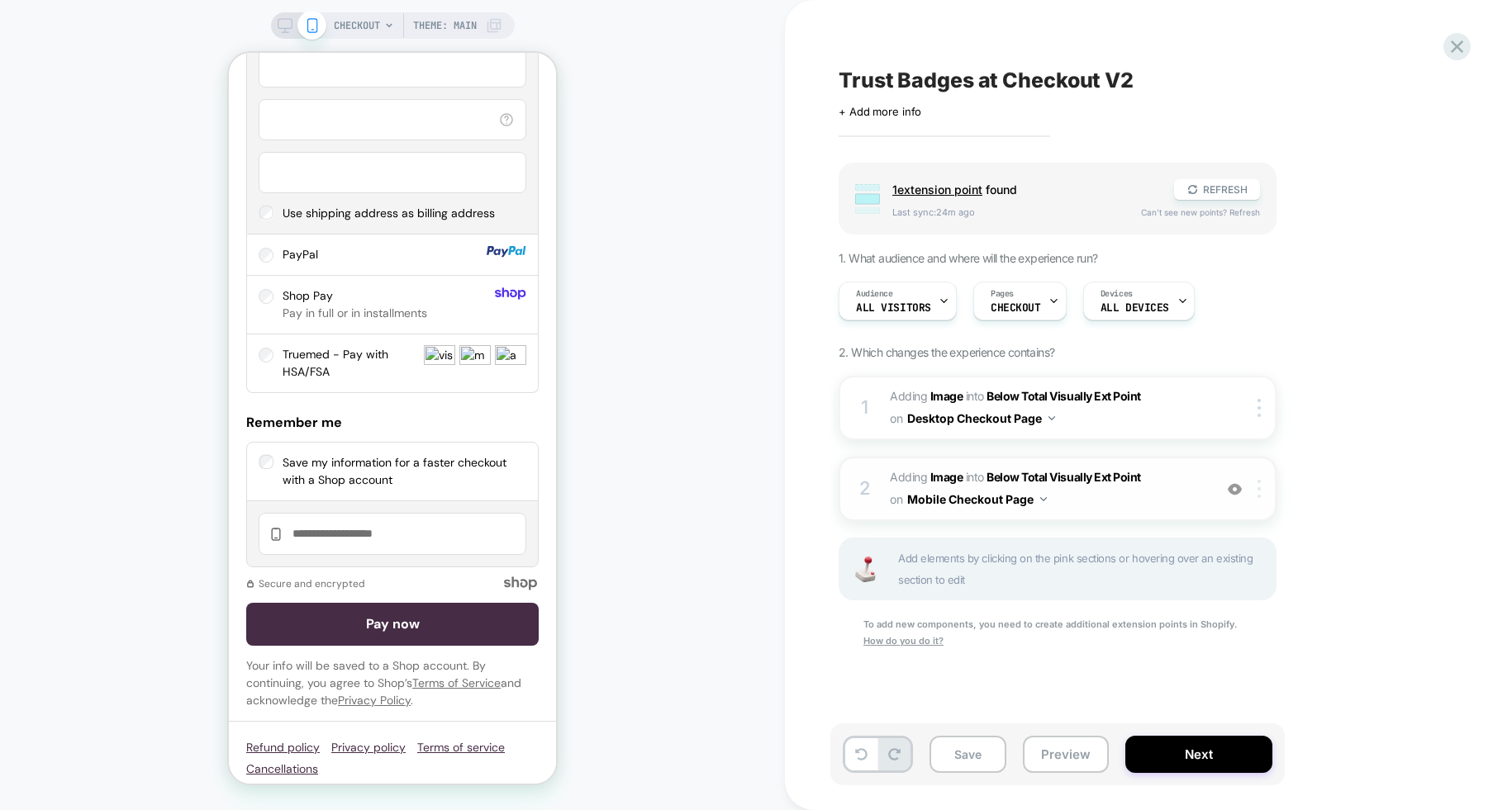
click at [1256, 486] on div at bounding box center [1262, 489] width 27 height 19
click at [1256, 657] on div "Delete" at bounding box center [1261, 662] width 147 height 45
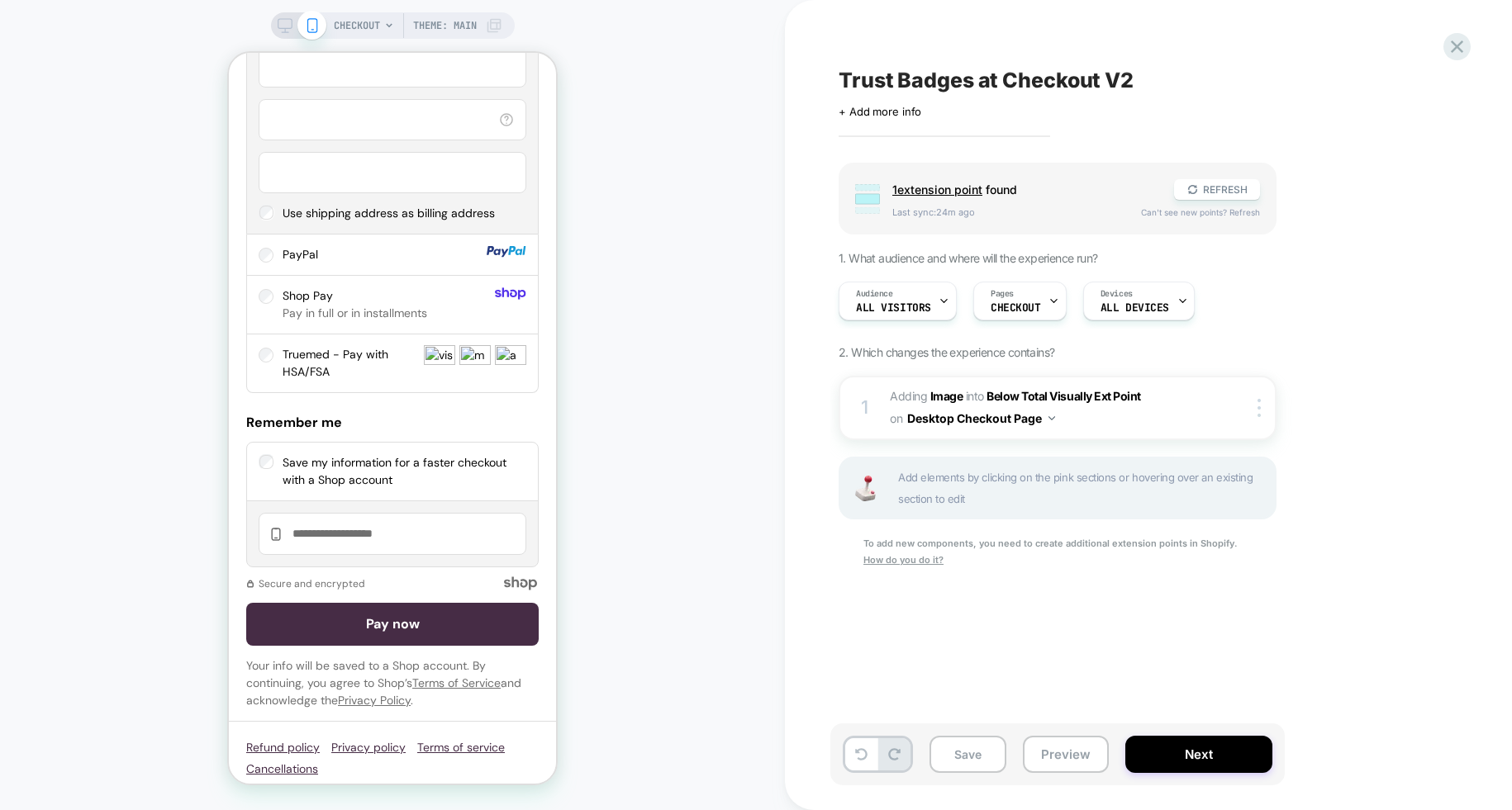
click at [827, 489] on div "Trust Badges at Checkout V2 Click to edit experience details + Add more info Gr…" at bounding box center [1149, 405] width 727 height 810
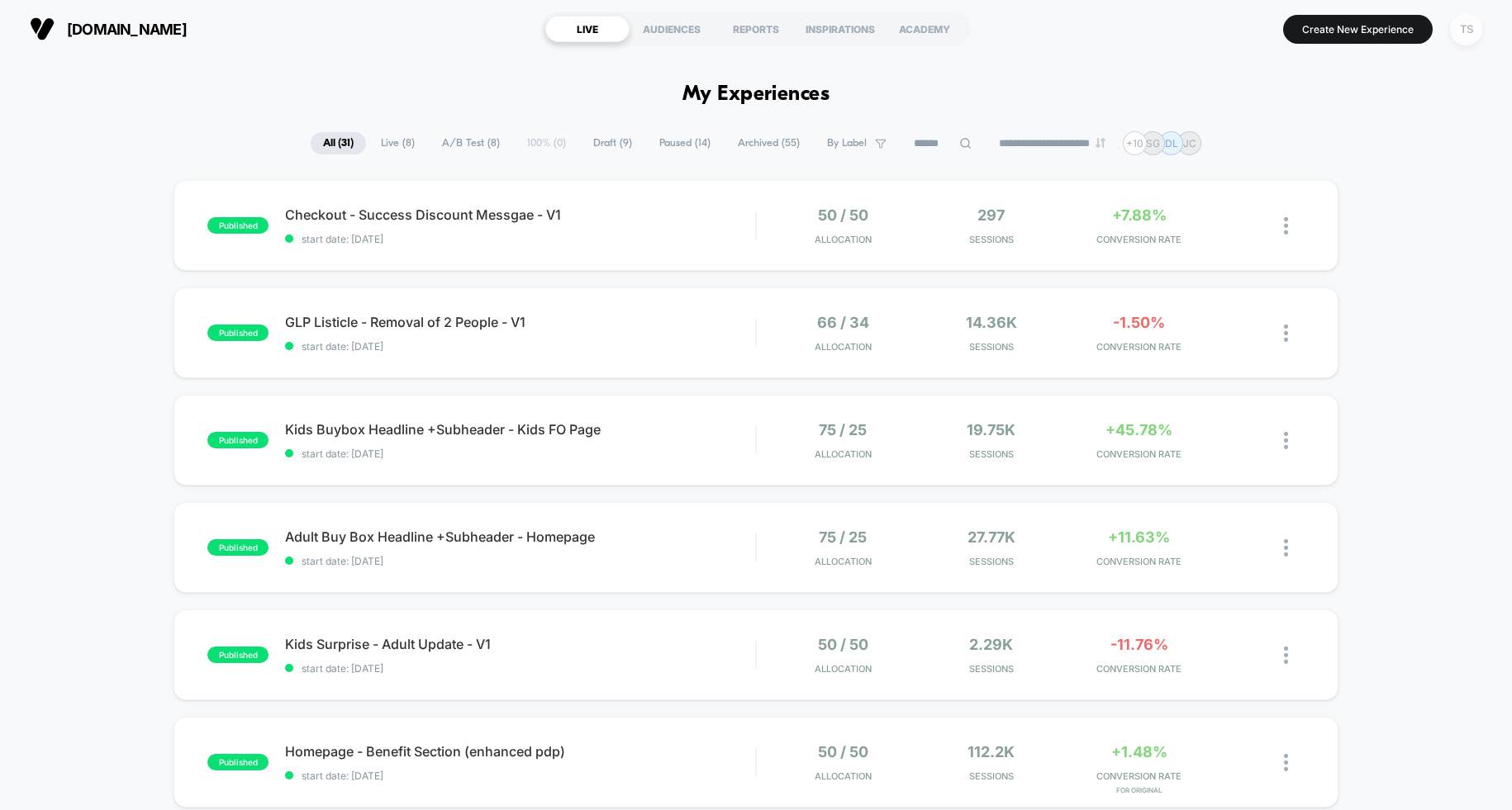
click at [1467, 35] on div "TS" at bounding box center [1466, 30] width 32 height 32
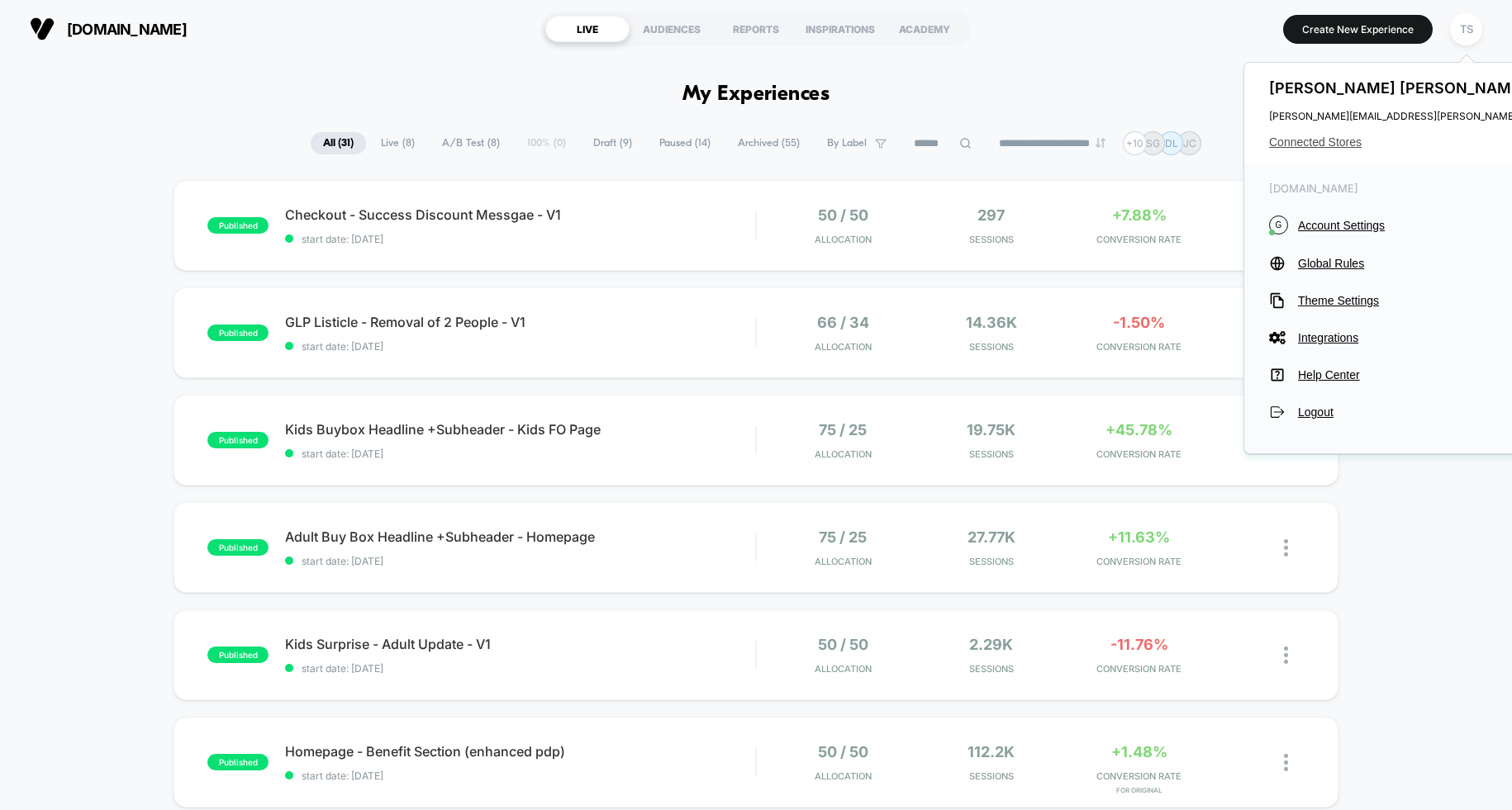
click at [1317, 141] on span "Connected Stores" at bounding box center [1433, 142] width 328 height 13
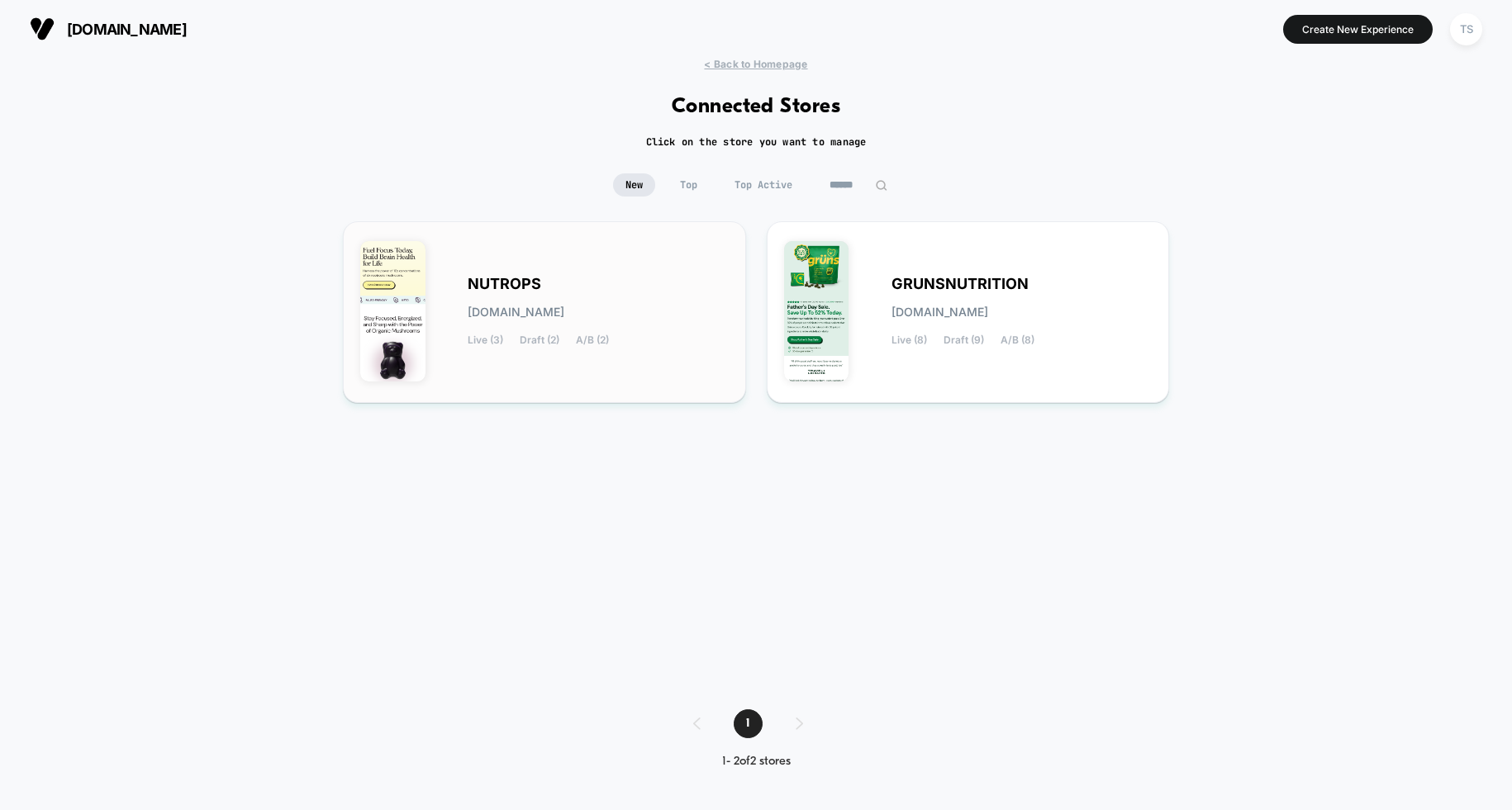
click at [632, 289] on div "NUTROPS [DOMAIN_NAME] Live (3) Draft (2) A/B (2)" at bounding box center [599, 312] width 261 height 67
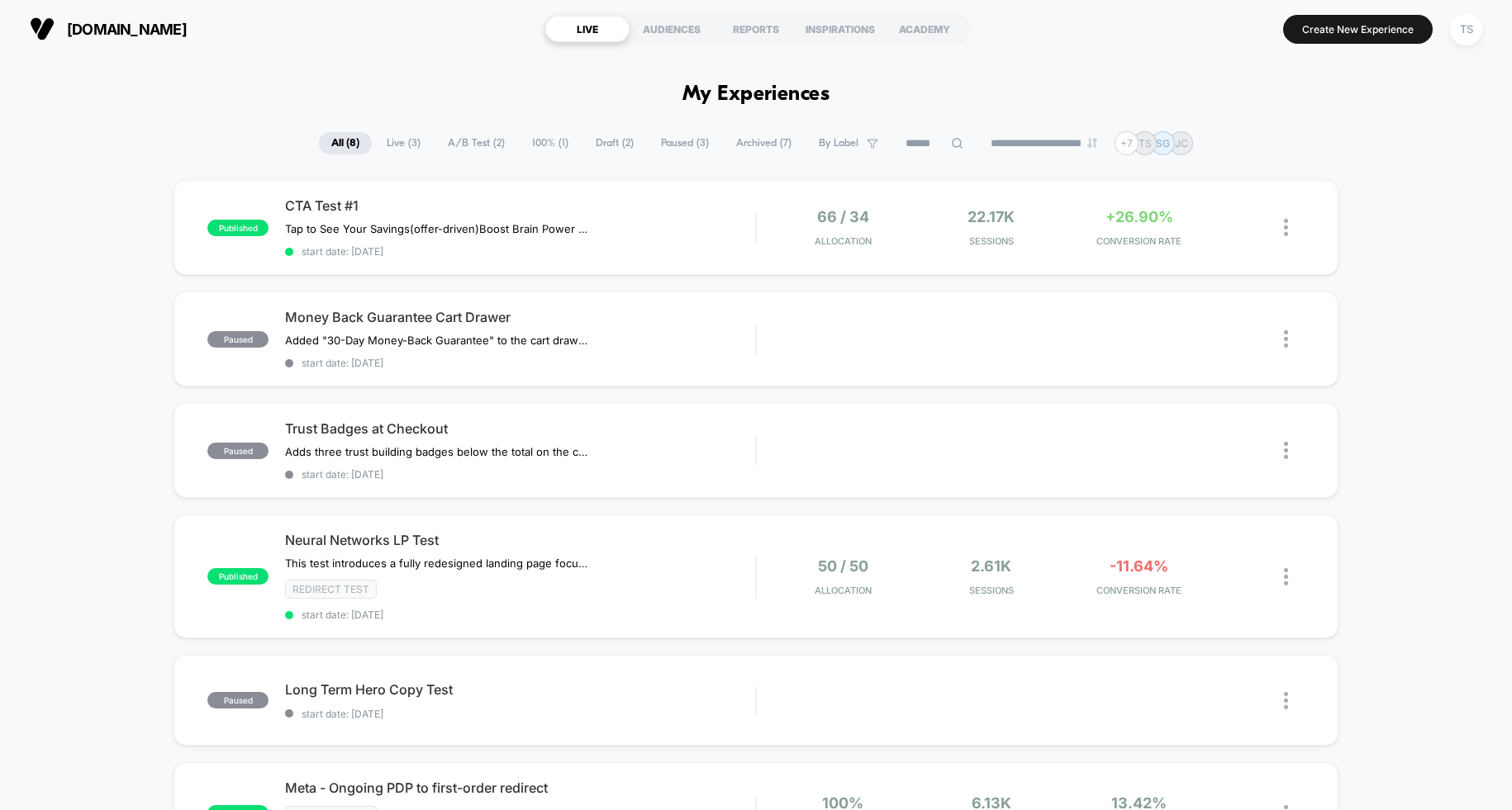
click at [598, 143] on span "Draft ( 2 )" at bounding box center [615, 143] width 62 height 22
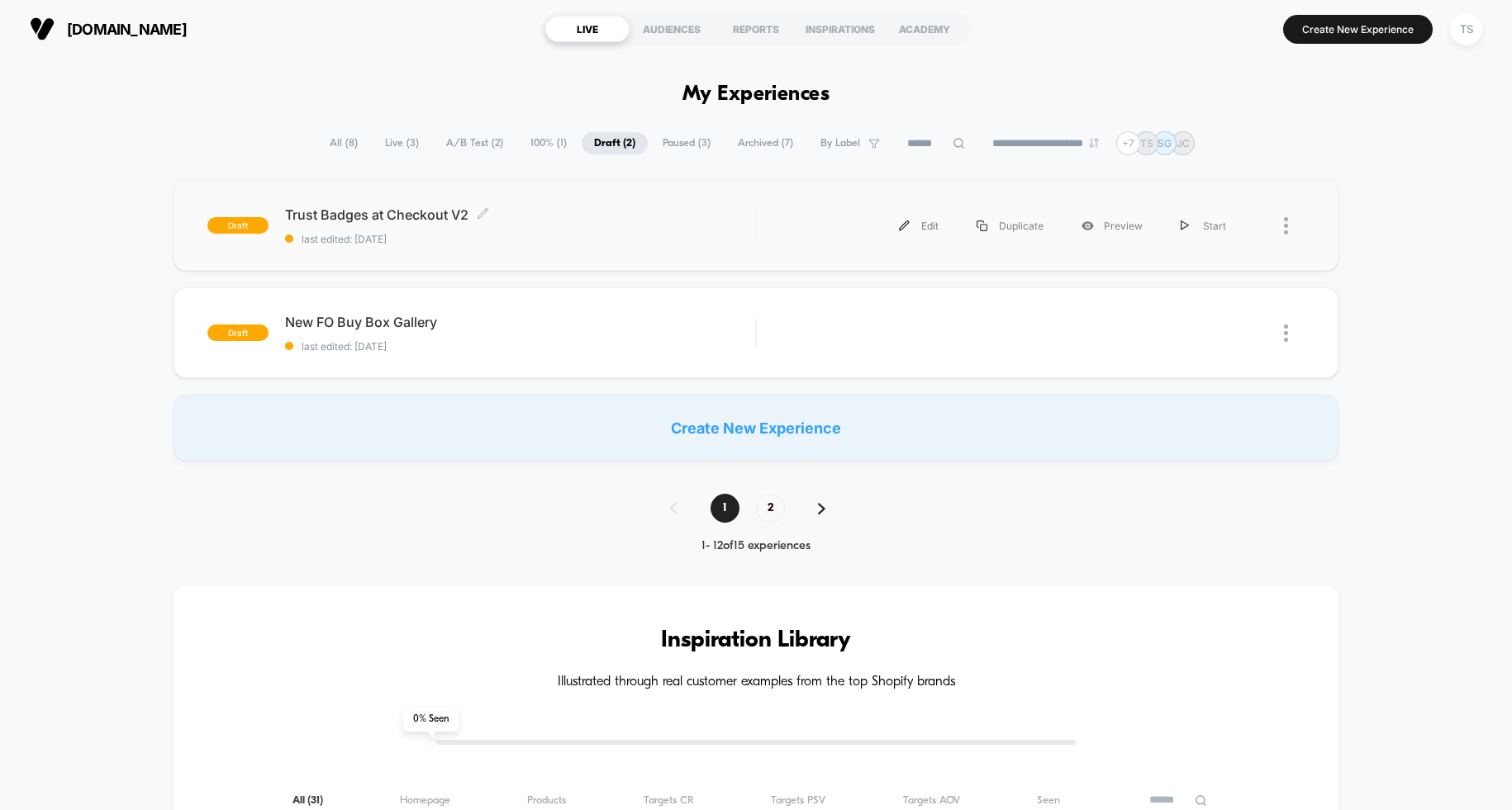
click at [531, 236] on span "last edited: [DATE]" at bounding box center [519, 239] width 470 height 13
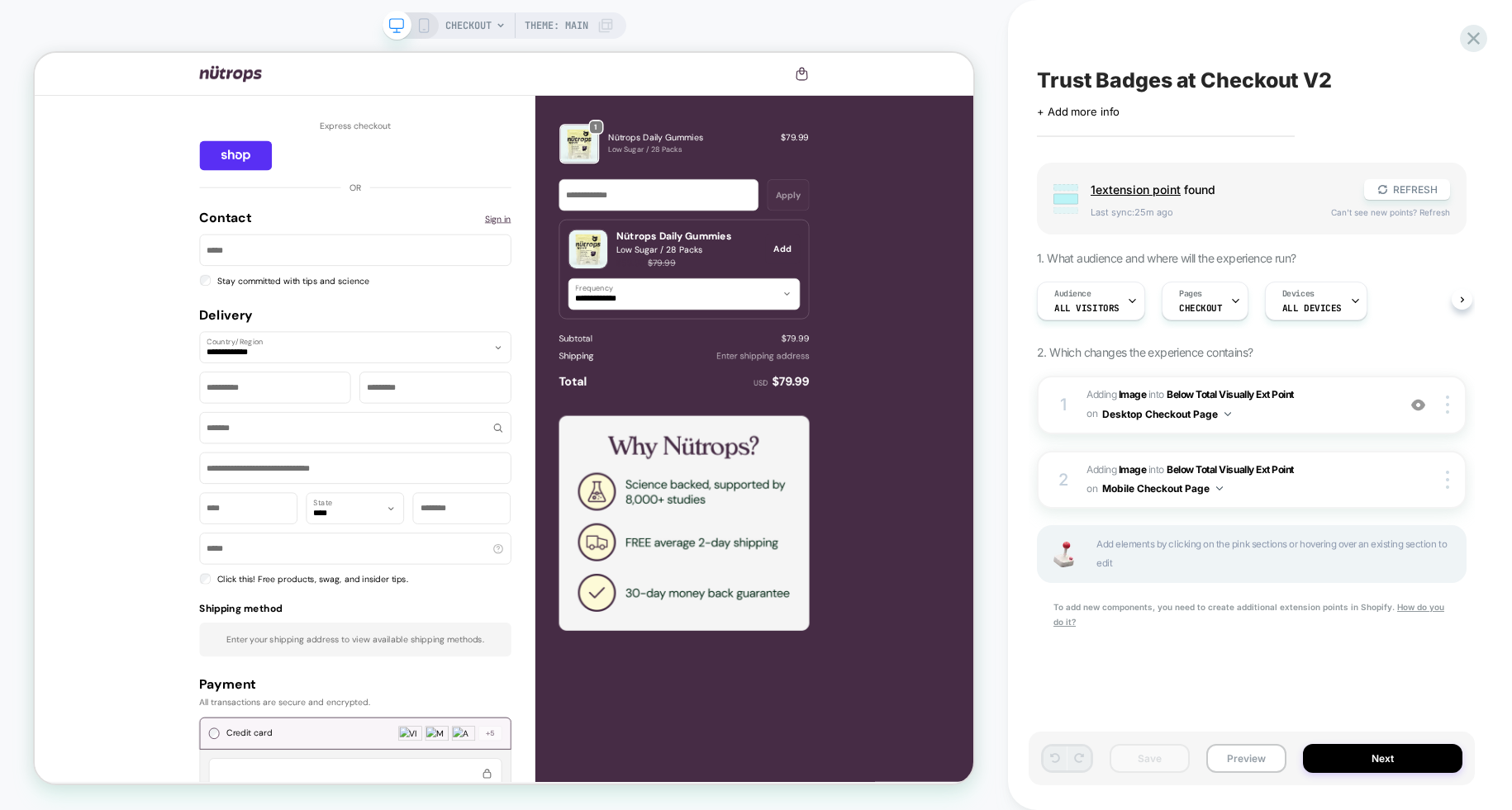
click at [429, 25] on div "CHECKOUT Theme: MAIN" at bounding box center [504, 25] width 244 height 26
click at [422, 28] on icon at bounding box center [424, 26] width 15 height 15
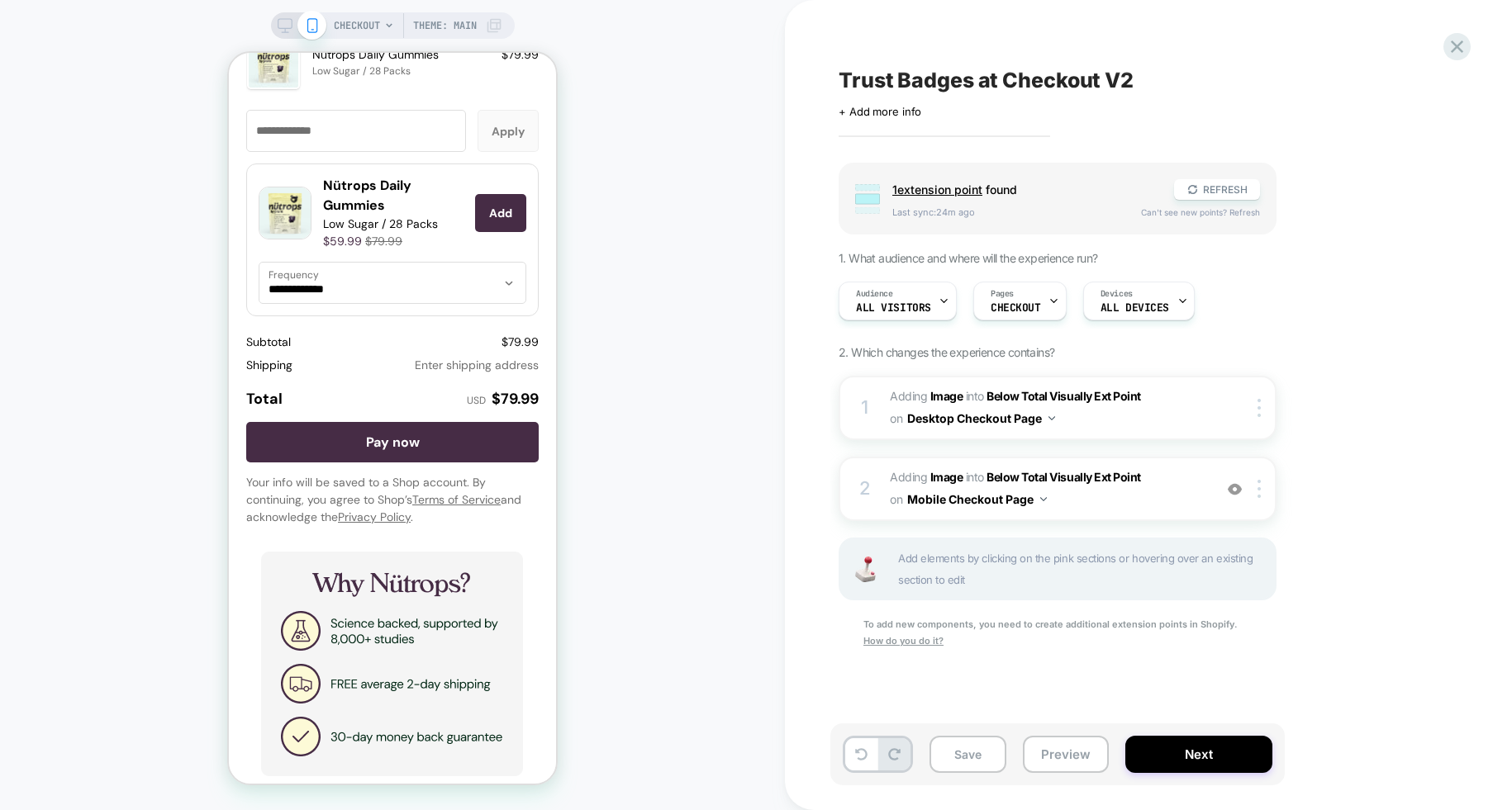
scroll to position [2363, 0]
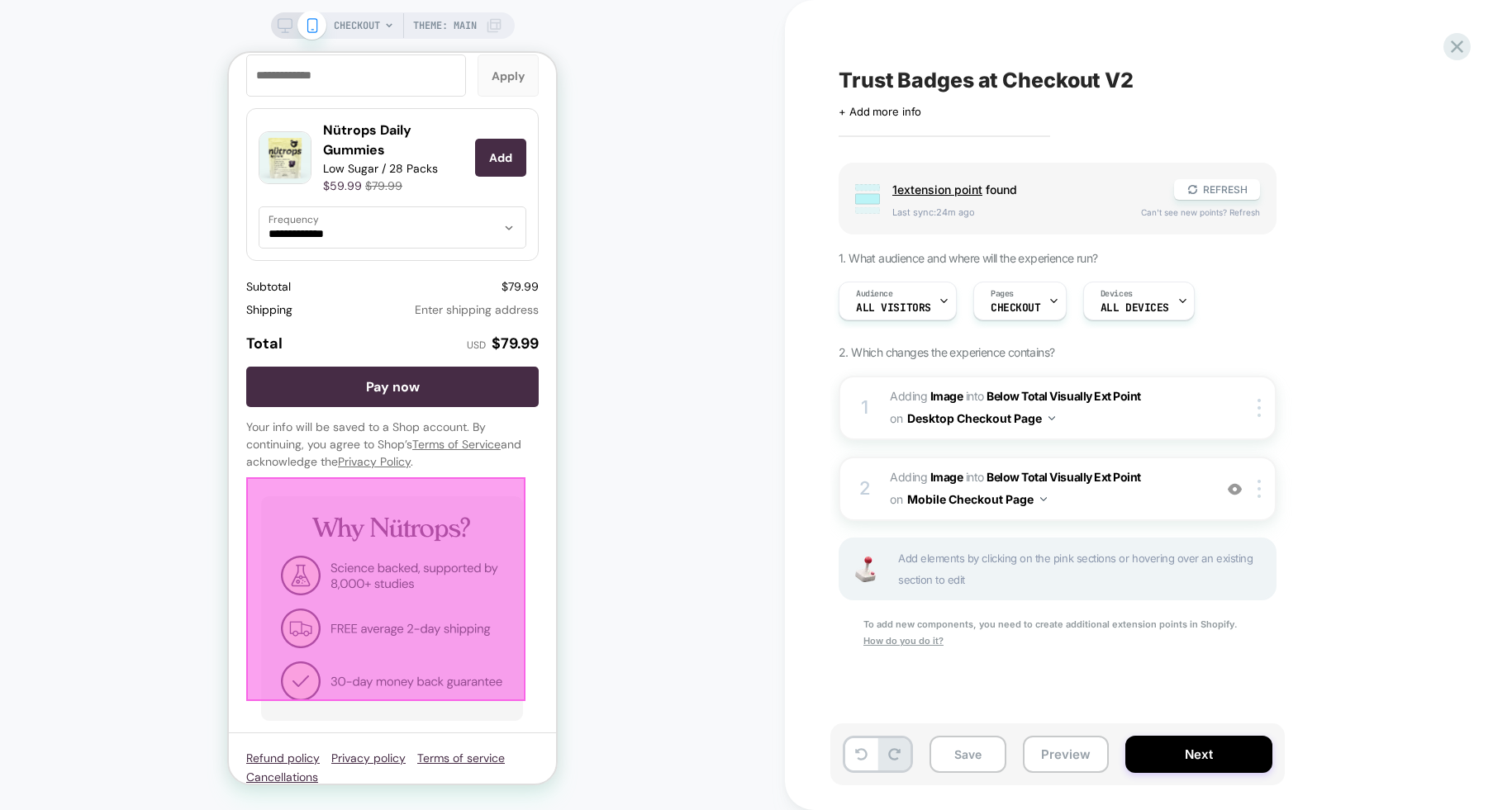
click at [438, 577] on div at bounding box center [385, 589] width 279 height 224
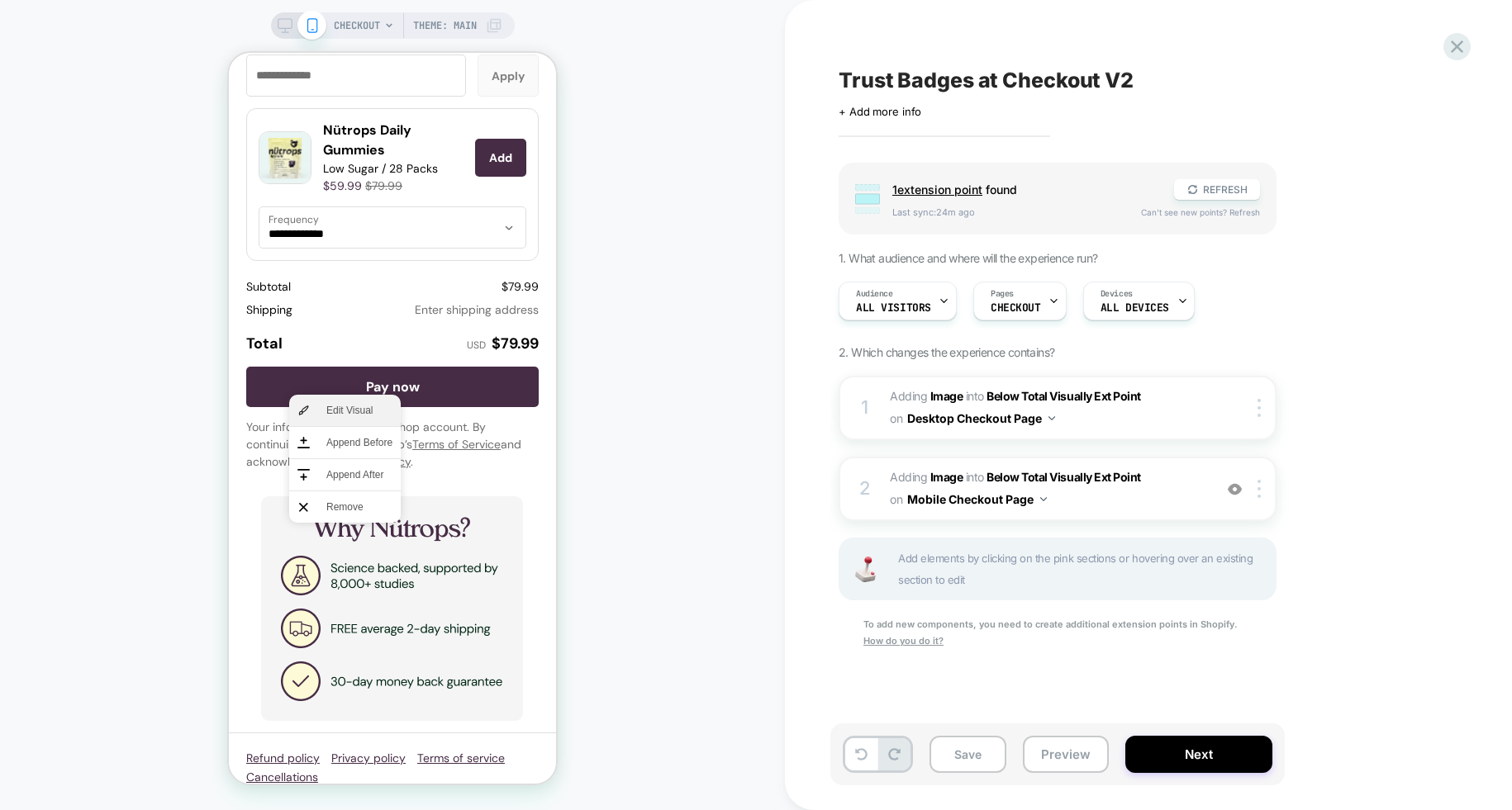
click at [354, 409] on span "Edit Visual" at bounding box center [359, 410] width 66 height 15
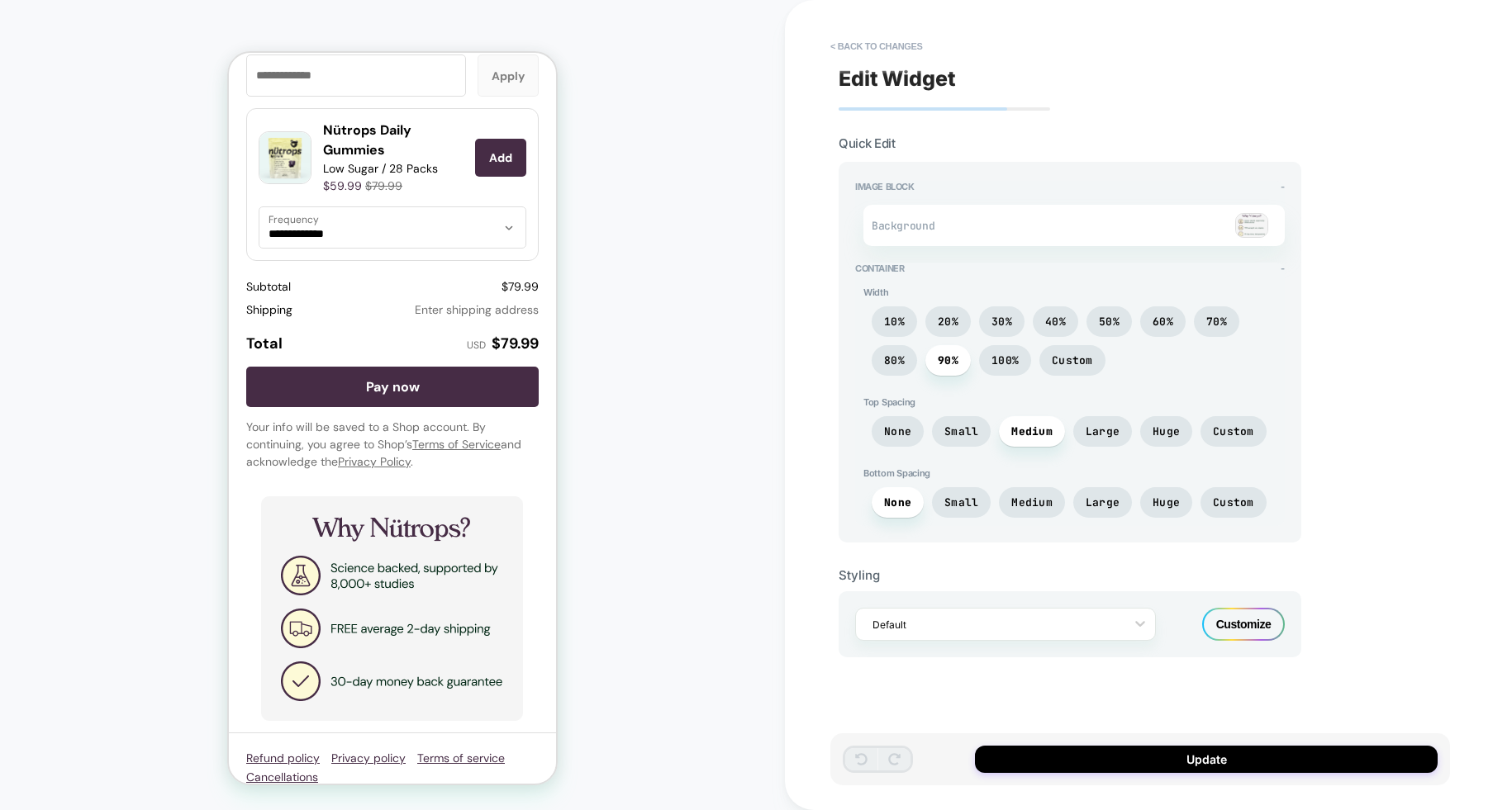
click at [1246, 217] on img at bounding box center [1251, 225] width 33 height 24
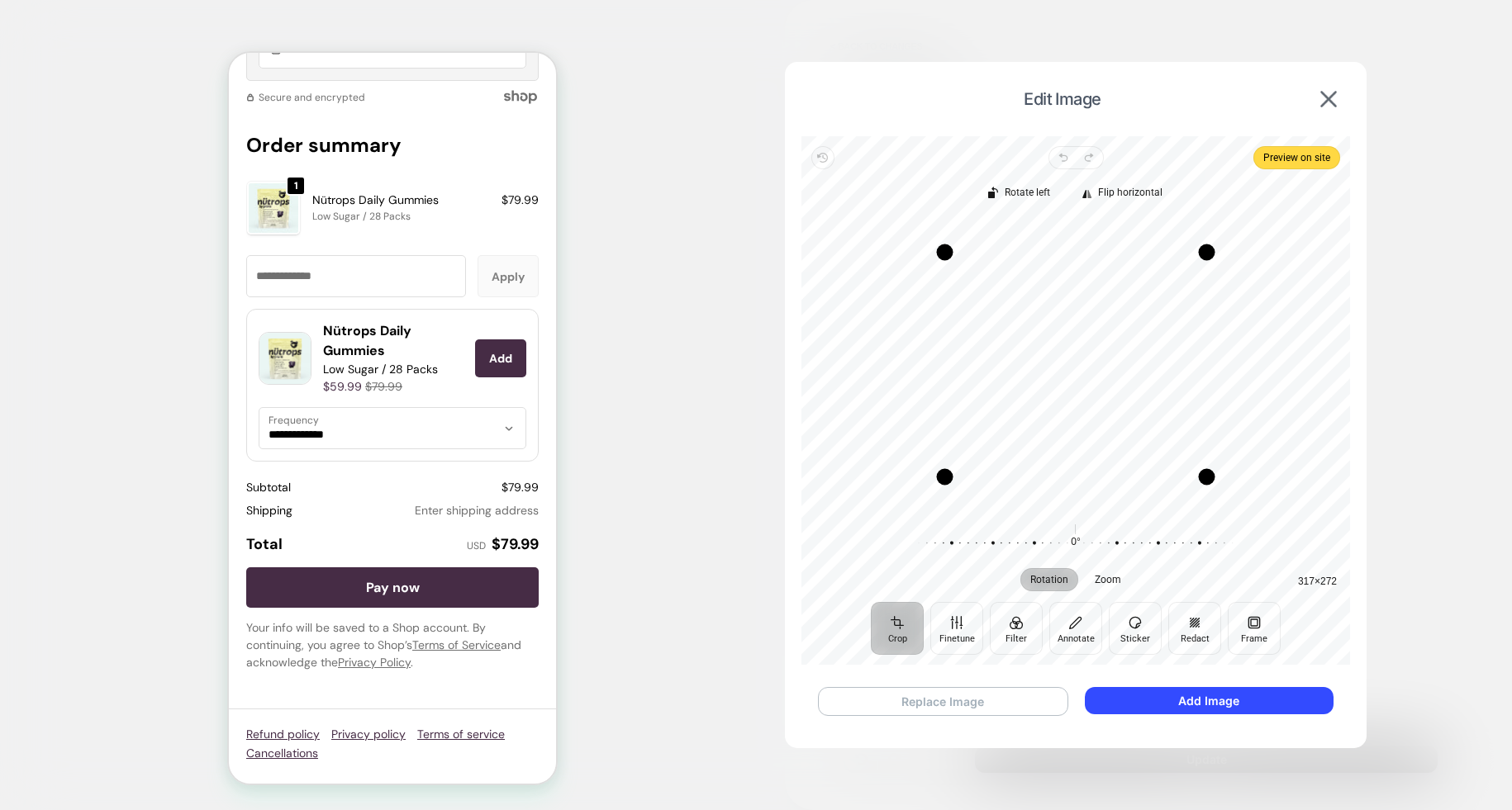
click at [951, 694] on button "Replace Image" at bounding box center [943, 701] width 250 height 29
click at [1205, 695] on button "Add Image" at bounding box center [1208, 700] width 249 height 27
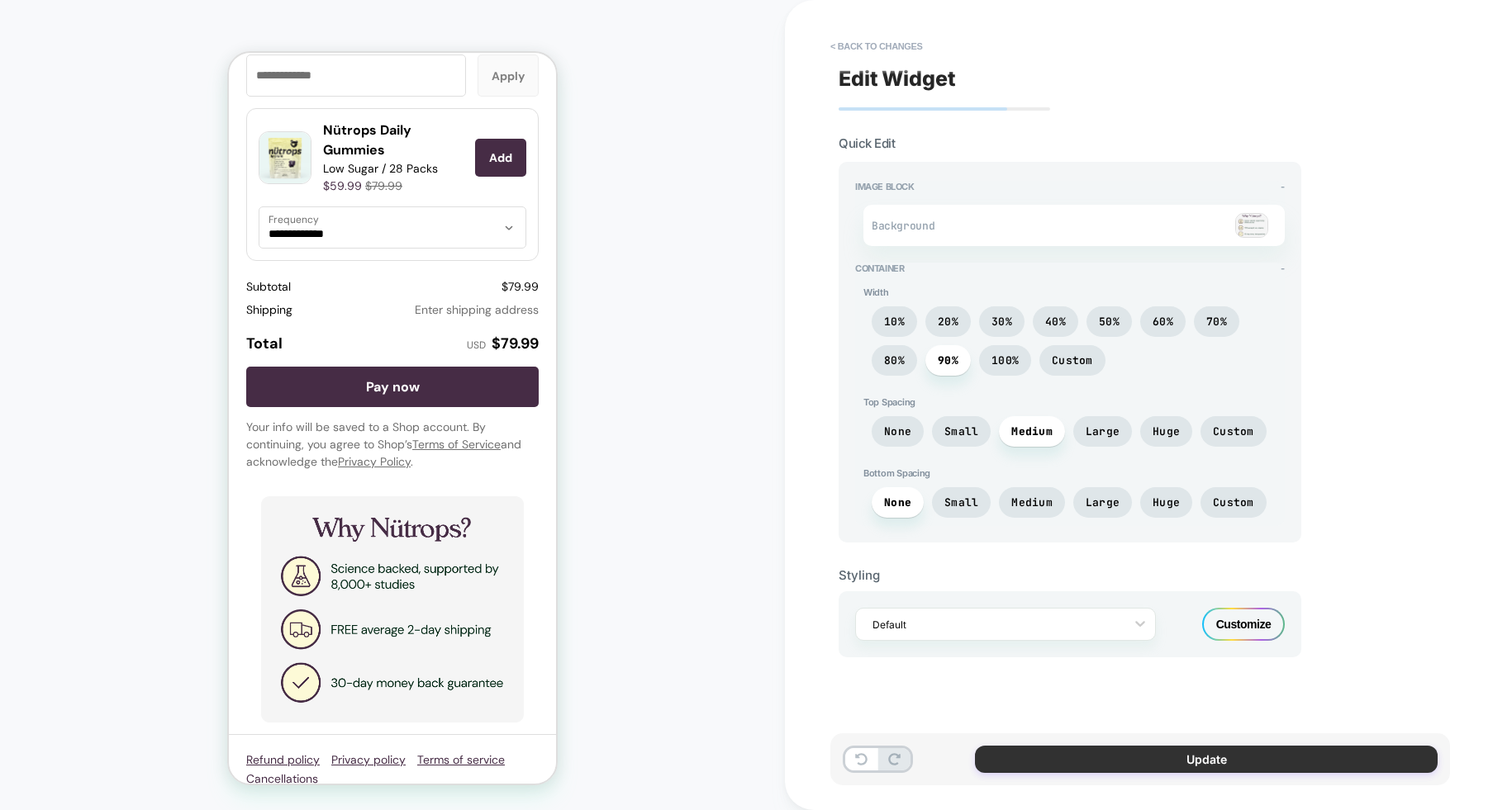
click at [1197, 760] on button "Update" at bounding box center [1206, 759] width 463 height 27
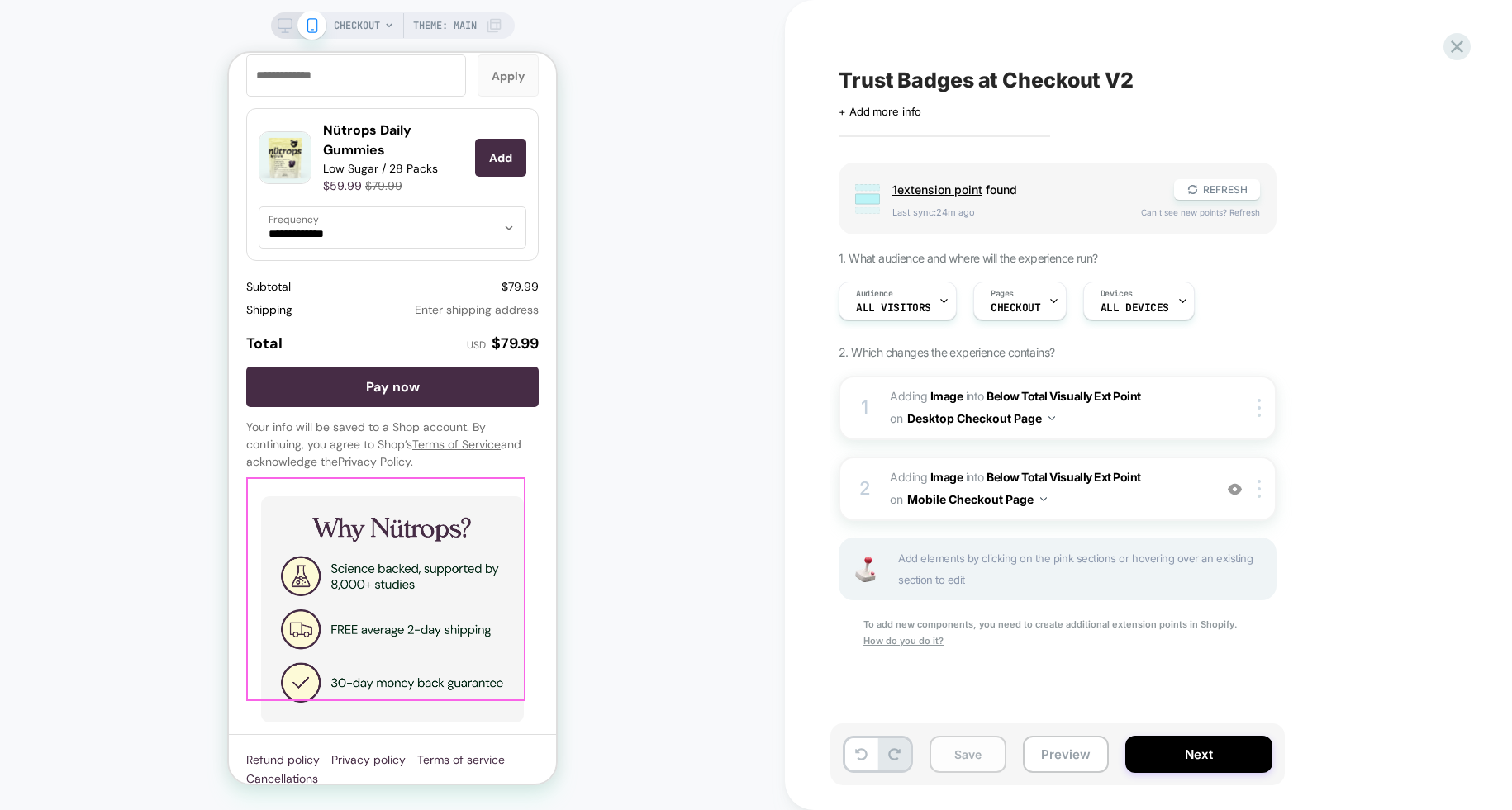
click at [991, 767] on button "Save" at bounding box center [967, 754] width 77 height 37
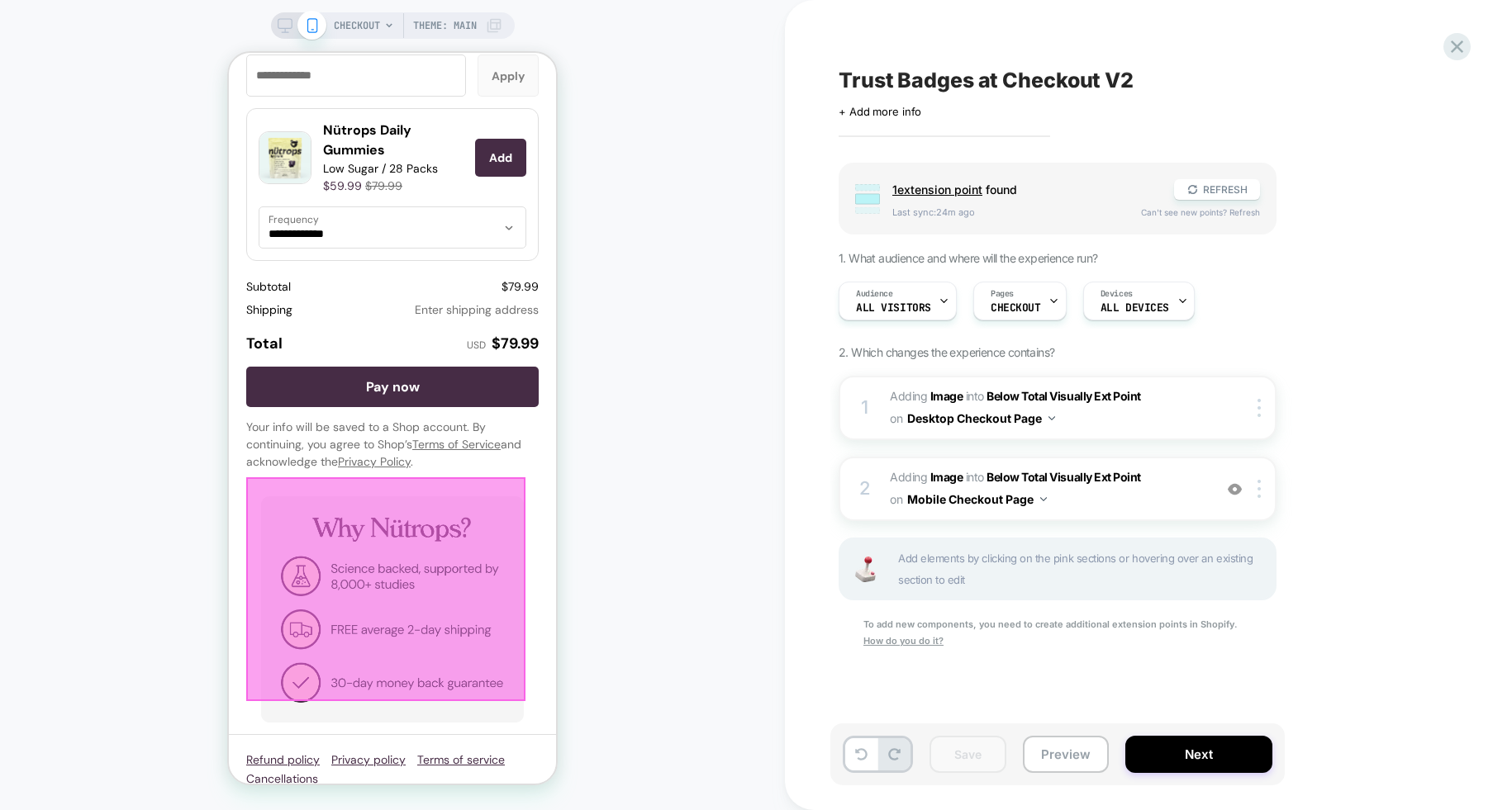
click at [653, 566] on div "CHECKOUT Theme: MAIN" at bounding box center [392, 405] width 785 height 777
click at [1202, 757] on button "Next" at bounding box center [1198, 754] width 147 height 37
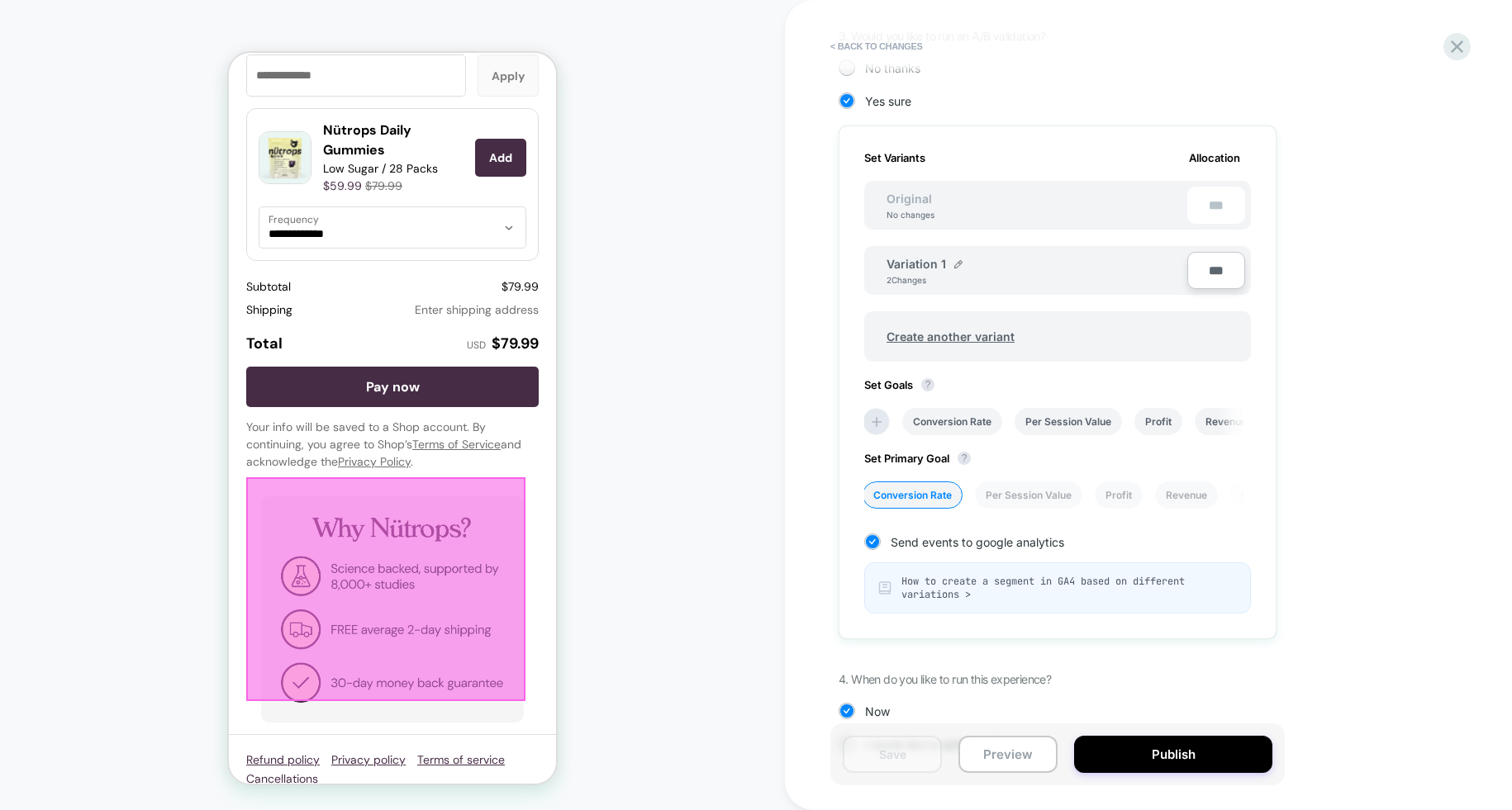
scroll to position [437, 0]
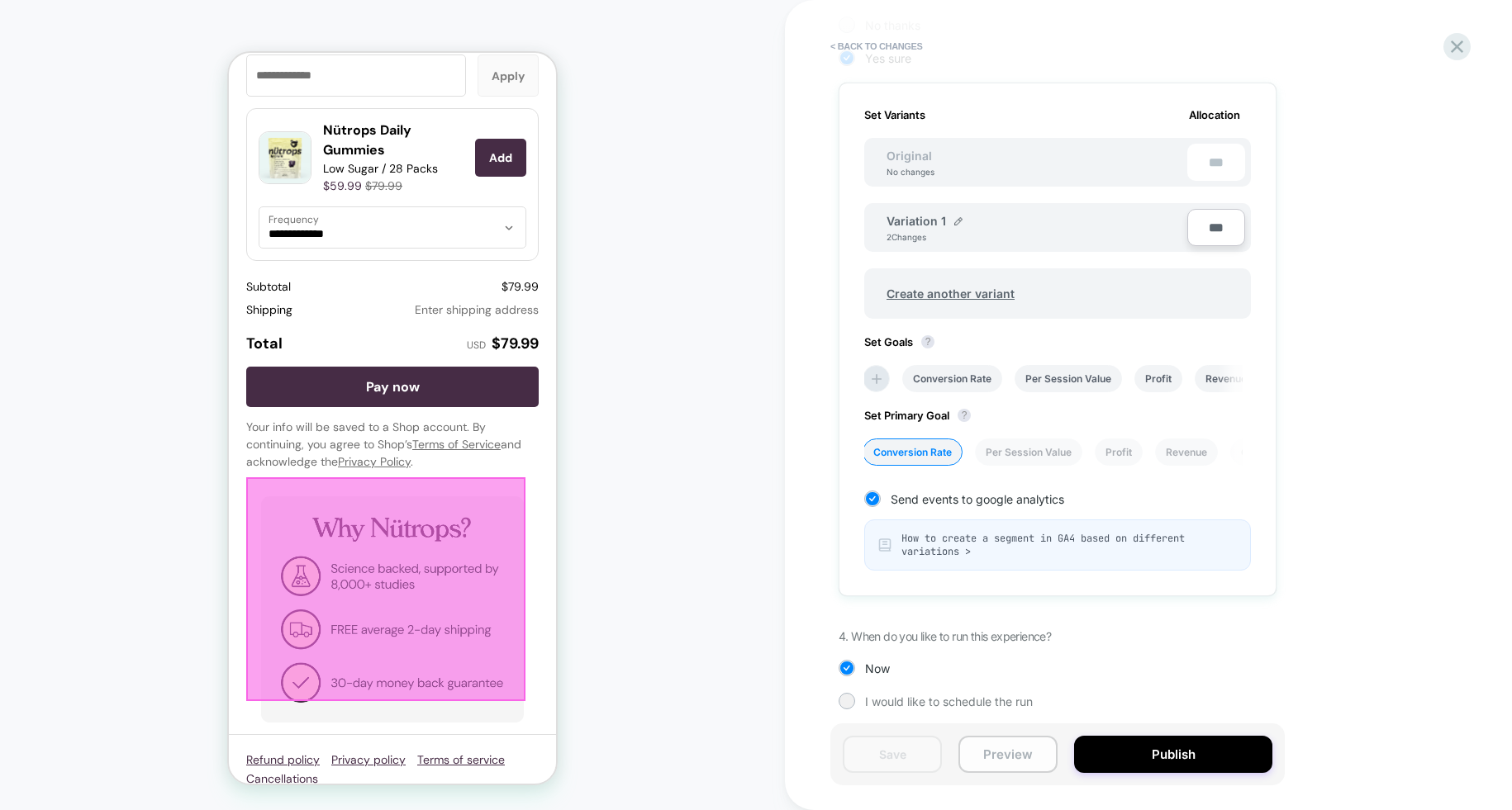
click at [1025, 750] on button "Preview" at bounding box center [1009, 754] width 100 height 37
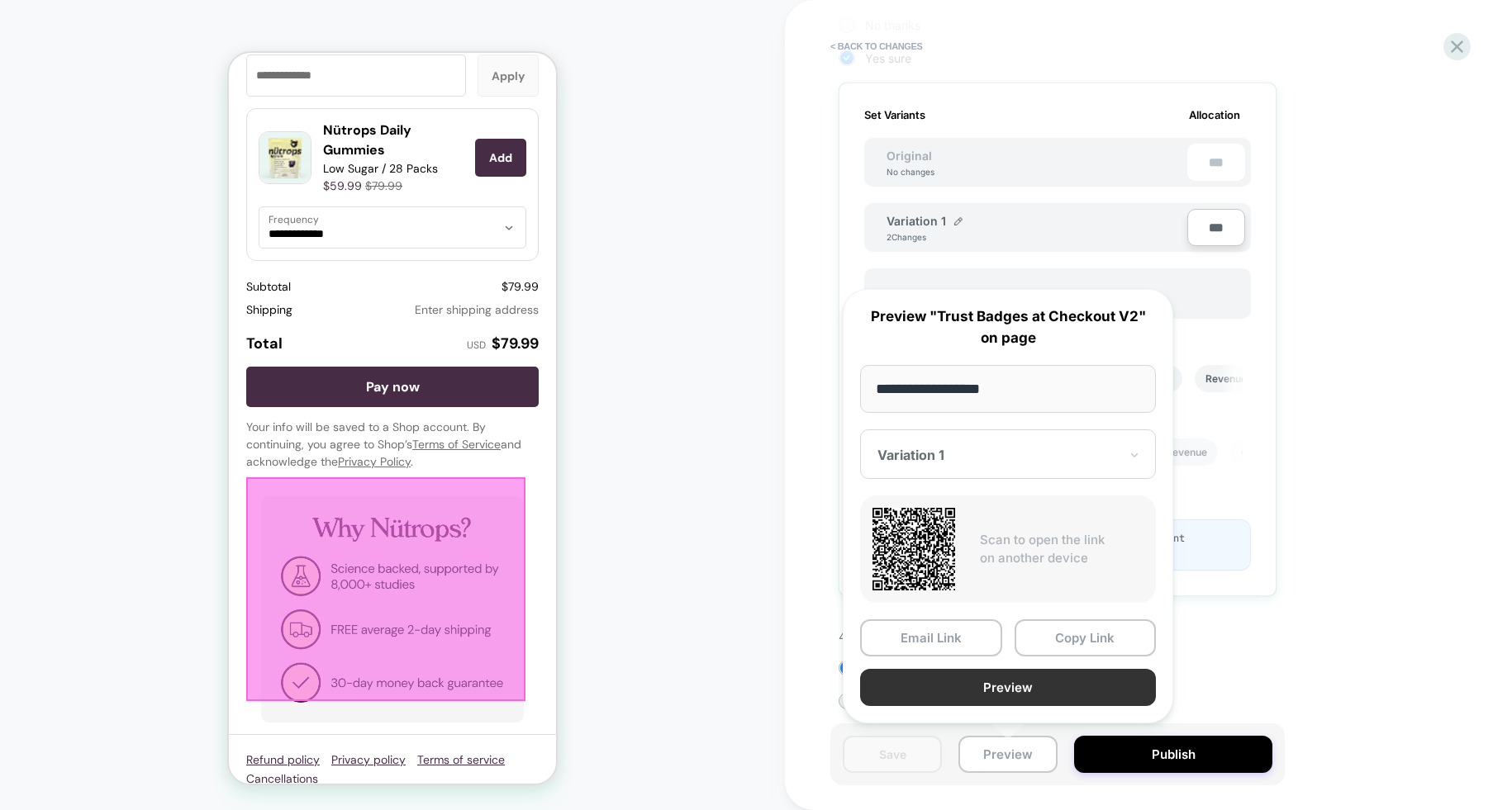
click at [1050, 684] on button "Preview" at bounding box center [1008, 688] width 296 height 37
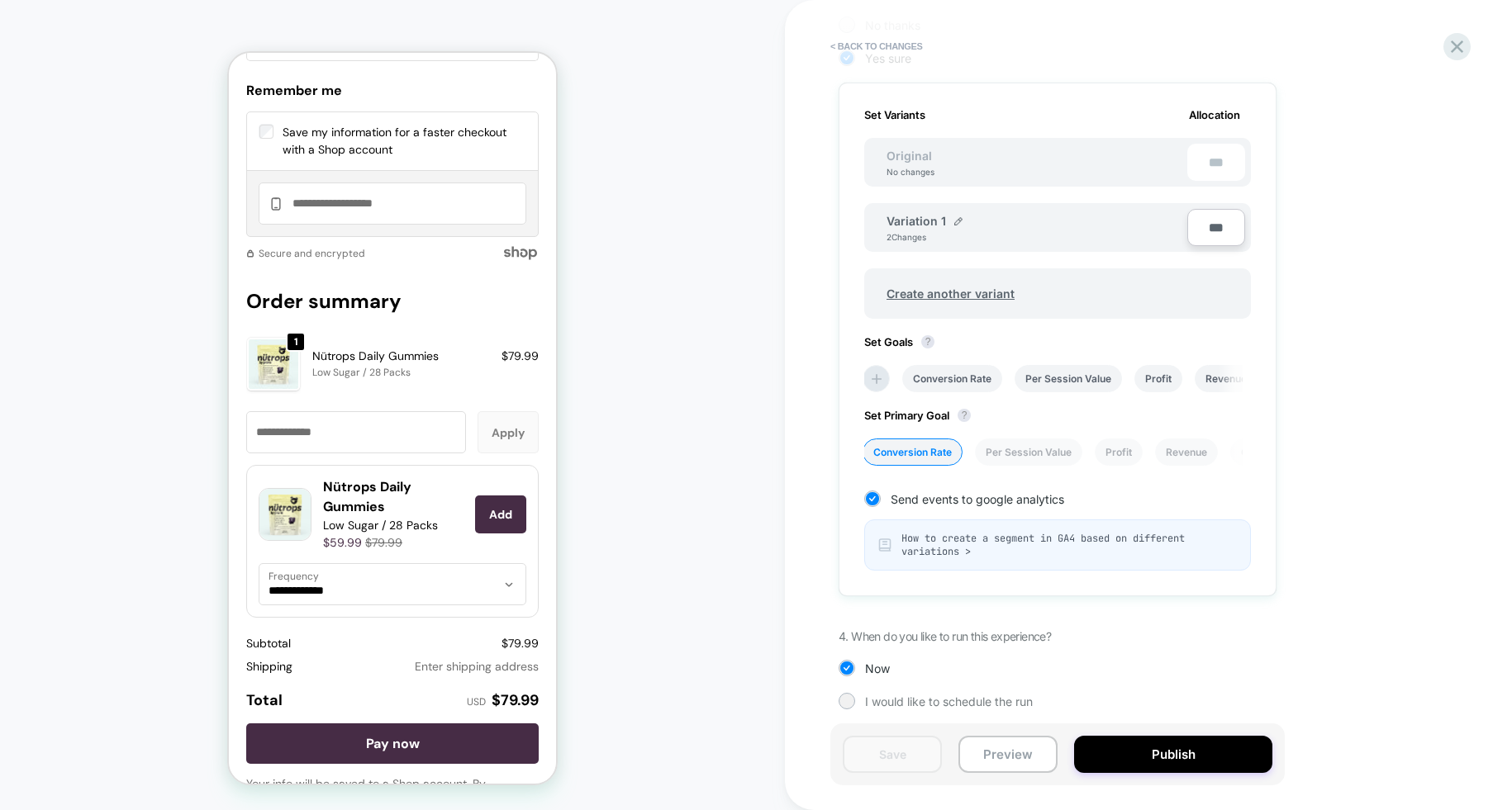
scroll to position [2062, 0]
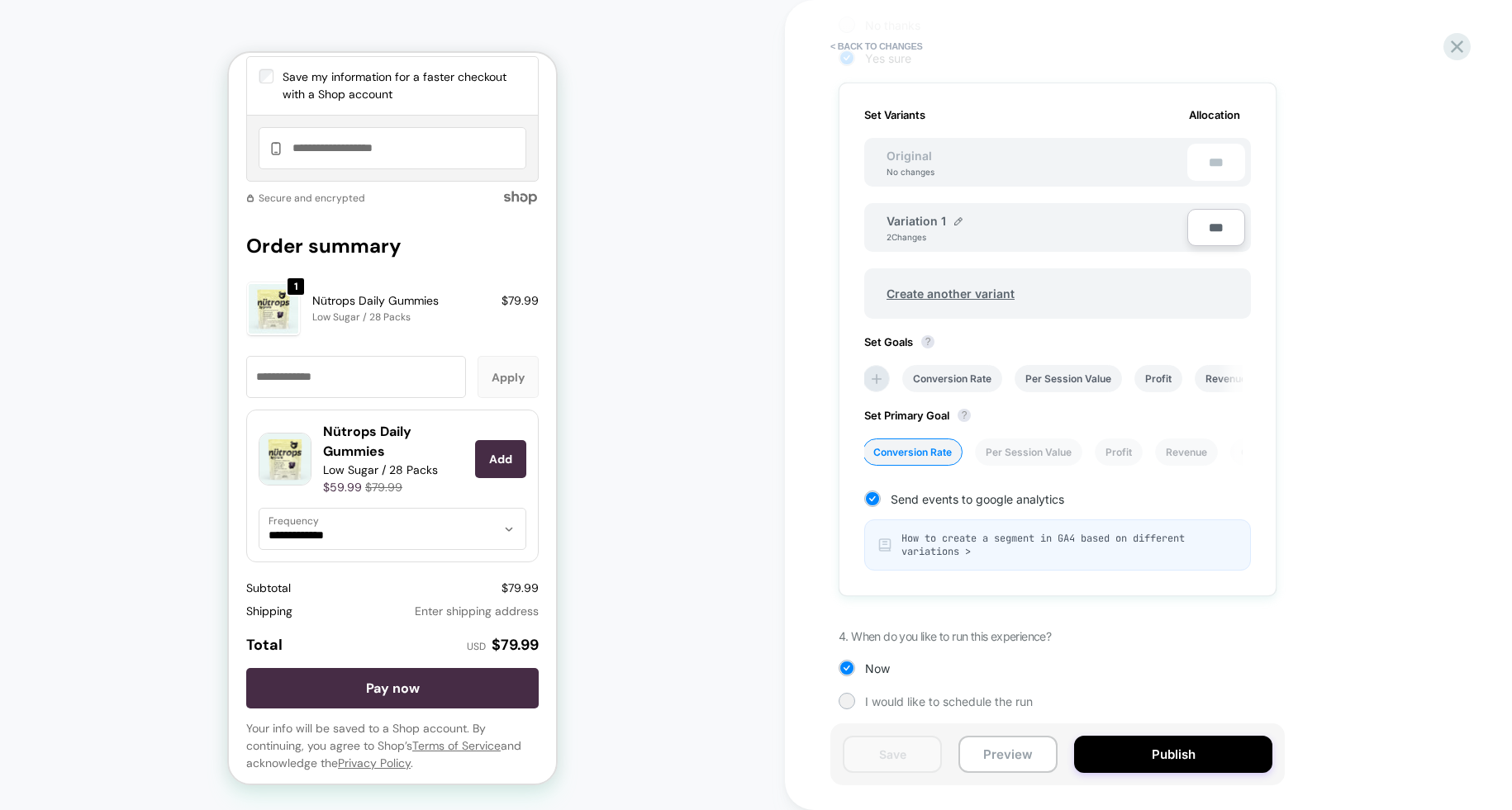
click at [417, 478] on div "Nütrops Daily Gummies Low Sugar / 28 Packs $59.99 $79.99" at bounding box center [393, 459] width 141 height 74
click at [260, 422] on div "Nütrops Daily Gummies Low Sugar / 28 Packs $59.99 $79.99 Add" at bounding box center [392, 459] width 267 height 74
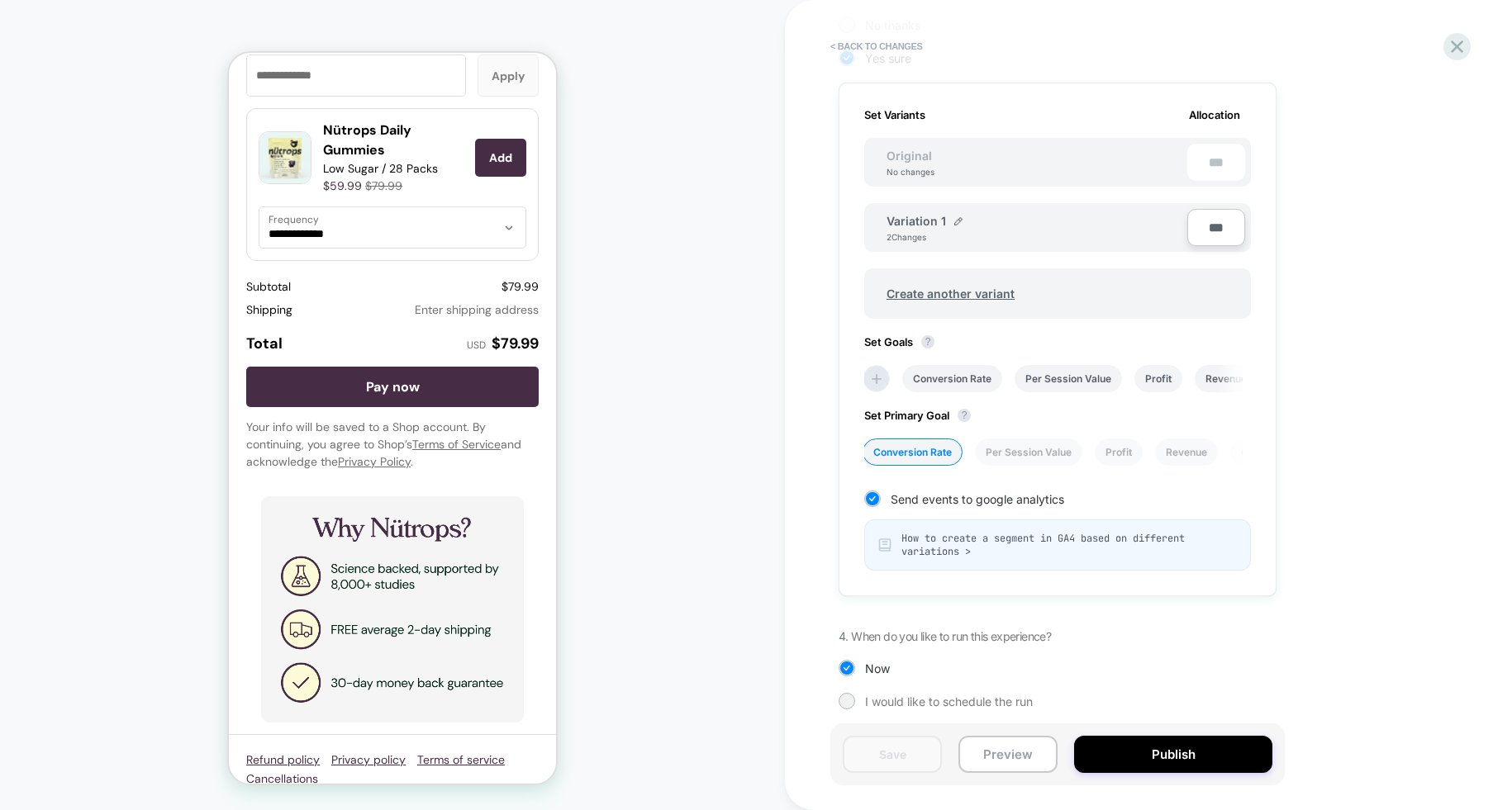
click at [458, 512] on img at bounding box center [393, 609] width 264 height 225
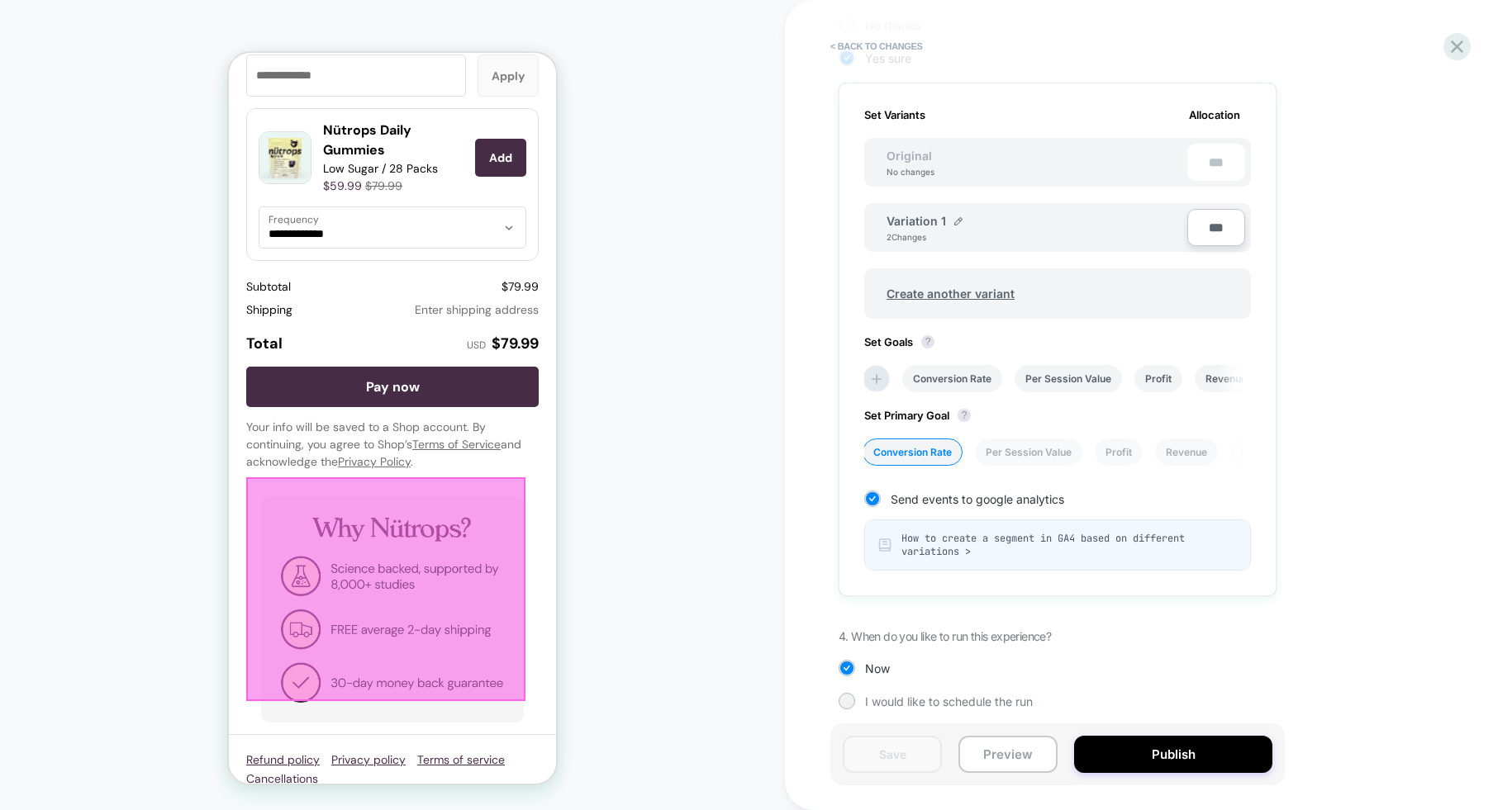
click at [442, 551] on div at bounding box center [385, 589] width 279 height 224
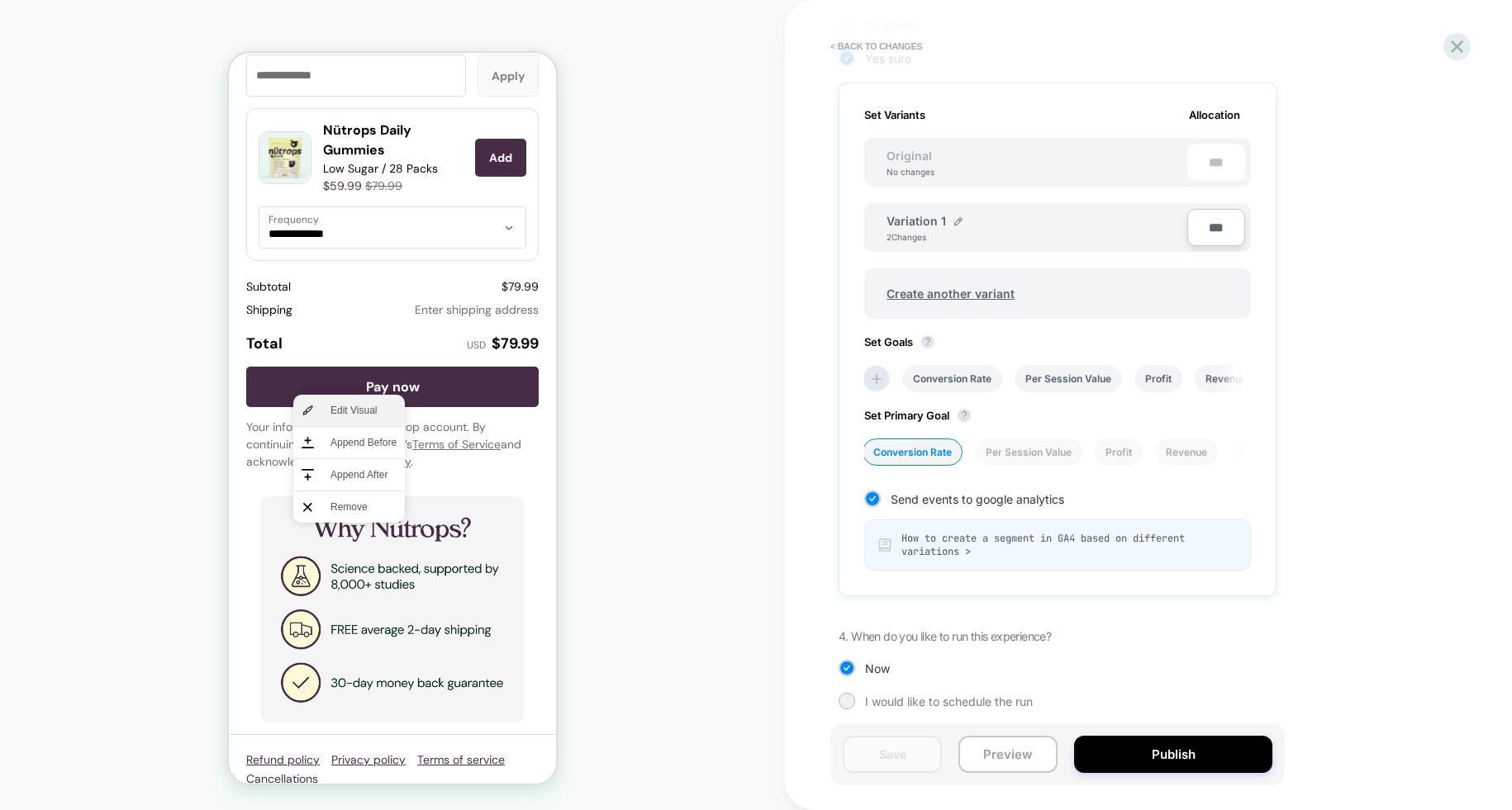
click at [358, 407] on span "Edit Visual" at bounding box center [363, 410] width 66 height 15
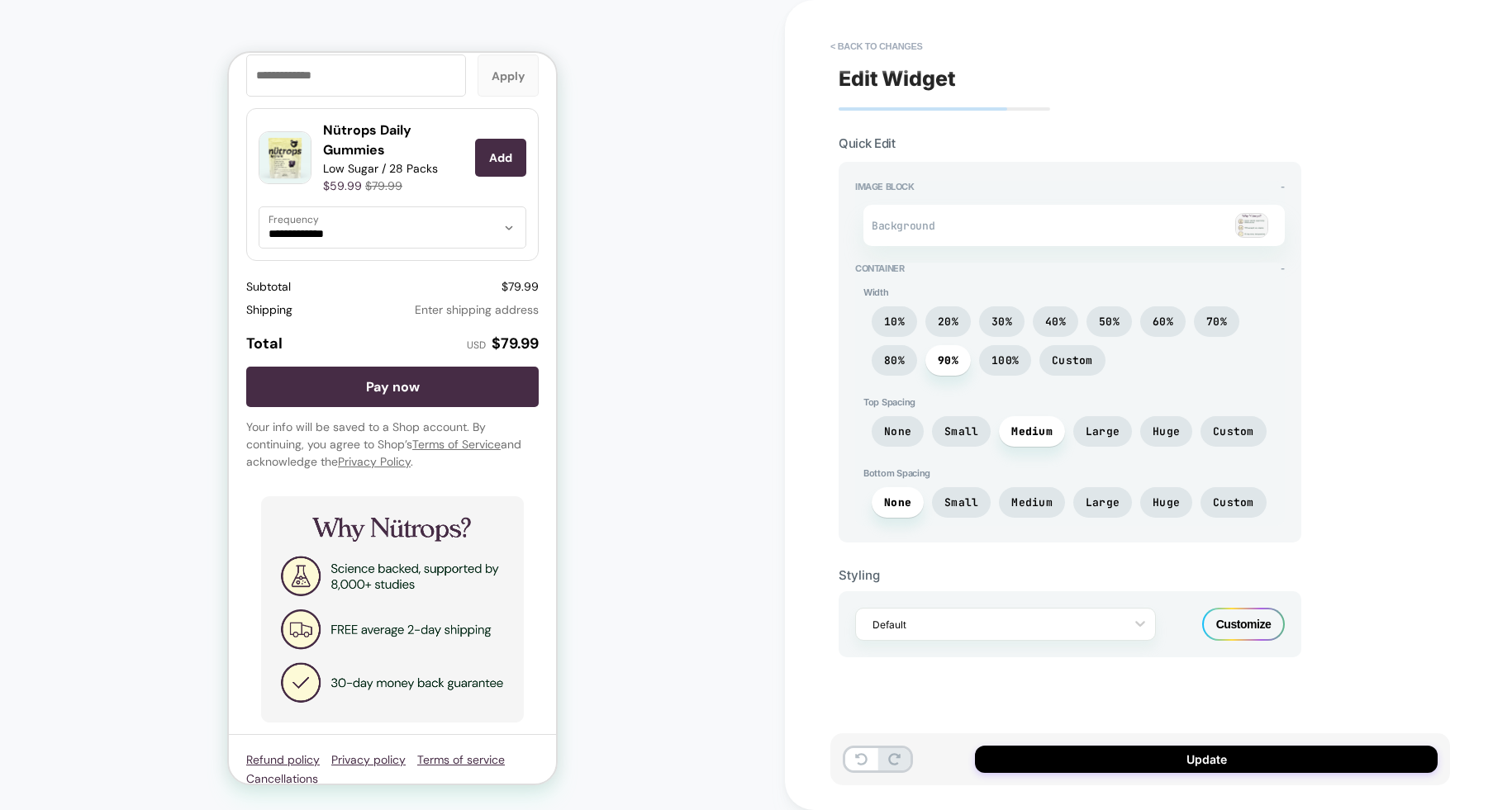
click at [1255, 228] on img at bounding box center [1251, 225] width 33 height 24
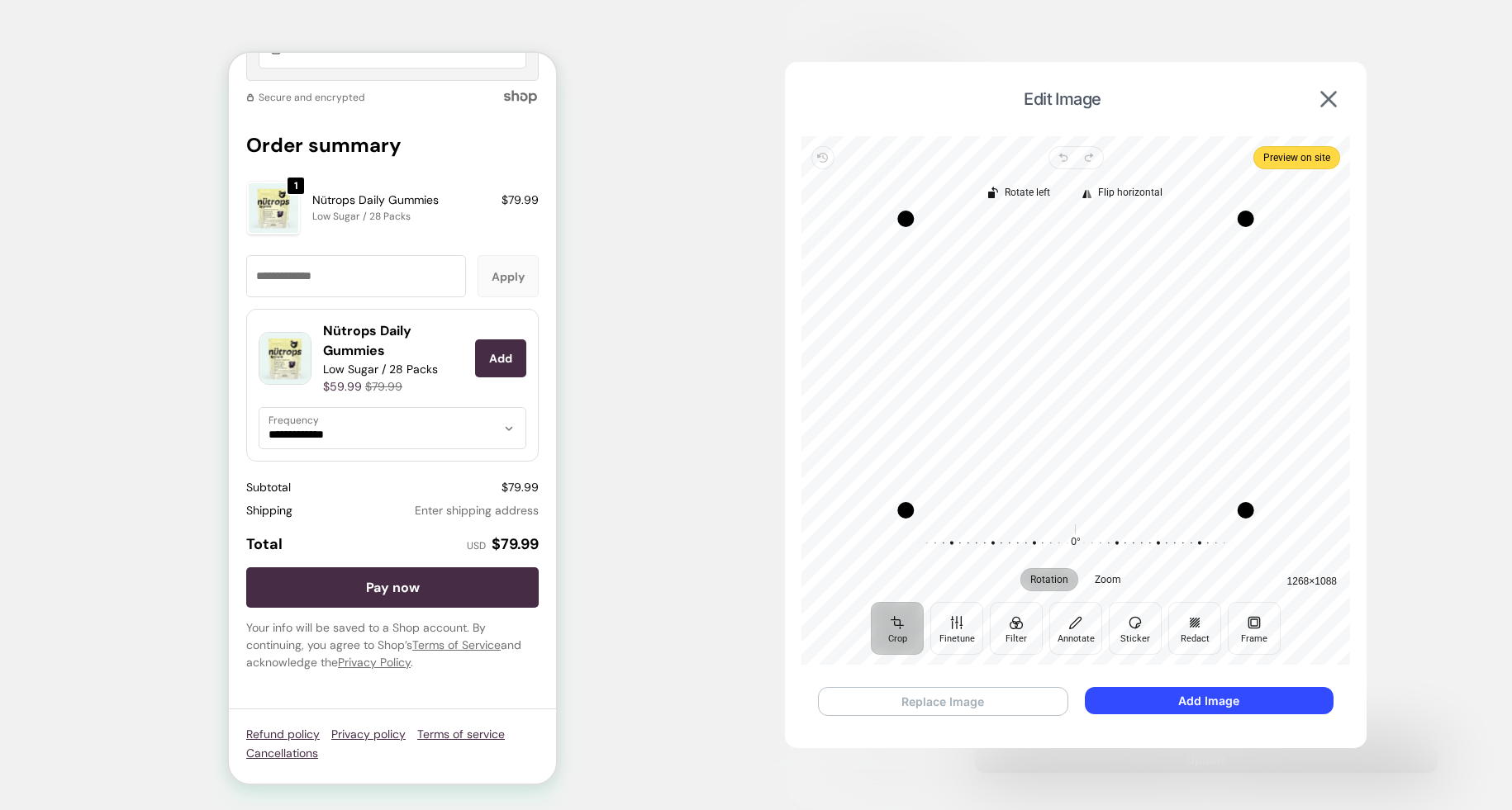
click at [931, 700] on button "Replace Image" at bounding box center [943, 701] width 250 height 29
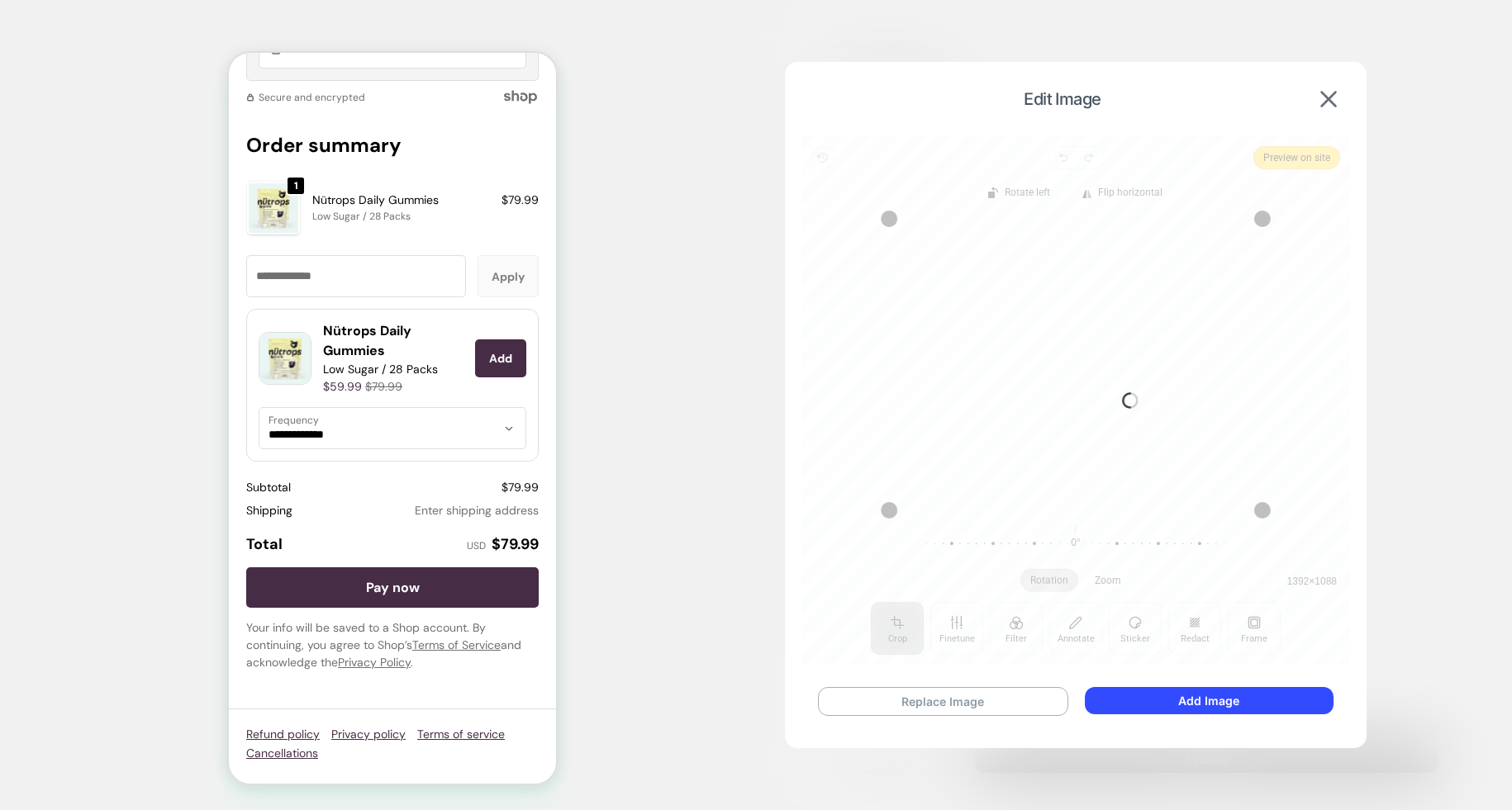
scroll to position [2345, 0]
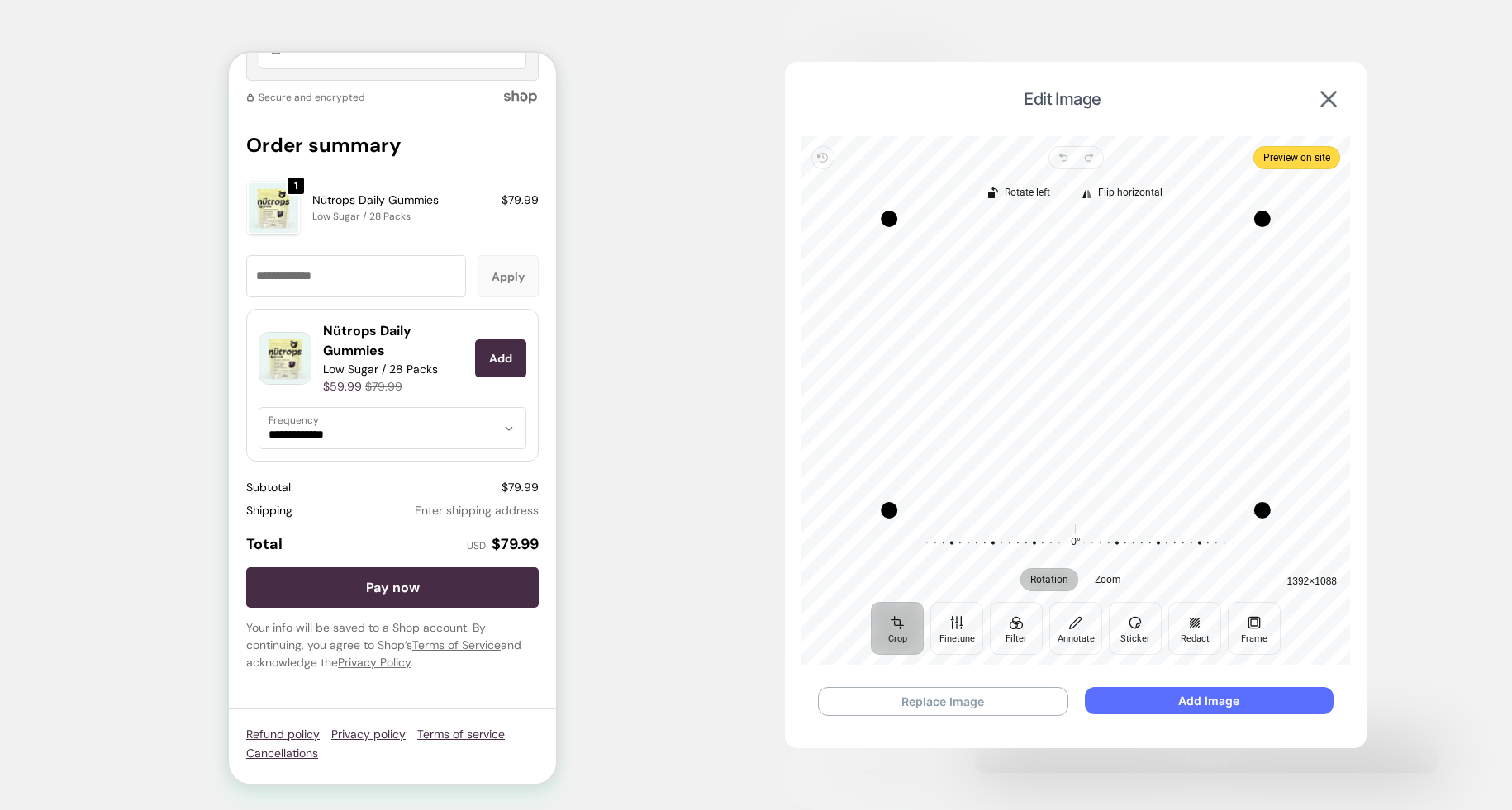
click at [1192, 705] on button "Add Image" at bounding box center [1208, 700] width 249 height 27
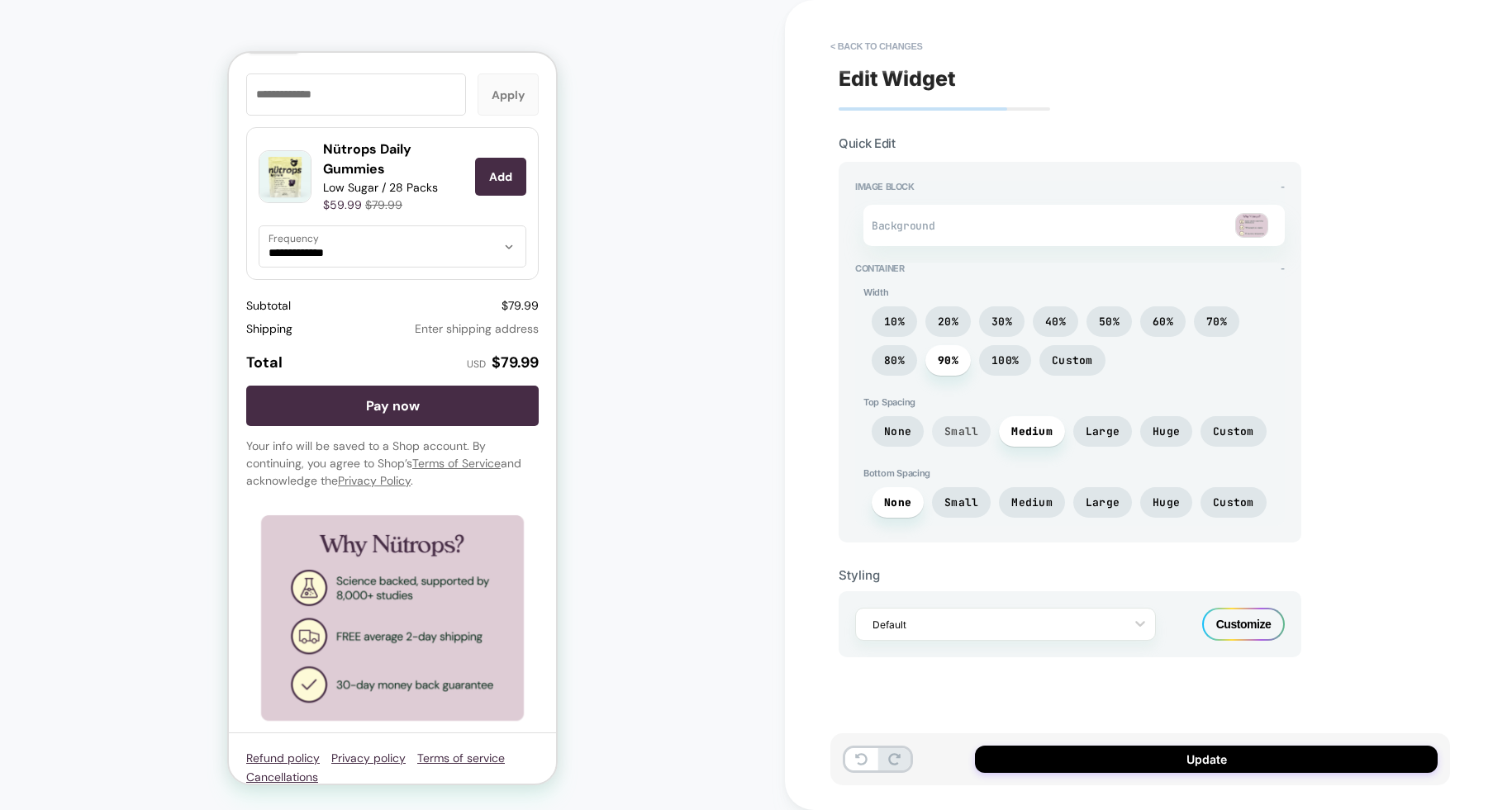
click at [976, 433] on span "Small" at bounding box center [961, 432] width 34 height 14
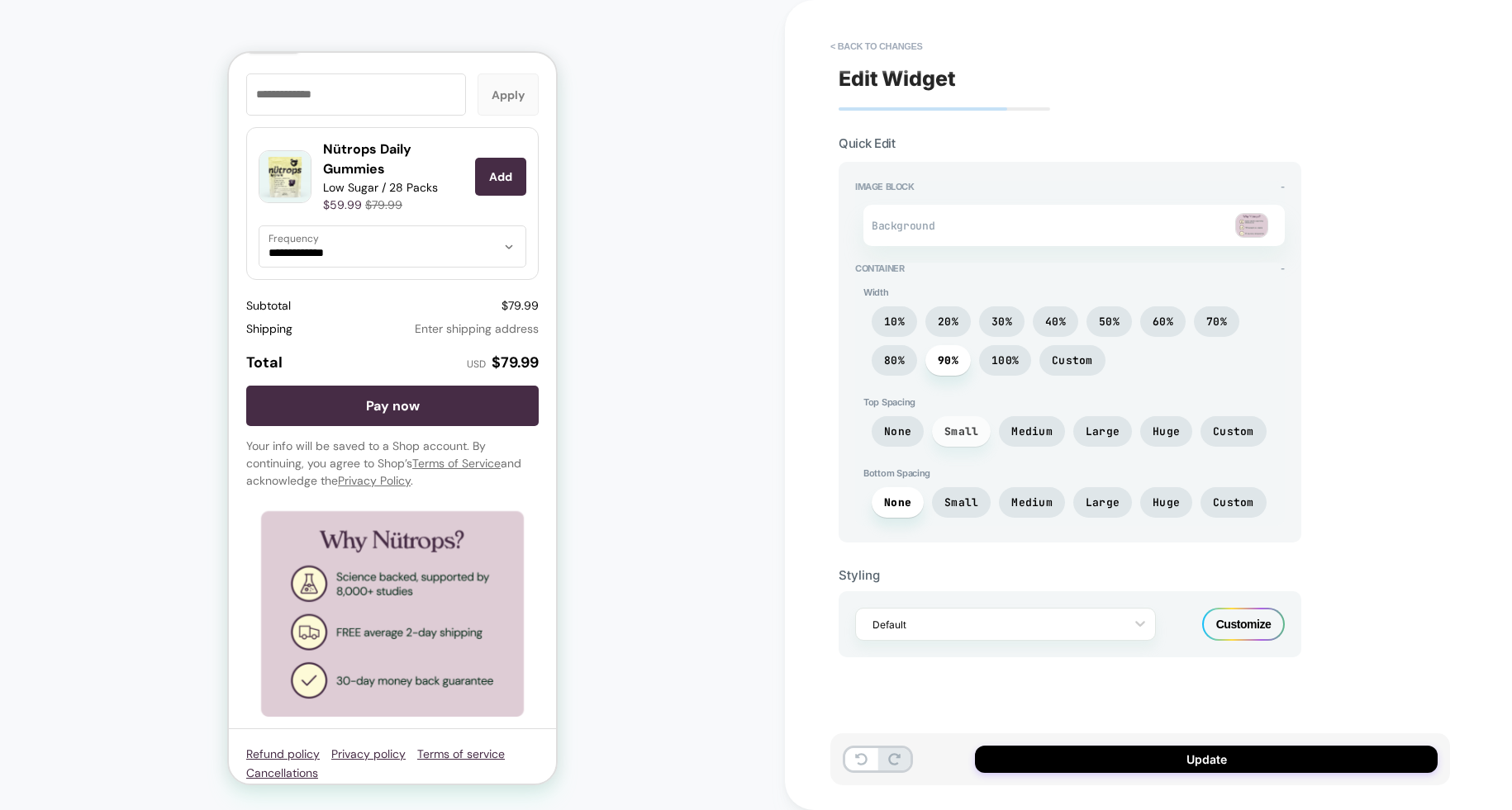
scroll to position [2341, 0]
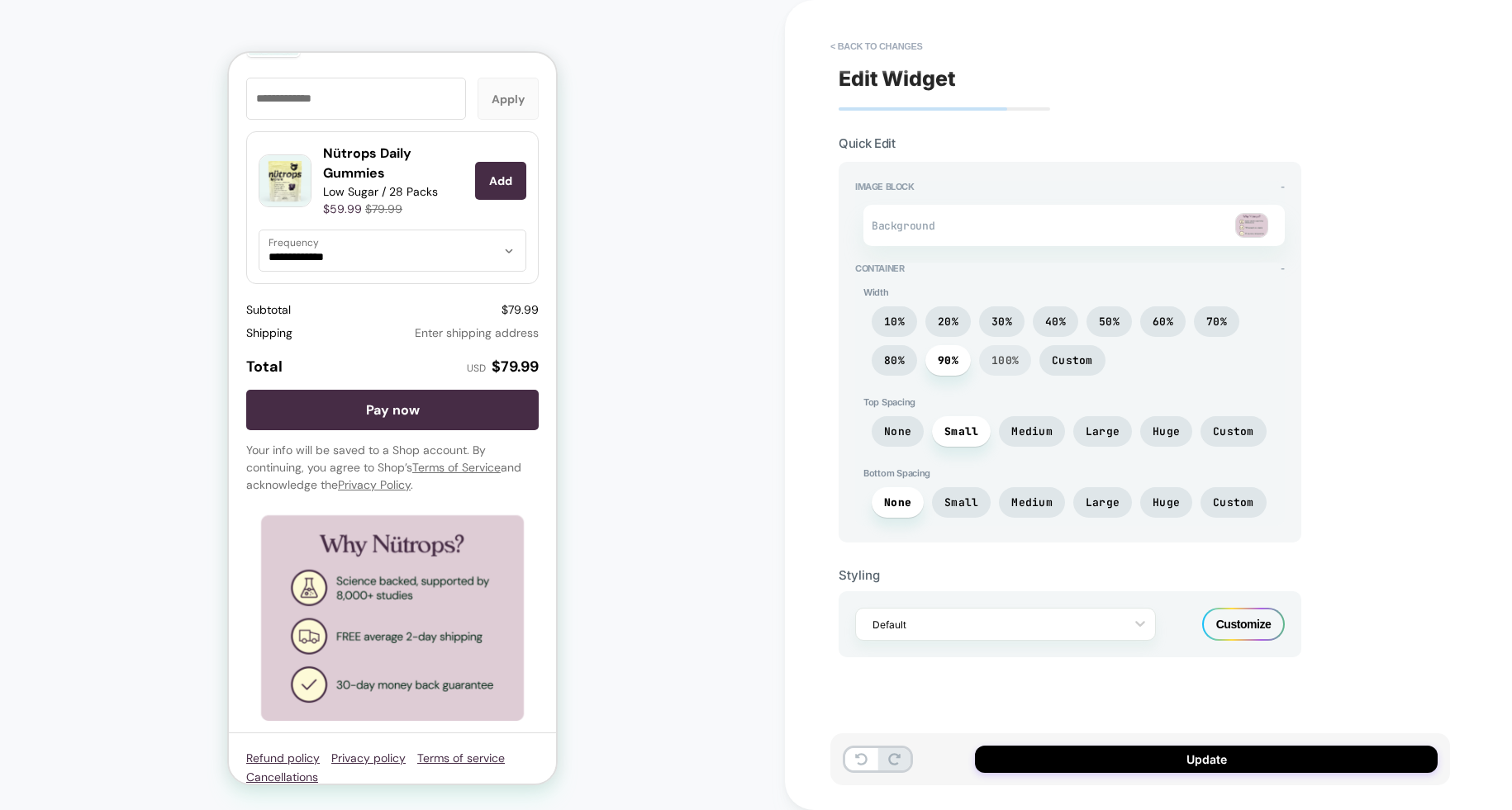
click at [997, 364] on span "100%" at bounding box center [1005, 360] width 27 height 14
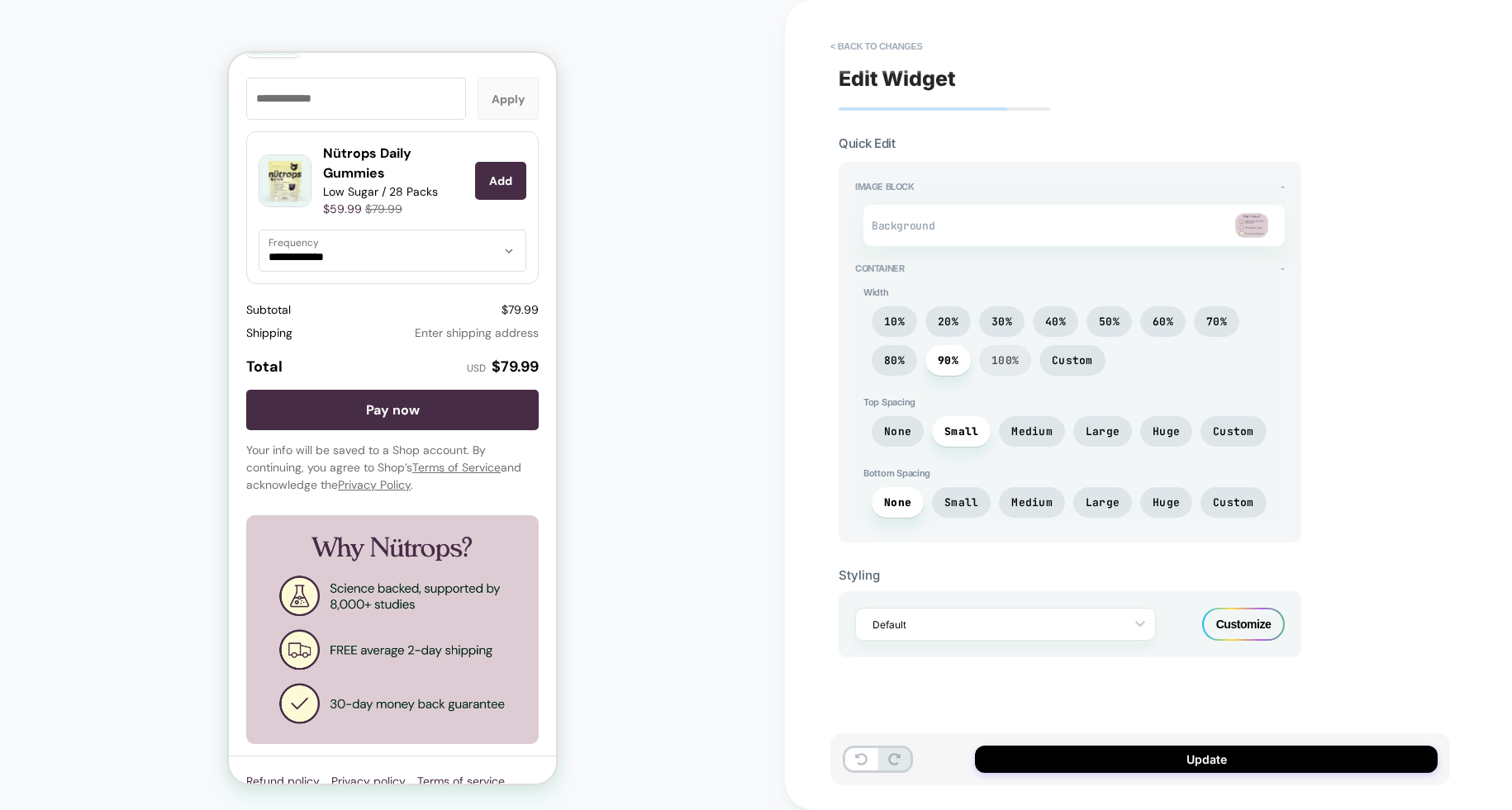
scroll to position [2362, 0]
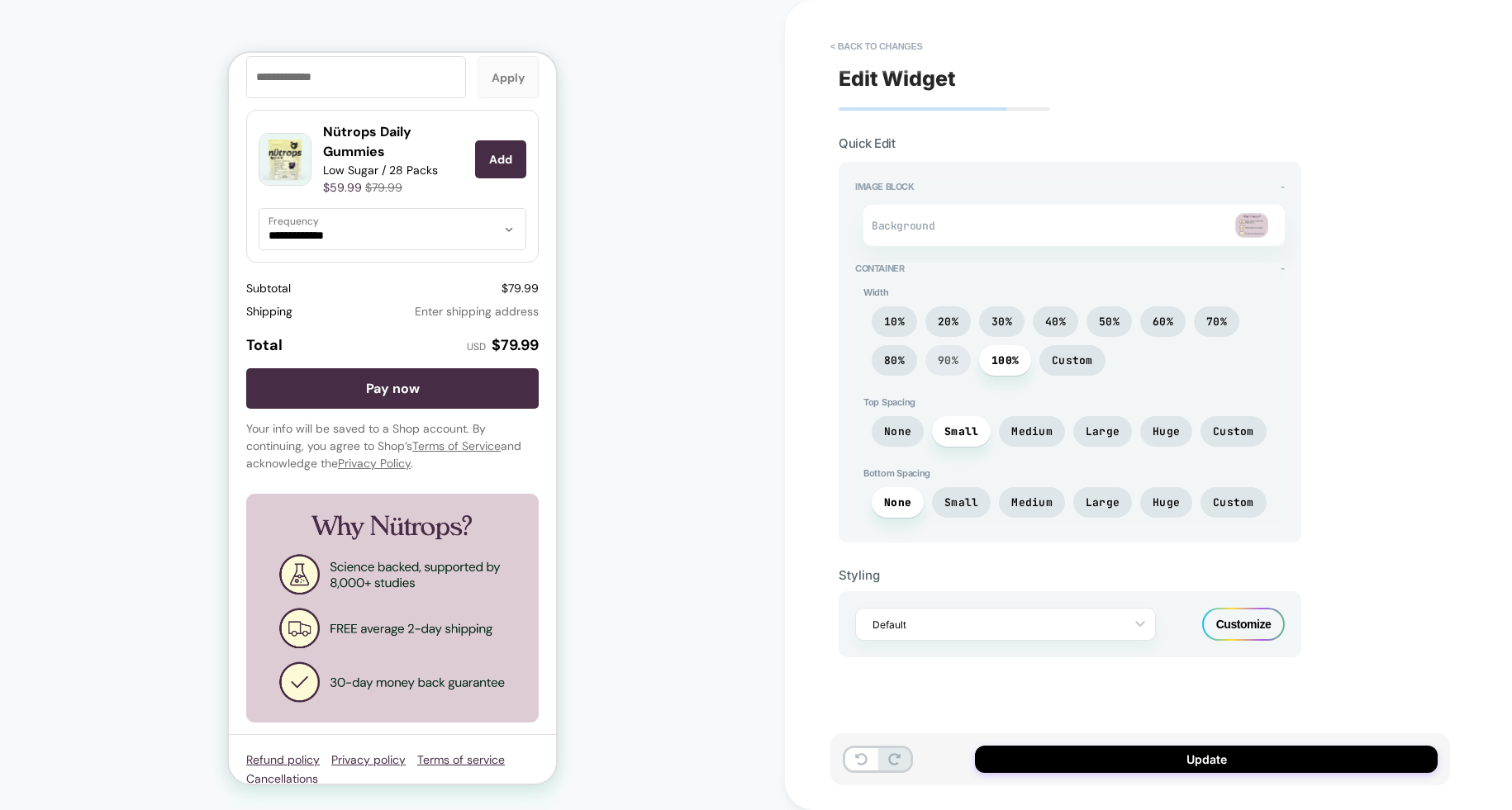
click at [951, 364] on span "90%" at bounding box center [948, 360] width 20 height 14
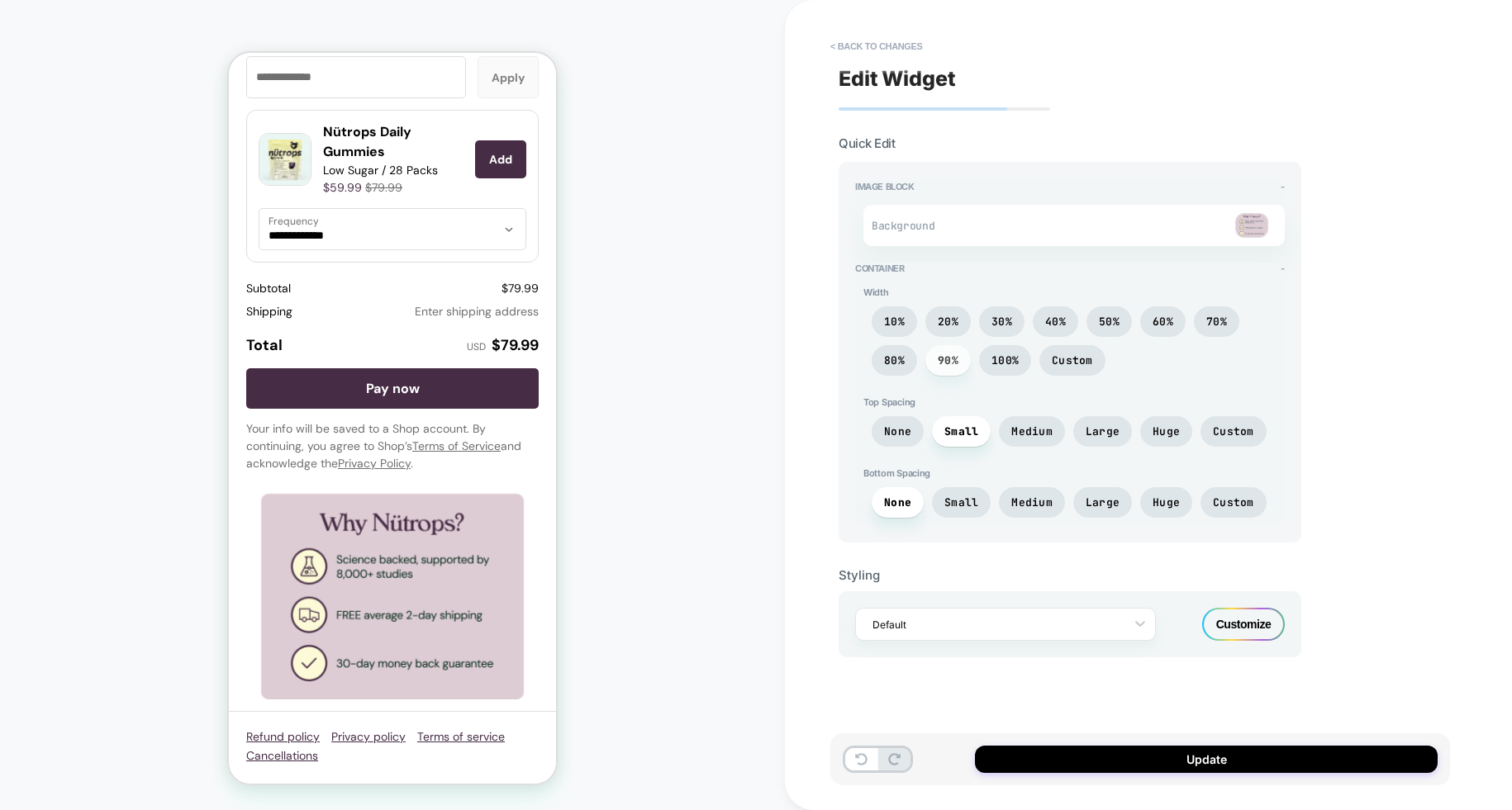
scroll to position [2341, 0]
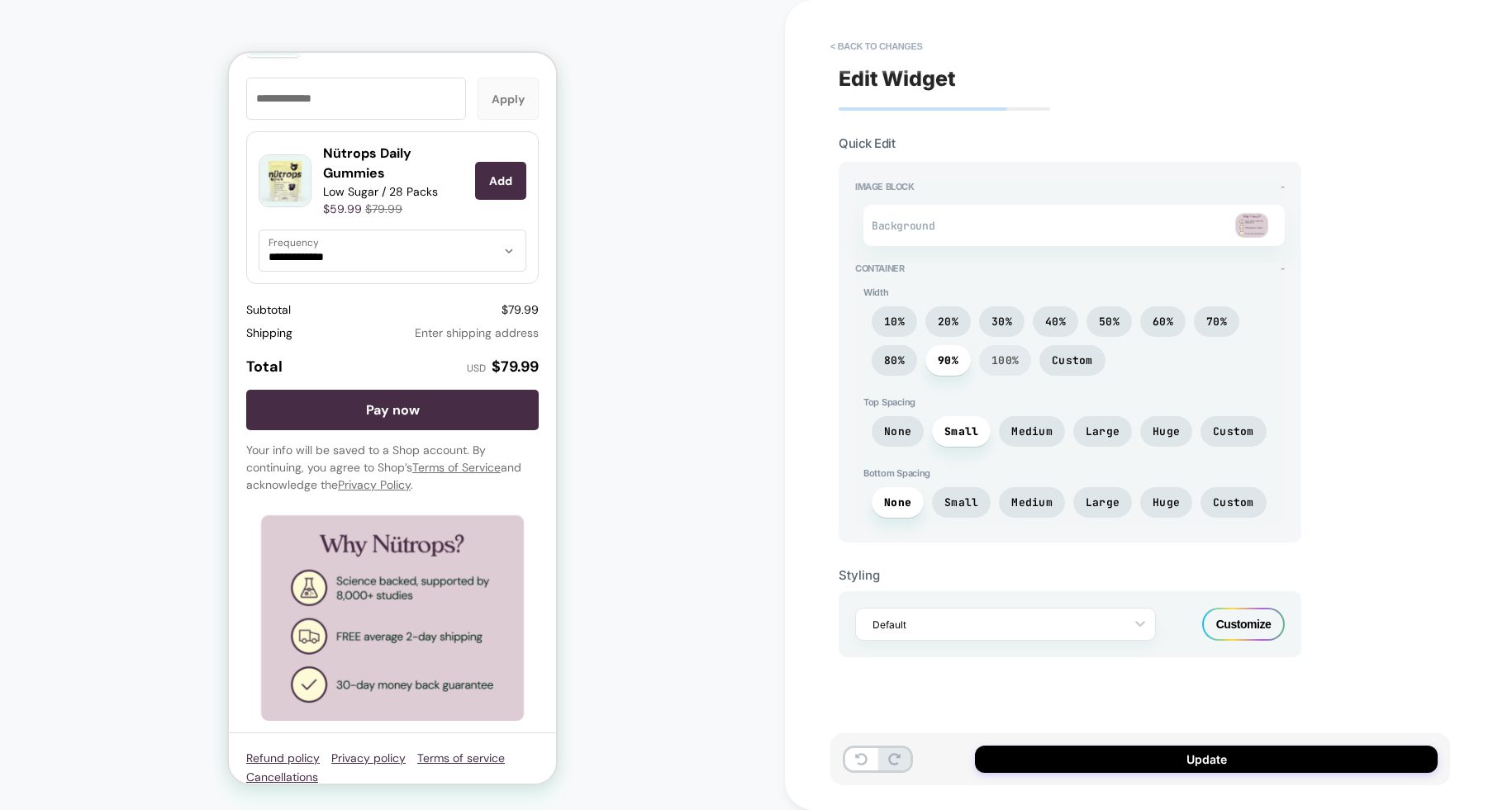
click at [1013, 367] on span "100%" at bounding box center [1005, 361] width 52 height 30
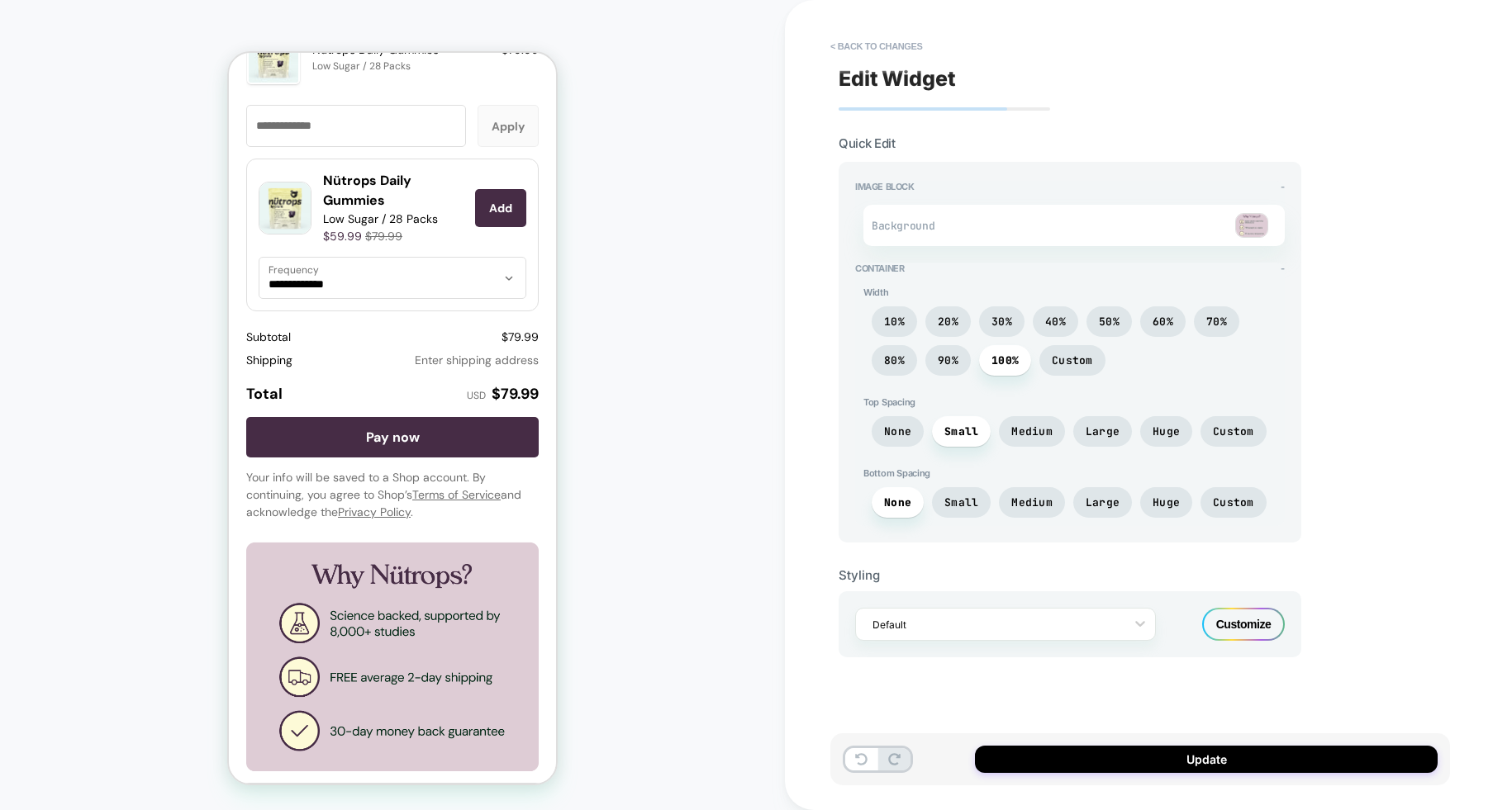
scroll to position [2362, 0]
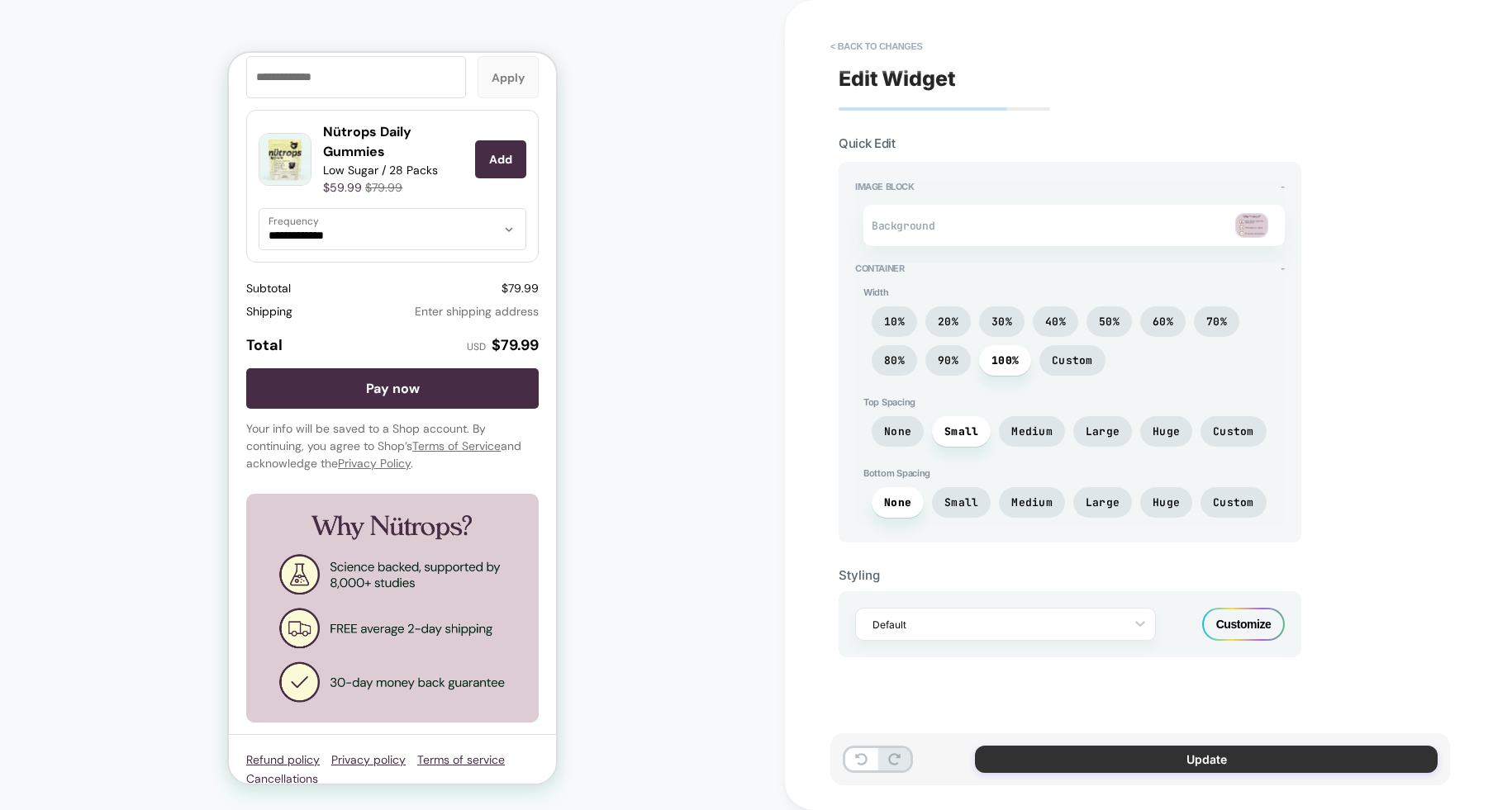
click at [1211, 770] on button "Update" at bounding box center [1206, 759] width 463 height 27
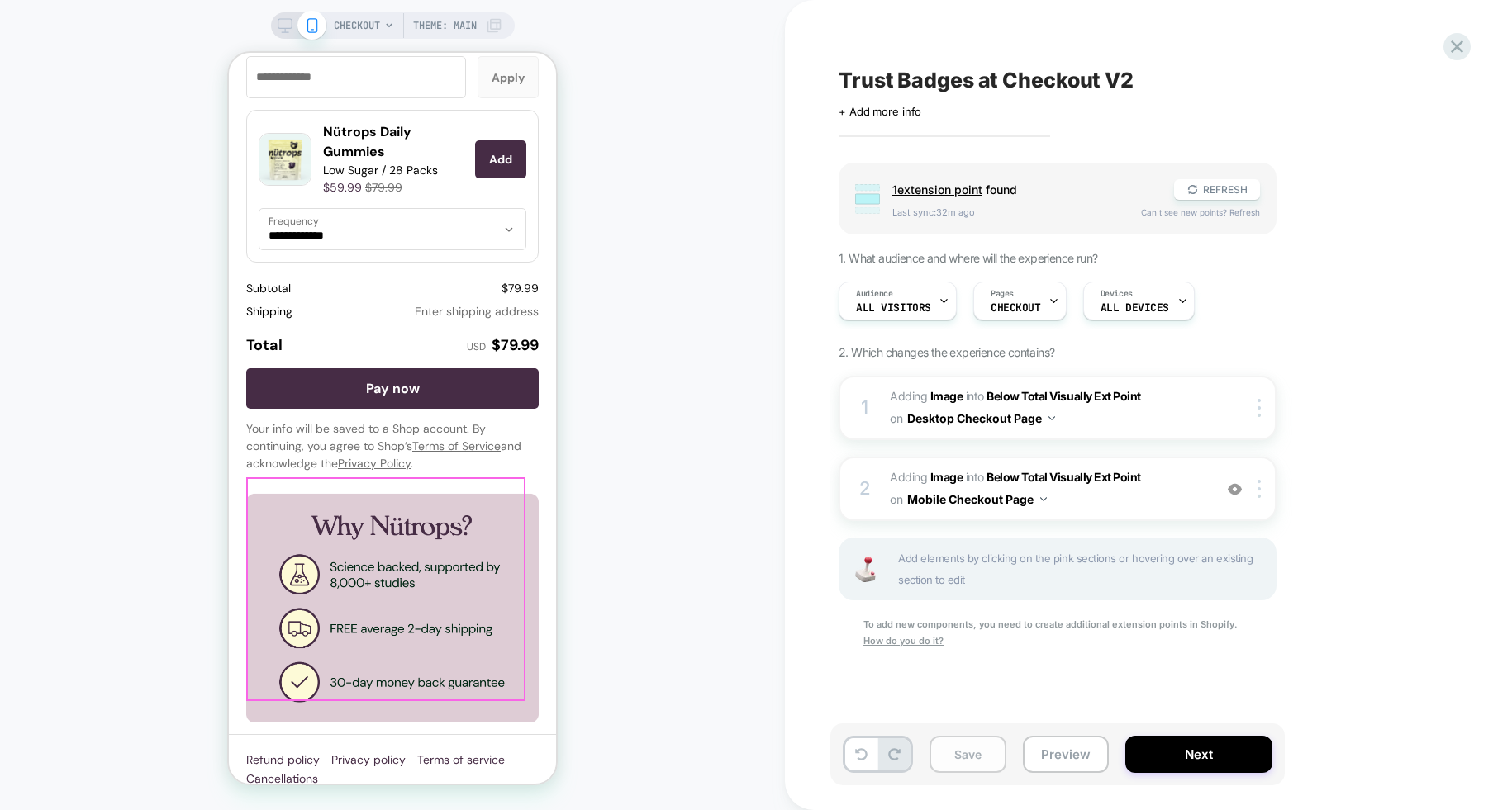
click at [973, 755] on button "Save" at bounding box center [967, 754] width 77 height 37
click at [1071, 746] on button "Preview" at bounding box center [1066, 754] width 86 height 37
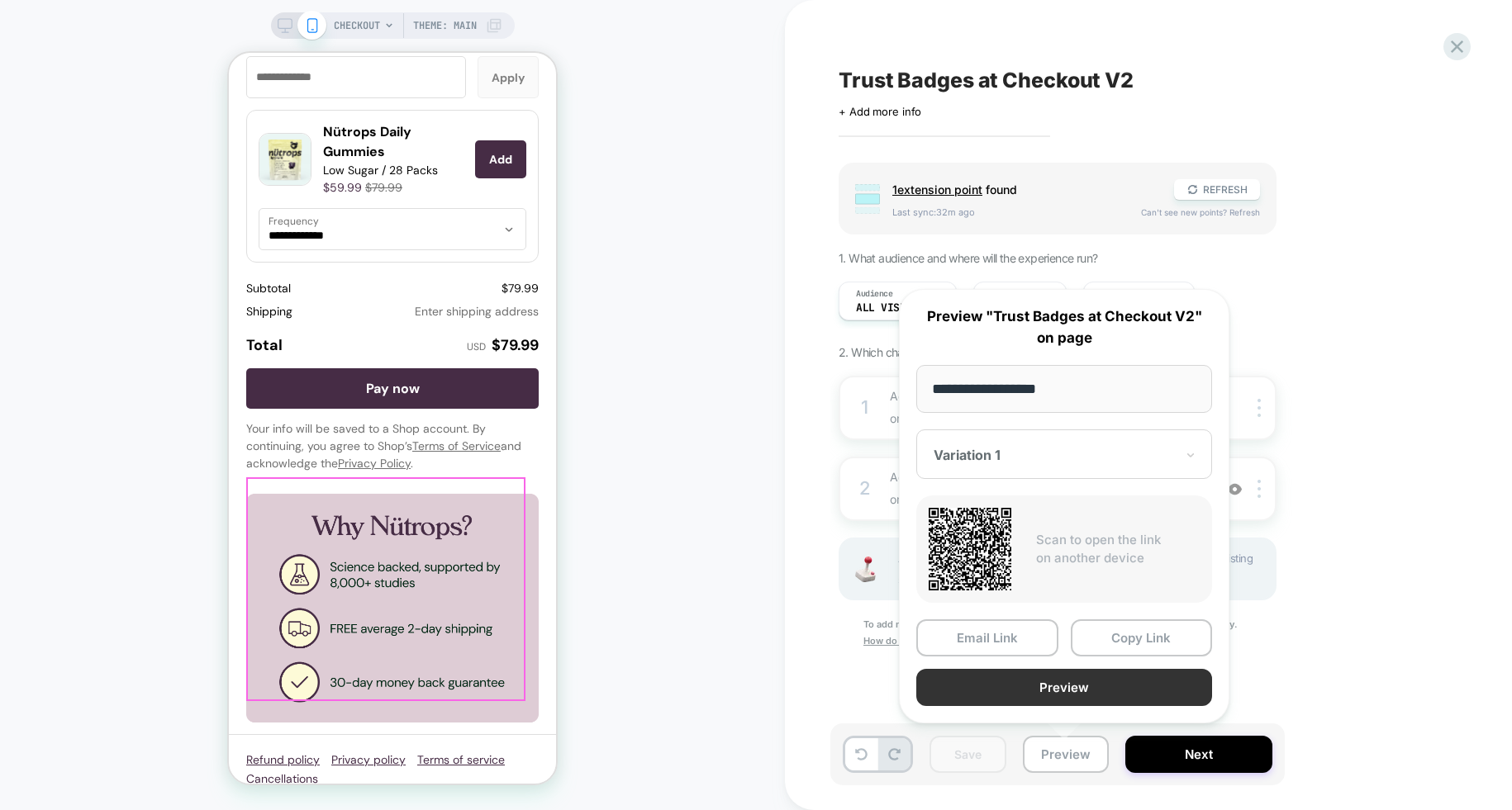
click at [1100, 685] on button "Preview" at bounding box center [1064, 688] width 296 height 37
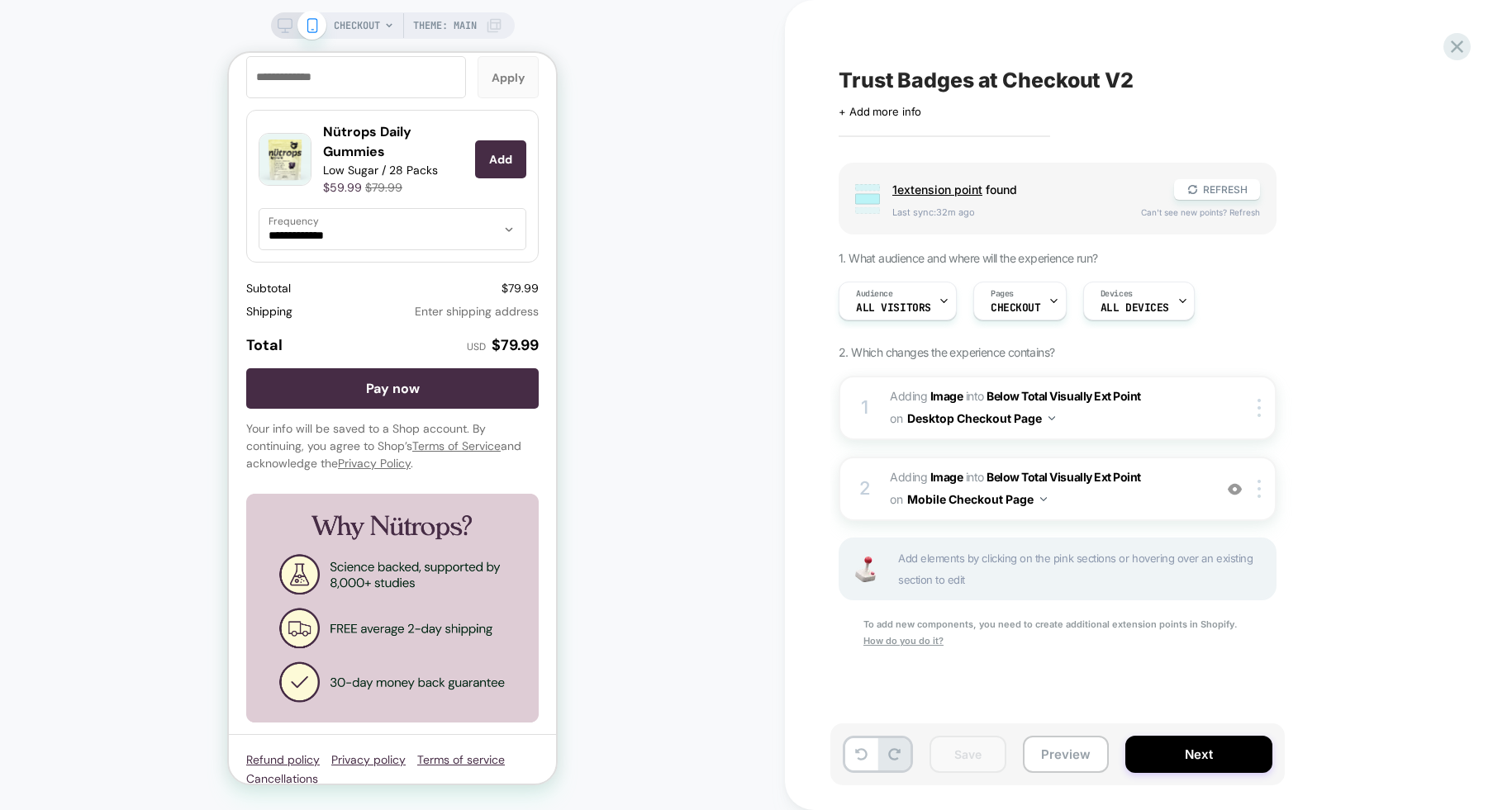
click at [602, 347] on div "CHECKOUT Theme: MAIN" at bounding box center [392, 405] width 785 height 777
click at [1445, 49] on div at bounding box center [1457, 46] width 34 height 34
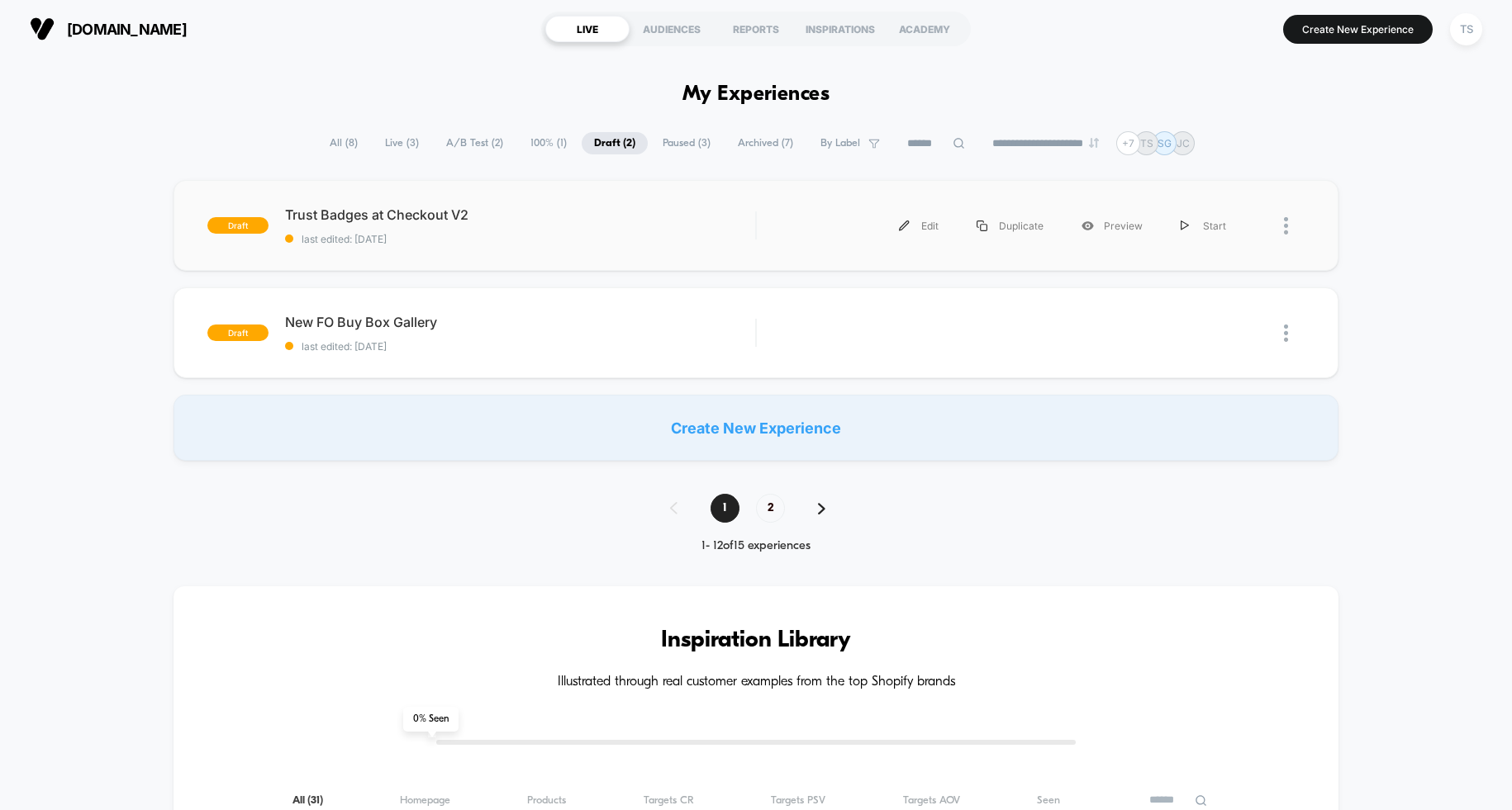
click at [444, 203] on div "draft Trust Badges at Checkout V2 last edited: 10/14/2025 Edit Duplicate Previe…" at bounding box center [756, 226] width 1165 height 91
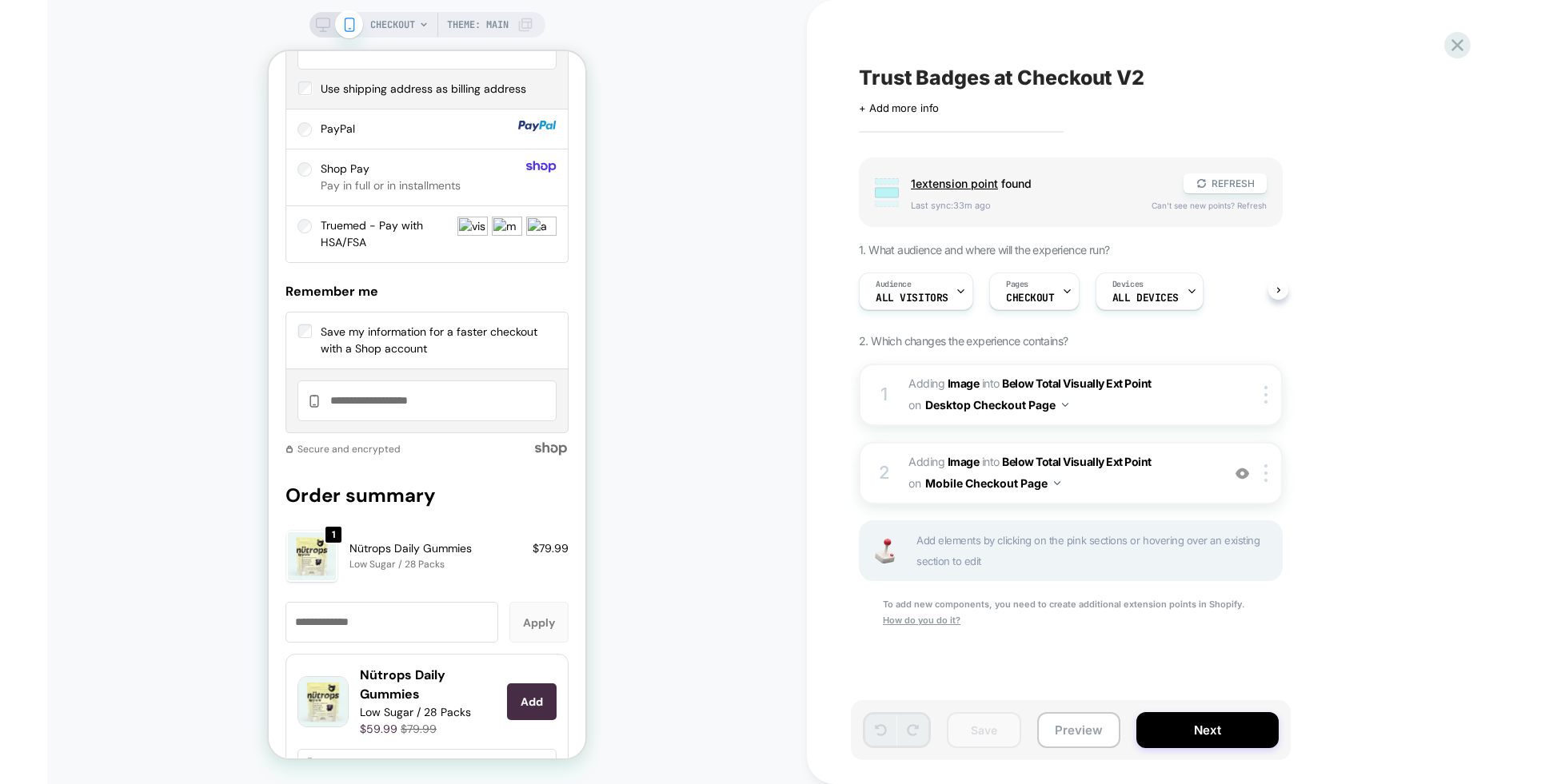
scroll to position [2286, 0]
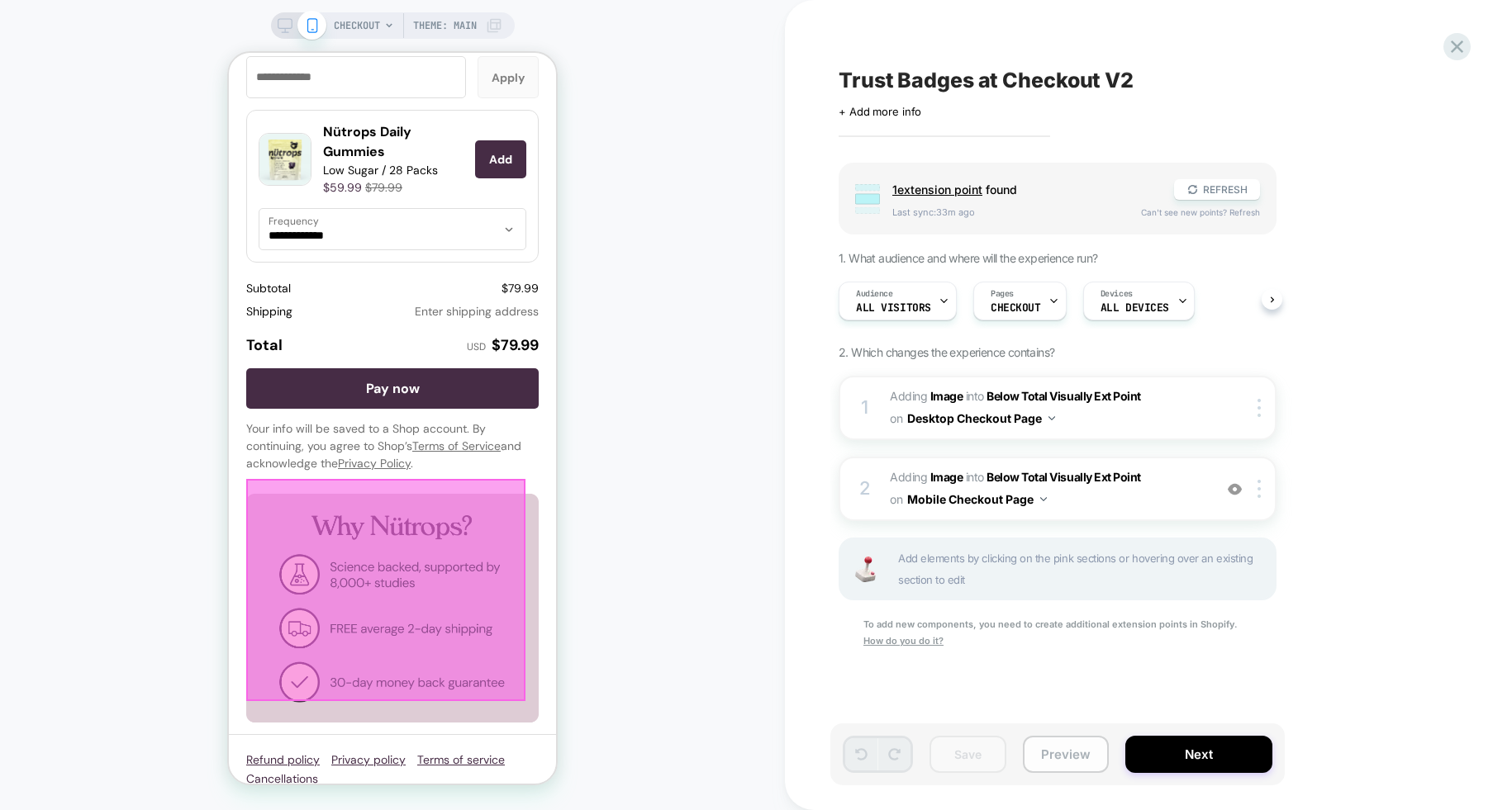
click at [1057, 759] on button "Preview" at bounding box center [1066, 754] width 86 height 37
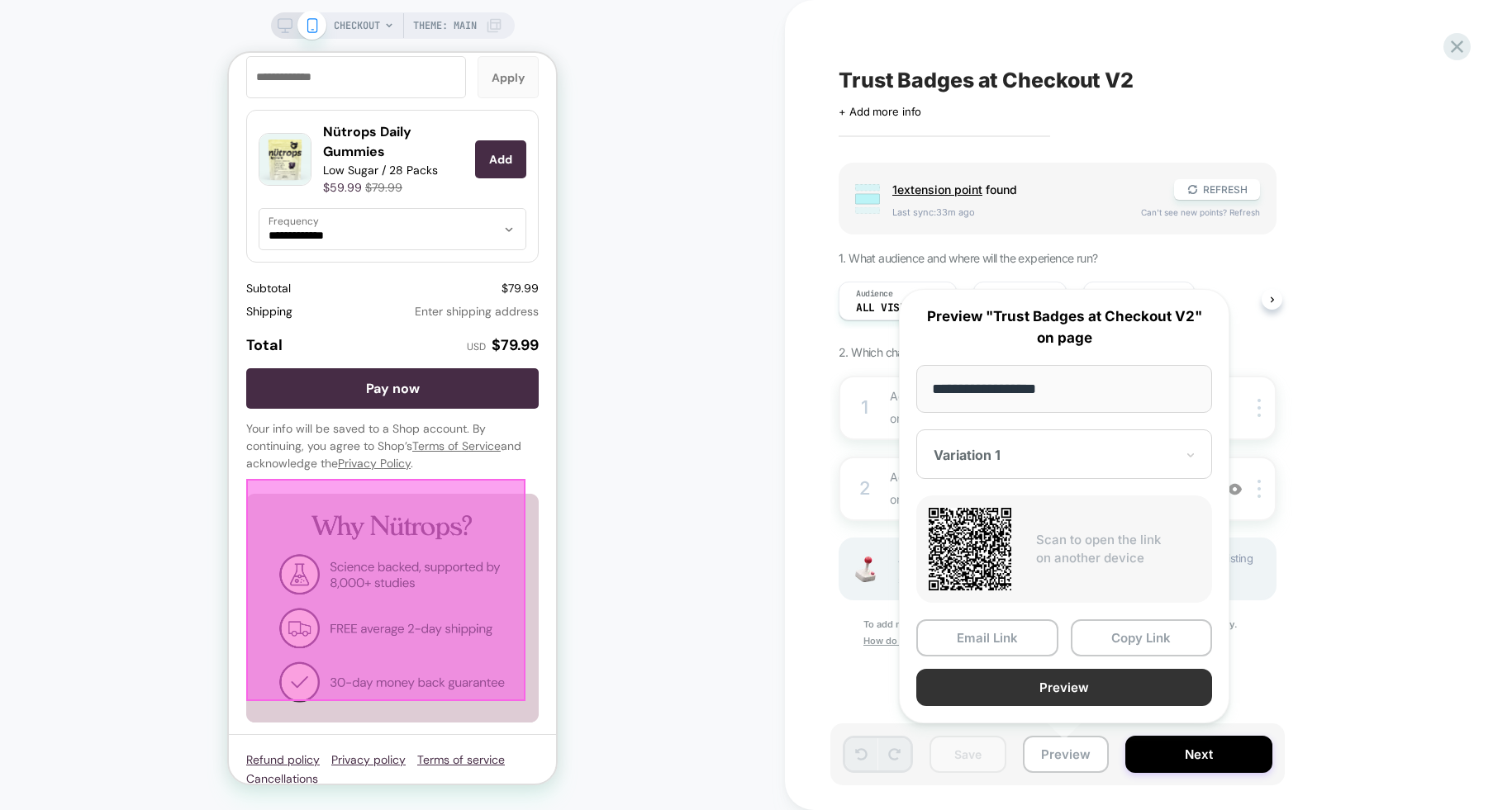
click at [1109, 675] on button "Preview" at bounding box center [1064, 688] width 296 height 37
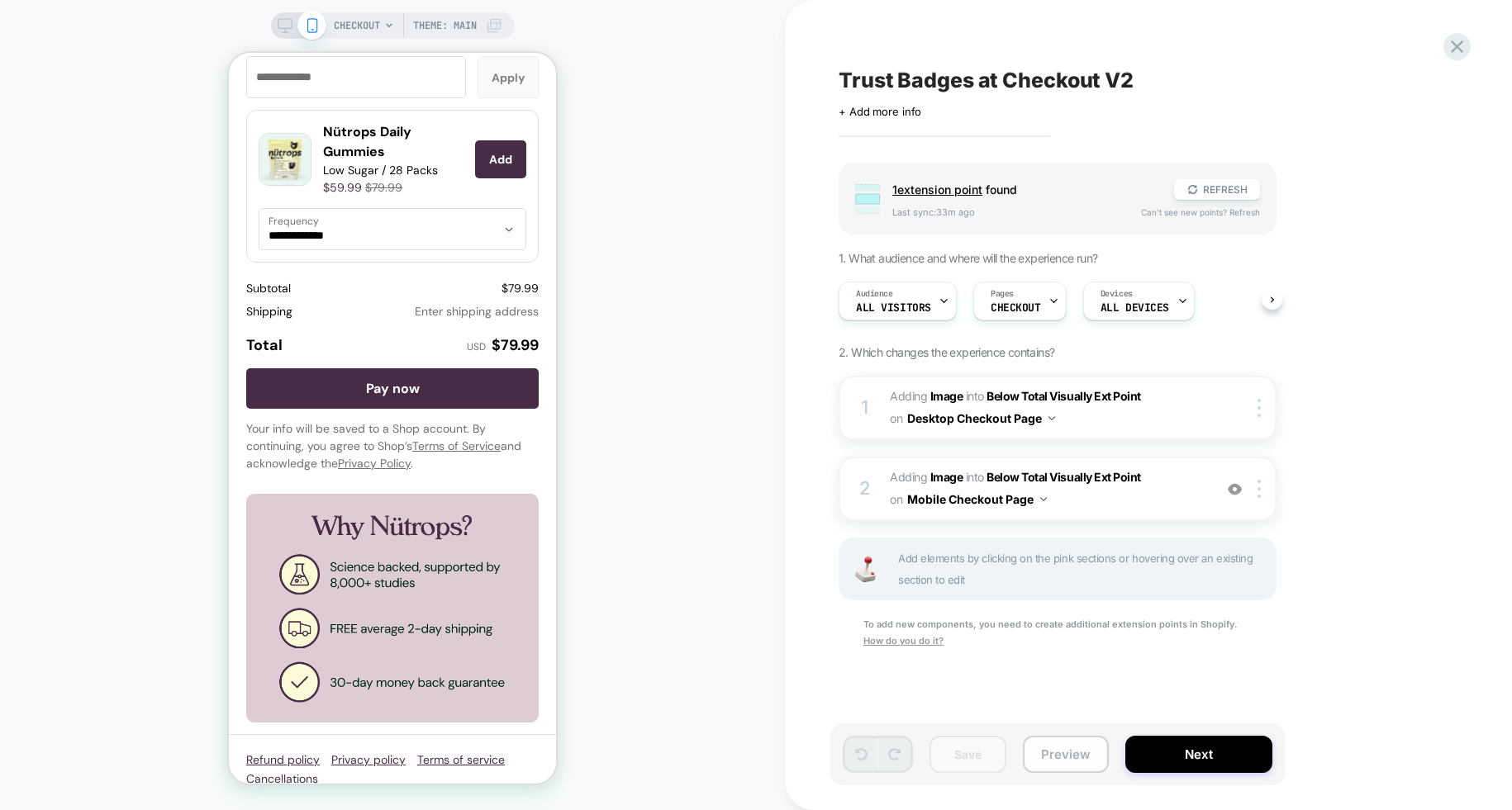
click at [1057, 752] on button "Preview" at bounding box center [1066, 754] width 86 height 37
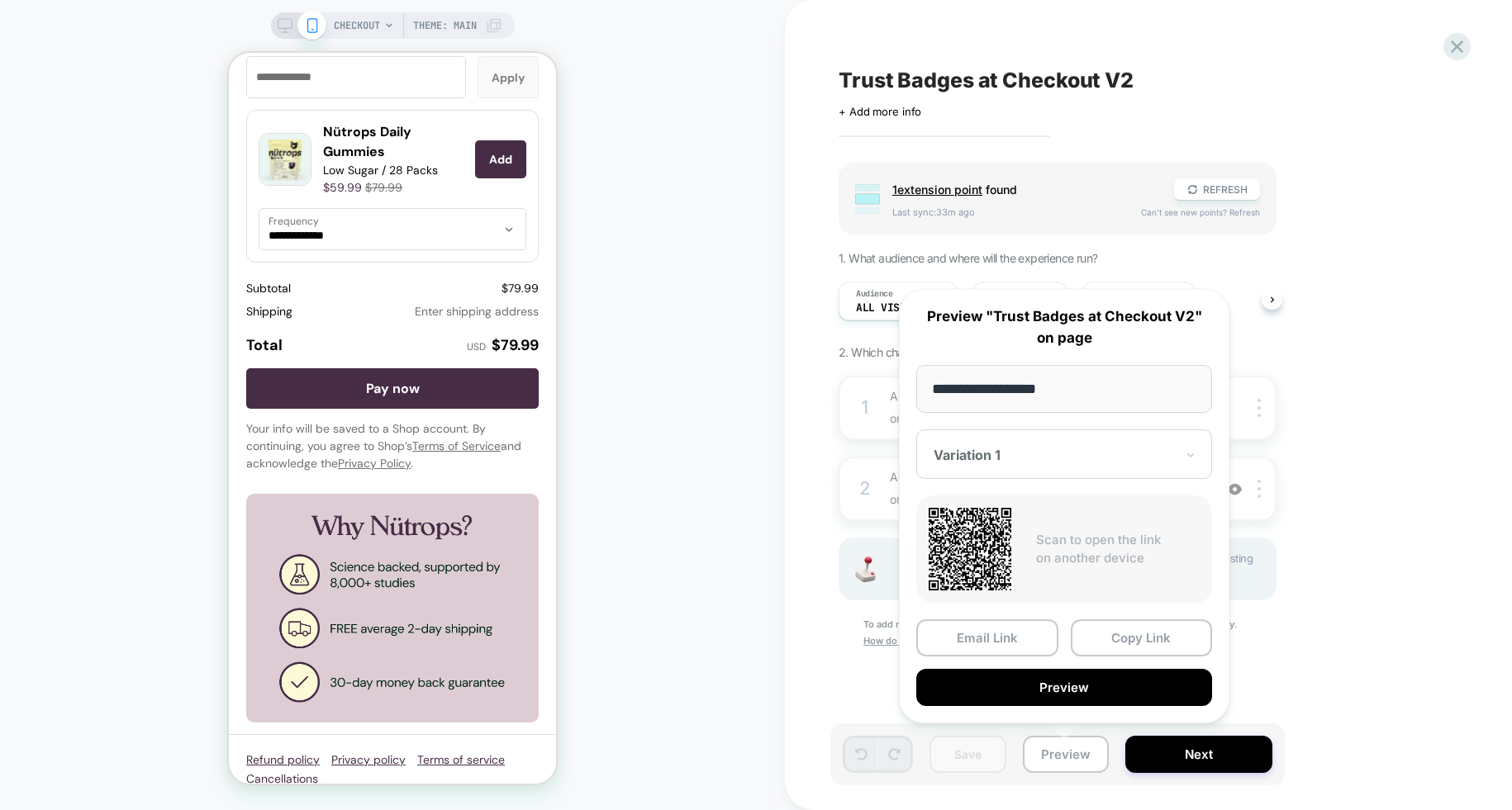
click at [1058, 390] on input "**********" at bounding box center [1064, 389] width 296 height 48
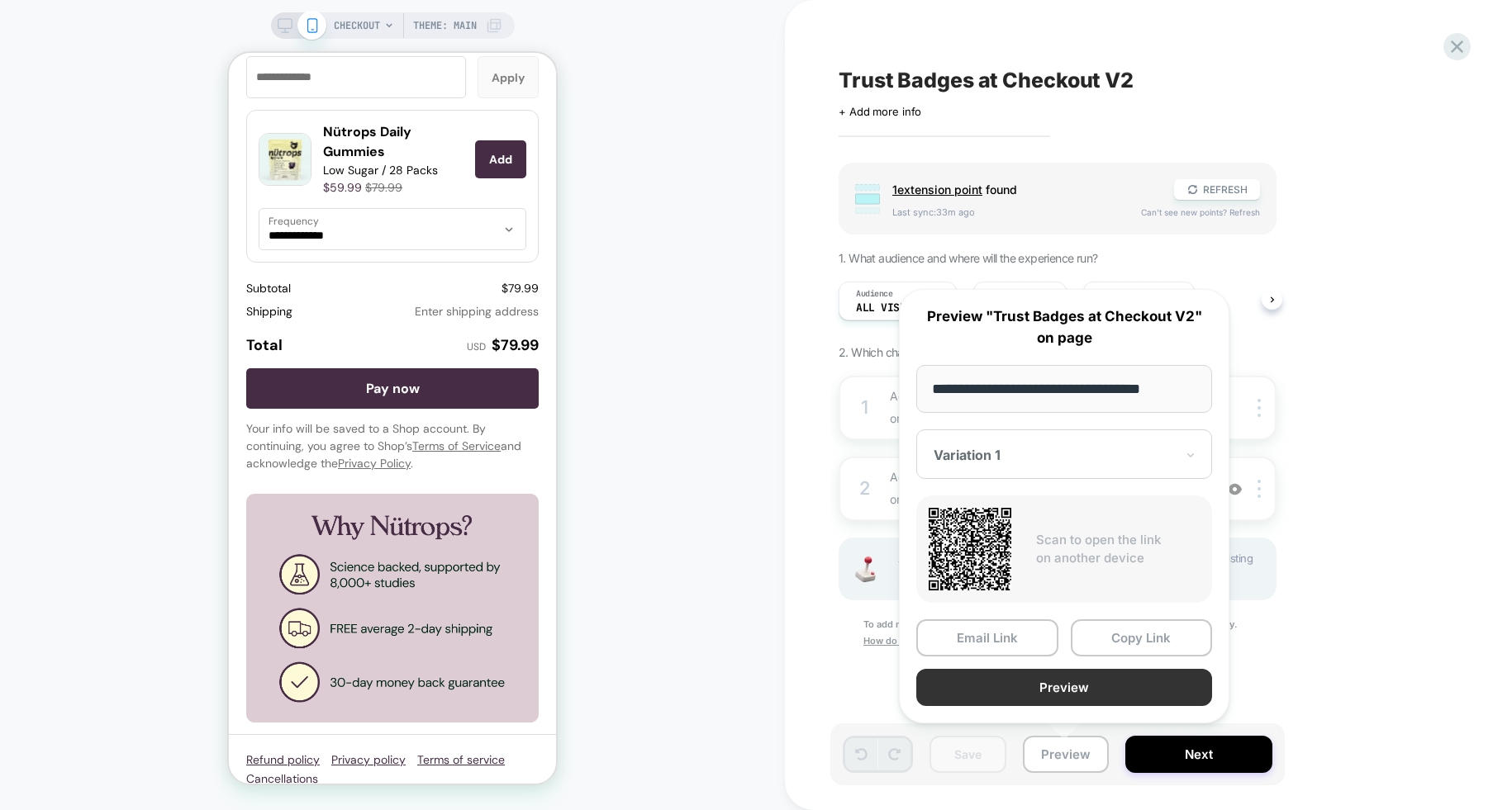
type input "**********"
click at [1095, 684] on button "Preview" at bounding box center [1064, 688] width 296 height 37
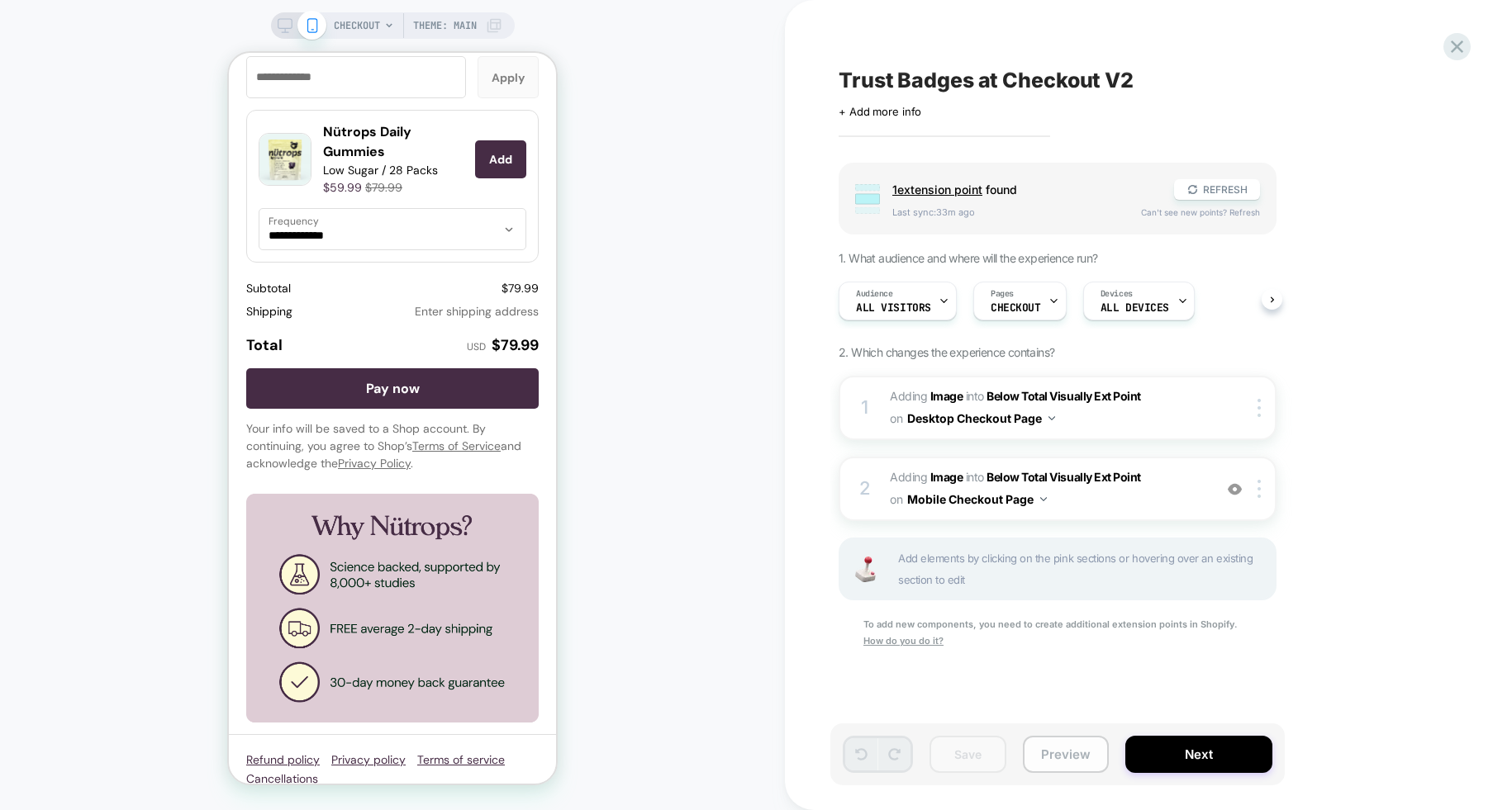
click at [1077, 752] on button "Preview" at bounding box center [1066, 754] width 86 height 37
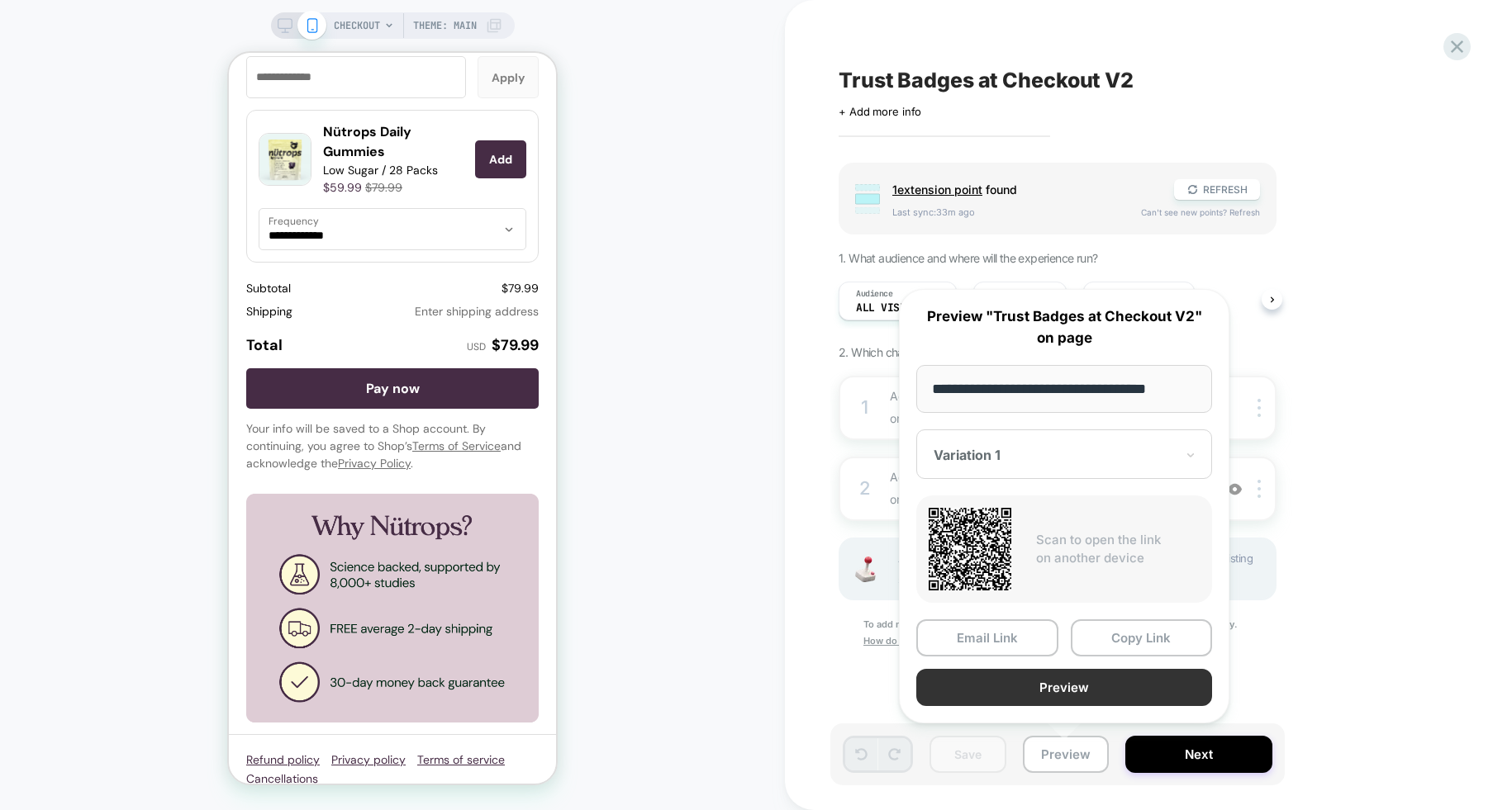
type input "**********"
click at [1100, 640] on button "Copy Link" at bounding box center [1142, 638] width 143 height 37
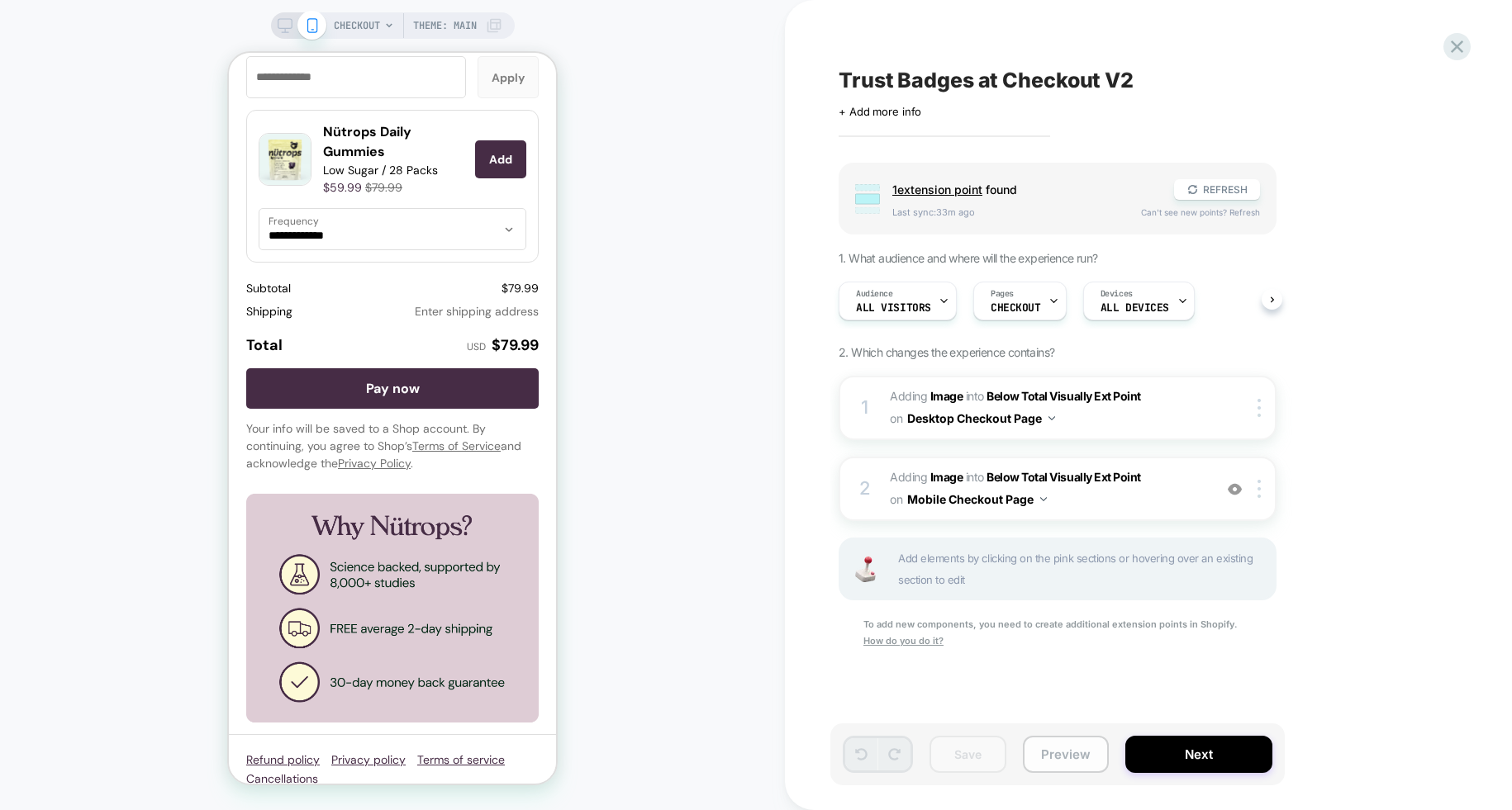
click at [1075, 755] on button "Preview" at bounding box center [1066, 754] width 86 height 37
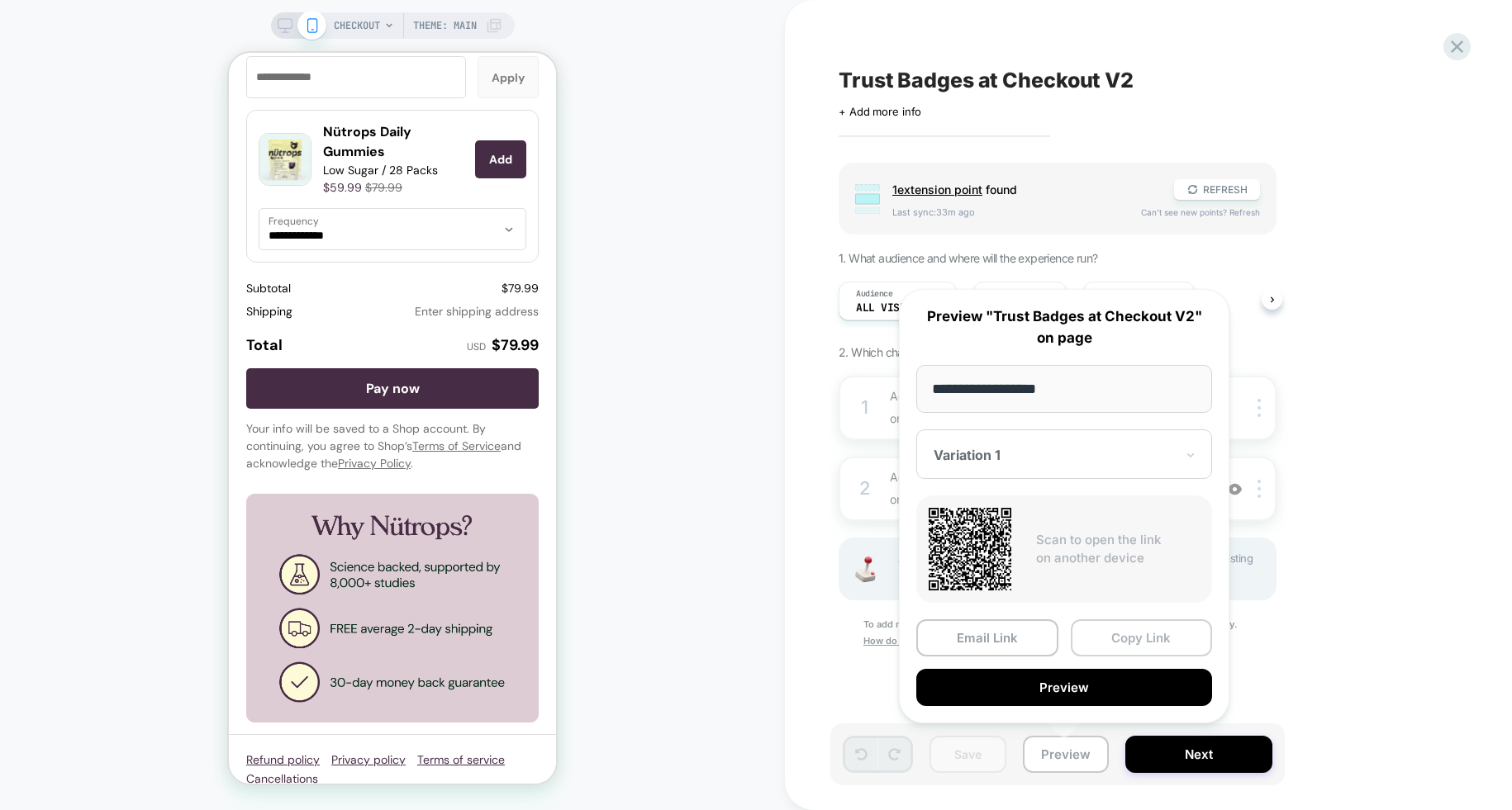
click at [1138, 640] on button "Copy Link" at bounding box center [1142, 638] width 143 height 37
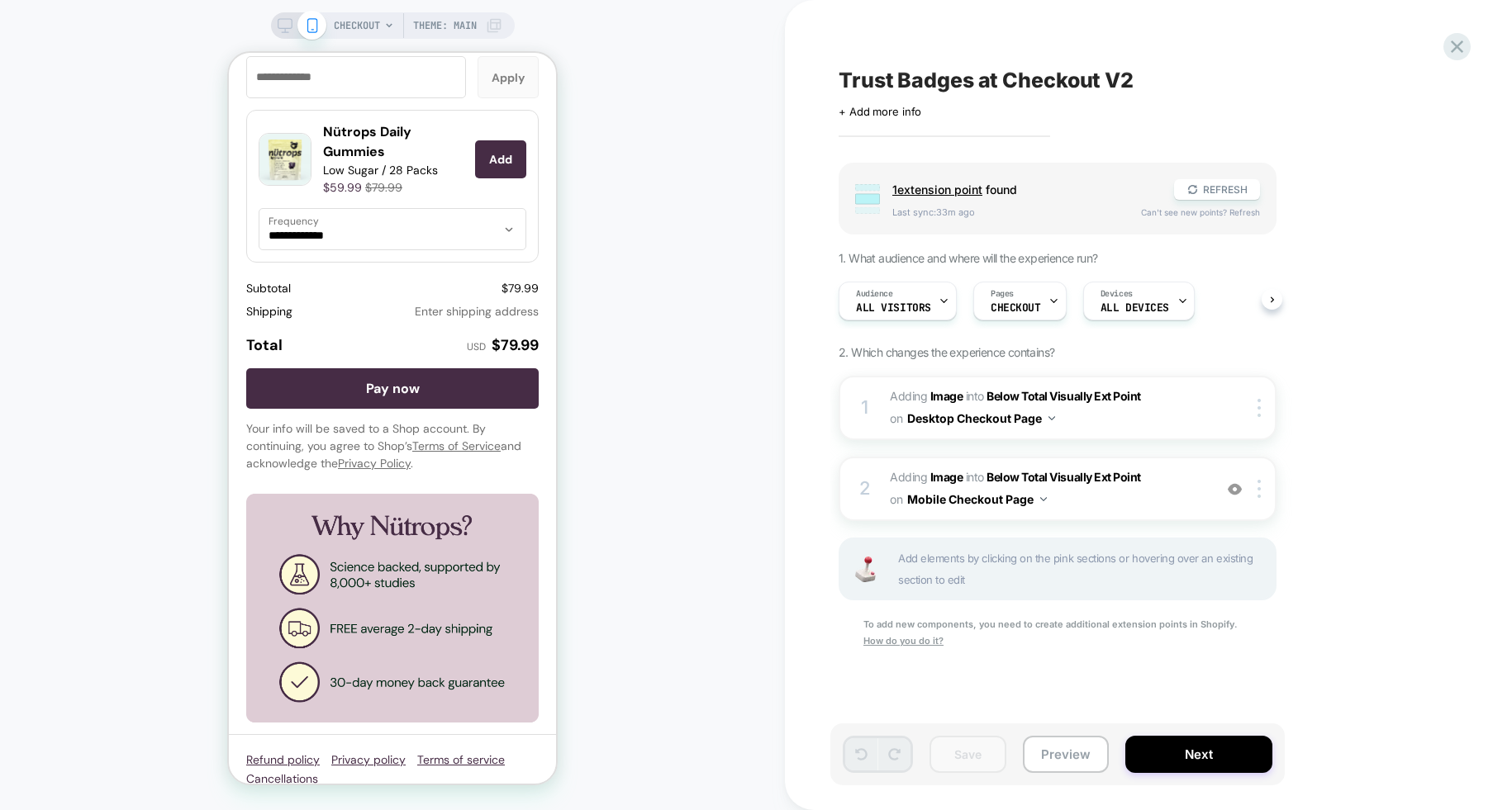
click at [607, 433] on div "CHECKOUT Theme: MAIN" at bounding box center [392, 405] width 785 height 777
click at [1047, 759] on button "Preview" at bounding box center [1066, 754] width 86 height 37
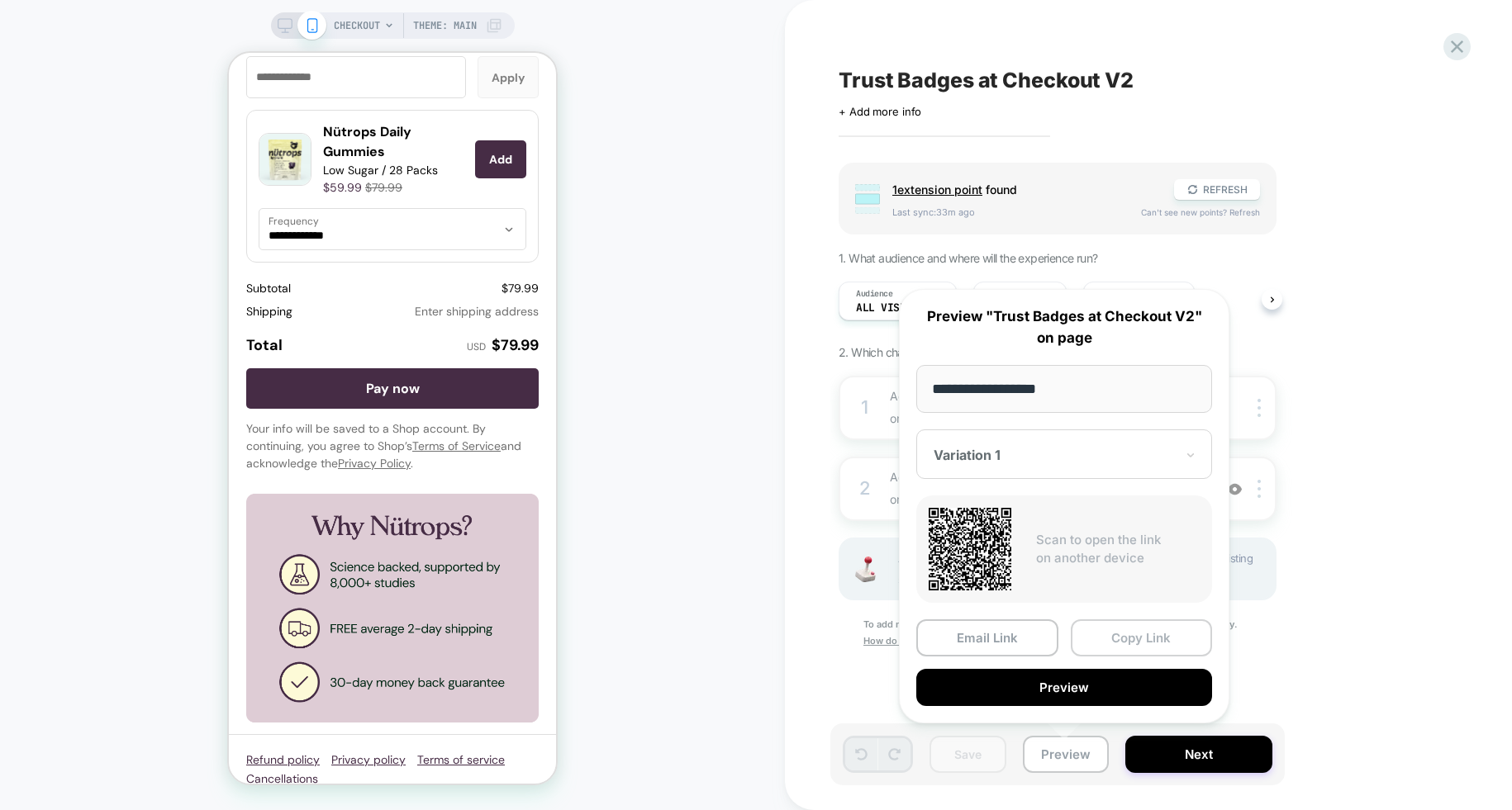
click at [1154, 630] on button "Copy Link" at bounding box center [1142, 638] width 143 height 37
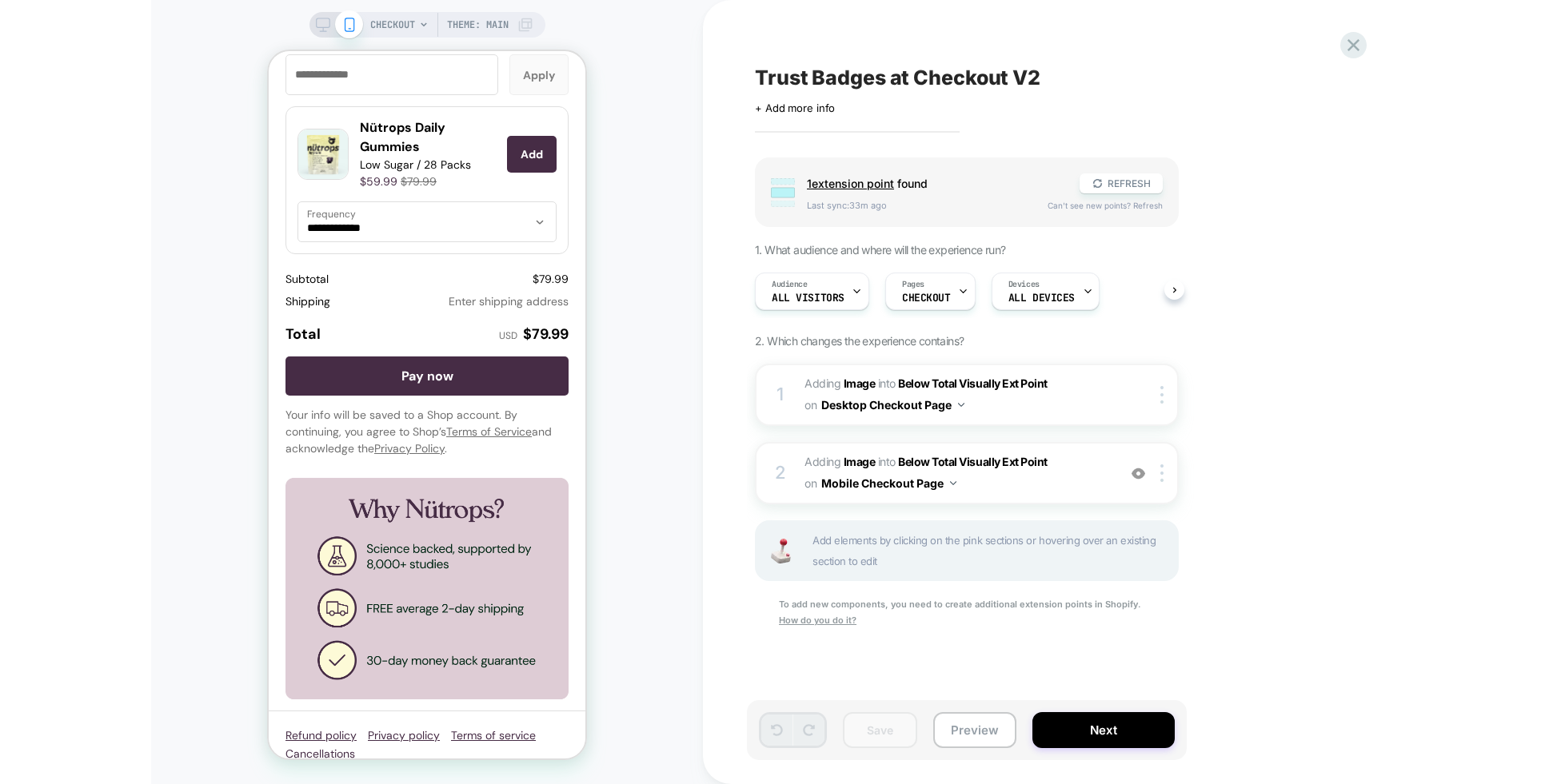
scroll to position [2287, 0]
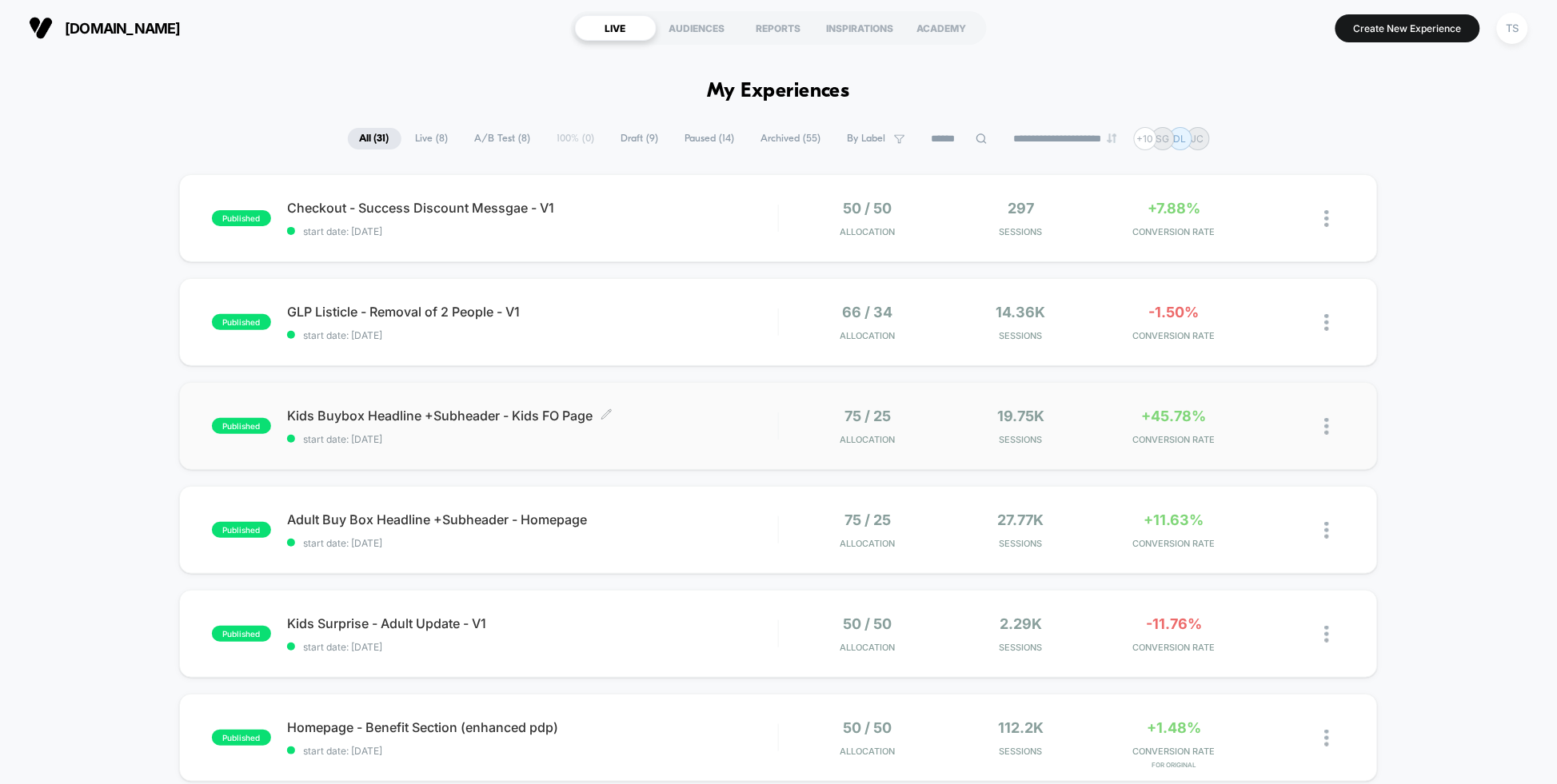
click at [557, 436] on span "start date: [DATE]" at bounding box center [533, 439] width 491 height 12
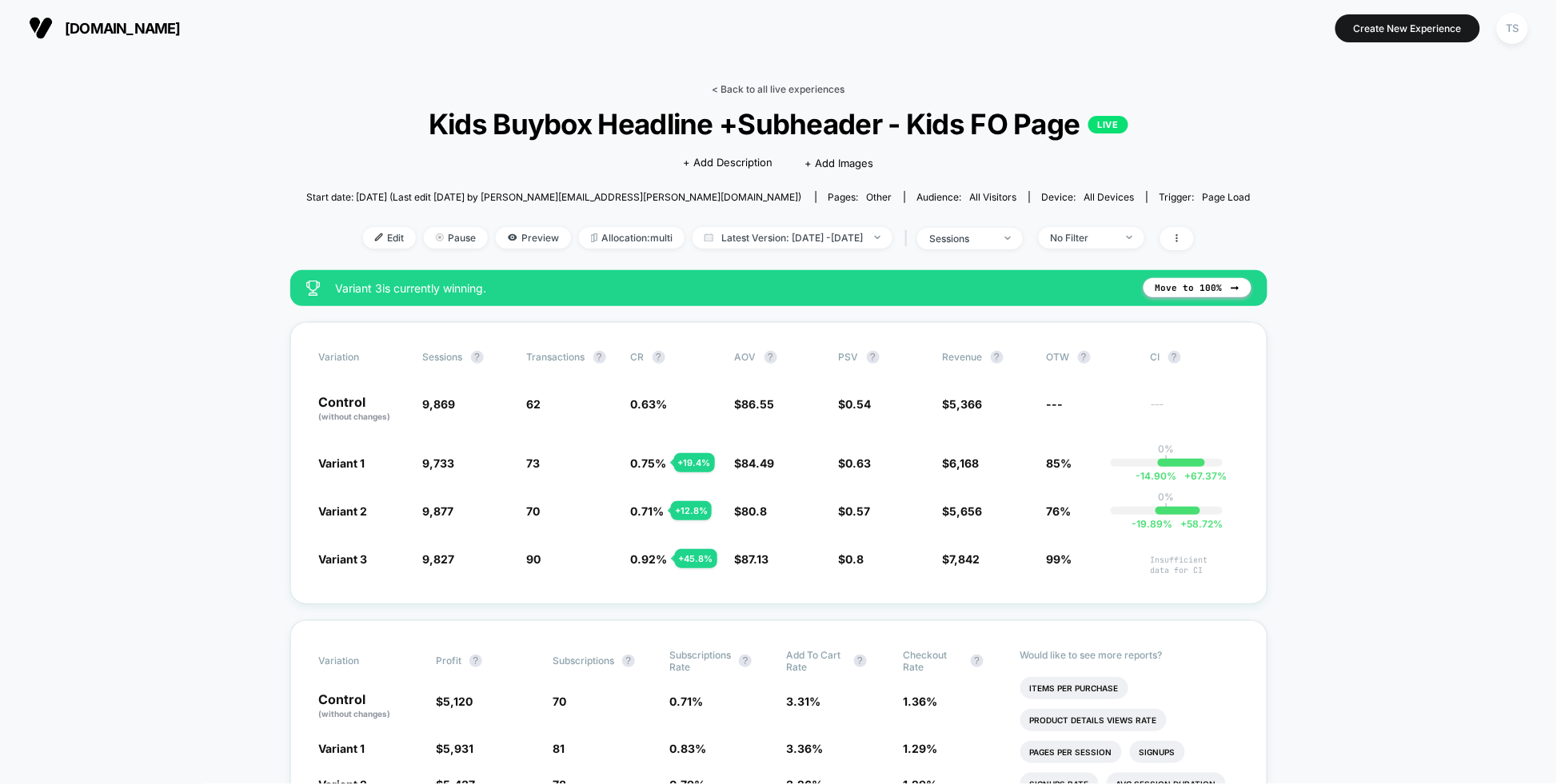
click at [778, 91] on link "< Back to all live experiences" at bounding box center [778, 89] width 133 height 12
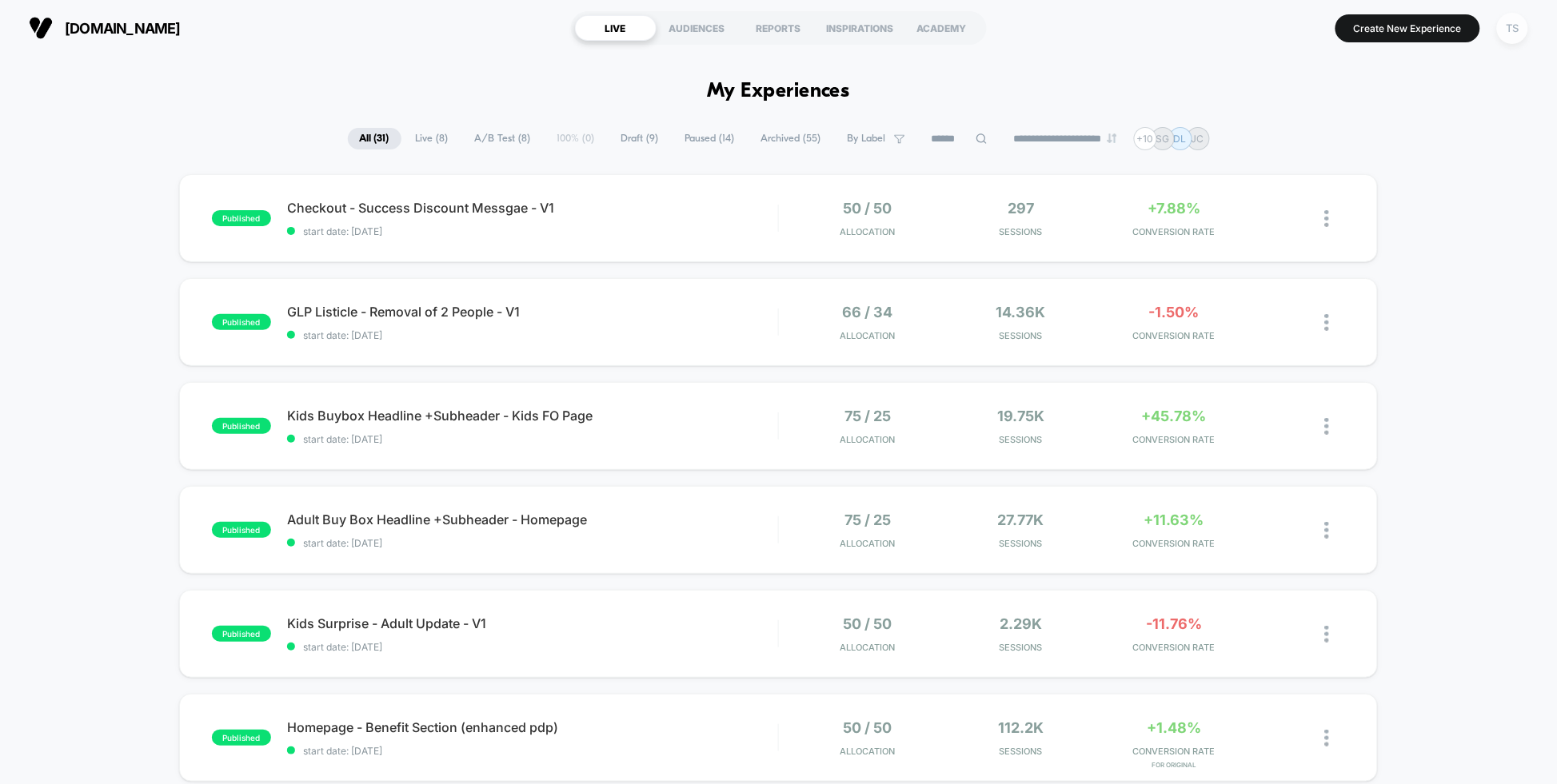
click at [1507, 29] on div "TS" at bounding box center [1512, 29] width 31 height 31
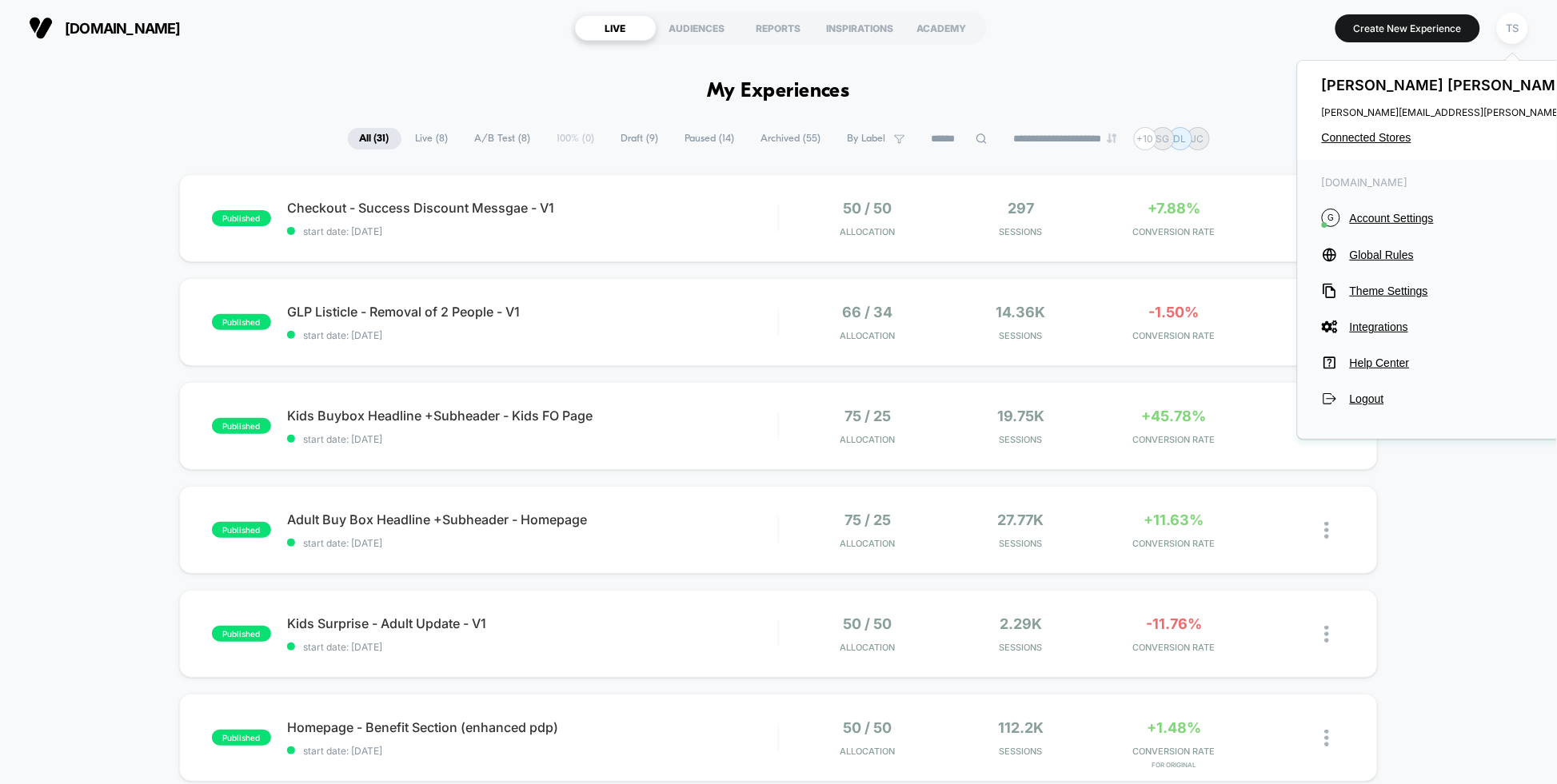
click at [1378, 131] on div "Tanner Snyder [EMAIL_ADDRESS][PERSON_NAME][DOMAIN_NAME] Connected Stores" at bounding box center [1480, 109] width 366 height 99
click at [1377, 140] on span "Connected Stores" at bounding box center [1480, 138] width 317 height 13
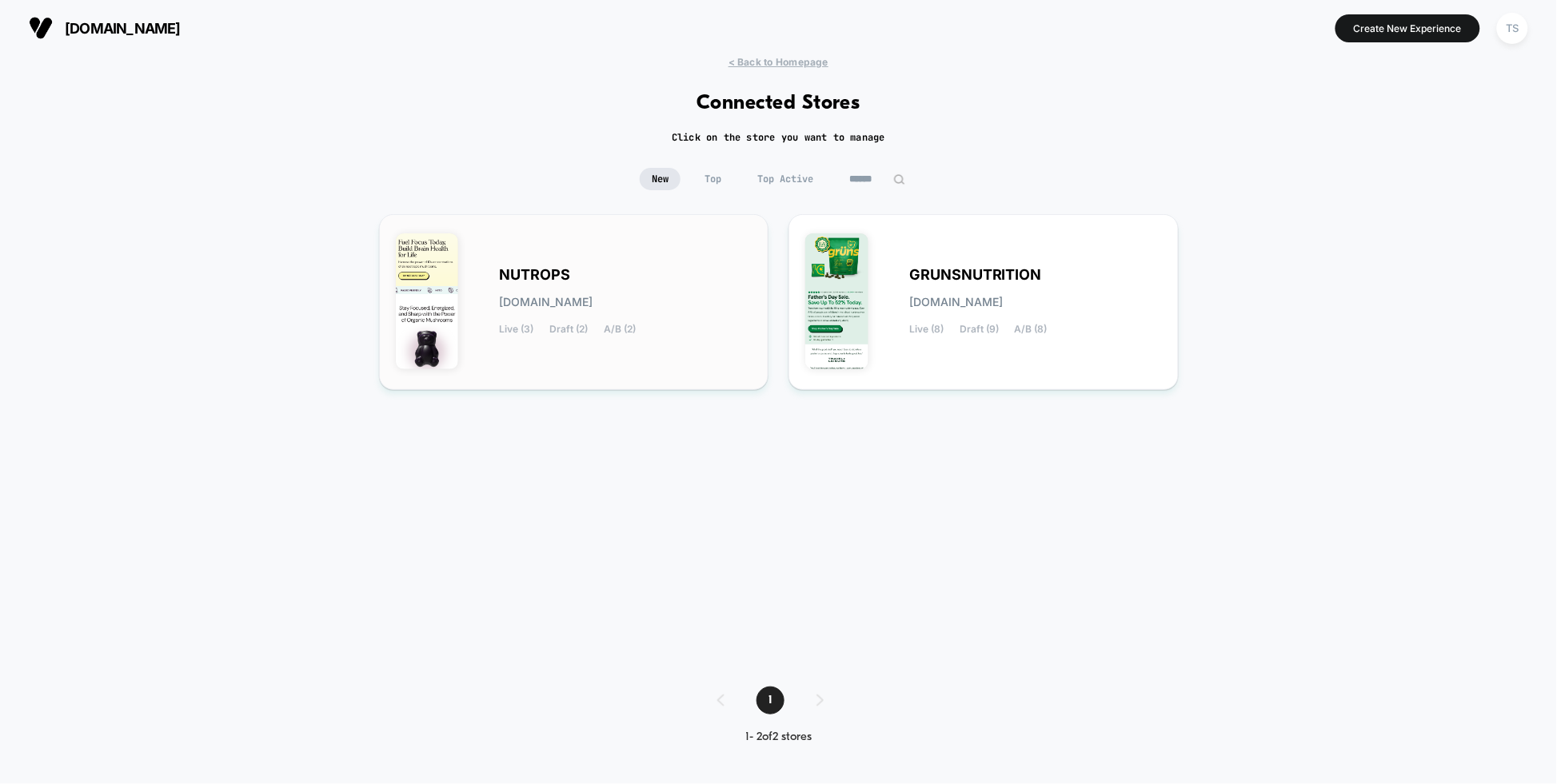
click at [663, 289] on div "NUTROPS [DOMAIN_NAME] Live (3) Draft (2) A/B (2)" at bounding box center [626, 302] width 253 height 65
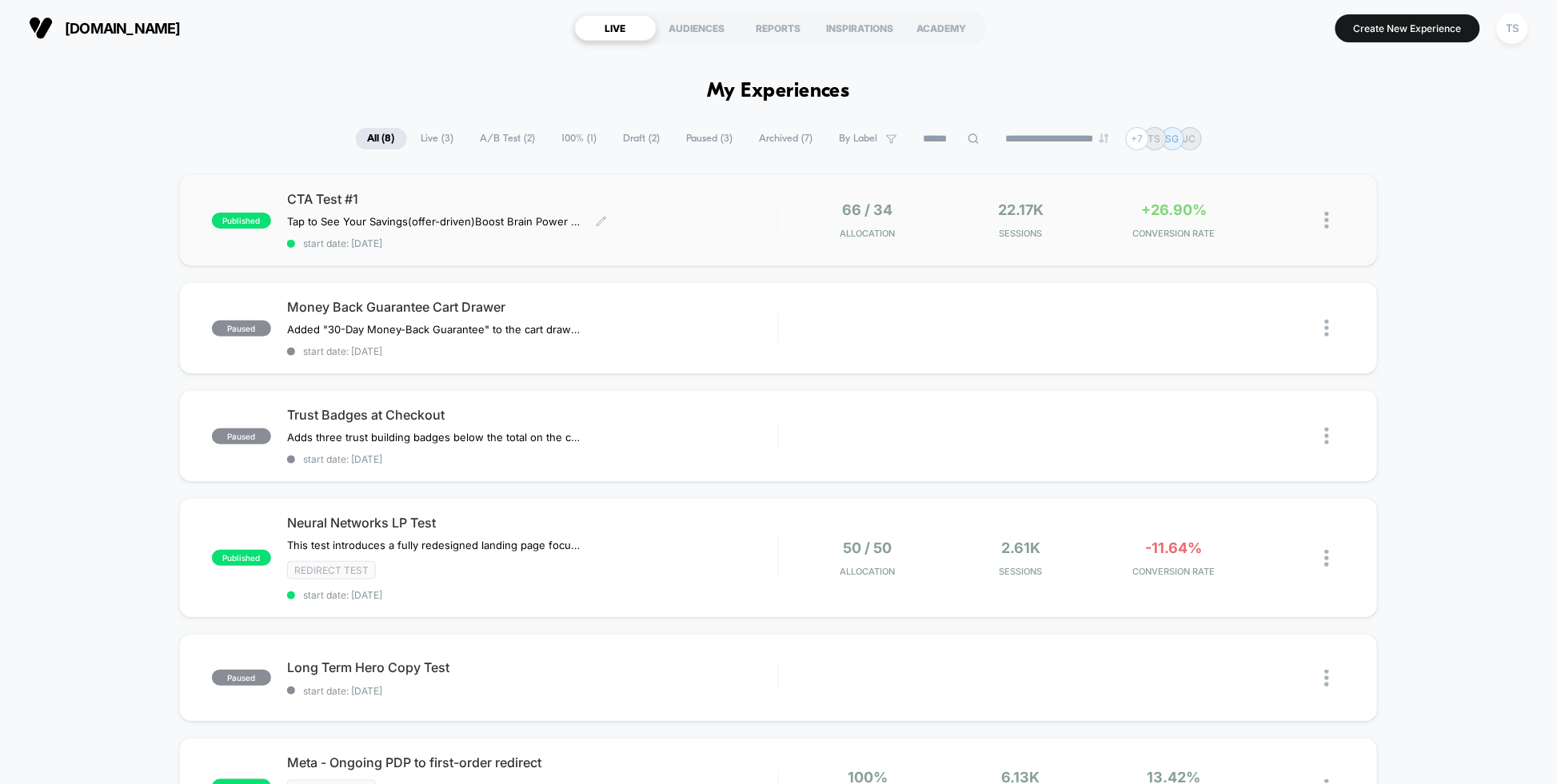
click at [552, 197] on span "CTA Test #1" at bounding box center [533, 199] width 491 height 16
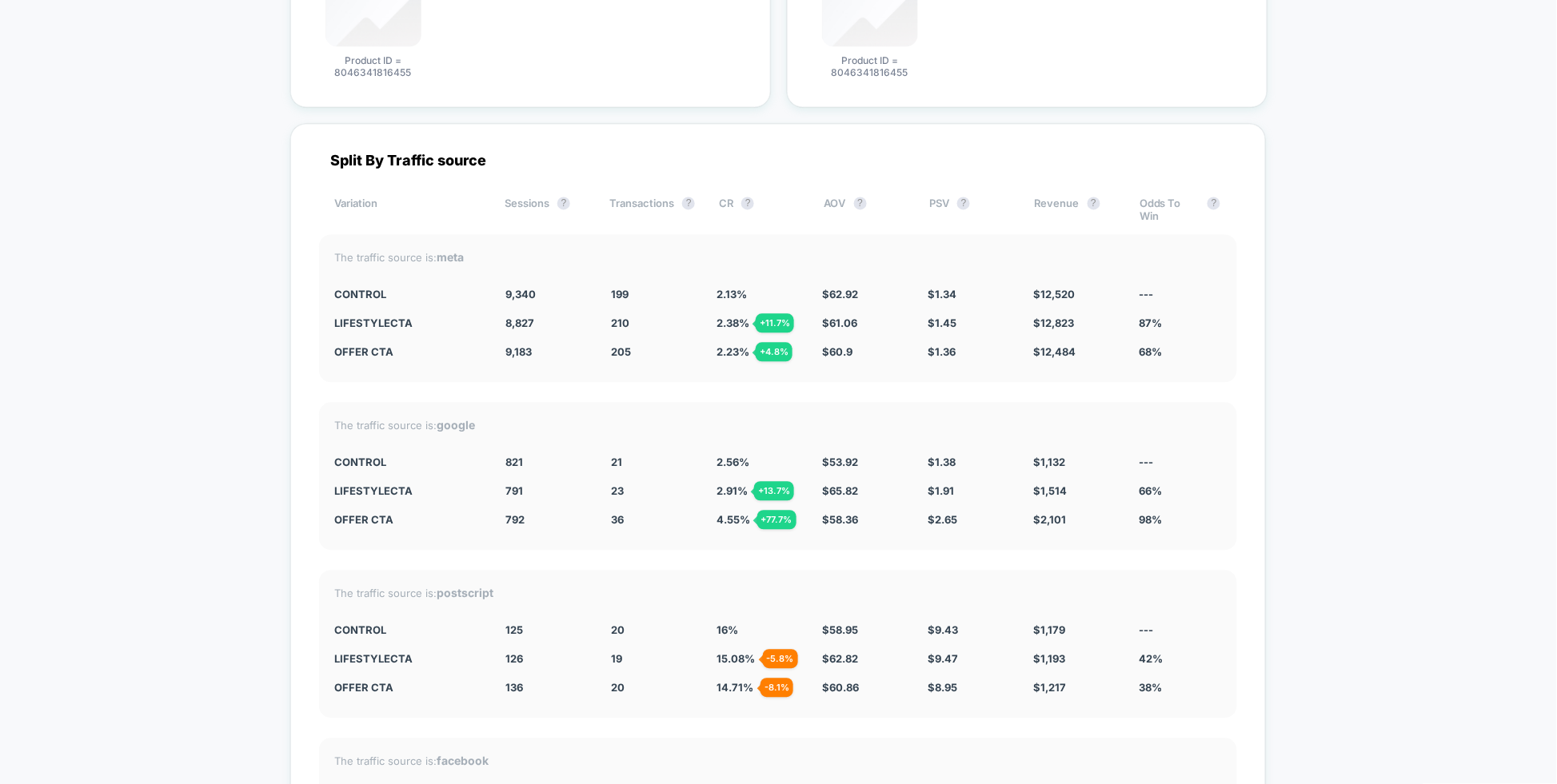
scroll to position [2976, 0]
